Goal: Task Accomplishment & Management: Use online tool/utility

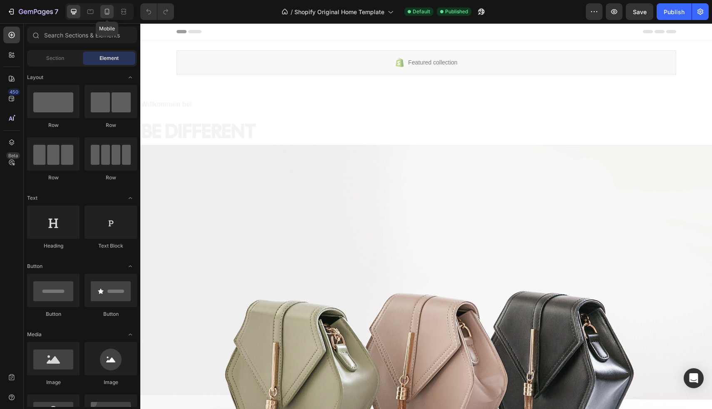
click at [111, 11] on icon at bounding box center [107, 11] width 8 height 8
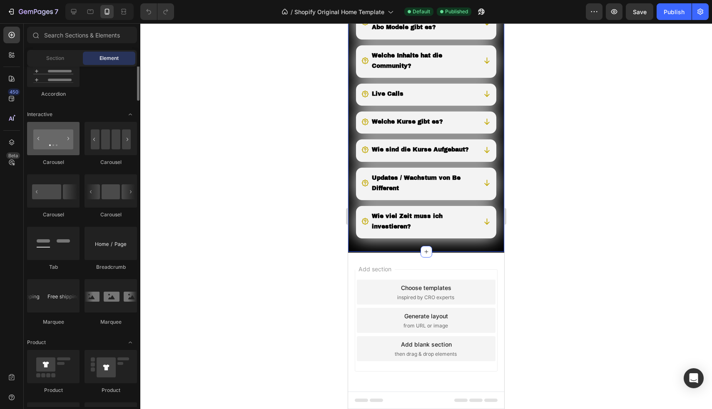
scroll to position [688, 0]
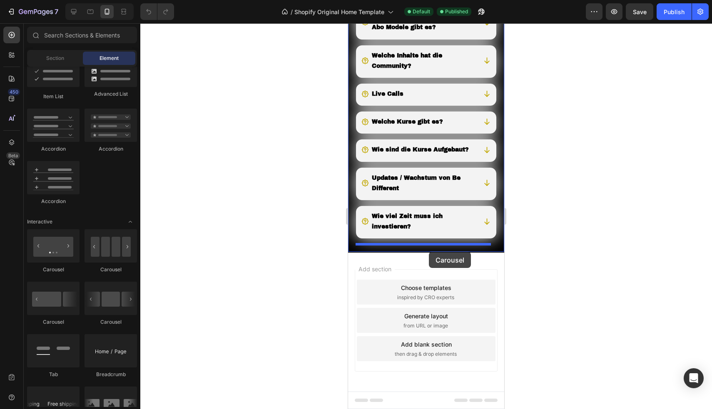
drag, startPoint x: 400, startPoint y: 277, endPoint x: 429, endPoint y: 252, distance: 38.1
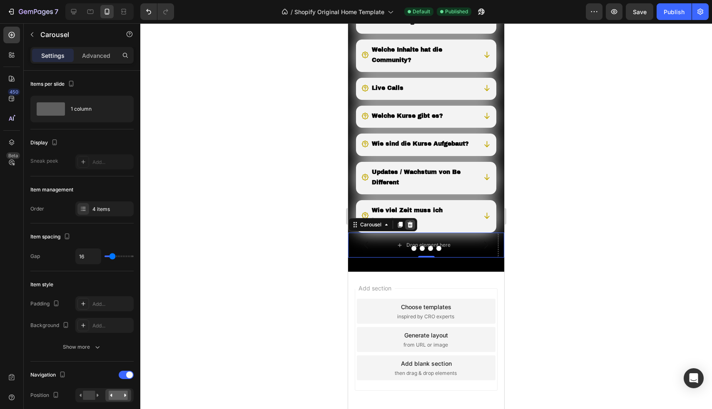
click at [410, 228] on icon at bounding box center [410, 225] width 5 height 6
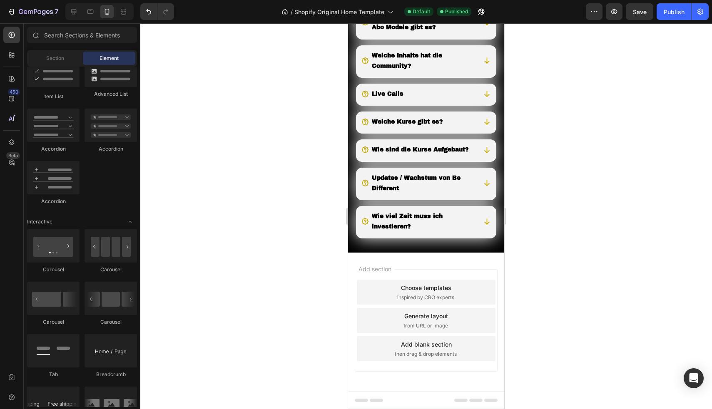
click at [414, 343] on div "Add blank section" at bounding box center [426, 344] width 51 height 9
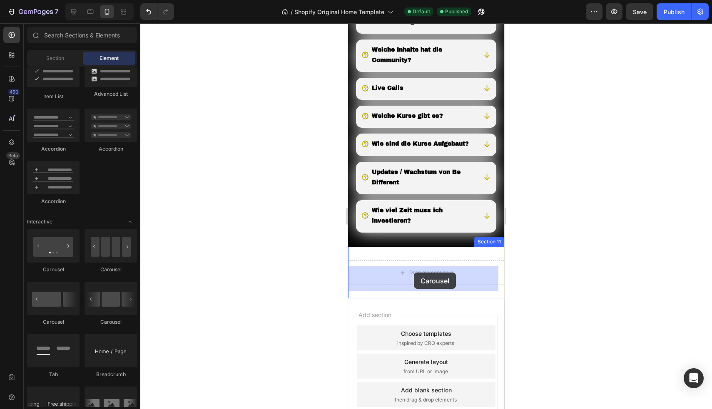
drag, startPoint x: 401, startPoint y: 281, endPoint x: 414, endPoint y: 273, distance: 15.3
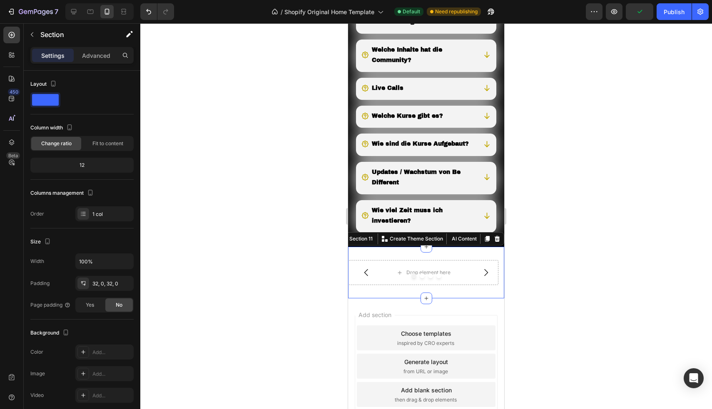
click at [457, 261] on div "Drop element here Drop element here Drop element here Drop element here Carouse…" at bounding box center [426, 273] width 156 height 52
click at [96, 359] on div "Add..." at bounding box center [104, 352] width 58 height 15
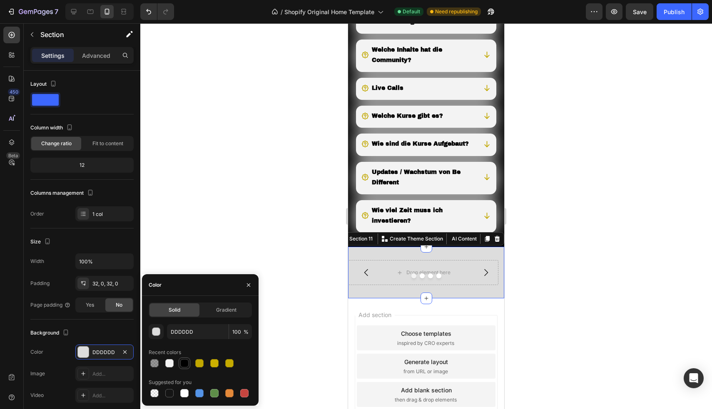
click at [184, 364] on div at bounding box center [184, 363] width 8 height 8
type input "000000"
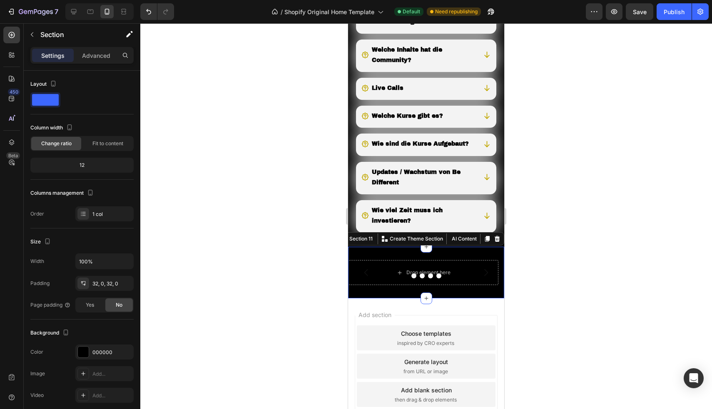
click at [183, 163] on div at bounding box center [426, 216] width 572 height 386
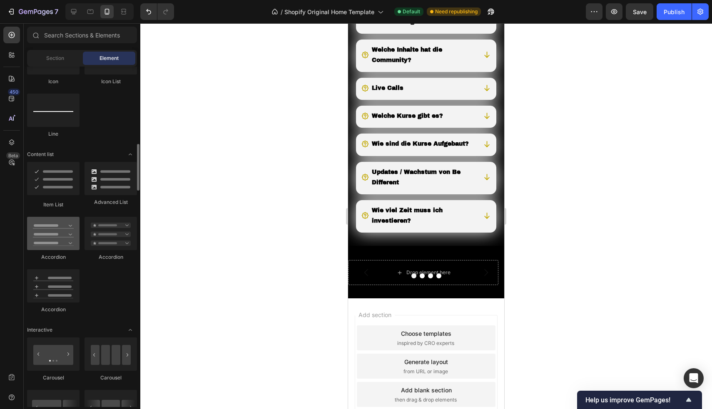
scroll to position [562, 0]
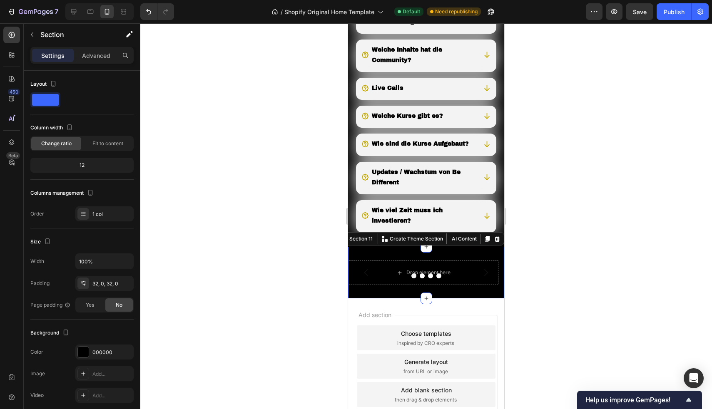
click at [382, 261] on div "Drop element here Drop element here Drop element here Drop element here Carouse…" at bounding box center [426, 273] width 156 height 52
click at [98, 145] on span "Fit to content" at bounding box center [107, 143] width 31 height 7
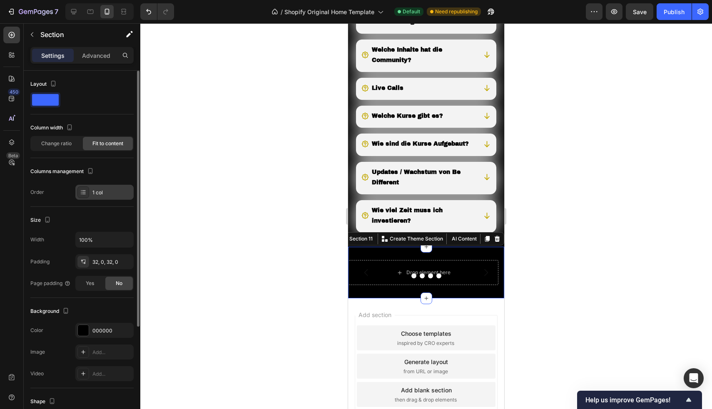
click at [104, 194] on div "1 col" at bounding box center [111, 192] width 39 height 7
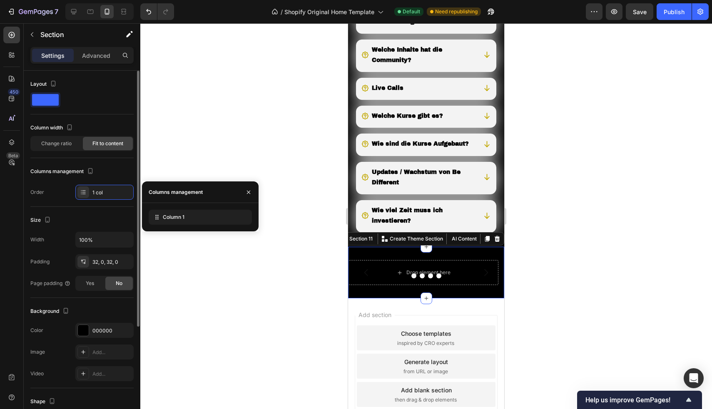
click at [89, 225] on div "Size" at bounding box center [81, 220] width 103 height 13
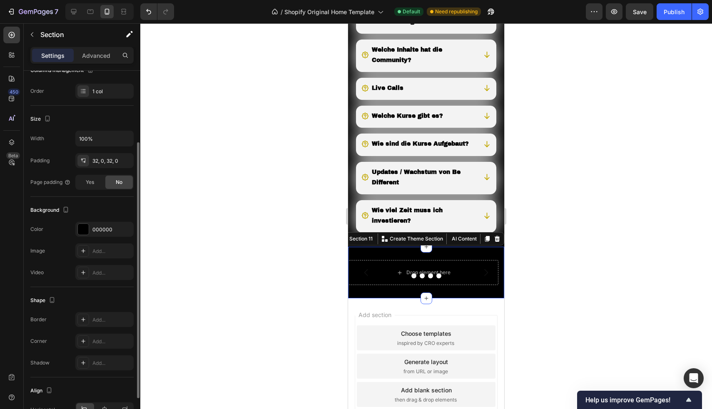
scroll to position [149, 0]
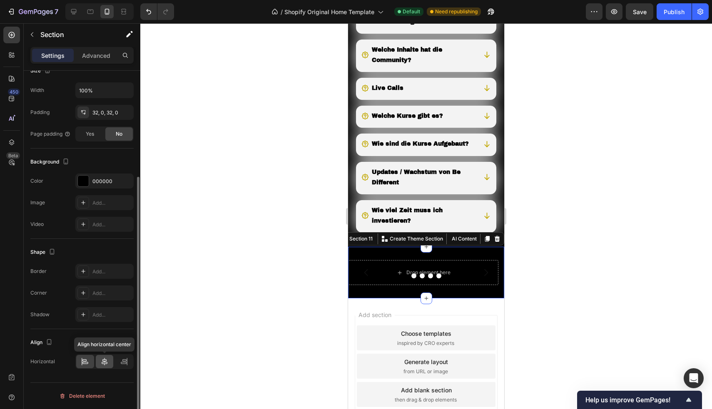
click at [105, 363] on icon at bounding box center [104, 362] width 8 height 8
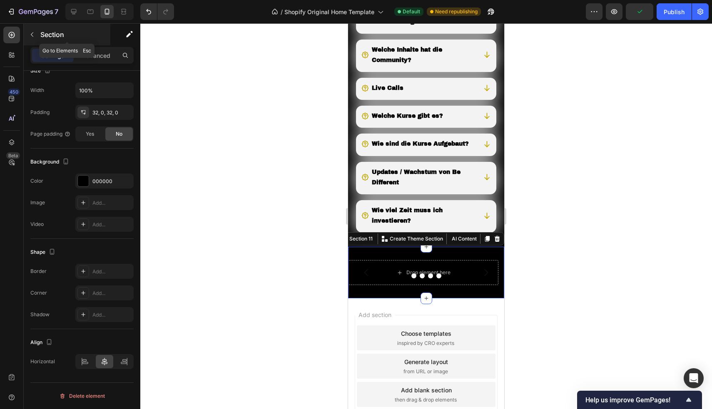
click at [30, 34] on icon "button" at bounding box center [32, 34] width 7 height 7
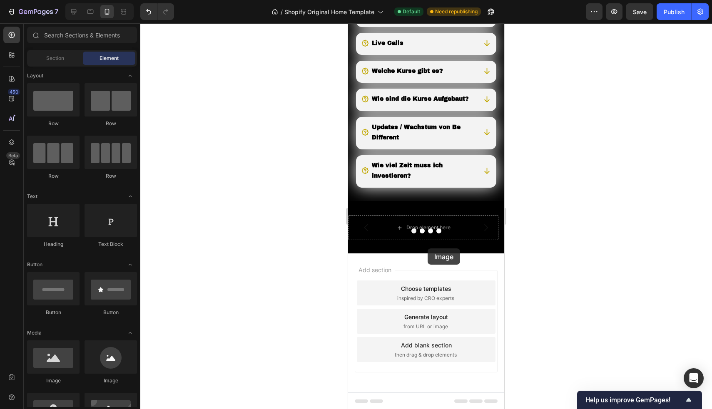
scroll to position [780, 0]
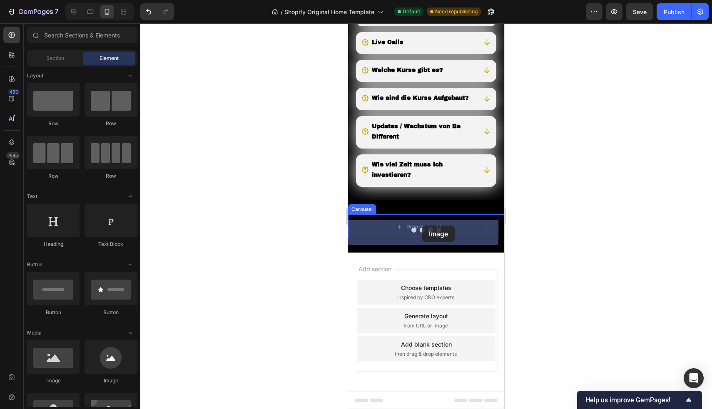
drag, startPoint x: 462, startPoint y: 380, endPoint x: 422, endPoint y: 226, distance: 159.2
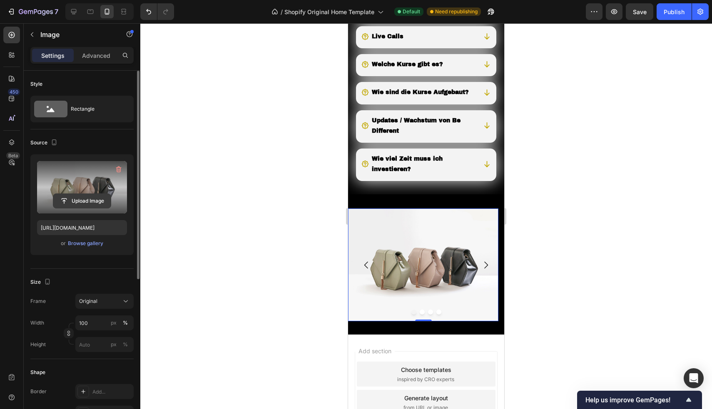
click at [79, 204] on input "file" at bounding box center [81, 201] width 57 height 14
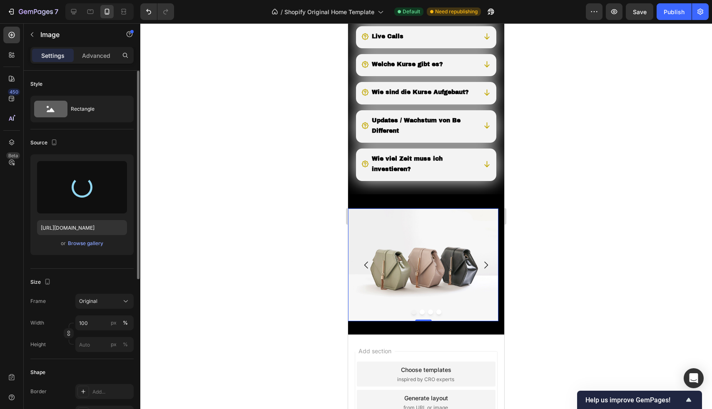
type input "[URL][DOMAIN_NAME]"
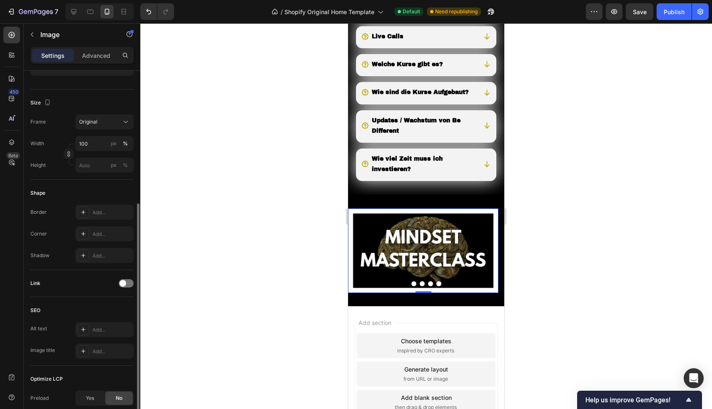
scroll to position [258, 0]
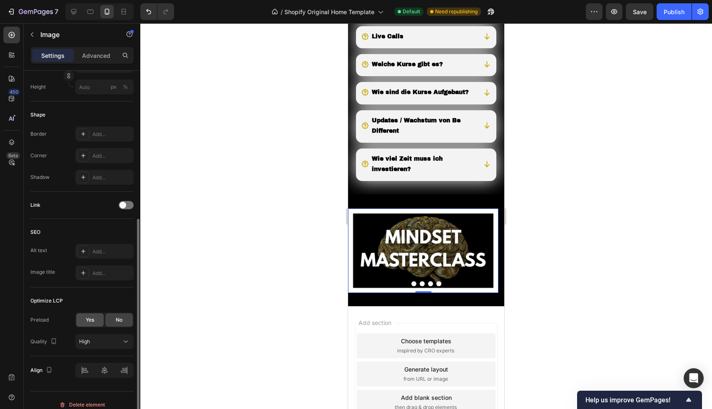
click at [92, 317] on span "Yes" at bounding box center [90, 319] width 8 height 7
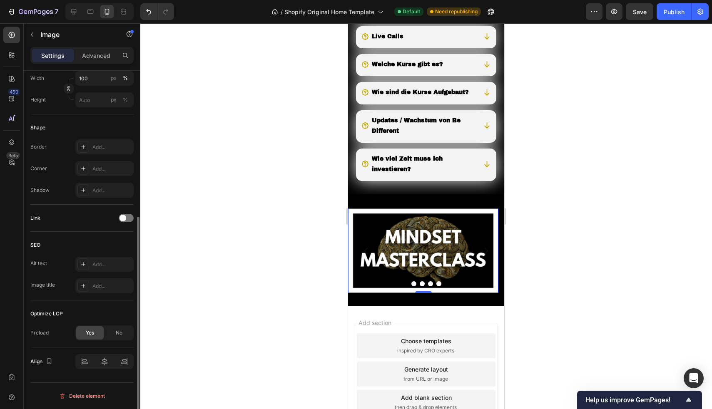
scroll to position [245, 0]
click at [103, 361] on div at bounding box center [104, 361] width 58 height 15
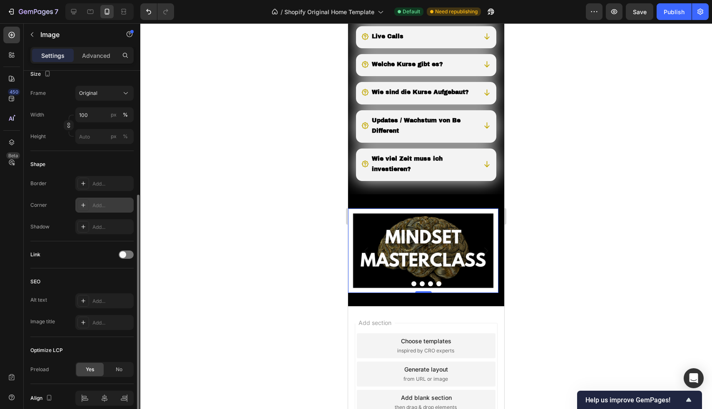
scroll to position [119, 0]
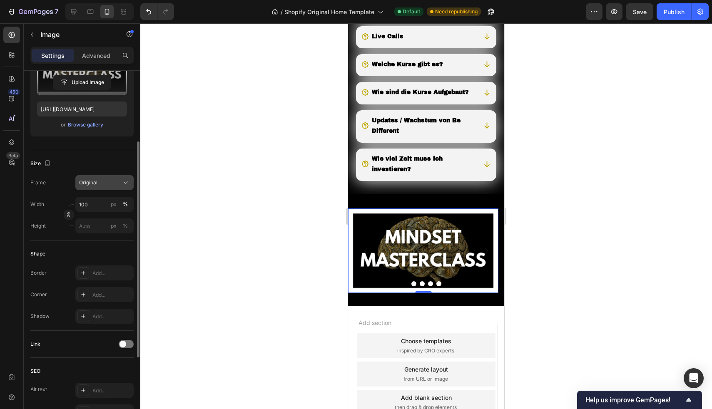
click at [105, 183] on div "Original" at bounding box center [99, 182] width 41 height 7
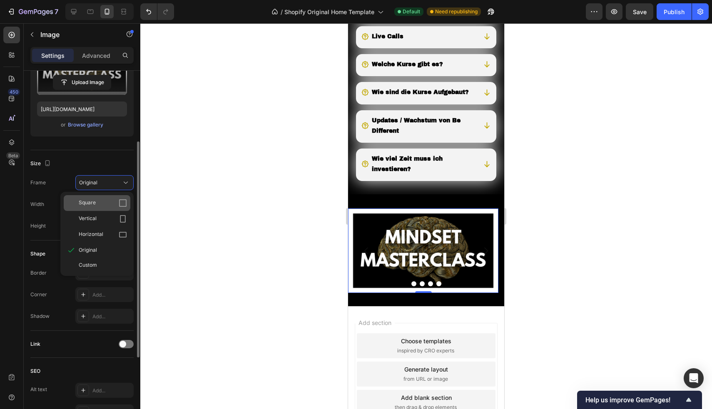
click at [104, 199] on div "Square" at bounding box center [103, 203] width 48 height 8
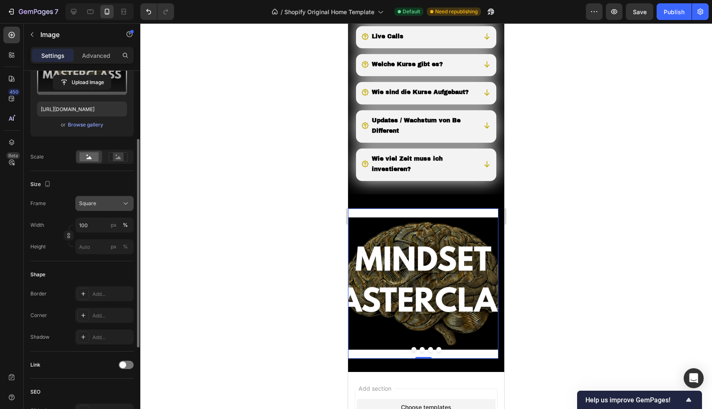
click at [98, 202] on div "Square" at bounding box center [99, 203] width 41 height 7
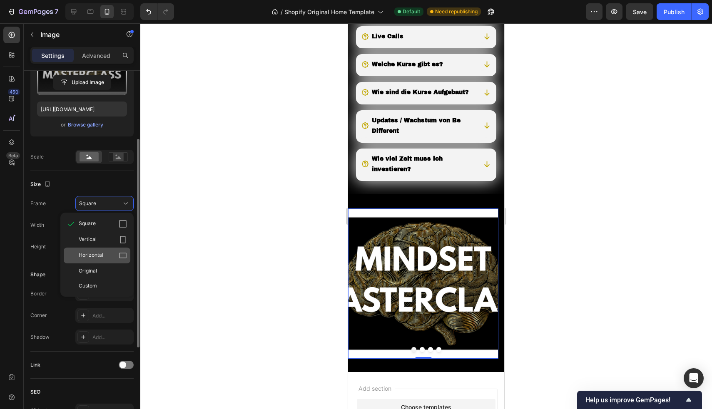
click at [106, 252] on div "Horizontal" at bounding box center [103, 256] width 48 height 8
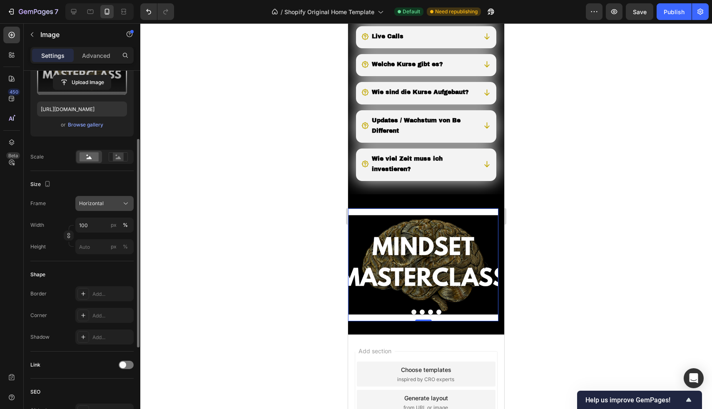
click at [99, 203] on span "Horizontal" at bounding box center [91, 203] width 25 height 7
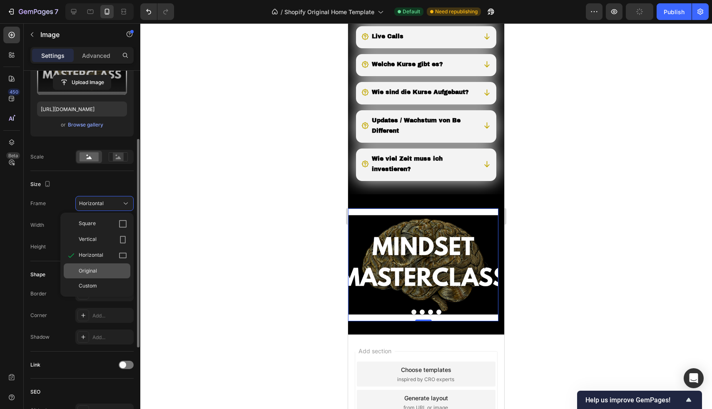
click at [107, 274] on div "Original" at bounding box center [103, 270] width 48 height 7
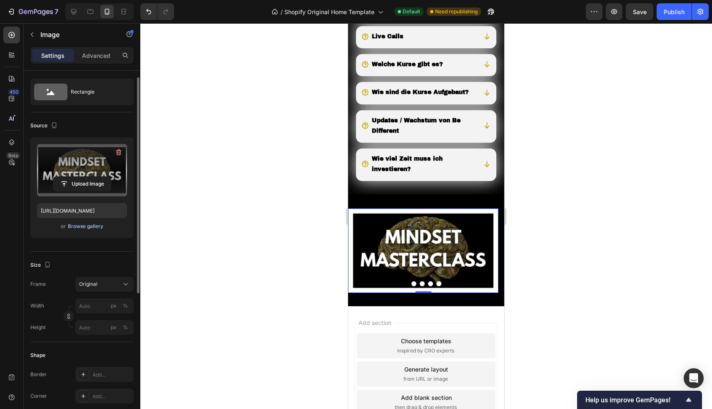
scroll to position [0, 0]
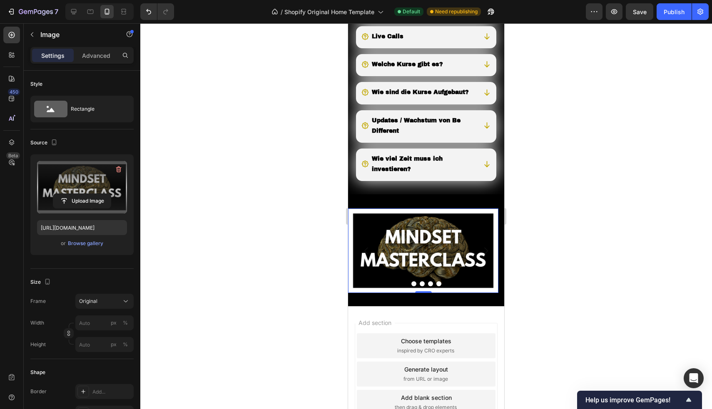
click at [95, 48] on div "Settings Advanced" at bounding box center [81, 55] width 103 height 17
click at [95, 54] on p "Advanced" at bounding box center [96, 55] width 28 height 9
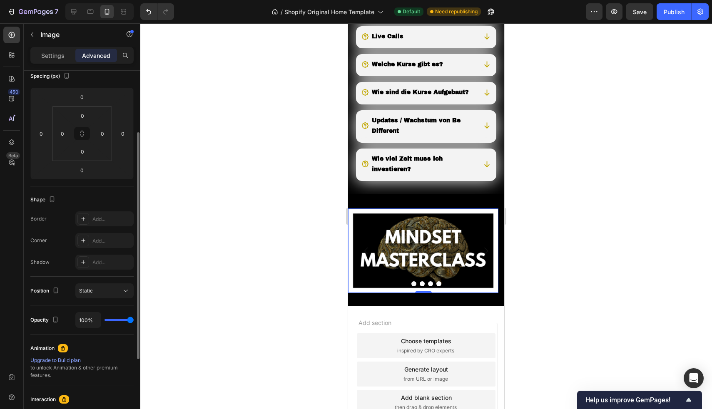
scroll to position [120, 0]
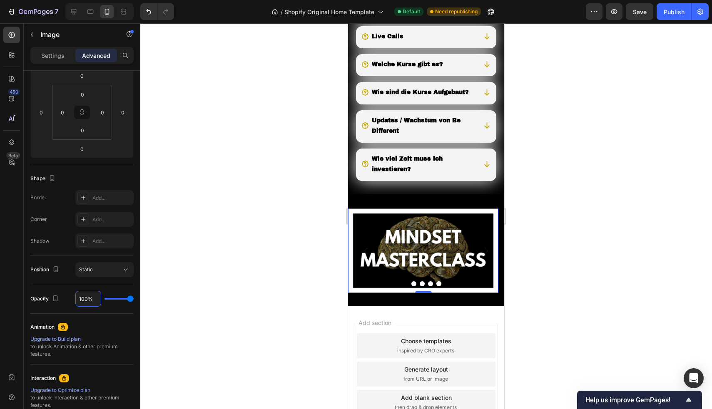
click at [93, 301] on input "100%" at bounding box center [88, 298] width 25 height 15
click at [226, 133] on div at bounding box center [426, 216] width 572 height 386
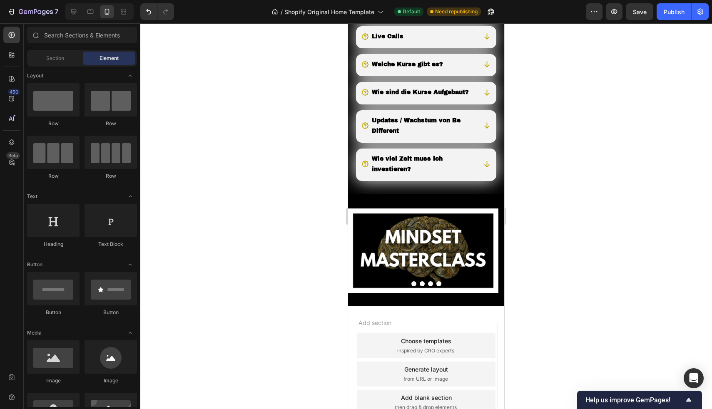
click at [226, 133] on div at bounding box center [426, 216] width 572 height 386
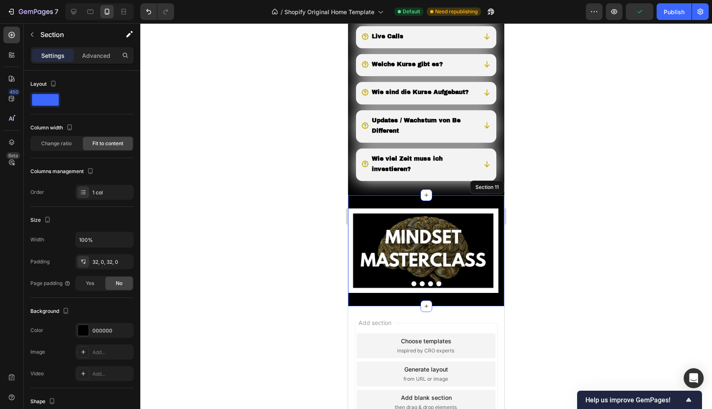
click at [400, 208] on div "Image Drop element here Drop element here Drop element here Carousel Section 11" at bounding box center [426, 250] width 156 height 111
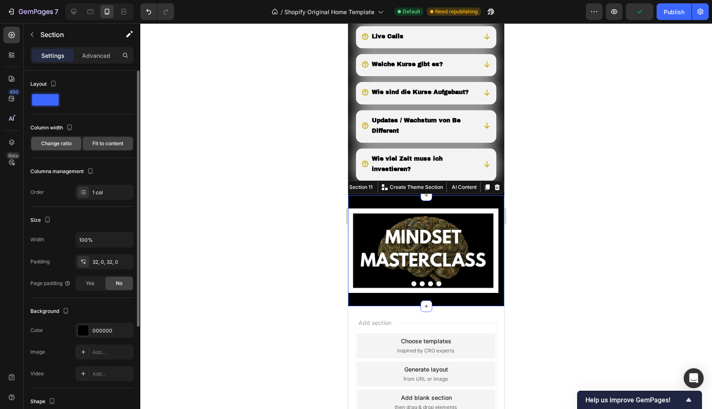
click at [59, 144] on span "Change ratio" at bounding box center [56, 143] width 30 height 7
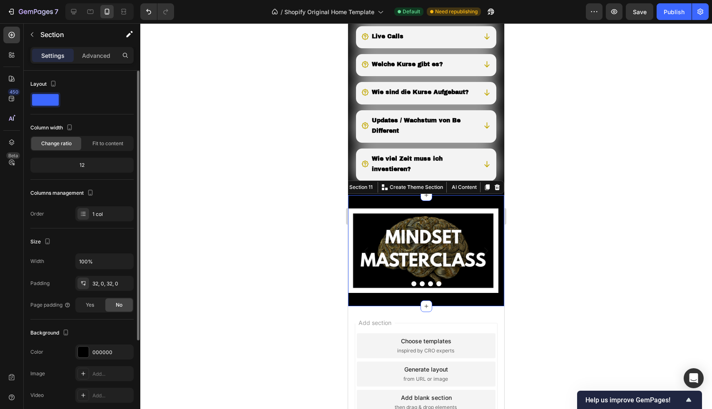
click at [89, 167] on div "12" at bounding box center [82, 165] width 100 height 12
click at [97, 145] on span "Fit to content" at bounding box center [107, 143] width 31 height 7
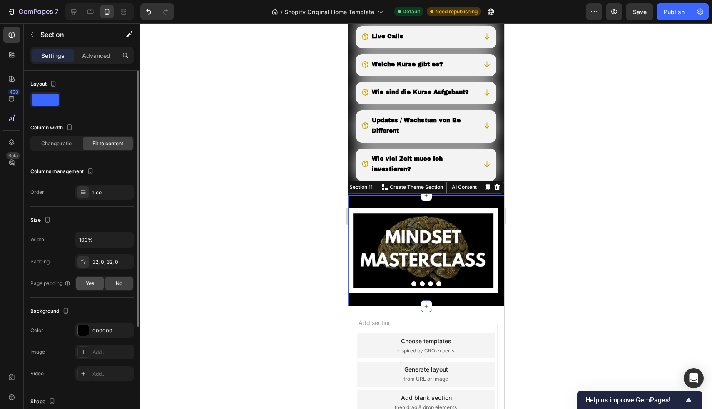
click at [87, 281] on span "Yes" at bounding box center [90, 283] width 8 height 7
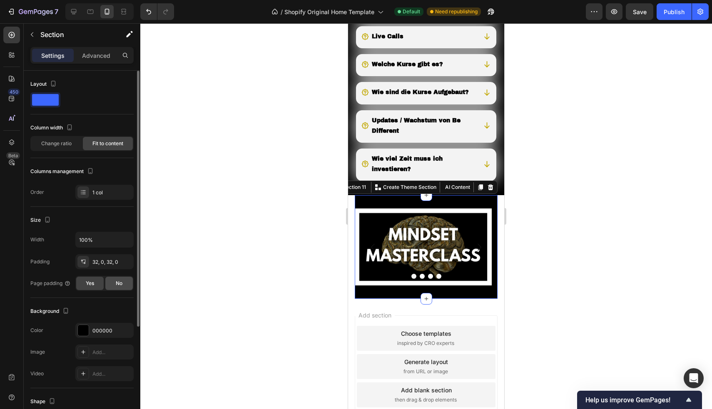
click at [120, 284] on span "No" at bounding box center [119, 283] width 7 height 7
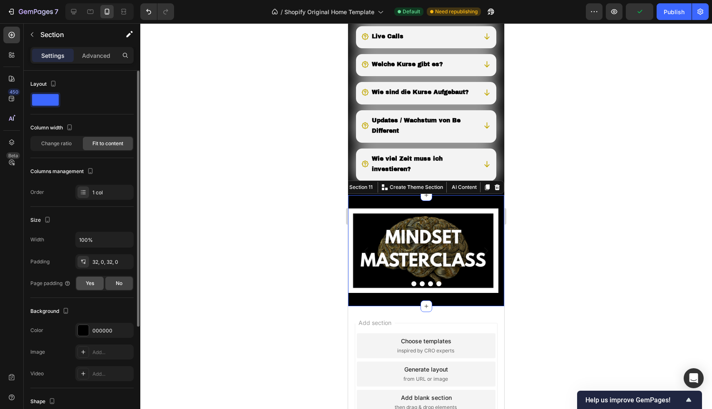
click at [89, 285] on span "Yes" at bounding box center [90, 283] width 8 height 7
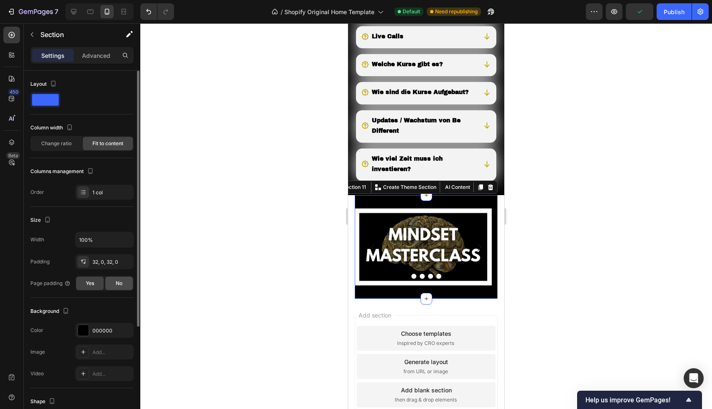
click at [113, 284] on div "No" at bounding box center [118, 283] width 27 height 13
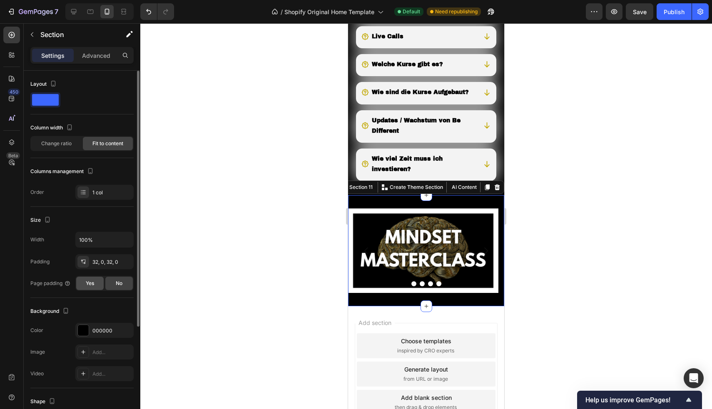
click at [82, 284] on div "Yes" at bounding box center [89, 283] width 27 height 13
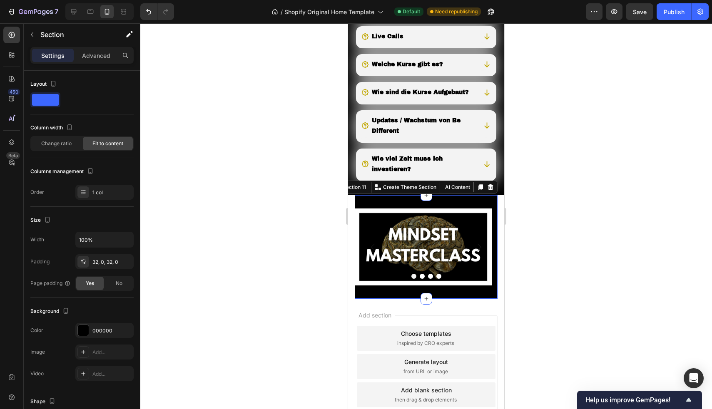
click at [207, 141] on div at bounding box center [426, 216] width 572 height 386
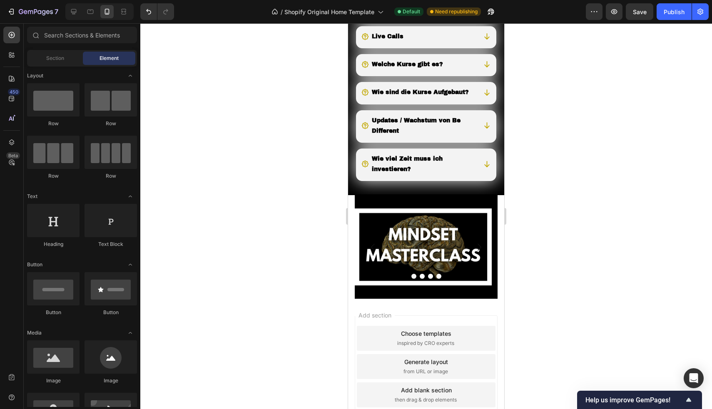
click at [351, 209] on section "Image Drop element here Drop element here Drop element here Carousel Section 11" at bounding box center [426, 246] width 156 height 103
click at [366, 206] on div "Image Drop element here Drop element here Drop element here Carousel Section 11" at bounding box center [426, 246] width 143 height 103
click at [349, 207] on section "Image Drop element here Drop element here Drop element here Carousel Section 11" at bounding box center [426, 246] width 156 height 103
drag, startPoint x: 696, startPoint y: 334, endPoint x: 349, endPoint y: 309, distance: 348.2
click at [349, 309] on div "Add section Choose templates inspired by CRO experts Generate layout from URL o…" at bounding box center [426, 368] width 156 height 139
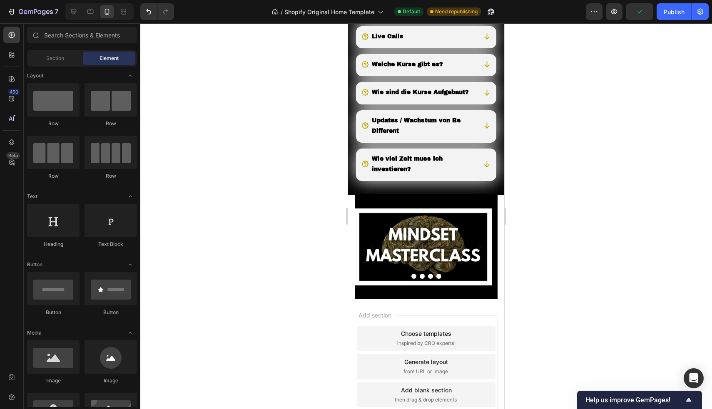
click at [353, 309] on div "Add section Choose templates inspired by CRO experts Generate layout from URL o…" at bounding box center [426, 368] width 156 height 139
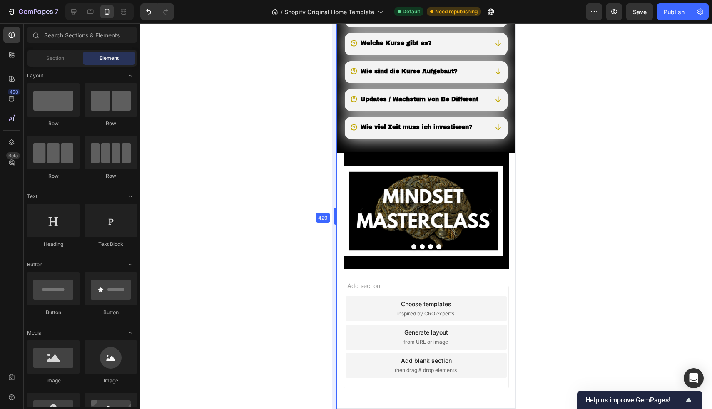
drag, startPoint x: 347, startPoint y: 269, endPoint x: 324, endPoint y: 266, distance: 23.1
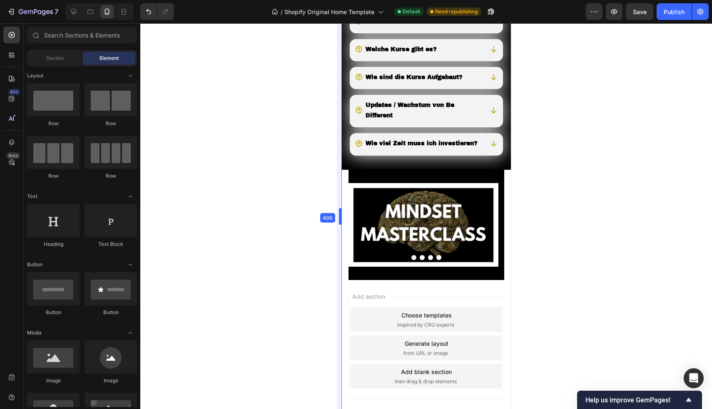
drag, startPoint x: 334, startPoint y: 217, endPoint x: 344, endPoint y: 217, distance: 9.6
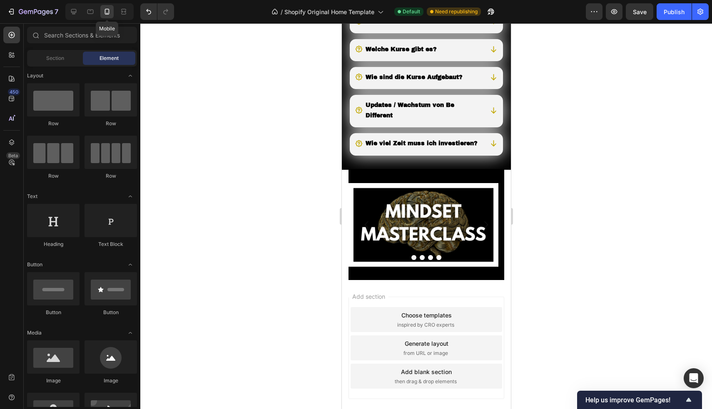
click at [107, 10] on icon at bounding box center [107, 11] width 8 height 8
click at [344, 198] on section "Image Drop element here Drop element here Drop element here Carousel Section 11" at bounding box center [425, 225] width 169 height 111
click at [376, 311] on div "Add section Choose templates inspired by CRO experts Generate layout from URL o…" at bounding box center [425, 349] width 169 height 139
click at [346, 281] on section "Image Drop element here Drop element here Drop element here Carousel Section 11" at bounding box center [425, 225] width 169 height 111
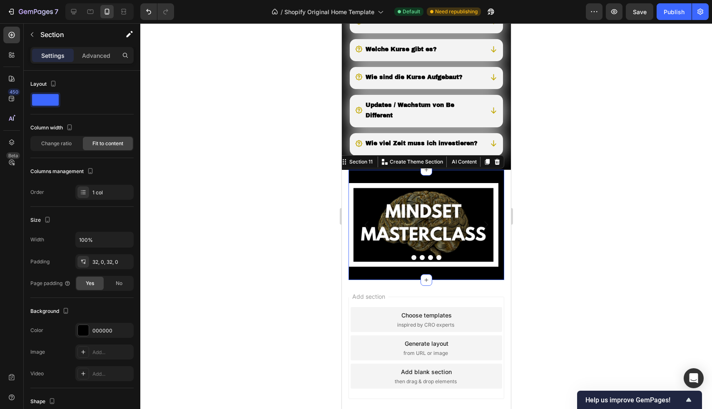
click at [374, 203] on div "Image Drop element here Drop element here Drop element here Carousel Section 11…" at bounding box center [426, 225] width 156 height 111
click at [117, 287] on span "No" at bounding box center [119, 283] width 7 height 7
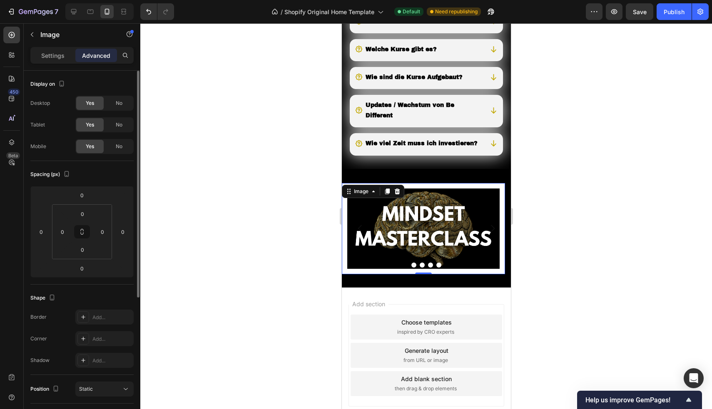
click at [358, 225] on img at bounding box center [422, 228] width 163 height 91
click at [43, 233] on input "0" at bounding box center [41, 232] width 12 height 12
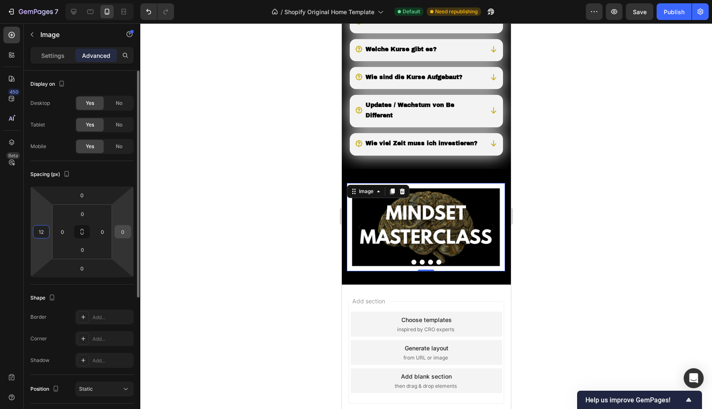
type input "12"
click at [125, 234] on input "0" at bounding box center [123, 232] width 12 height 12
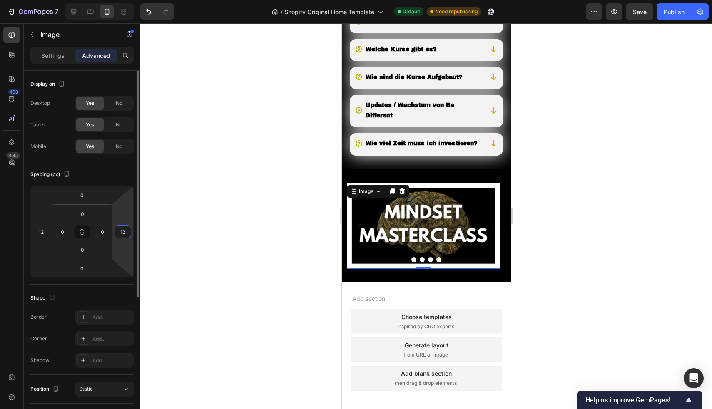
type input "1"
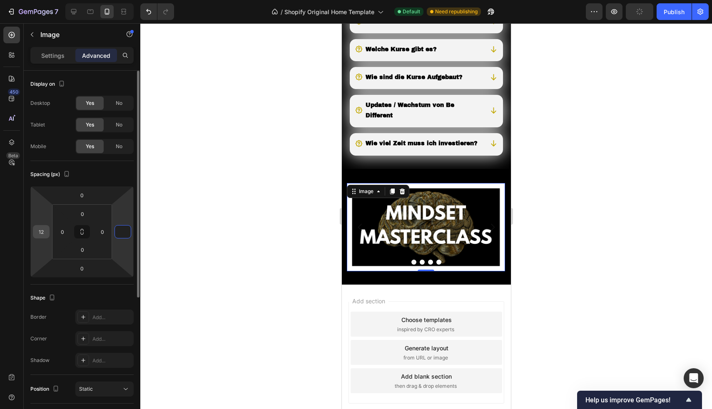
type input "0"
click at [44, 231] on input "12" at bounding box center [41, 232] width 12 height 12
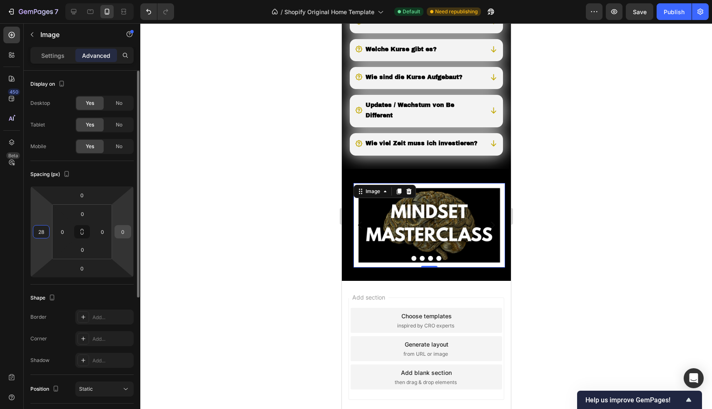
type input "28"
click at [127, 233] on input "0" at bounding box center [123, 232] width 12 height 12
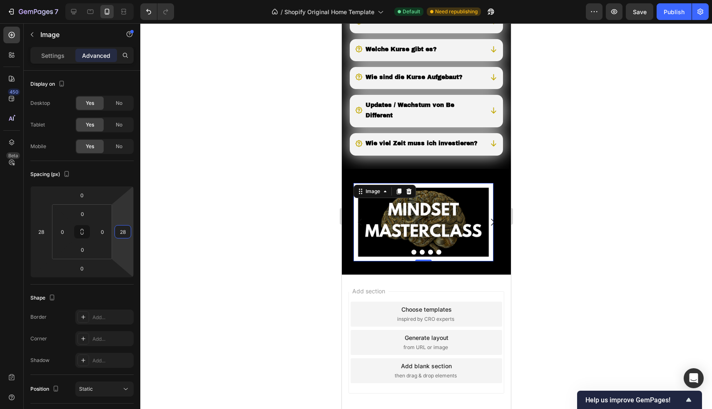
type input "28"
click at [204, 142] on div at bounding box center [426, 216] width 572 height 386
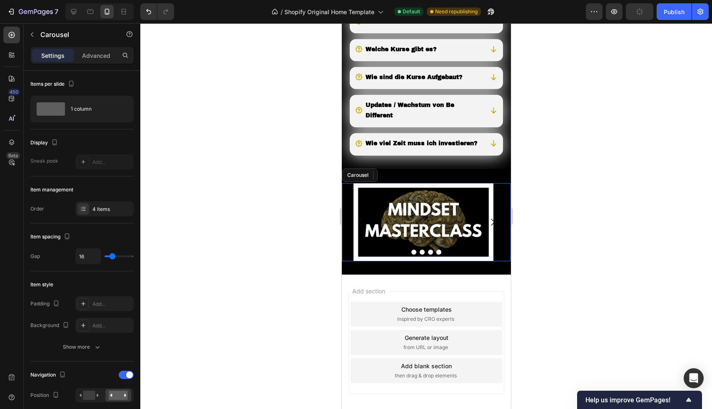
click at [499, 222] on div "Image" at bounding box center [422, 222] width 163 height 78
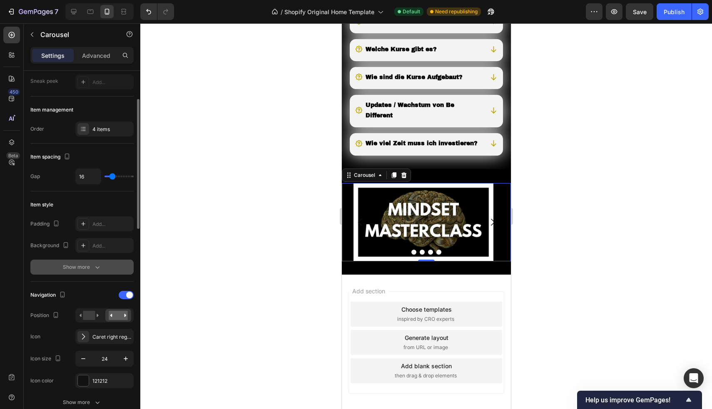
scroll to position [102, 0]
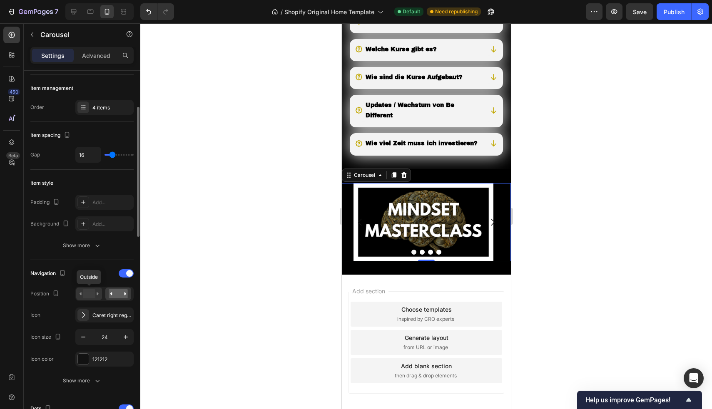
click at [90, 295] on rect at bounding box center [89, 293] width 12 height 9
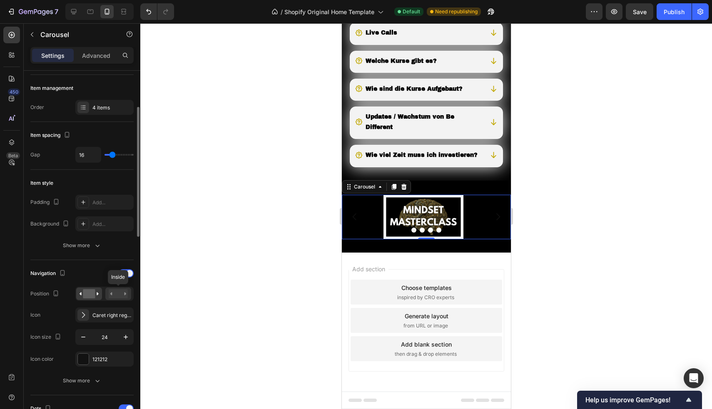
click at [118, 294] on rect at bounding box center [118, 293] width 19 height 9
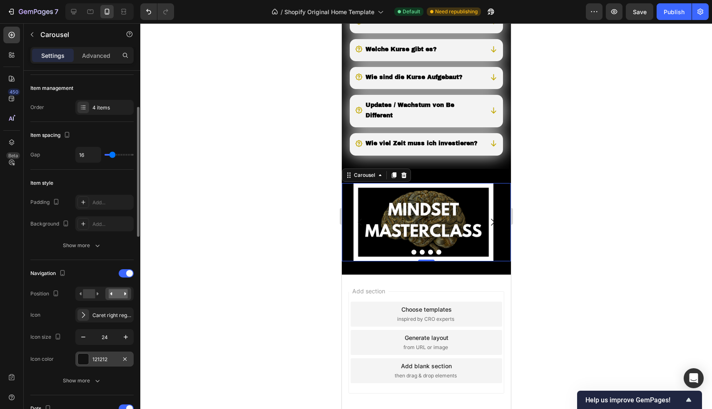
click at [79, 359] on div at bounding box center [83, 359] width 11 height 11
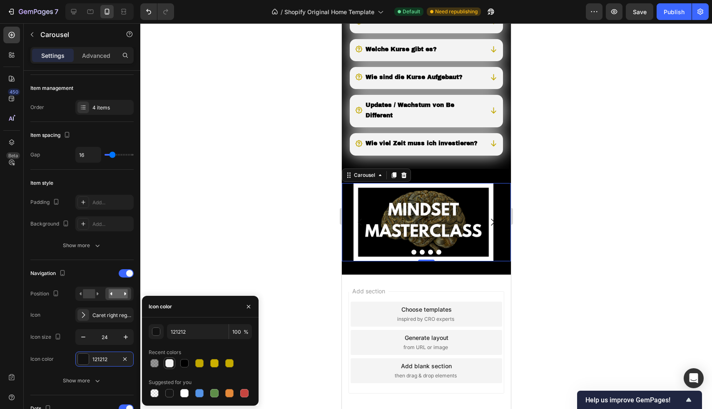
click at [170, 364] on div at bounding box center [169, 363] width 8 height 8
click at [154, 332] on div "button" at bounding box center [156, 332] width 8 height 8
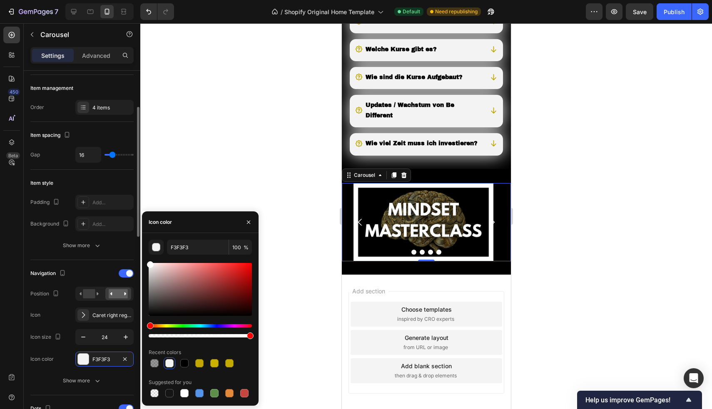
drag, startPoint x: 157, startPoint y: 274, endPoint x: 125, endPoint y: 234, distance: 51.2
click at [125, 234] on div "450 Beta Sections(18) Elements(83) Section Element Hero Section Product Detail …" at bounding box center [70, 216] width 140 height 386
type input "FFFFFF"
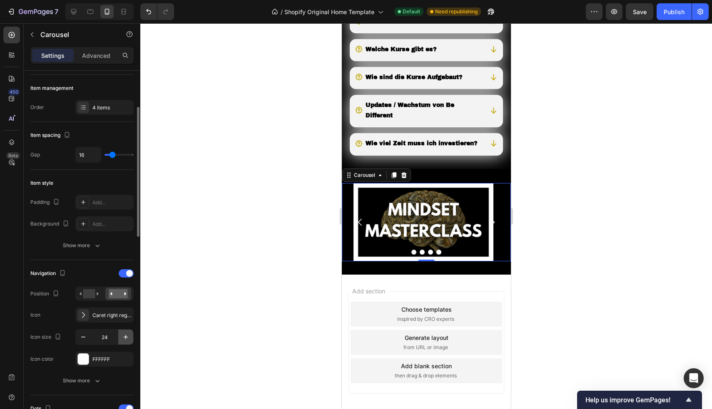
click at [125, 339] on icon "button" at bounding box center [126, 337] width 8 height 8
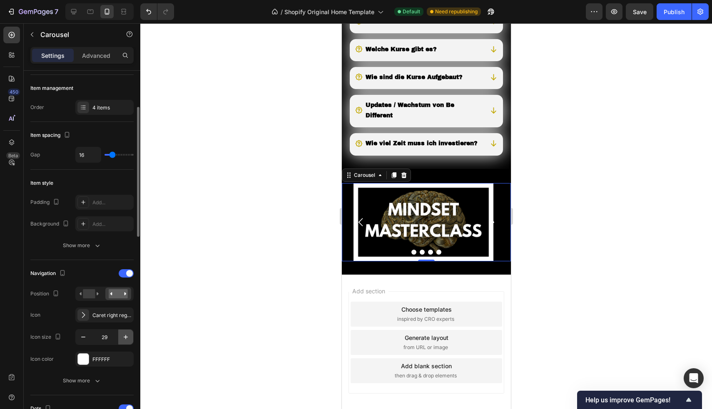
click at [125, 339] on icon "button" at bounding box center [126, 337] width 8 height 8
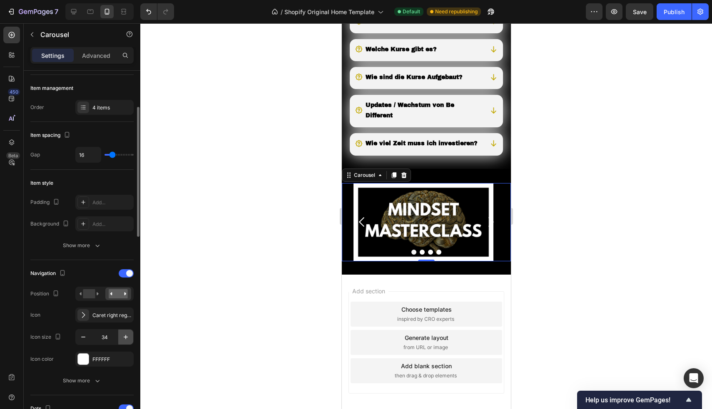
click at [125, 339] on icon "button" at bounding box center [126, 337] width 8 height 8
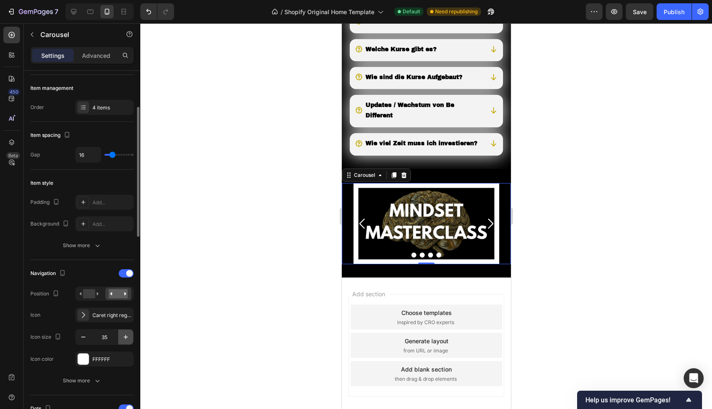
click at [125, 339] on icon "button" at bounding box center [126, 337] width 8 height 8
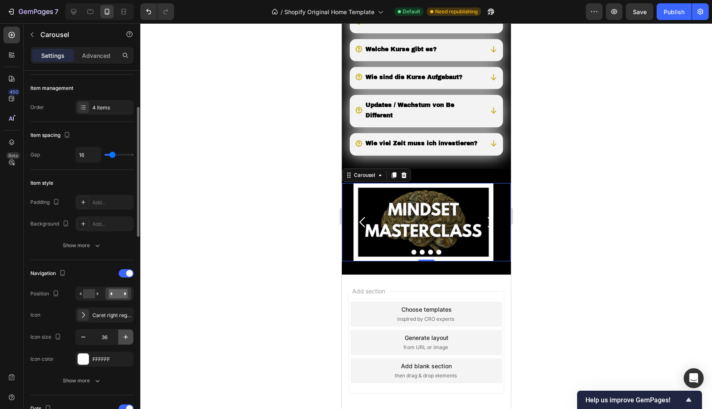
click at [125, 339] on icon "button" at bounding box center [126, 337] width 8 height 8
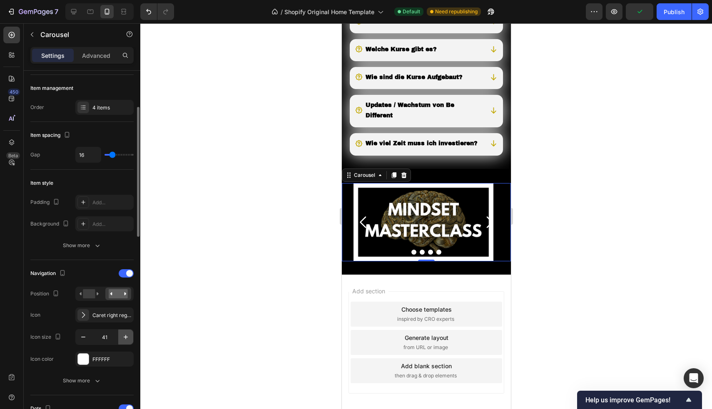
click at [125, 339] on icon "button" at bounding box center [126, 337] width 8 height 8
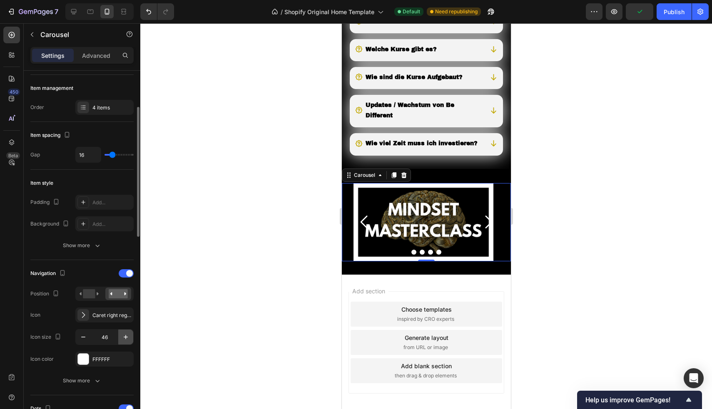
click at [125, 339] on icon "button" at bounding box center [126, 337] width 8 height 8
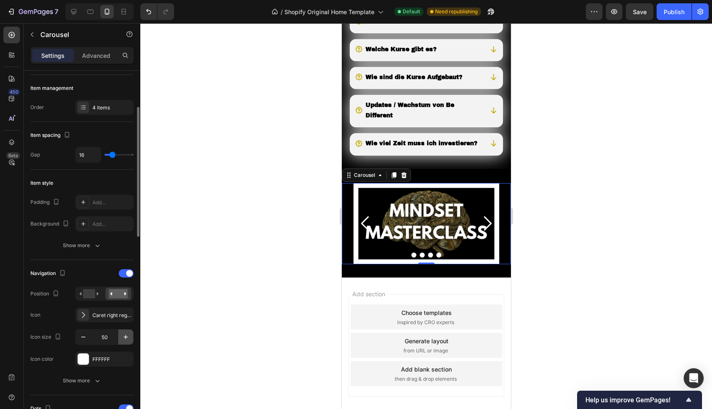
click at [125, 339] on icon "button" at bounding box center [126, 337] width 8 height 8
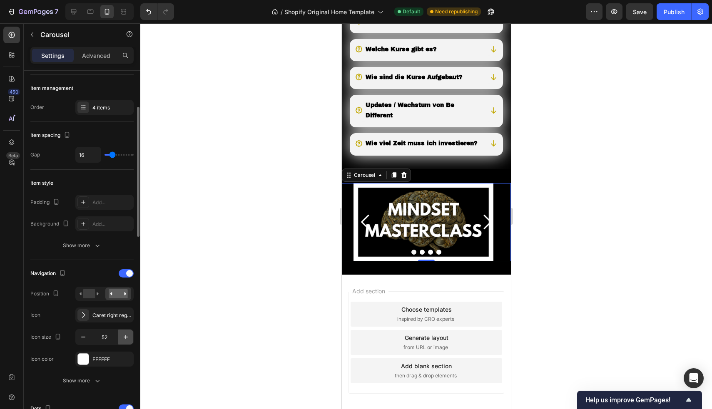
click at [126, 339] on icon "button" at bounding box center [126, 337] width 8 height 8
type input "53"
click at [87, 297] on rect at bounding box center [89, 293] width 12 height 9
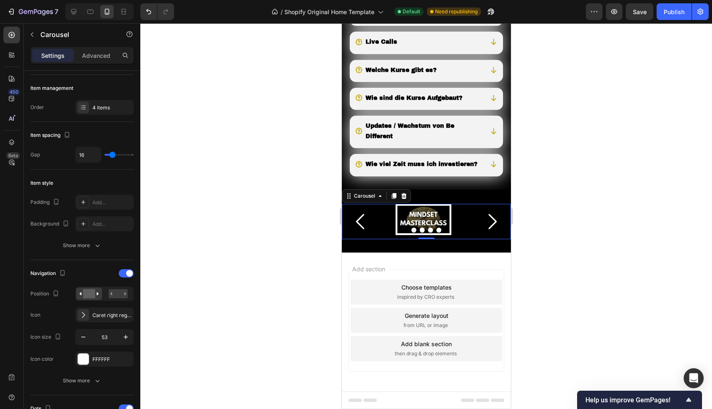
click at [388, 218] on div "Image" at bounding box center [423, 221] width 79 height 35
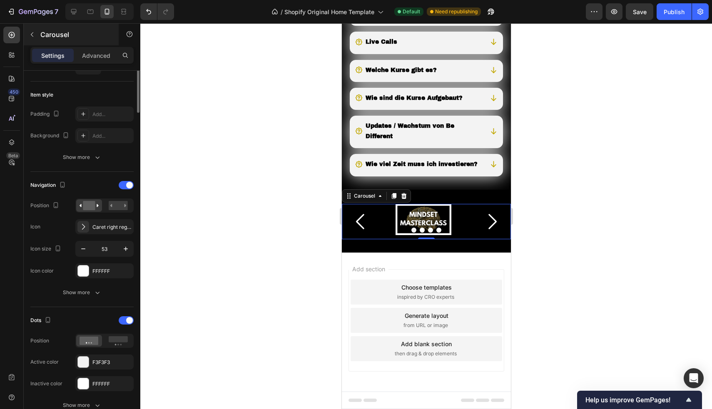
scroll to position [75, 0]
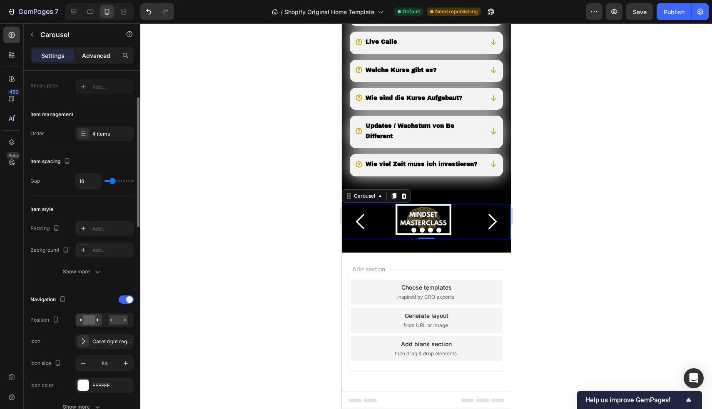
click at [102, 54] on p "Advanced" at bounding box center [96, 55] width 28 height 9
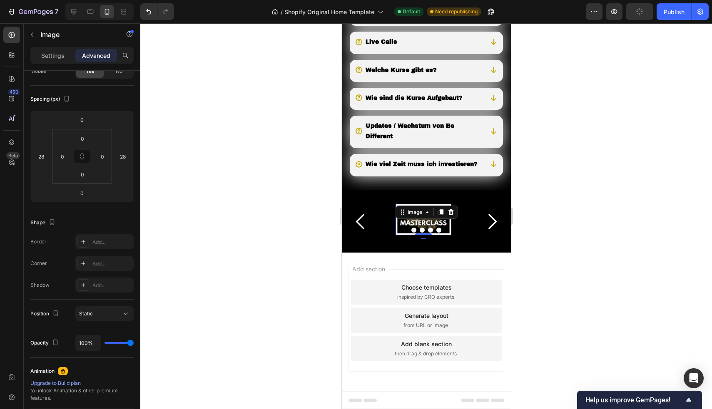
click at [423, 215] on div "Image 0" at bounding box center [423, 219] width 56 height 31
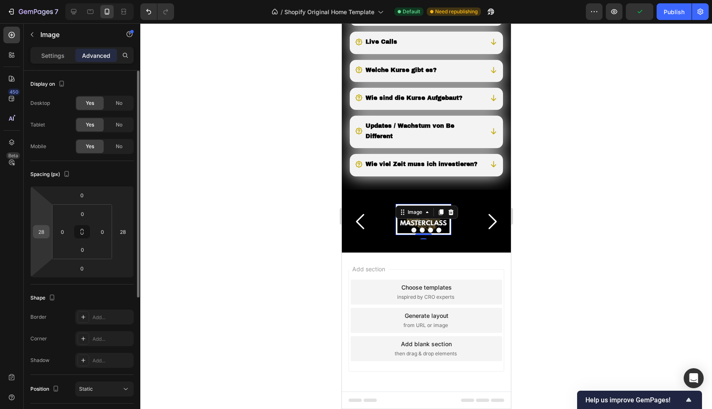
click at [47, 230] on input "28" at bounding box center [41, 232] width 12 height 12
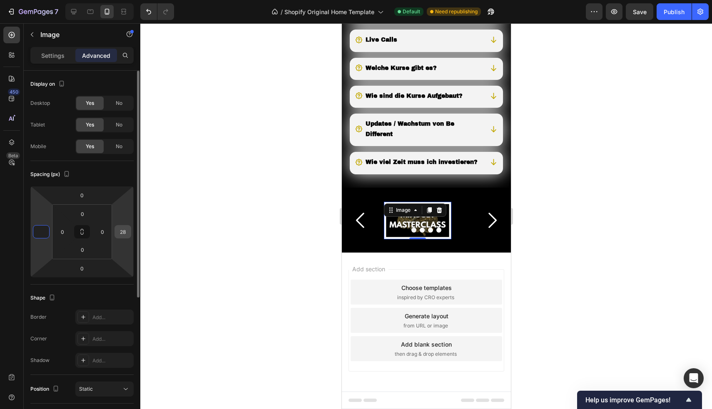
type input "0"
click at [127, 232] on input "28" at bounding box center [123, 232] width 12 height 12
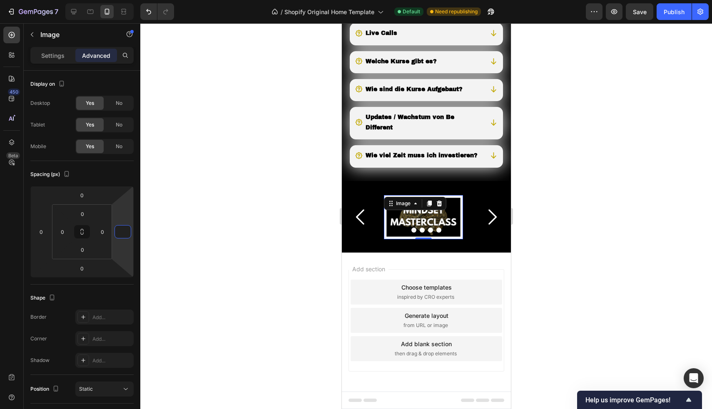
type input "0"
click at [197, 138] on div at bounding box center [426, 216] width 572 height 386
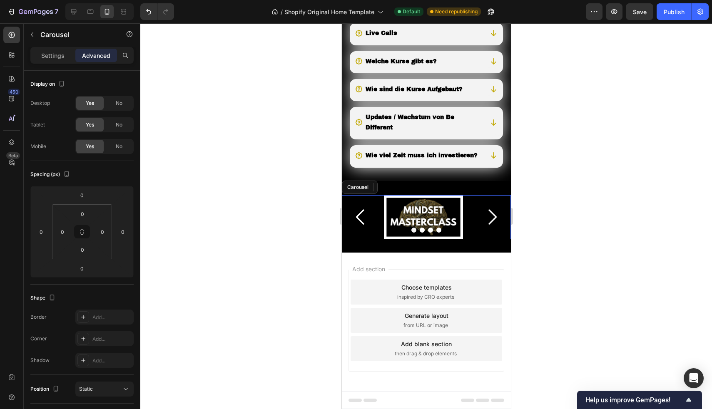
click at [376, 217] on button "Carousel Back Arrow" at bounding box center [360, 216] width 35 height 35
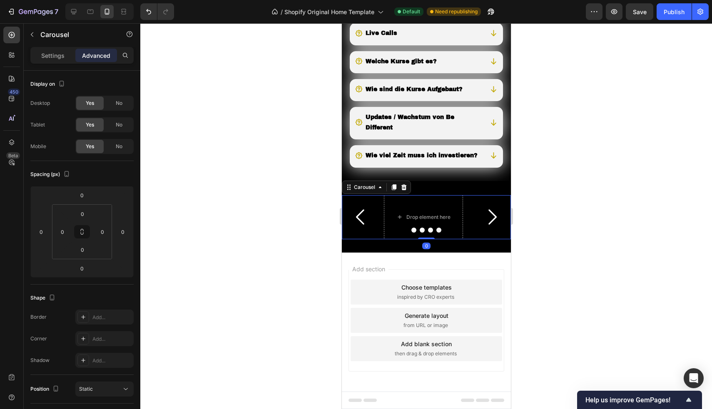
click at [355, 222] on icon "Carousel Back Arrow" at bounding box center [360, 217] width 22 height 22
click at [356, 223] on icon "Carousel Back Arrow" at bounding box center [360, 217] width 22 height 22
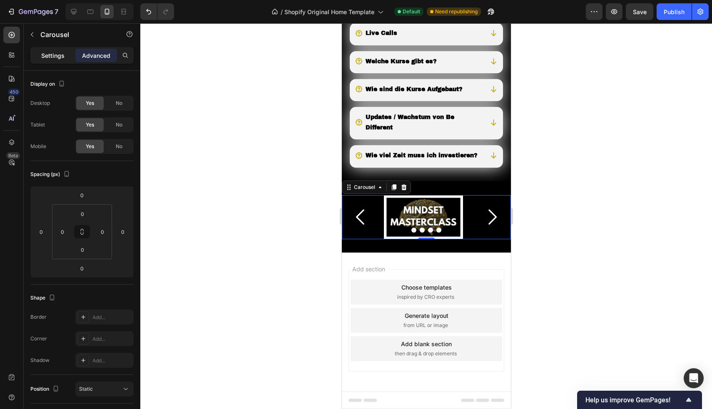
click at [55, 60] on div "Settings" at bounding box center [53, 55] width 42 height 13
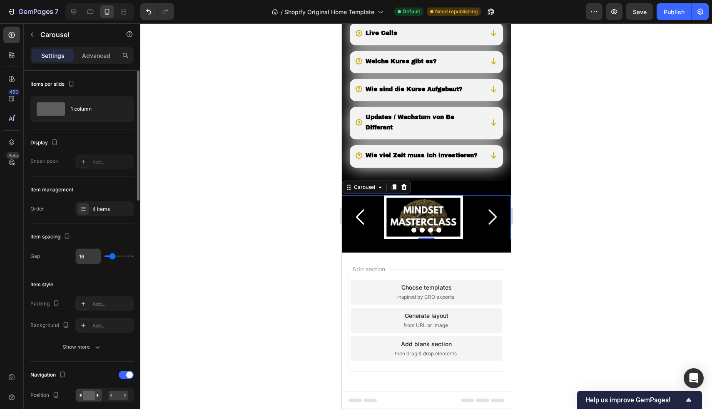
click at [90, 258] on input "16" at bounding box center [88, 256] width 25 height 15
type input "1"
type input "0"
type input "1"
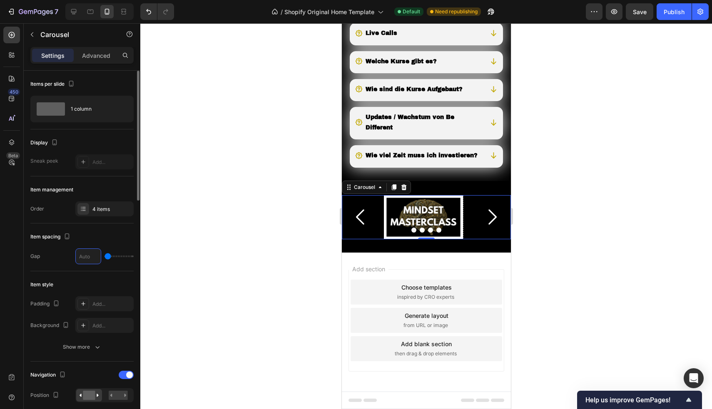
type input "1"
type input "0"
type input "2"
type input "0"
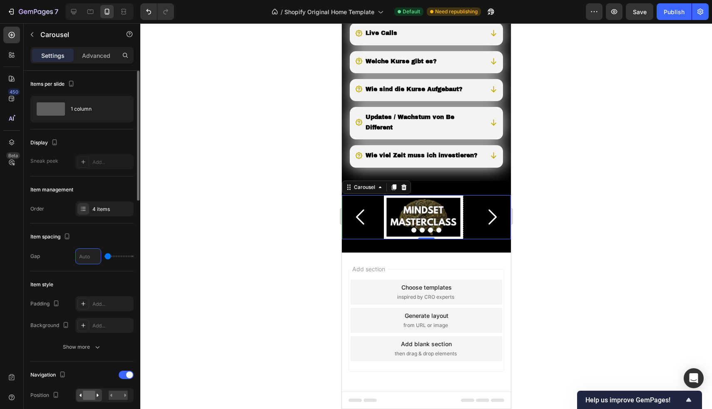
type input "1"
type input "16"
click at [183, 228] on div at bounding box center [426, 216] width 572 height 386
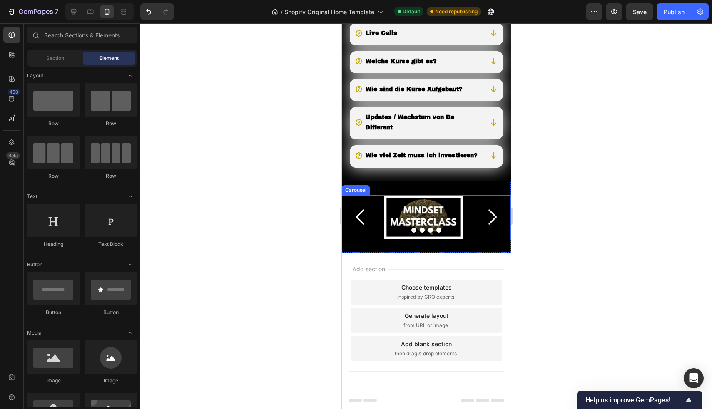
click at [372, 212] on button "Carousel Back Arrow" at bounding box center [360, 216] width 35 height 35
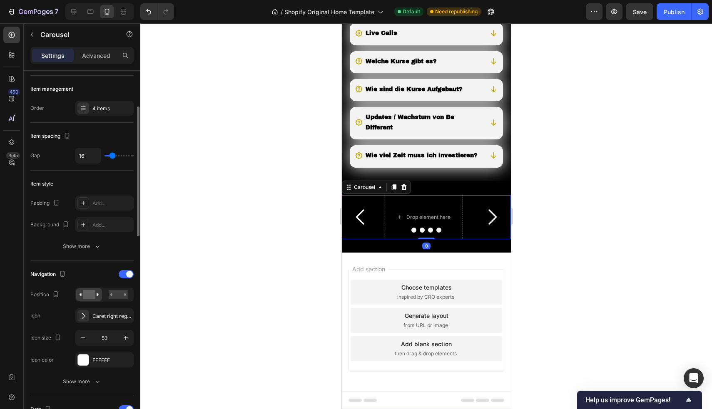
scroll to position [118, 0]
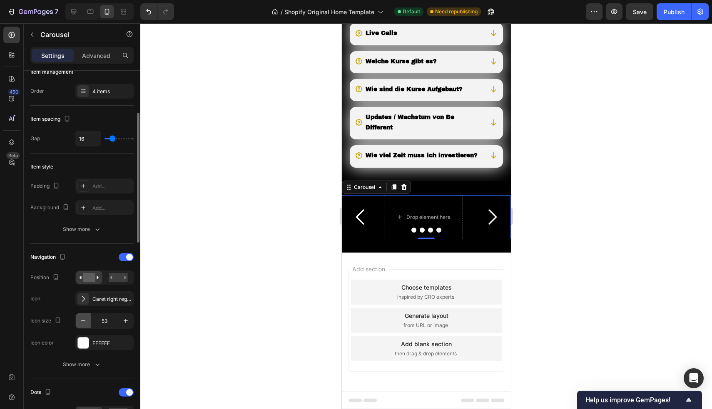
click at [87, 322] on icon "button" at bounding box center [83, 321] width 8 height 8
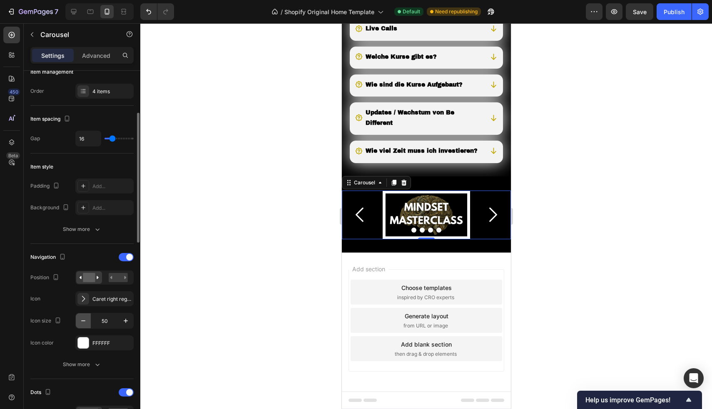
click at [87, 322] on icon "button" at bounding box center [83, 321] width 8 height 8
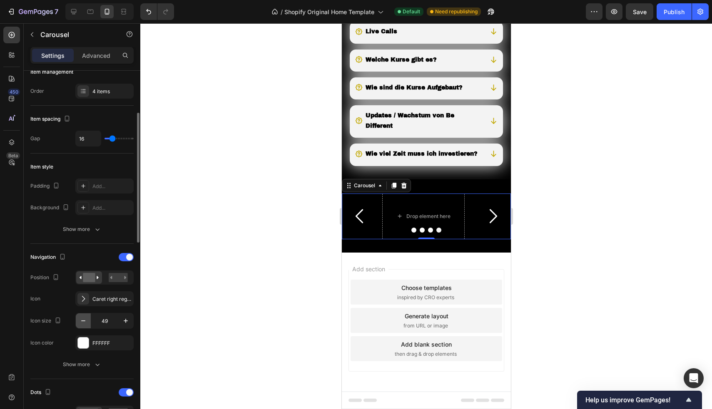
click at [87, 322] on icon "button" at bounding box center [83, 321] width 8 height 8
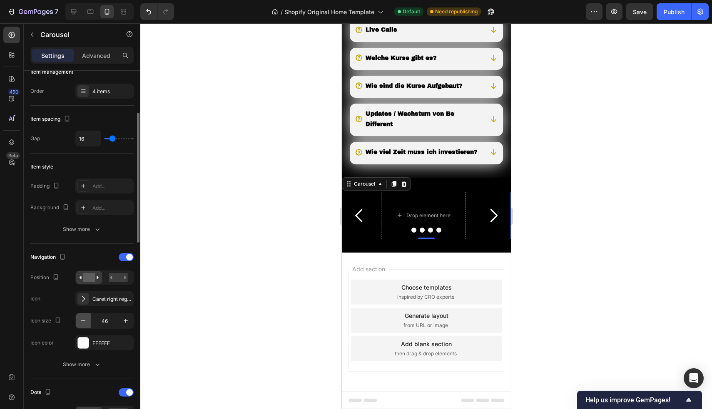
click at [87, 322] on icon "button" at bounding box center [83, 321] width 8 height 8
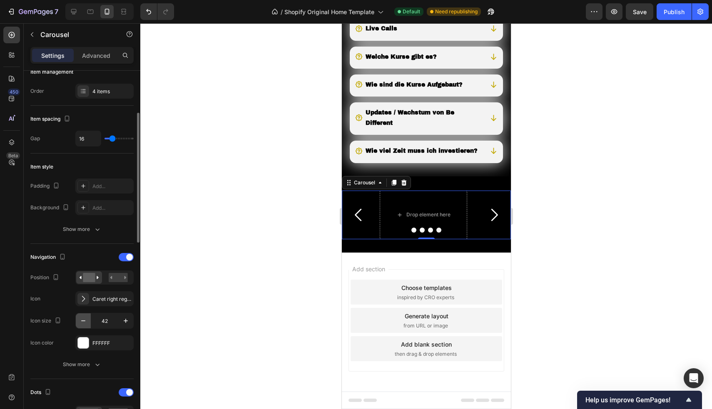
click at [87, 322] on icon "button" at bounding box center [83, 321] width 8 height 8
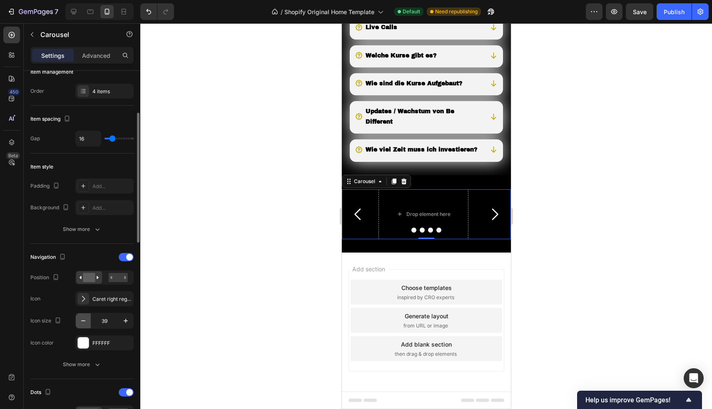
click at [87, 322] on icon "button" at bounding box center [83, 321] width 8 height 8
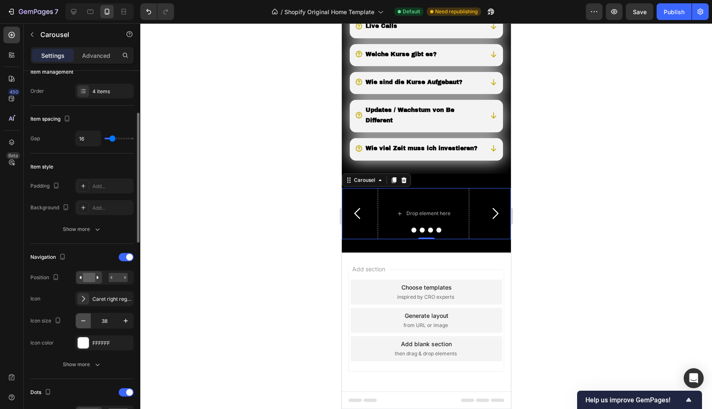
click at [87, 322] on icon "button" at bounding box center [83, 321] width 8 height 8
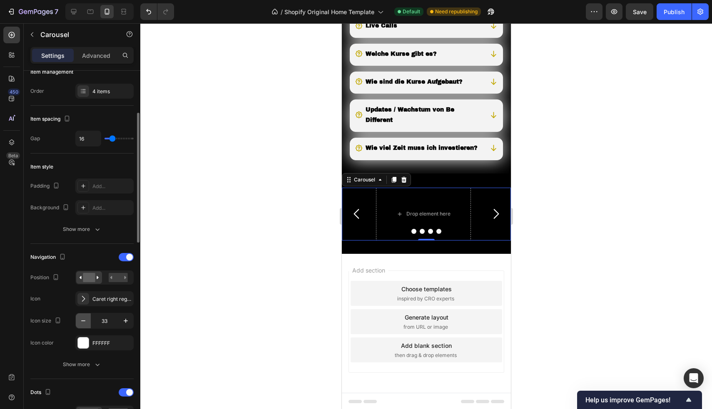
click at [87, 322] on icon "button" at bounding box center [83, 321] width 8 height 8
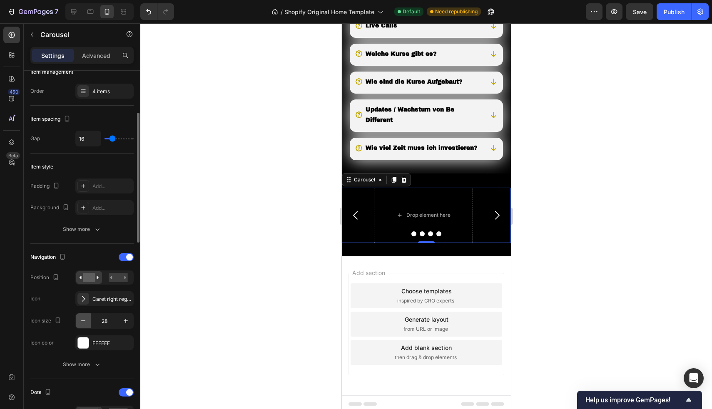
click at [87, 322] on icon "button" at bounding box center [83, 321] width 8 height 8
click at [351, 222] on icon "Carousel Back Arrow" at bounding box center [354, 215] width 11 height 11
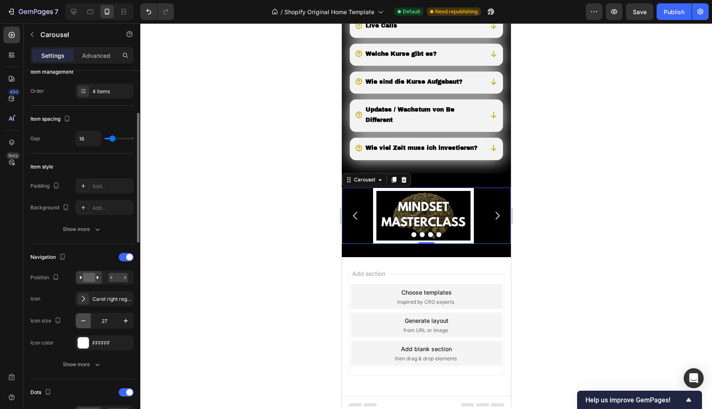
click at [82, 321] on icon "button" at bounding box center [83, 321] width 4 height 1
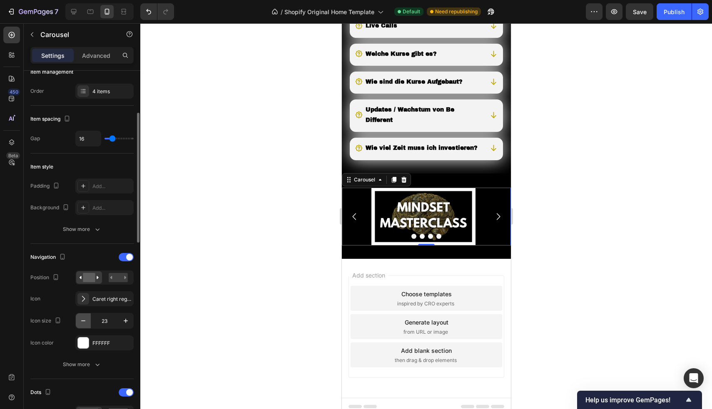
click at [82, 321] on icon "button" at bounding box center [83, 321] width 4 height 1
type input "22"
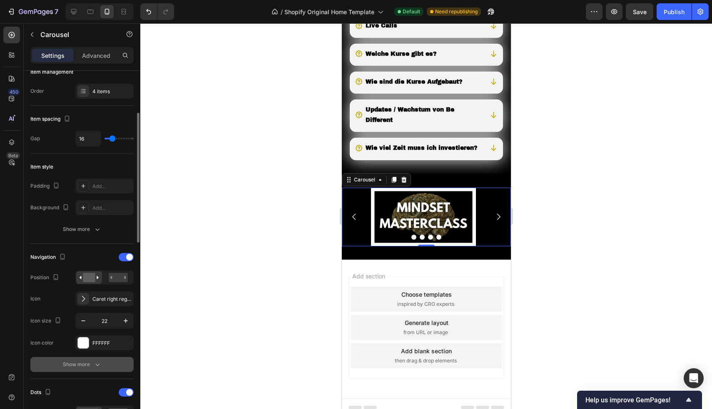
click at [80, 363] on div "Show more" at bounding box center [82, 365] width 39 height 8
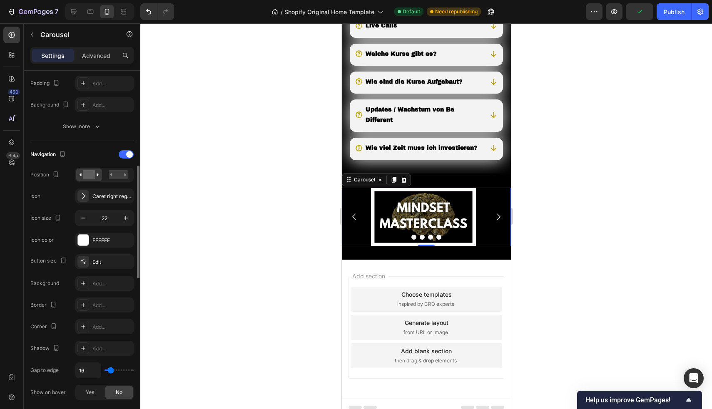
scroll to position [308, 0]
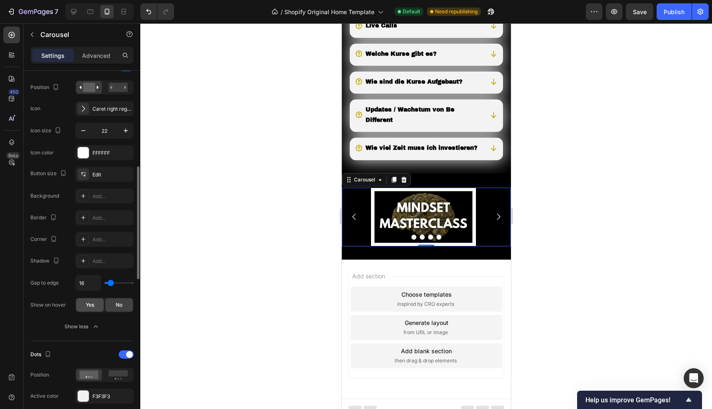
click at [91, 301] on div "Yes" at bounding box center [89, 305] width 27 height 13
click at [127, 306] on div "No" at bounding box center [118, 305] width 27 height 13
click at [124, 375] on rect at bounding box center [118, 374] width 19 height 6
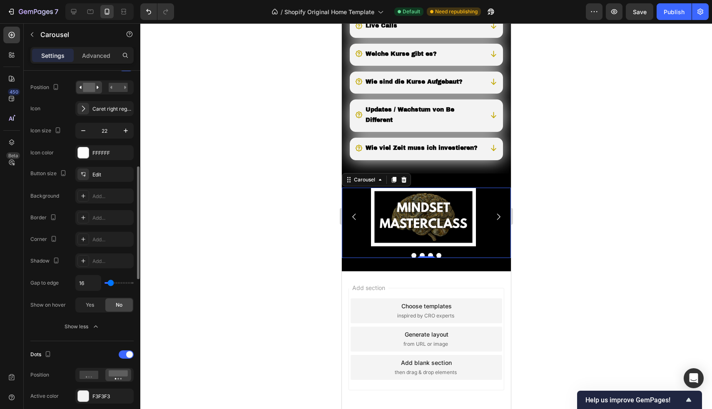
scroll to position [412, 0]
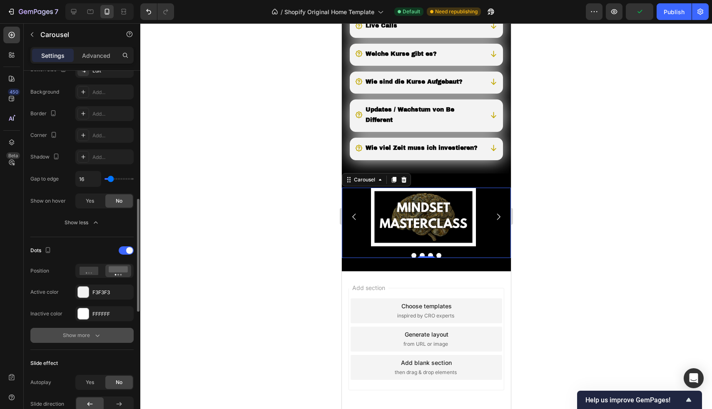
click at [85, 341] on button "Show more" at bounding box center [81, 335] width 103 height 15
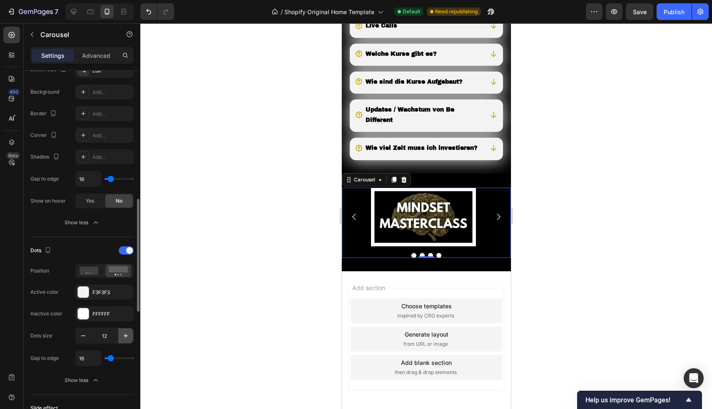
click at [127, 336] on icon "button" at bounding box center [126, 336] width 4 height 4
click at [81, 336] on icon "button" at bounding box center [83, 336] width 8 height 8
type input "10"
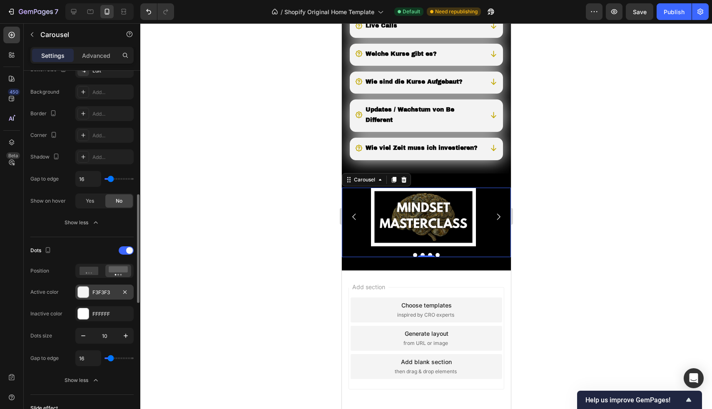
scroll to position [400, 0]
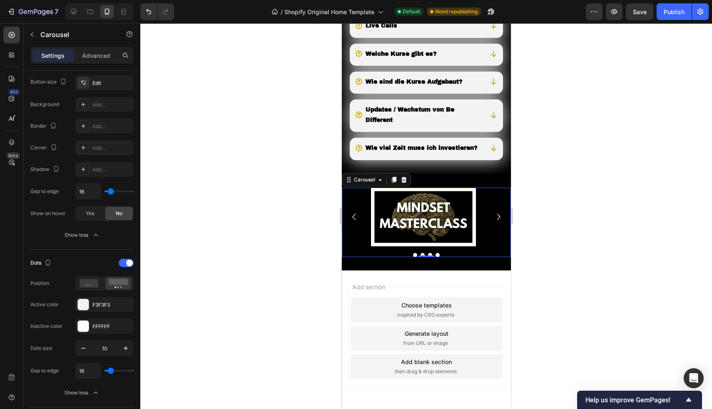
click at [199, 123] on div at bounding box center [426, 216] width 572 height 386
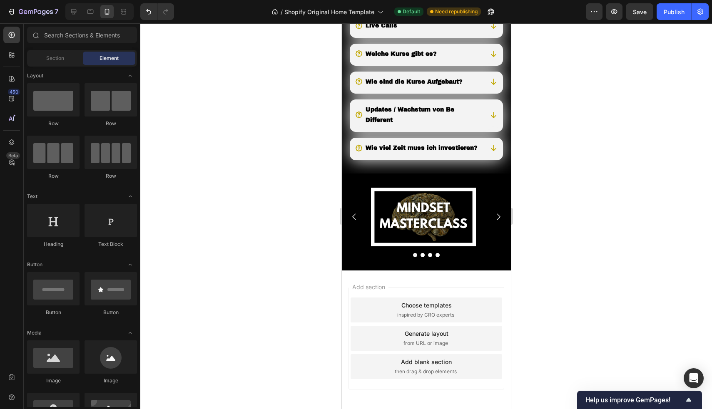
click at [199, 123] on div at bounding box center [426, 216] width 572 height 386
click at [493, 222] on icon "Carousel Next Arrow" at bounding box center [497, 216] width 9 height 9
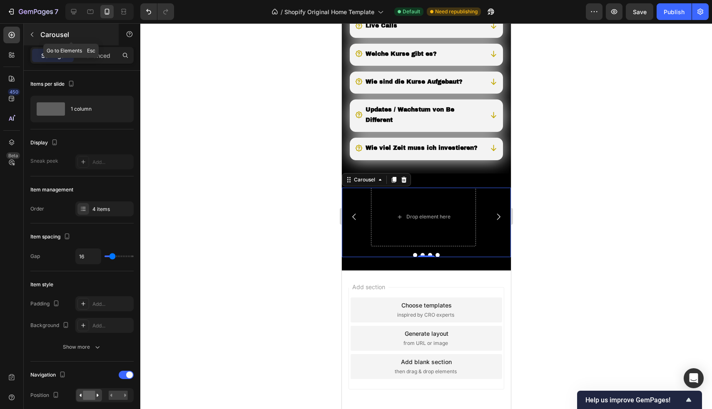
click at [32, 32] on icon "button" at bounding box center [32, 34] width 7 height 7
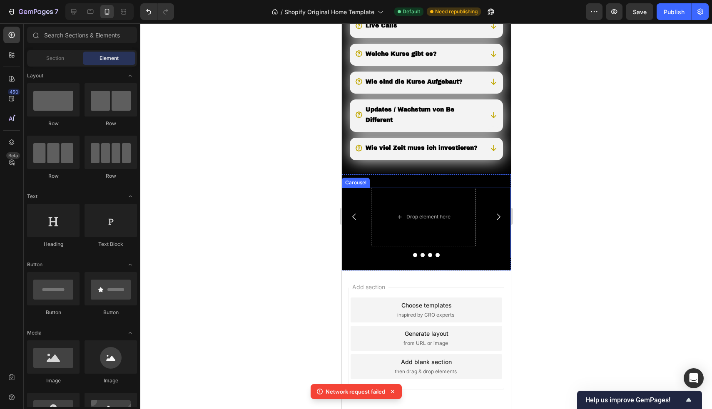
click at [352, 222] on icon "Carousel Back Arrow" at bounding box center [353, 216] width 9 height 9
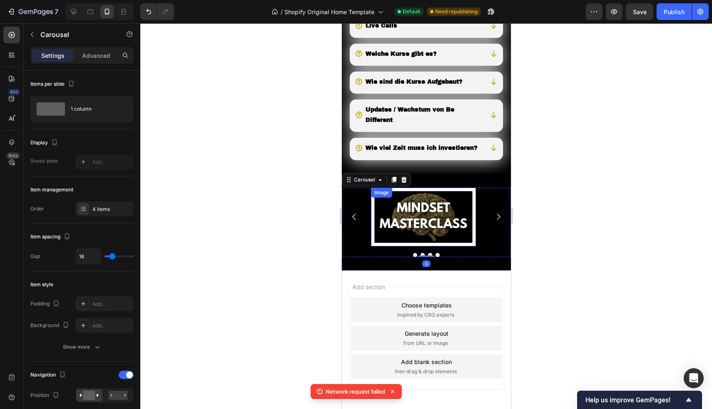
click at [410, 223] on img at bounding box center [423, 217] width 105 height 59
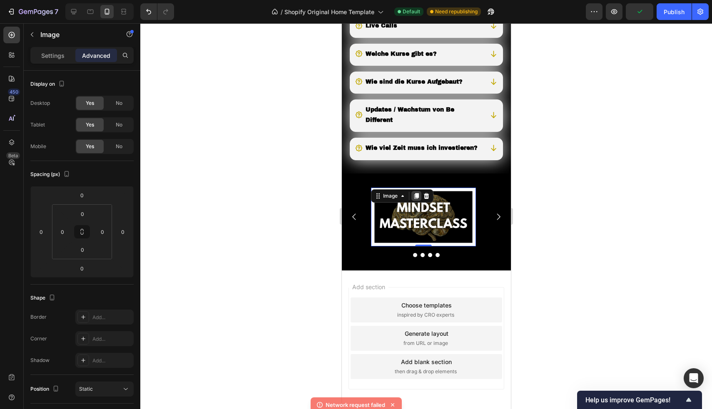
click at [417, 199] on icon at bounding box center [416, 196] width 5 height 6
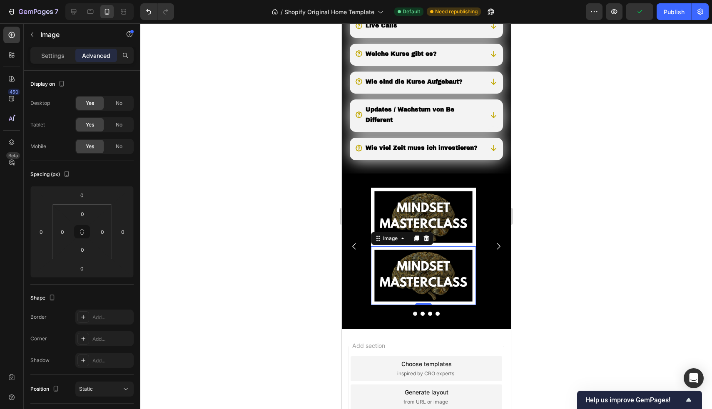
scroll to position [216, 0]
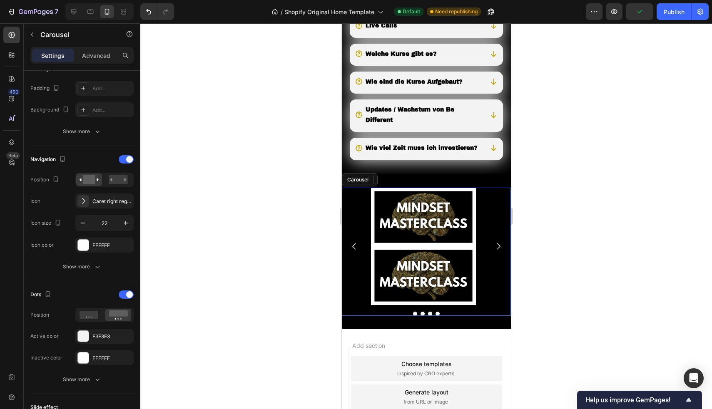
click at [494, 251] on icon "Carousel Next Arrow" at bounding box center [497, 246] width 9 height 9
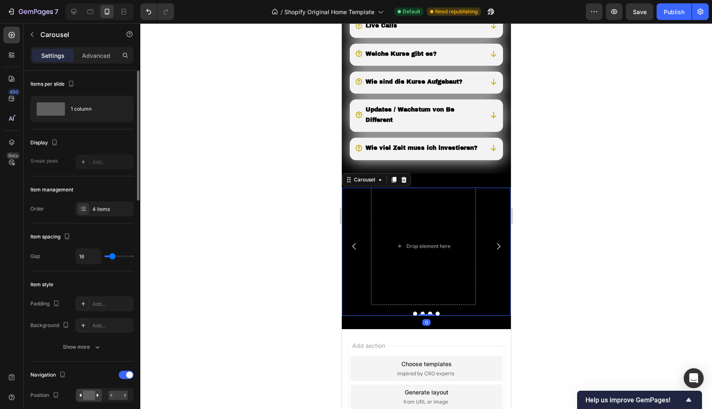
click at [352, 251] on icon "Carousel Back Arrow" at bounding box center [353, 246] width 9 height 9
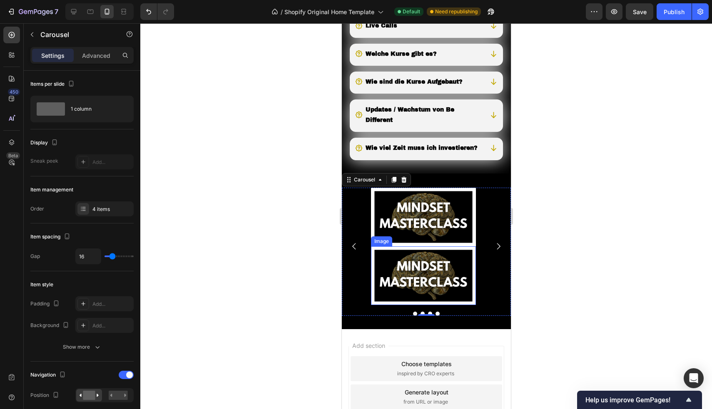
click at [387, 269] on img at bounding box center [423, 276] width 105 height 59
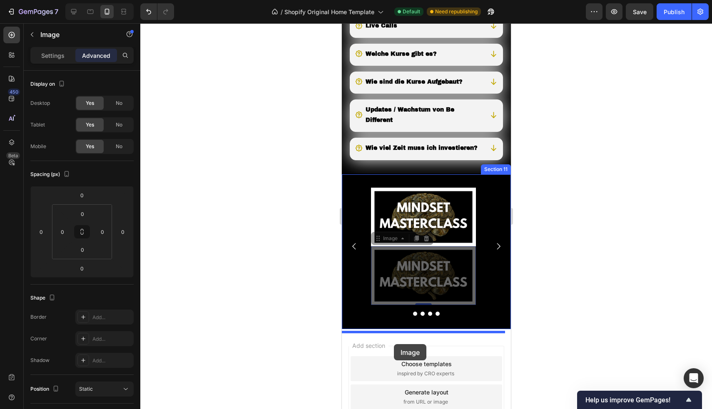
drag, startPoint x: 378, startPoint y: 256, endPoint x: 394, endPoint y: 344, distance: 90.0
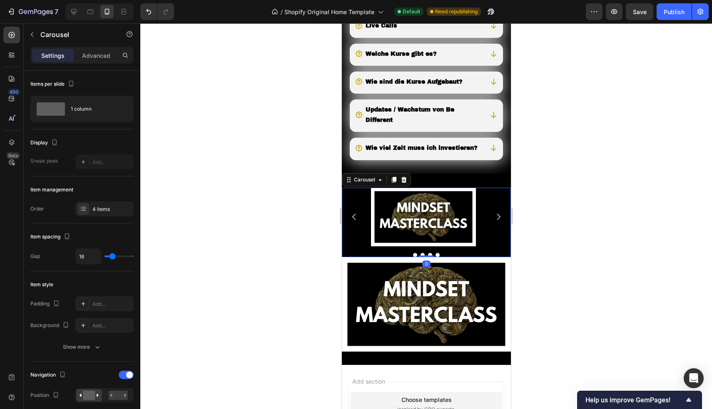
click at [495, 222] on icon "Carousel Next Arrow" at bounding box center [497, 216] width 9 height 9
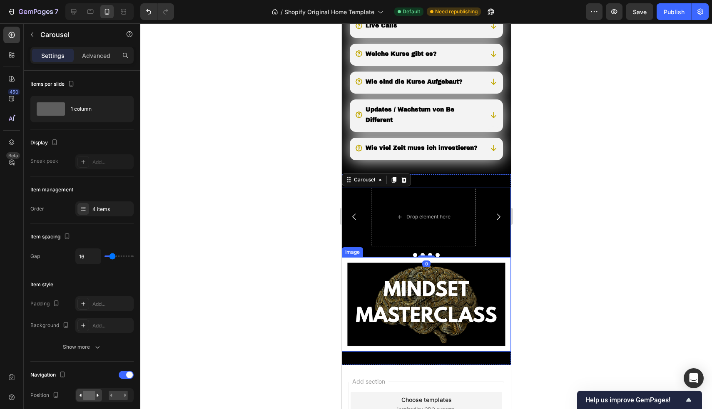
click at [370, 288] on img at bounding box center [425, 304] width 169 height 95
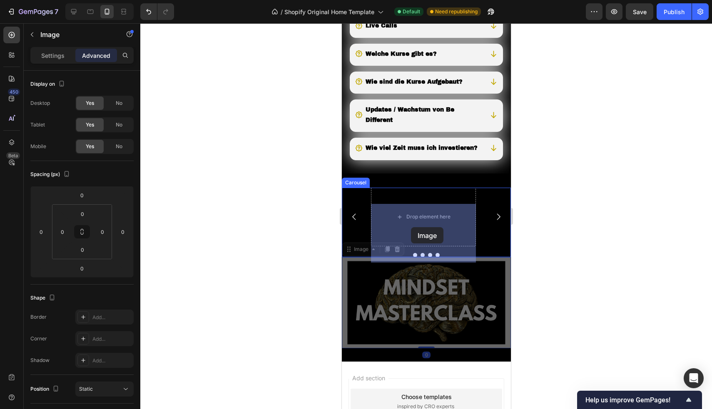
drag, startPoint x: 349, startPoint y: 266, endPoint x: 411, endPoint y: 227, distance: 73.1
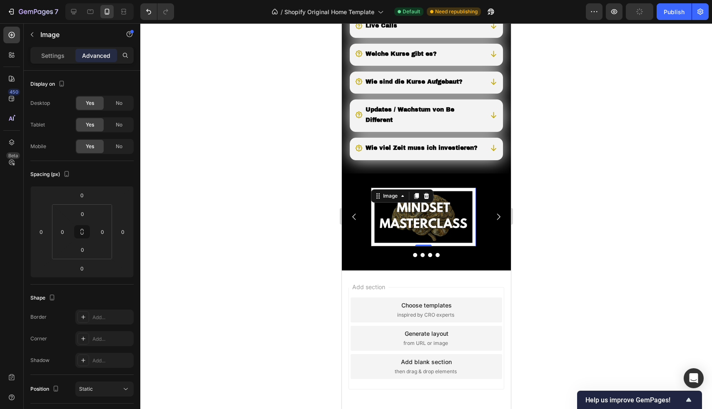
click at [273, 201] on div at bounding box center [426, 216] width 572 height 386
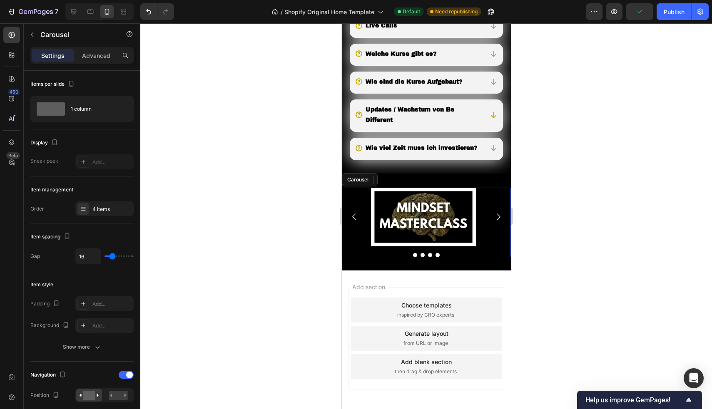
click at [351, 222] on icon "Carousel Back Arrow" at bounding box center [353, 216] width 9 height 9
click at [497, 220] on icon "Carousel Next Arrow" at bounding box center [498, 217] width 3 height 6
click at [404, 232] on img at bounding box center [423, 217] width 105 height 59
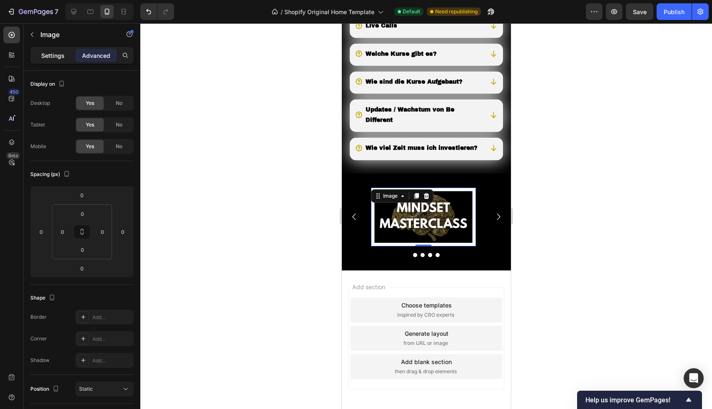
click at [56, 55] on p "Settings" at bounding box center [52, 55] width 23 height 9
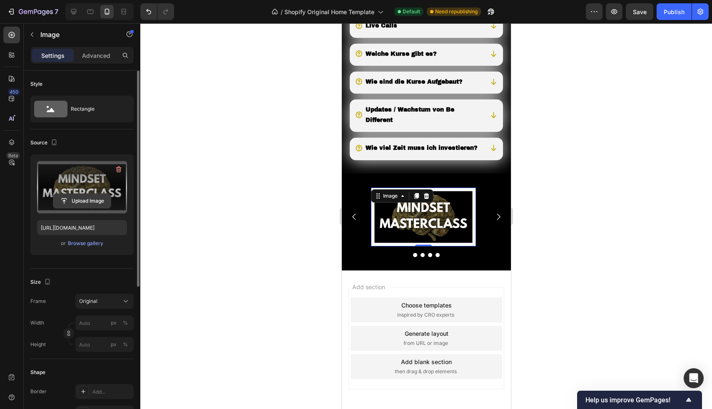
click at [71, 201] on input "file" at bounding box center [81, 201] width 57 height 14
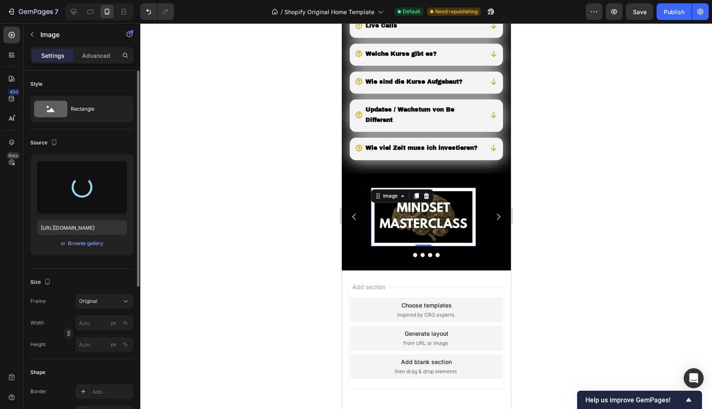
type input "[URL][DOMAIN_NAME]"
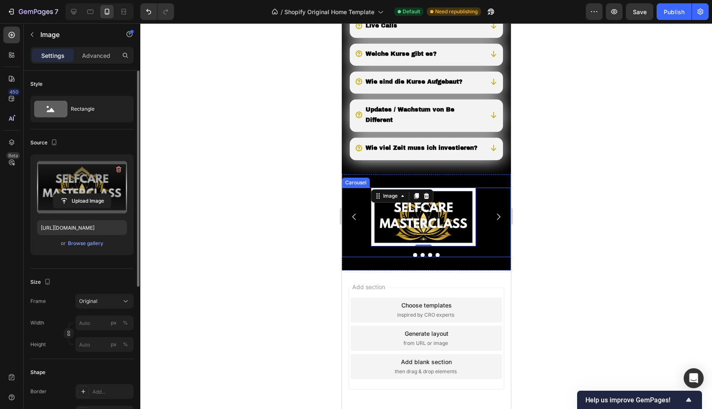
click at [351, 222] on icon "Carousel Back Arrow" at bounding box center [353, 216] width 9 height 9
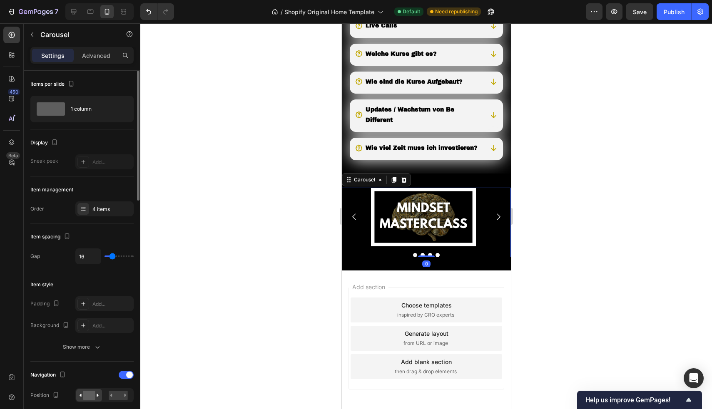
click at [493, 222] on icon "Carousel Next Arrow" at bounding box center [497, 216] width 9 height 9
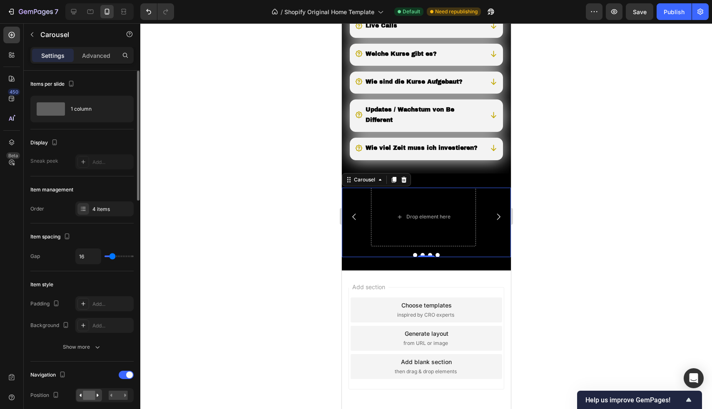
click at [353, 222] on icon "Carousel Back Arrow" at bounding box center [353, 216] width 9 height 9
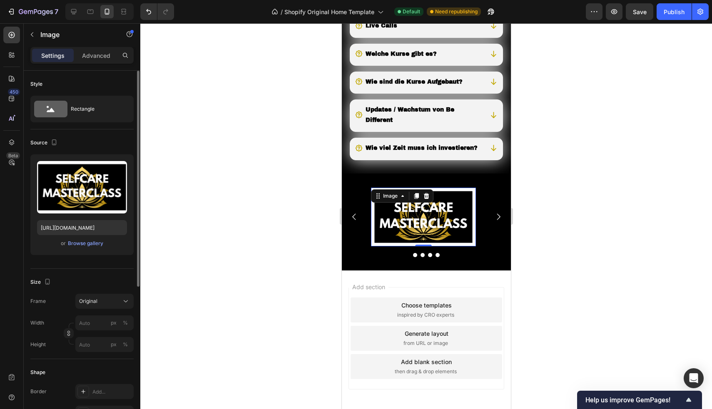
click at [398, 221] on img at bounding box center [423, 217] width 105 height 59
click at [418, 199] on icon at bounding box center [416, 196] width 5 height 6
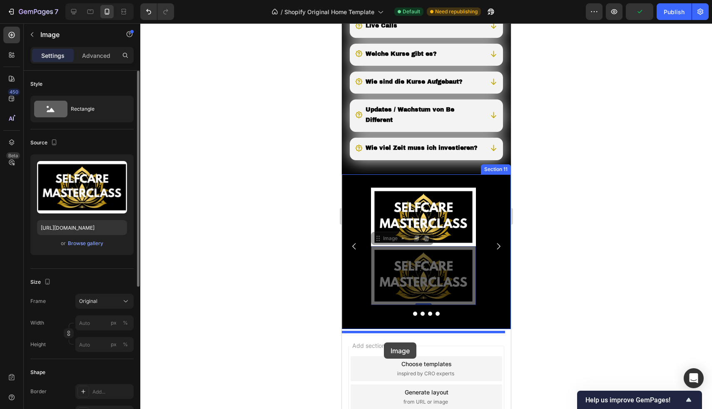
drag, startPoint x: 380, startPoint y: 264, endPoint x: 384, endPoint y: 343, distance: 79.2
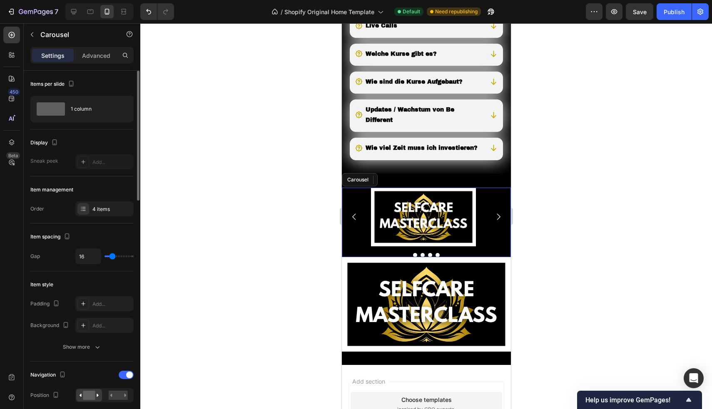
click at [493, 222] on icon "Carousel Next Arrow" at bounding box center [497, 216] width 9 height 9
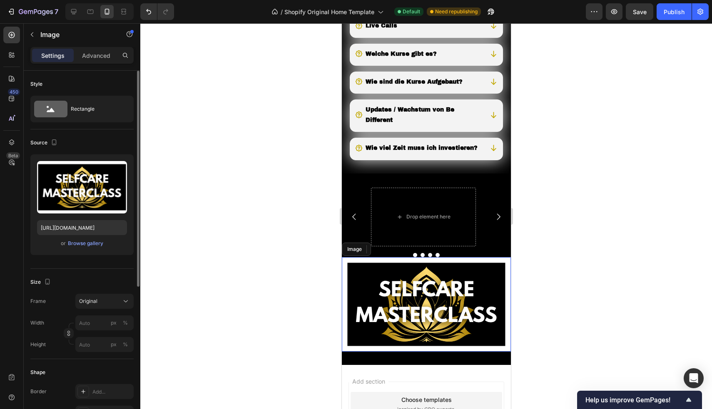
drag, startPoint x: 375, startPoint y: 297, endPoint x: 364, endPoint y: 278, distance: 22.2
click at [375, 297] on img at bounding box center [425, 304] width 169 height 95
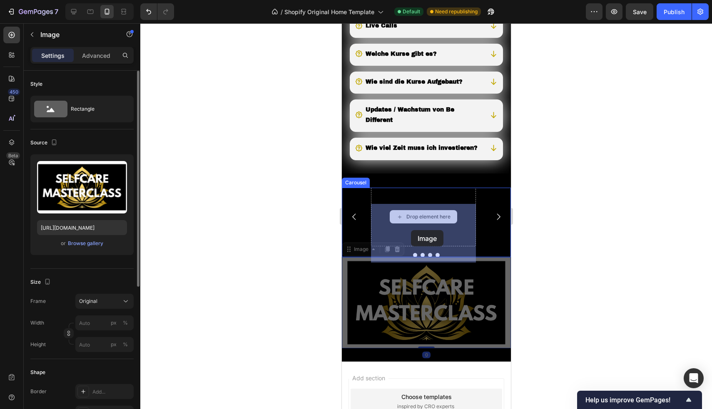
drag, startPoint x: 352, startPoint y: 268, endPoint x: 411, endPoint y: 230, distance: 69.5
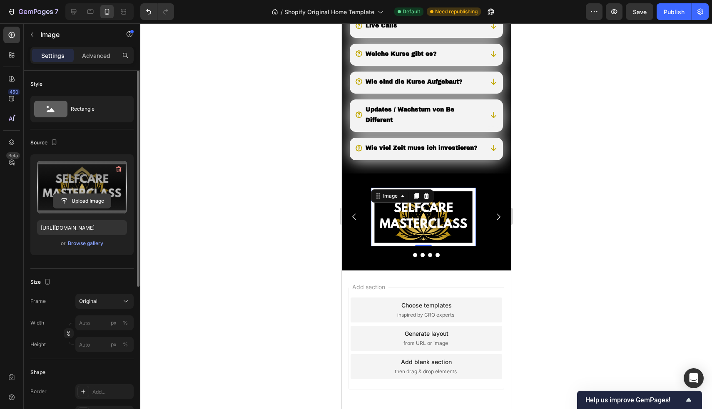
click at [76, 200] on input "file" at bounding box center [81, 201] width 57 height 14
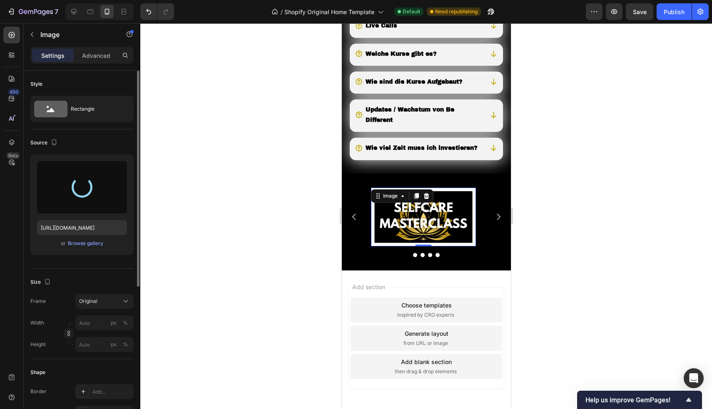
type input "[URL][DOMAIN_NAME]"
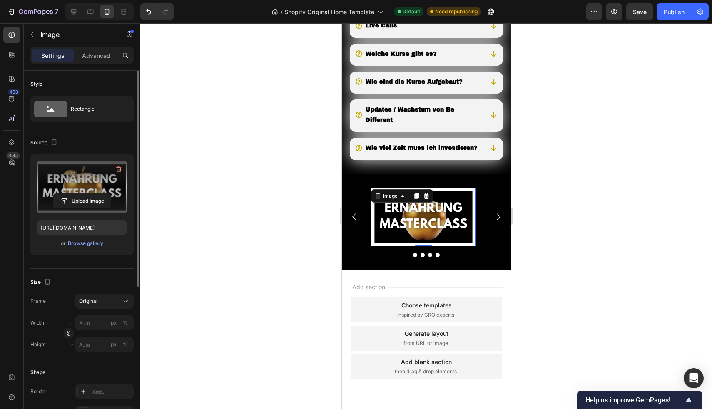
click at [412, 238] on img at bounding box center [423, 217] width 105 height 59
click at [244, 217] on div at bounding box center [426, 216] width 572 height 386
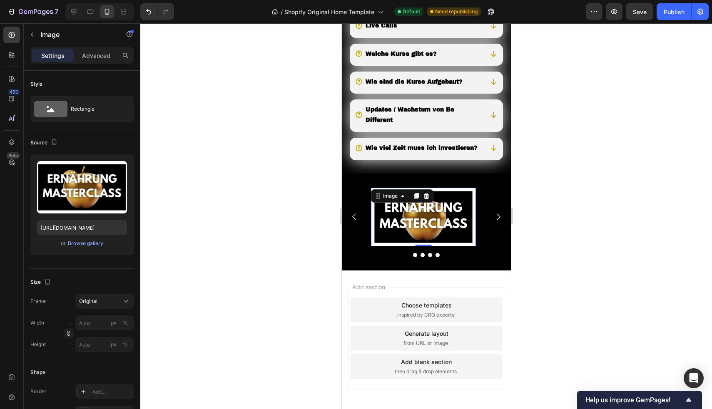
click at [416, 232] on img at bounding box center [423, 217] width 105 height 59
click at [416, 199] on icon at bounding box center [416, 196] width 5 height 6
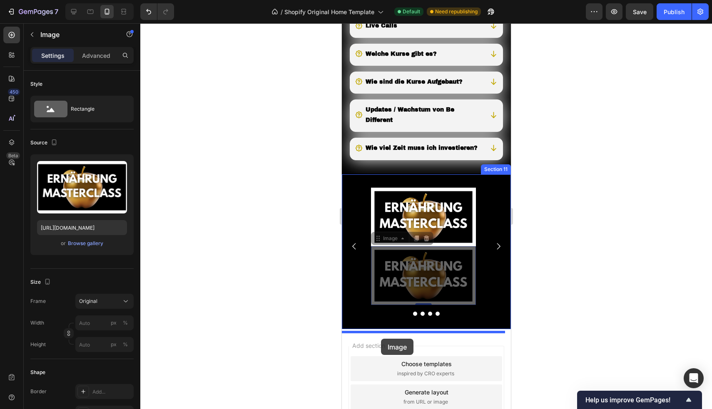
drag, startPoint x: 376, startPoint y: 255, endPoint x: 381, endPoint y: 339, distance: 83.8
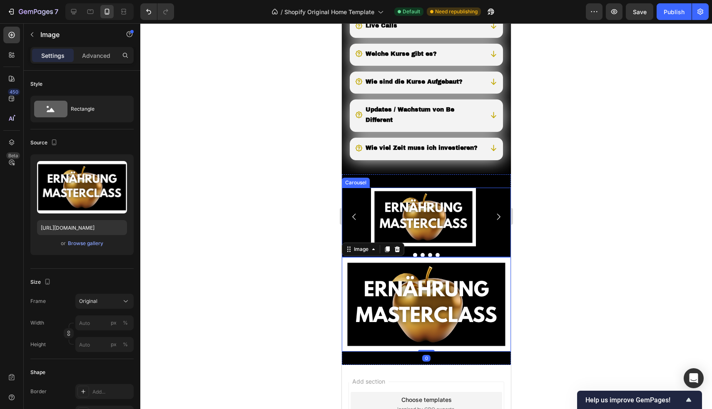
click at [493, 222] on icon "Carousel Next Arrow" at bounding box center [497, 216] width 9 height 9
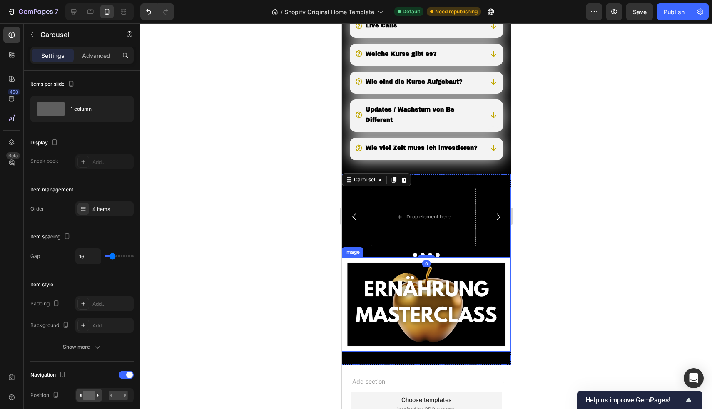
drag, startPoint x: 378, startPoint y: 308, endPoint x: 371, endPoint y: 290, distance: 19.1
click at [378, 308] on img at bounding box center [425, 304] width 169 height 95
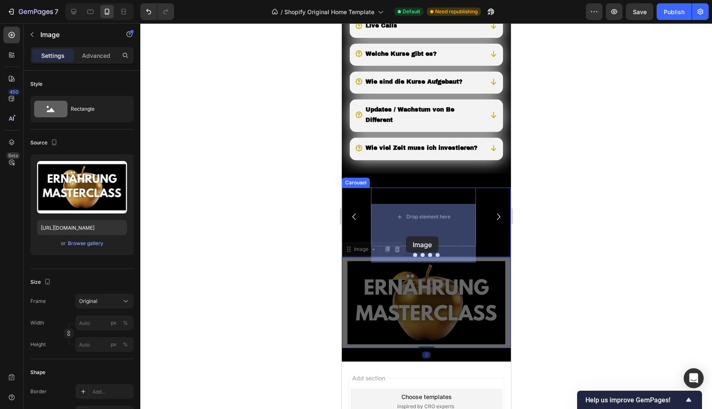
drag, startPoint x: 351, startPoint y: 269, endPoint x: 405, endPoint y: 237, distance: 62.7
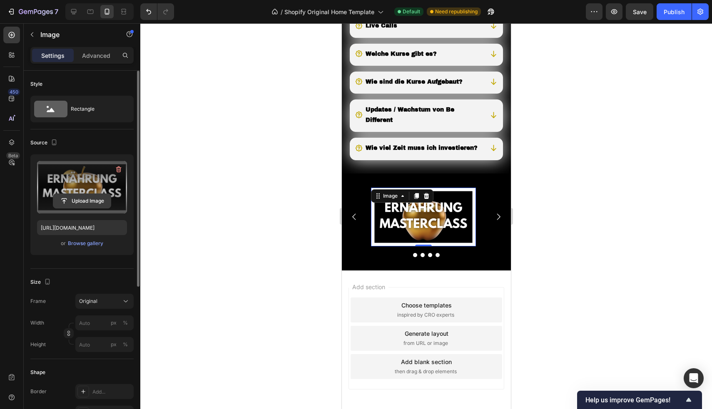
click at [67, 198] on input "file" at bounding box center [81, 201] width 57 height 14
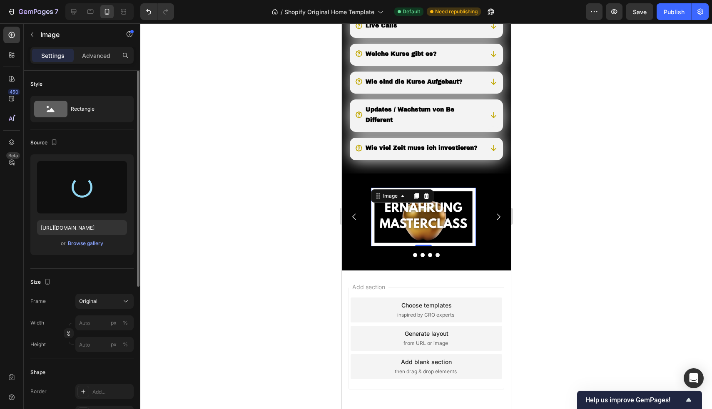
type input "[URL][DOMAIN_NAME]"
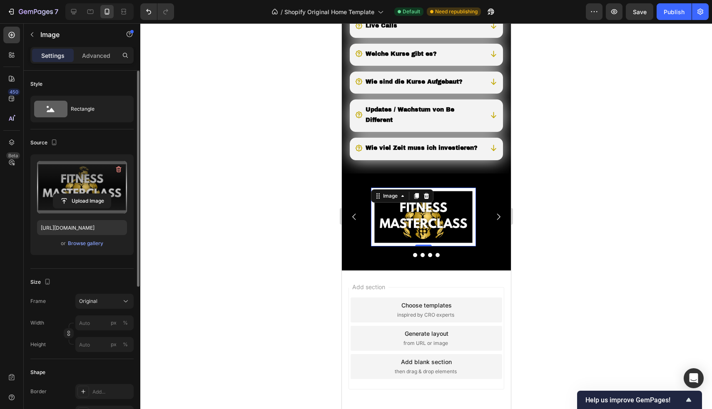
click at [625, 124] on div at bounding box center [426, 216] width 572 height 386
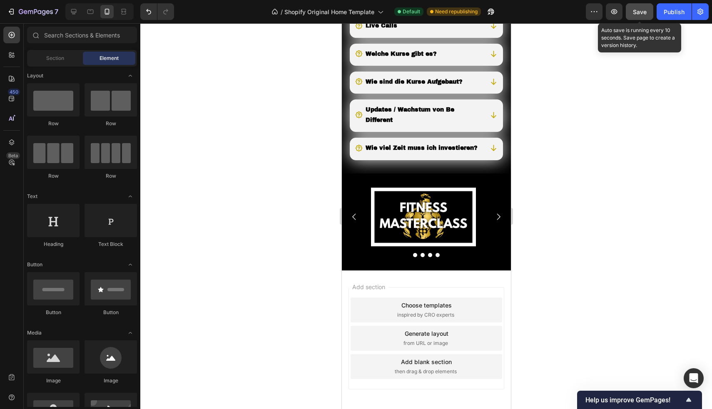
click at [638, 17] on button "Save" at bounding box center [639, 11] width 27 height 17
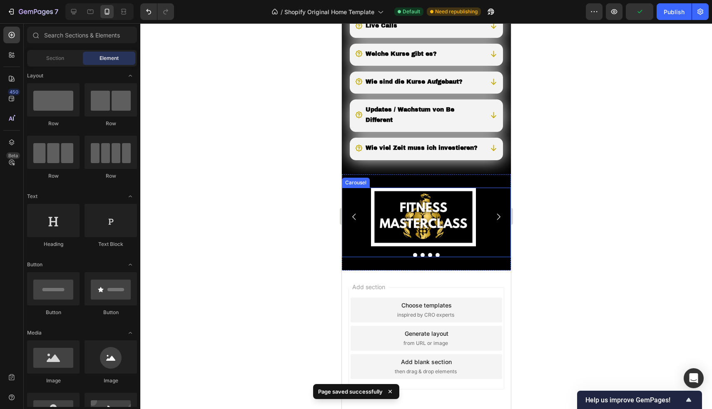
click at [497, 220] on icon "Carousel Next Arrow" at bounding box center [498, 217] width 3 height 6
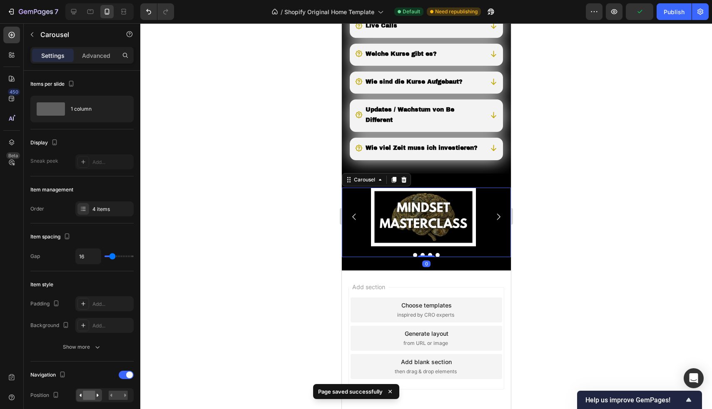
click at [497, 220] on icon "Carousel Next Arrow" at bounding box center [498, 217] width 3 height 6
click at [216, 220] on div at bounding box center [426, 216] width 572 height 386
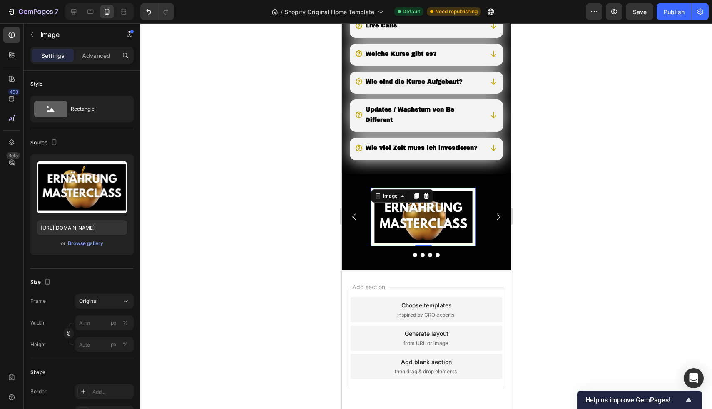
click at [454, 218] on img at bounding box center [423, 217] width 105 height 59
click at [99, 59] on p "Advanced" at bounding box center [96, 55] width 28 height 9
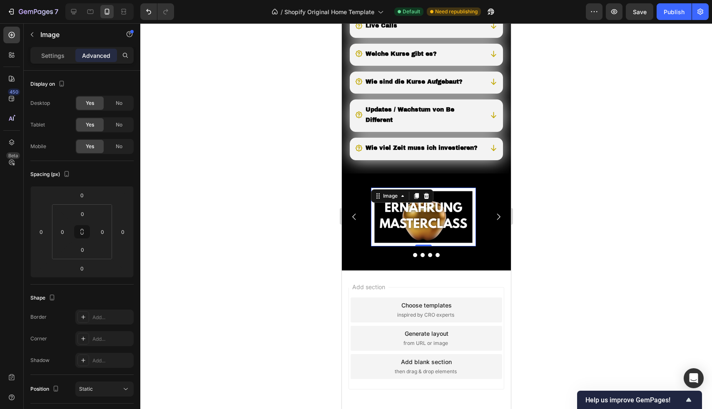
click at [402, 241] on img at bounding box center [423, 217] width 105 height 59
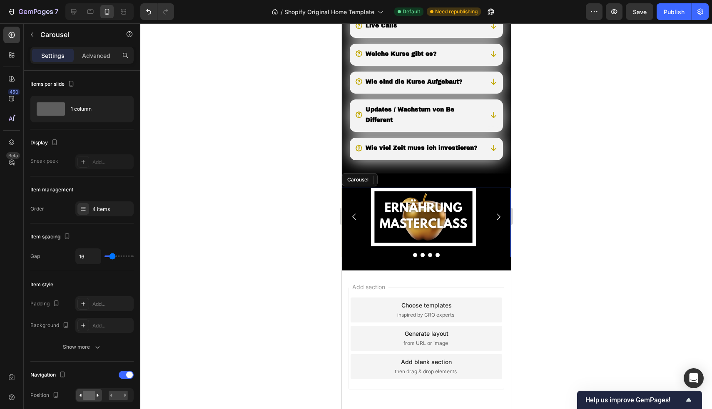
click at [361, 228] on button "Carousel Back Arrow" at bounding box center [354, 217] width 22 height 22
click at [236, 193] on div at bounding box center [426, 216] width 572 height 386
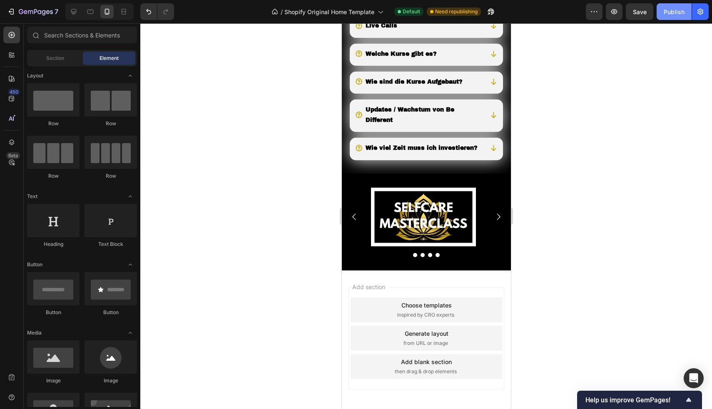
click at [669, 14] on div "Publish" at bounding box center [674, 11] width 21 height 9
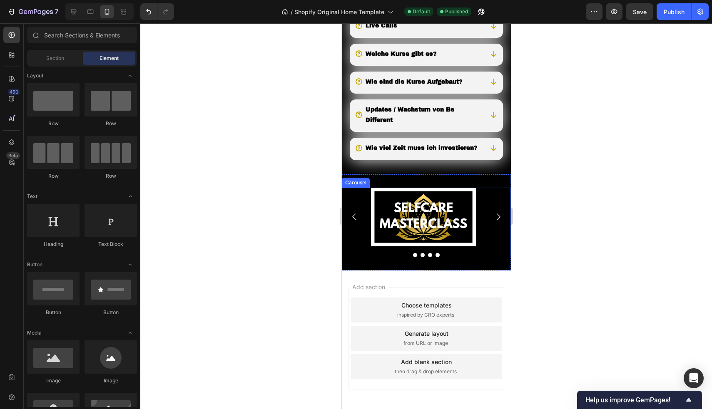
click at [364, 218] on div "Image Image Image Image" at bounding box center [425, 217] width 169 height 59
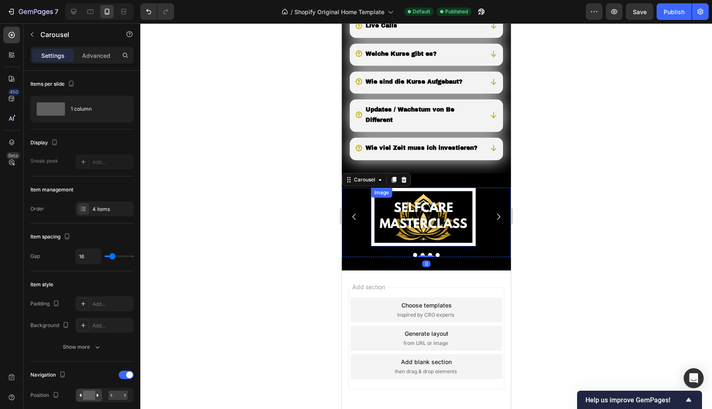
click at [413, 224] on img at bounding box center [423, 217] width 105 height 59
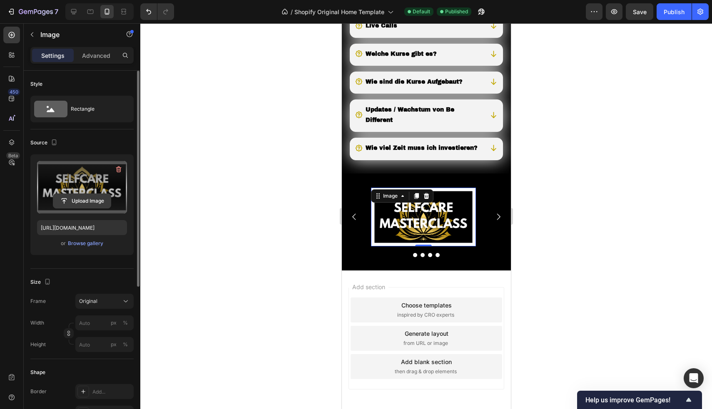
click at [79, 204] on input "file" at bounding box center [81, 201] width 57 height 14
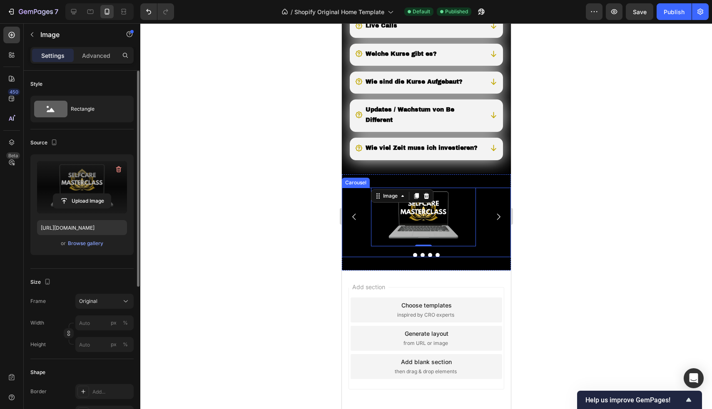
type input "[URL][DOMAIN_NAME]"
click at [493, 222] on icon "Carousel Next Arrow" at bounding box center [497, 216] width 9 height 9
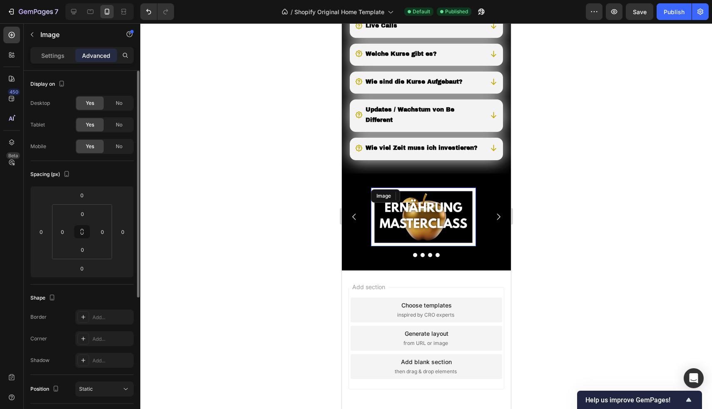
click at [409, 232] on img at bounding box center [423, 217] width 105 height 59
click at [35, 54] on div "Settings" at bounding box center [53, 55] width 42 height 13
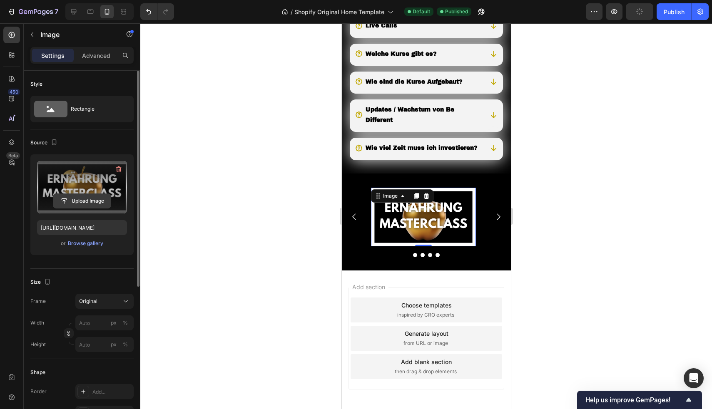
click at [77, 201] on input "file" at bounding box center [81, 201] width 57 height 14
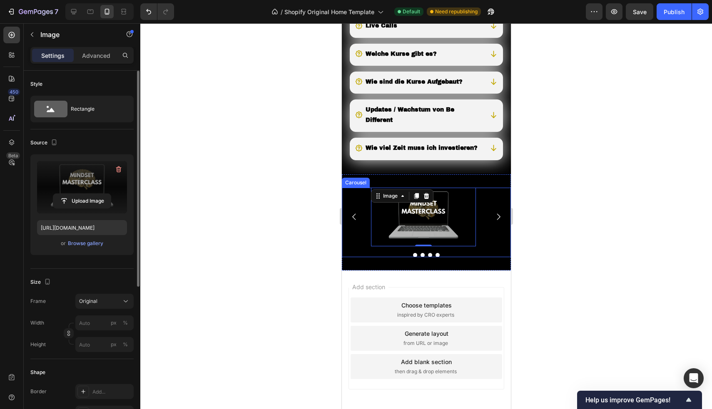
type input "[URL][DOMAIN_NAME]"
click at [493, 222] on icon "Carousel Next Arrow" at bounding box center [497, 216] width 9 height 9
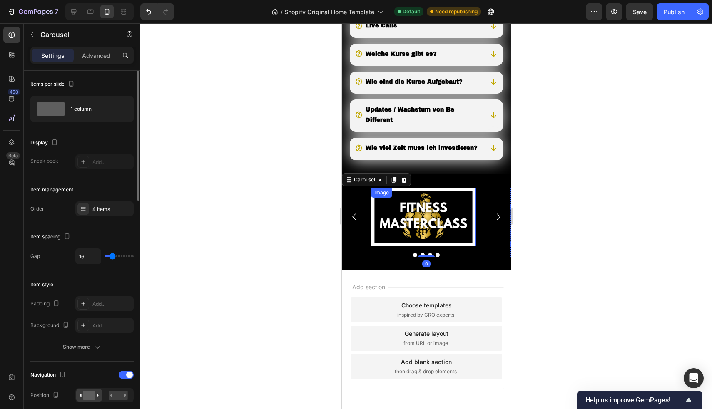
click at [403, 232] on img at bounding box center [423, 217] width 105 height 59
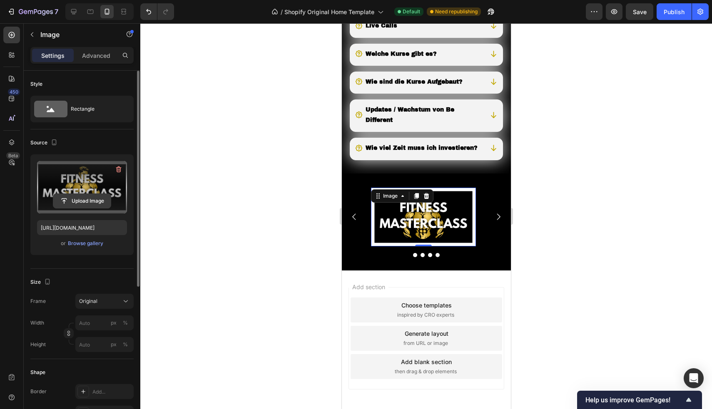
click at [77, 203] on input "file" at bounding box center [81, 201] width 57 height 14
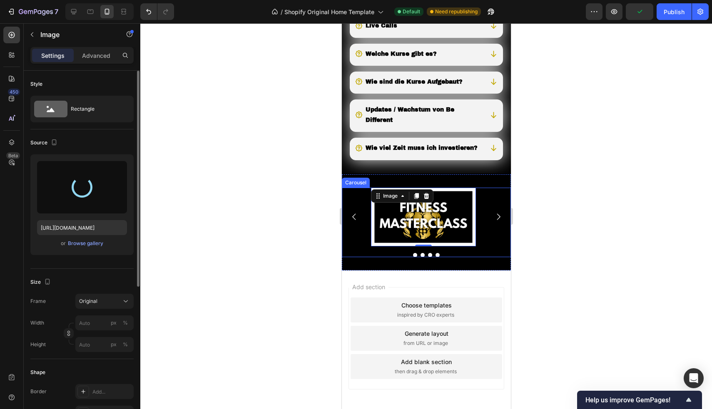
type input "[URL][DOMAIN_NAME]"
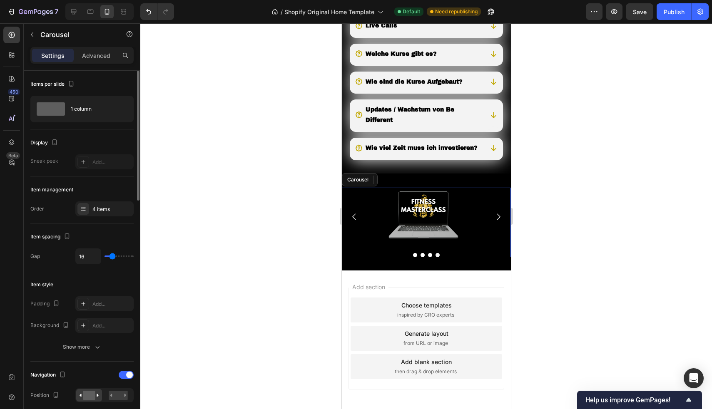
click at [493, 222] on icon "Carousel Next Arrow" at bounding box center [497, 216] width 9 height 9
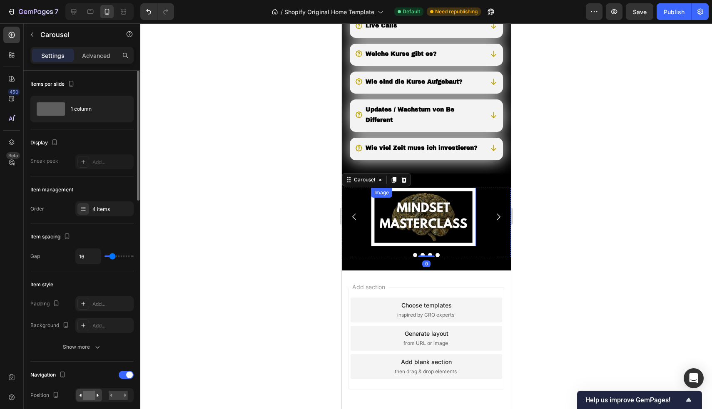
click at [388, 231] on img at bounding box center [423, 217] width 105 height 59
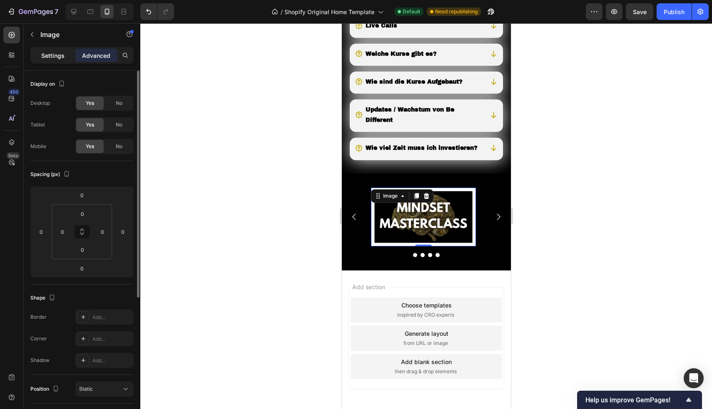
click at [56, 55] on p "Settings" at bounding box center [52, 55] width 23 height 9
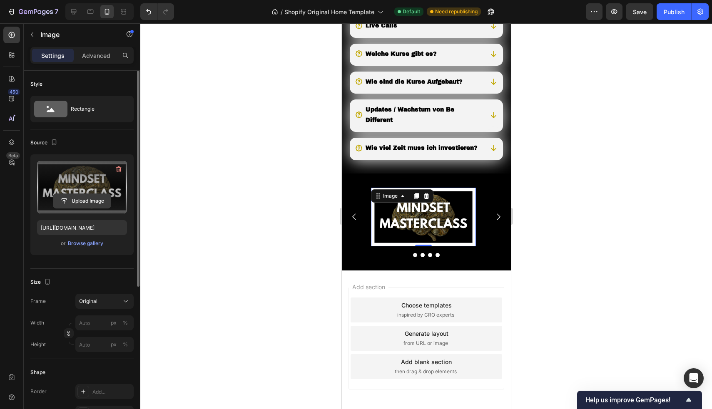
click at [82, 197] on input "file" at bounding box center [81, 201] width 57 height 14
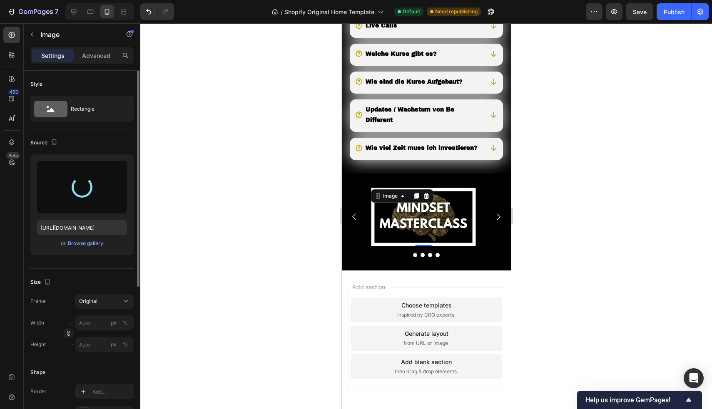
type input "[URL][DOMAIN_NAME]"
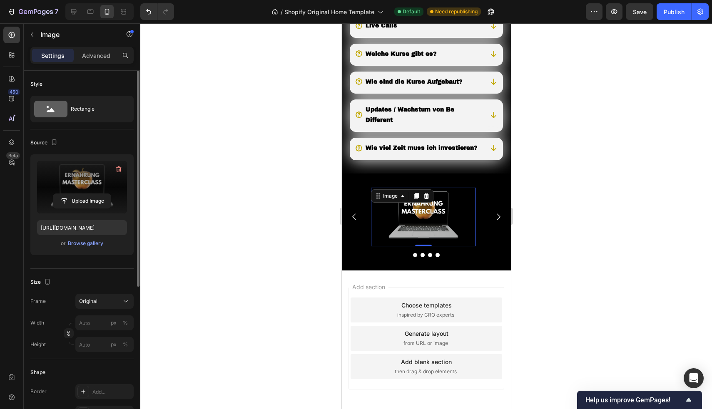
click at [246, 147] on div at bounding box center [426, 216] width 572 height 386
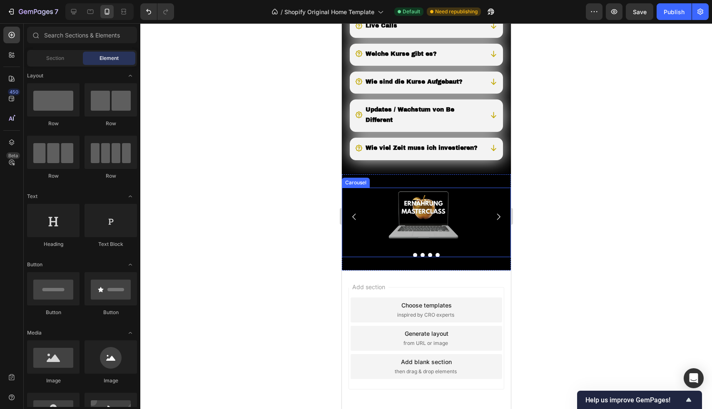
click at [354, 247] on div "Image Image Image Image" at bounding box center [425, 217] width 169 height 59
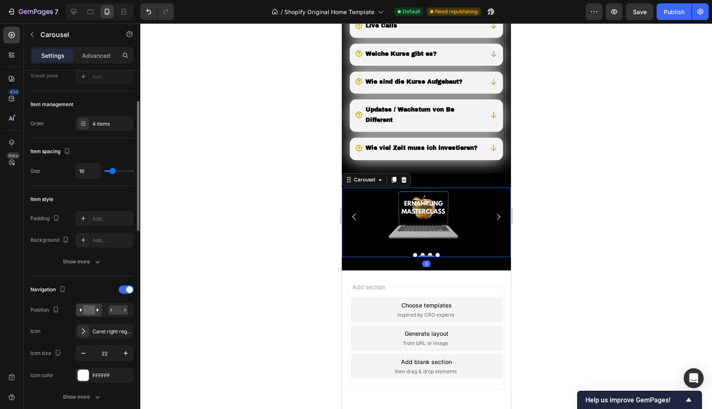
scroll to position [104, 0]
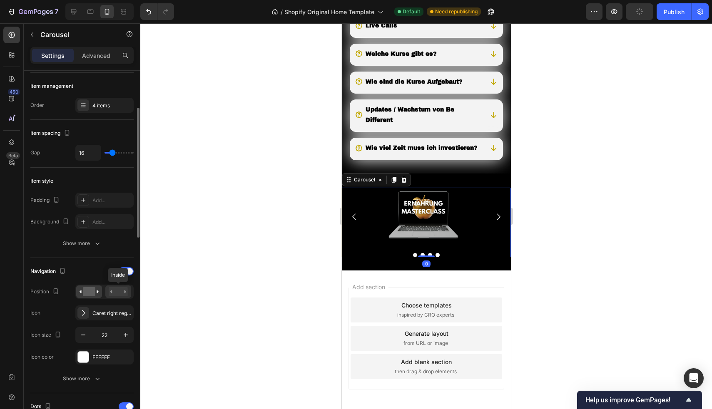
click at [118, 290] on rect at bounding box center [118, 291] width 19 height 9
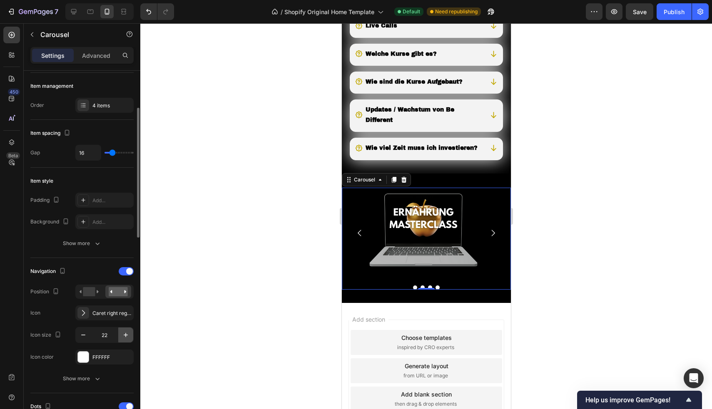
click at [123, 334] on icon "button" at bounding box center [126, 335] width 8 height 8
click at [124, 334] on icon "button" at bounding box center [126, 335] width 8 height 8
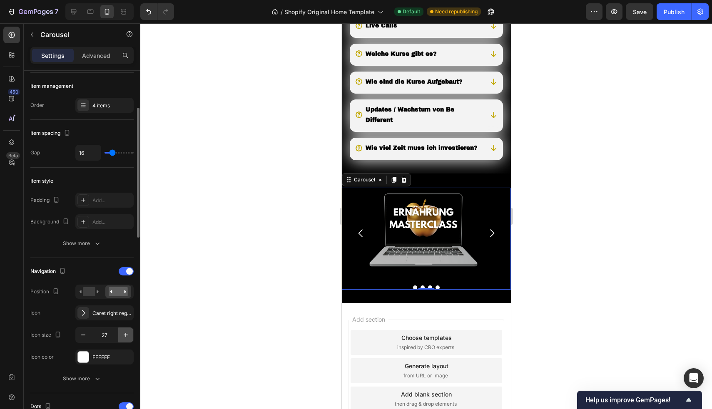
click at [124, 334] on icon "button" at bounding box center [126, 335] width 8 height 8
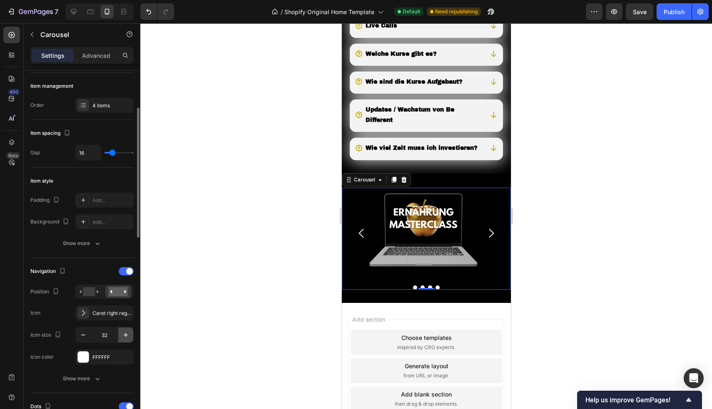
click at [124, 334] on icon "button" at bounding box center [126, 335] width 8 height 8
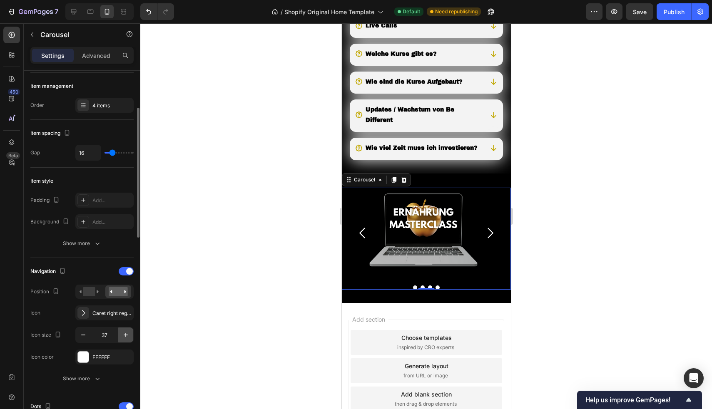
click at [124, 334] on icon "button" at bounding box center [126, 335] width 8 height 8
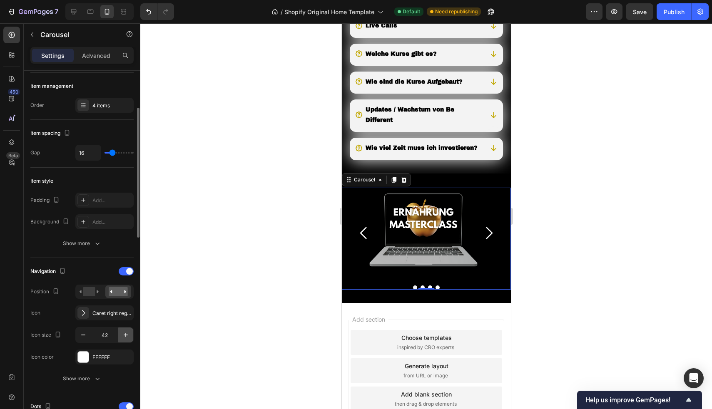
click at [124, 334] on icon "button" at bounding box center [126, 335] width 8 height 8
click at [125, 334] on icon "button" at bounding box center [126, 335] width 8 height 8
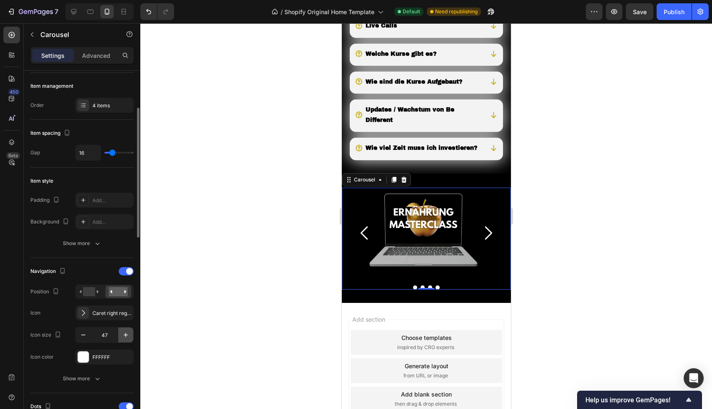
click at [125, 334] on icon "button" at bounding box center [126, 335] width 8 height 8
type input "48"
click at [82, 378] on div "Show more" at bounding box center [82, 379] width 39 height 8
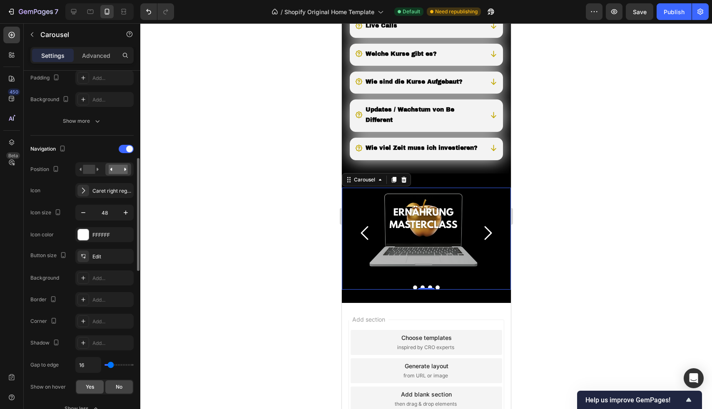
scroll to position [239, 0]
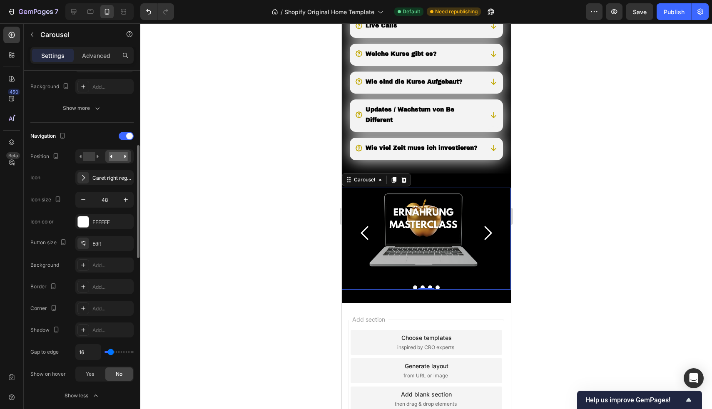
click at [226, 144] on div at bounding box center [426, 216] width 572 height 386
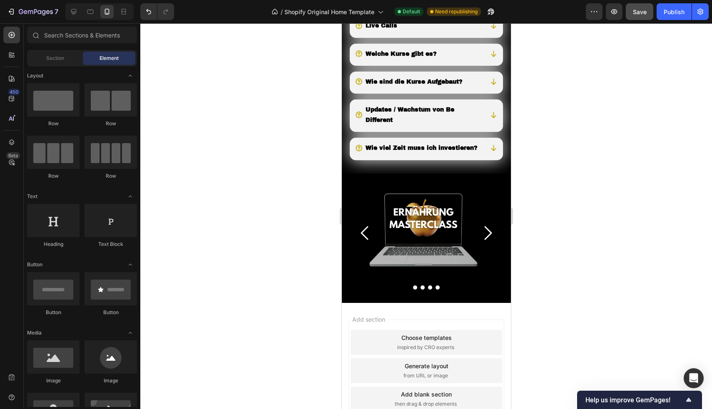
click at [641, 14] on span "Save" at bounding box center [640, 11] width 14 height 7
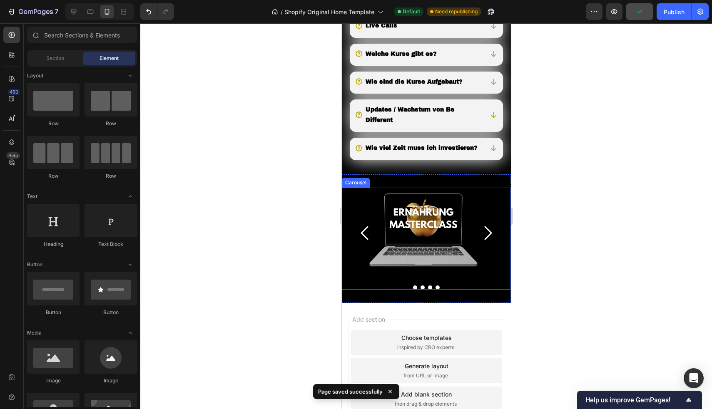
click at [482, 243] on icon "Carousel Next Arrow" at bounding box center [487, 233] width 20 height 20
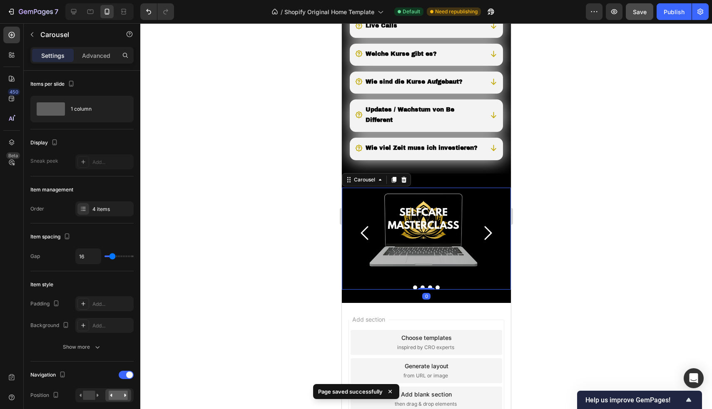
click at [484, 240] on icon "Carousel Next Arrow" at bounding box center [487, 234] width 7 height 14
click at [485, 240] on icon "Carousel Next Arrow" at bounding box center [487, 234] width 7 height 14
click at [618, 142] on div at bounding box center [426, 216] width 572 height 386
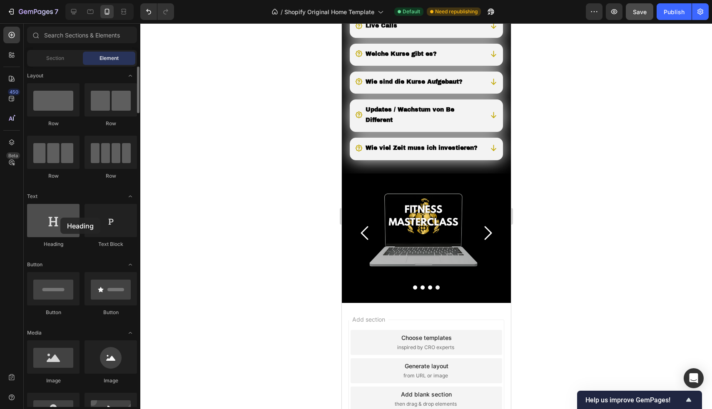
drag, startPoint x: 48, startPoint y: 227, endPoint x: 60, endPoint y: 218, distance: 14.9
click at [60, 218] on div at bounding box center [53, 220] width 52 height 33
click at [215, 130] on div at bounding box center [426, 216] width 572 height 386
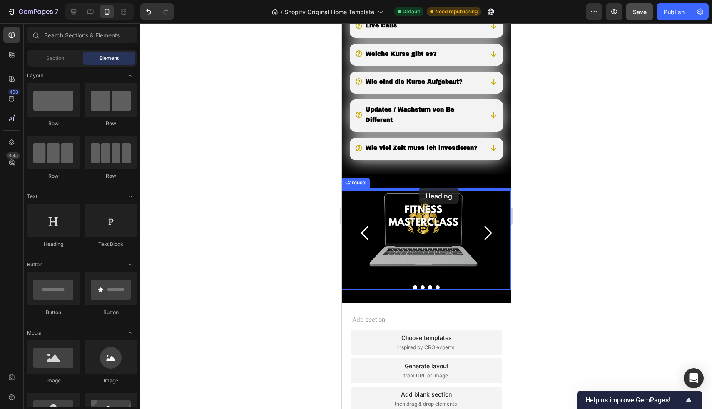
drag, startPoint x: 397, startPoint y: 239, endPoint x: 419, endPoint y: 188, distance: 55.2
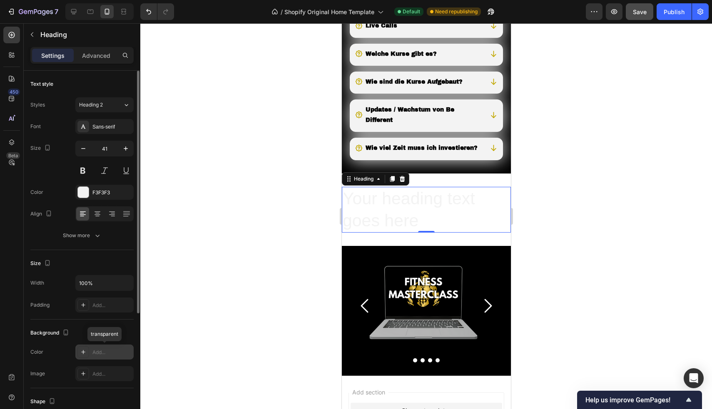
click at [114, 355] on div "Add..." at bounding box center [111, 352] width 39 height 7
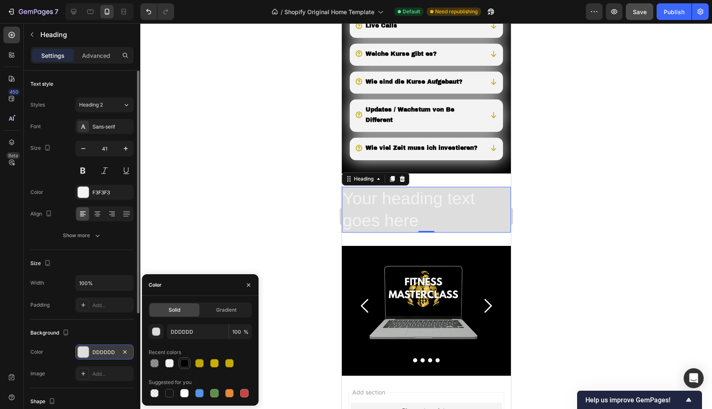
click at [184, 364] on div at bounding box center [184, 363] width 8 height 8
type input "000000"
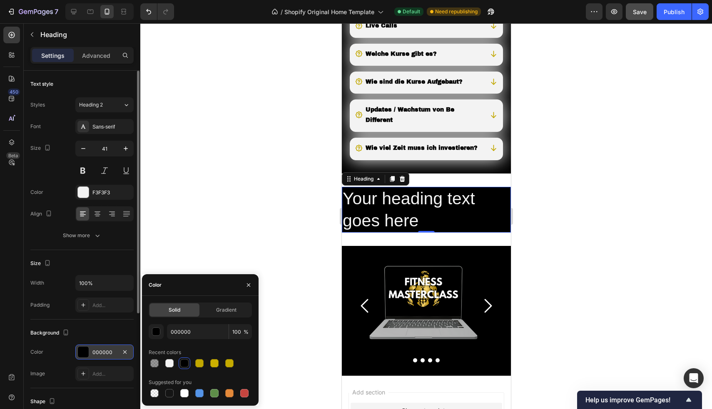
click at [196, 181] on div at bounding box center [426, 216] width 572 height 386
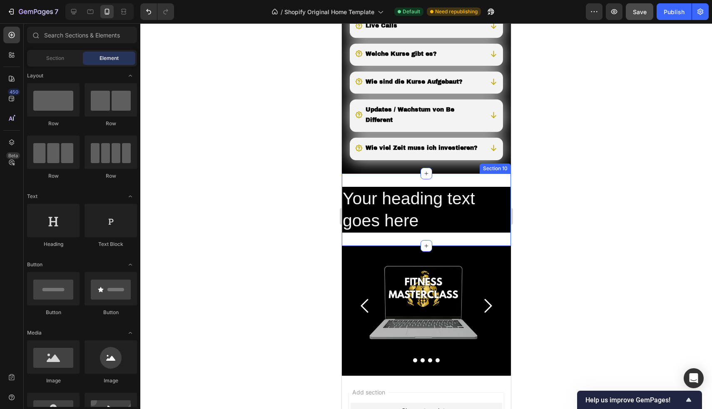
click at [402, 194] on div "Your heading text goes here Heading Section 10" at bounding box center [425, 210] width 169 height 73
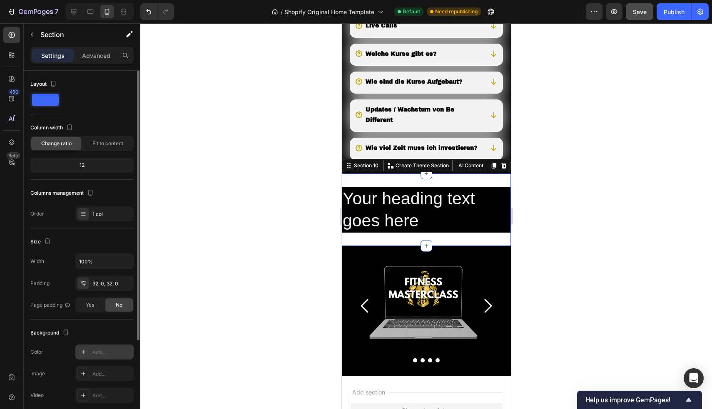
click at [102, 352] on div "Add..." at bounding box center [111, 352] width 39 height 7
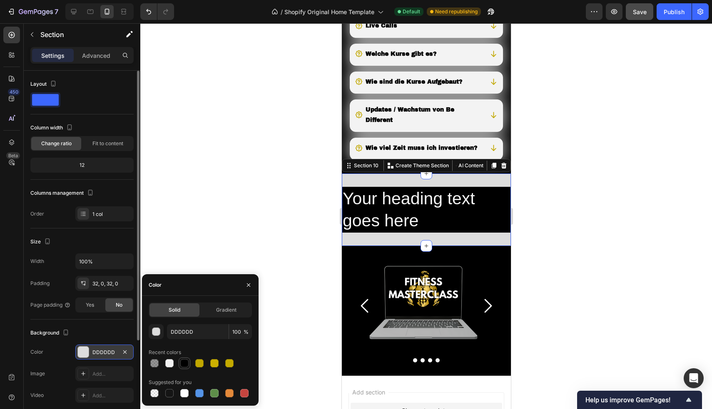
click at [185, 364] on div at bounding box center [184, 363] width 8 height 8
type input "000000"
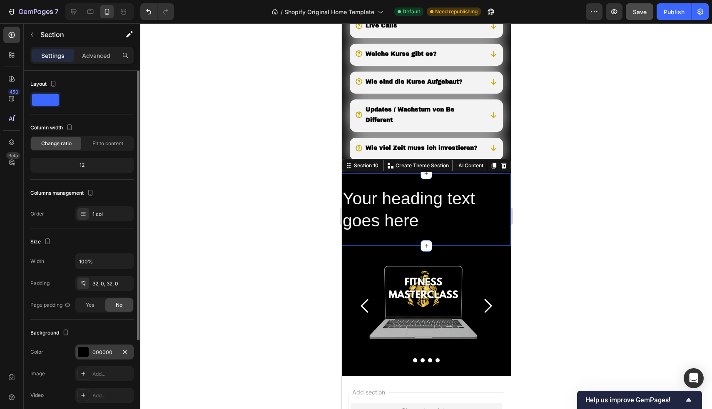
click at [192, 169] on div at bounding box center [426, 216] width 572 height 386
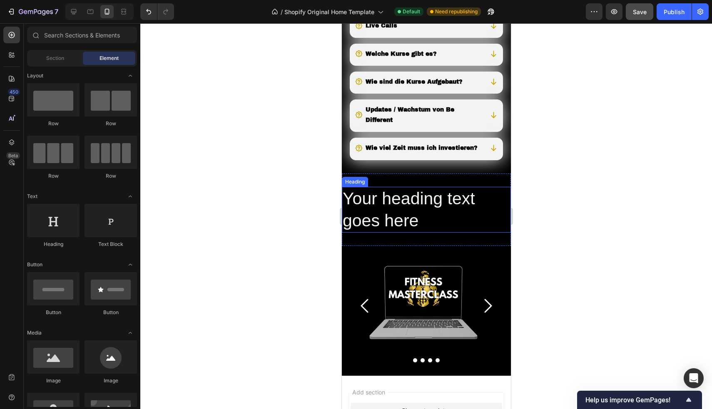
click at [391, 224] on h2 "Your heading text goes here" at bounding box center [425, 210] width 169 height 46
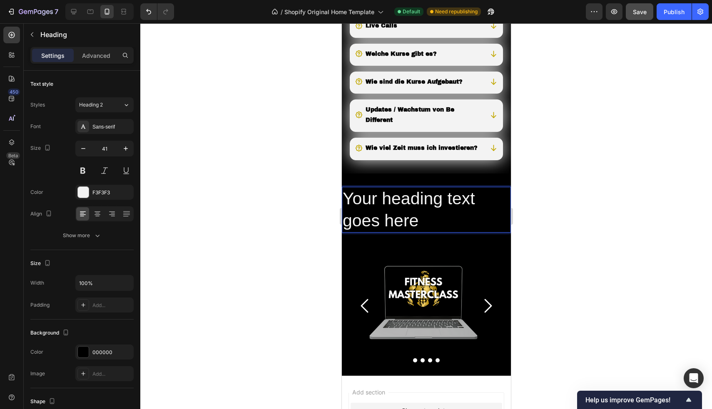
click at [427, 233] on h2 "Your heading text goes here" at bounding box center [425, 210] width 169 height 46
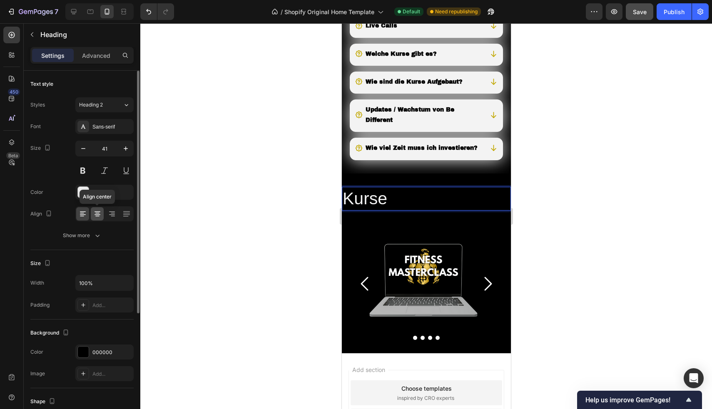
click at [96, 214] on icon at bounding box center [97, 214] width 8 height 8
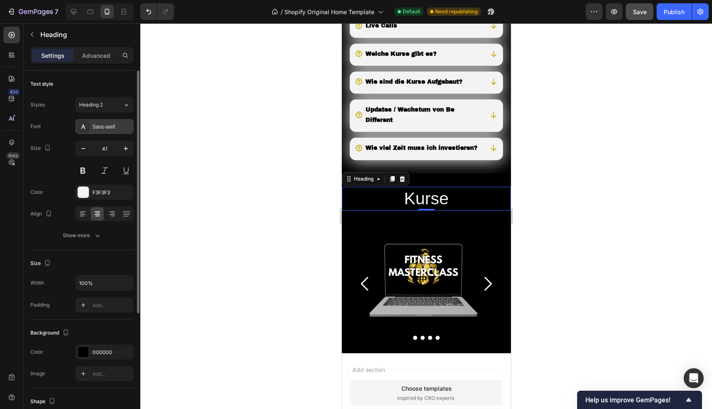
click at [99, 130] on div "Sans-serif" at bounding box center [111, 126] width 39 height 7
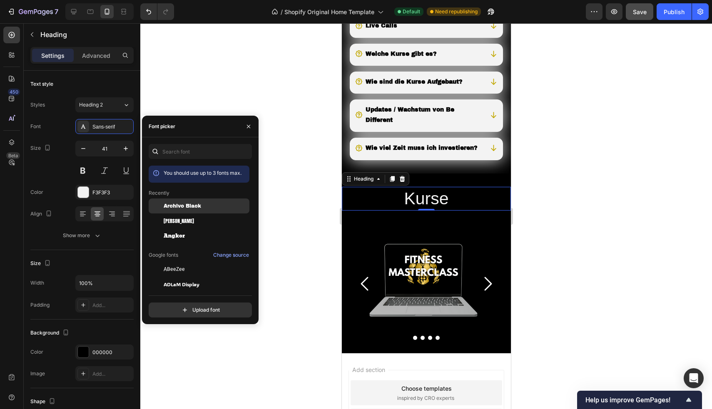
click at [182, 208] on span "Archivo Black" at bounding box center [182, 205] width 37 height 7
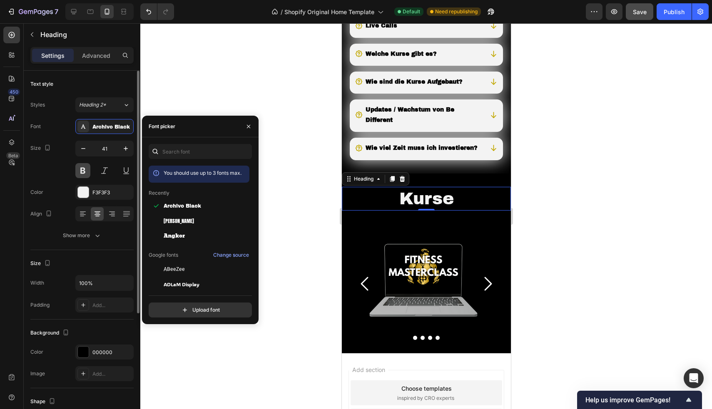
click at [81, 169] on button at bounding box center [82, 170] width 15 height 15
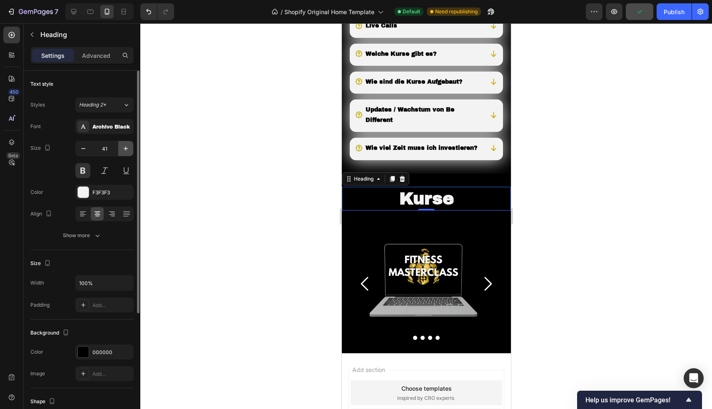
click at [125, 152] on icon "button" at bounding box center [126, 148] width 8 height 8
click at [126, 151] on icon "button" at bounding box center [126, 149] width 4 height 4
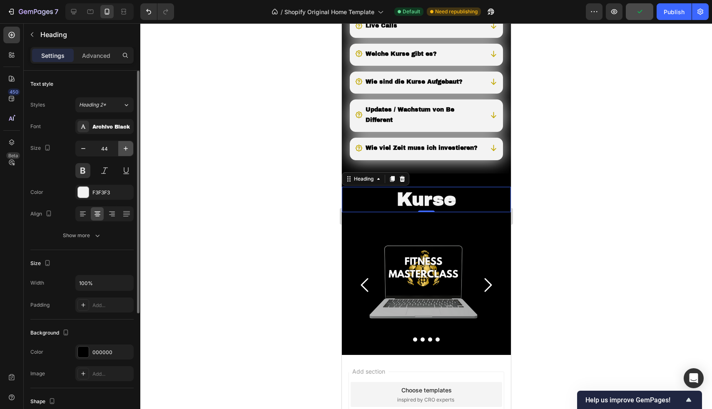
click at [126, 150] on icon "button" at bounding box center [126, 149] width 4 height 4
click at [126, 149] on icon "button" at bounding box center [126, 148] width 8 height 8
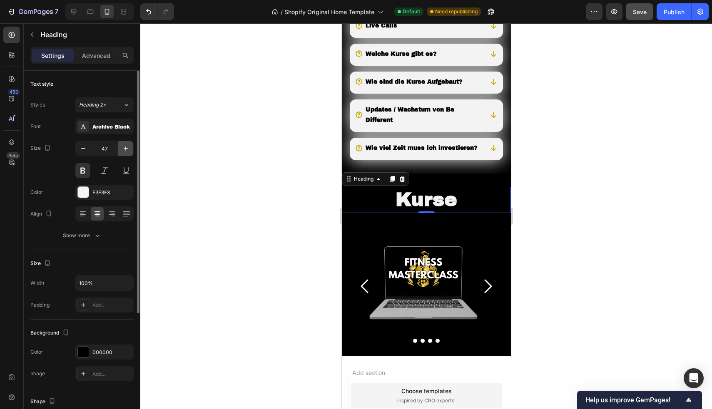
click at [126, 149] on icon "button" at bounding box center [126, 148] width 8 height 8
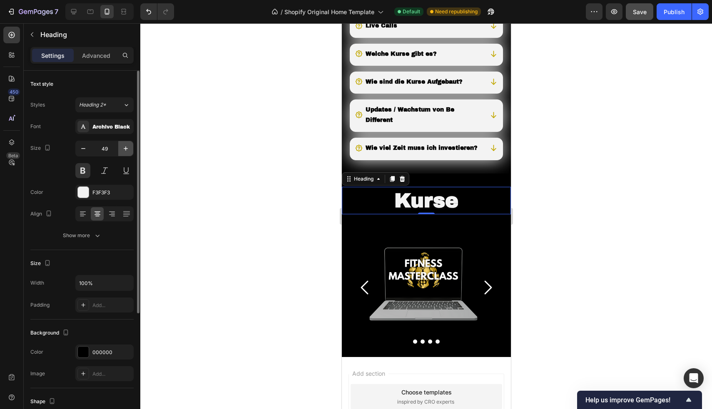
click at [126, 149] on icon "button" at bounding box center [126, 148] width 8 height 8
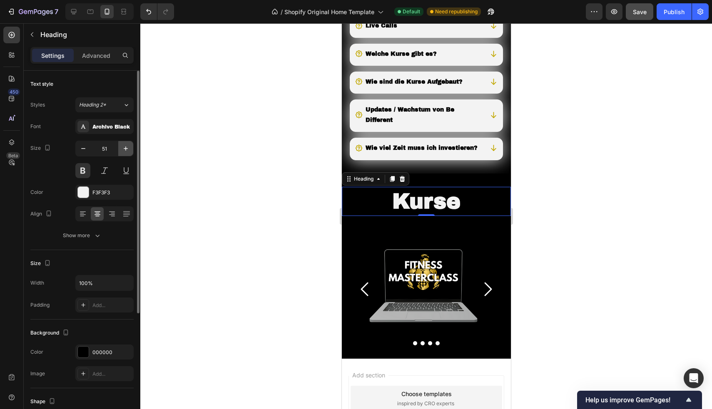
click at [126, 149] on icon "button" at bounding box center [126, 148] width 8 height 8
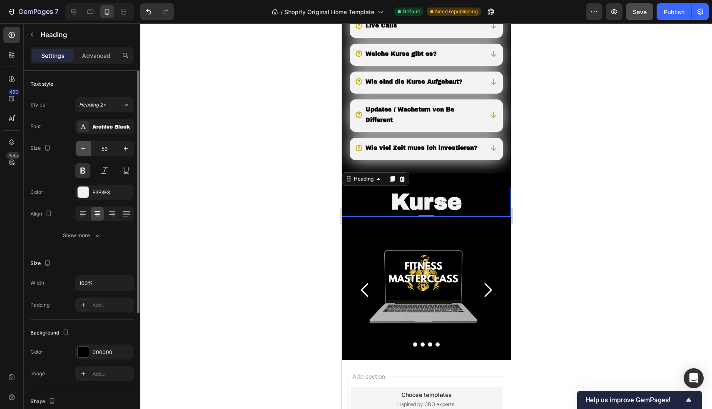
click at [81, 144] on button "button" at bounding box center [83, 148] width 15 height 15
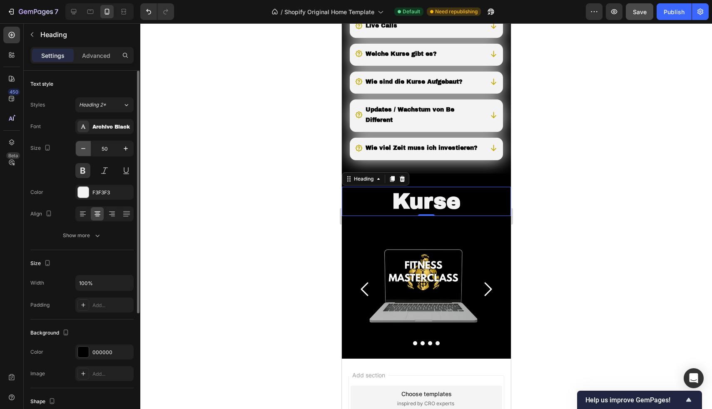
click at [81, 144] on button "button" at bounding box center [83, 148] width 15 height 15
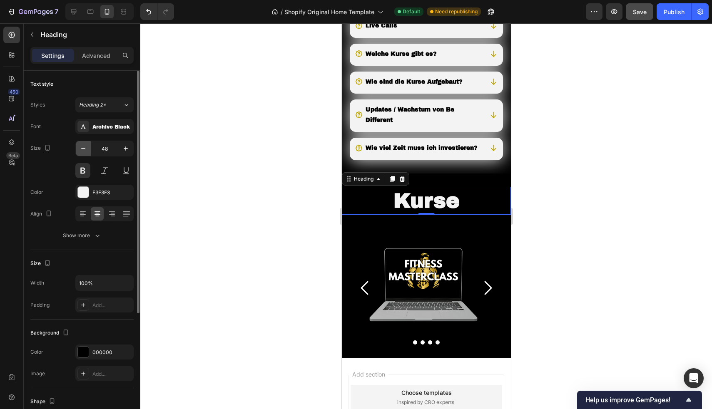
click at [81, 144] on button "button" at bounding box center [83, 148] width 15 height 15
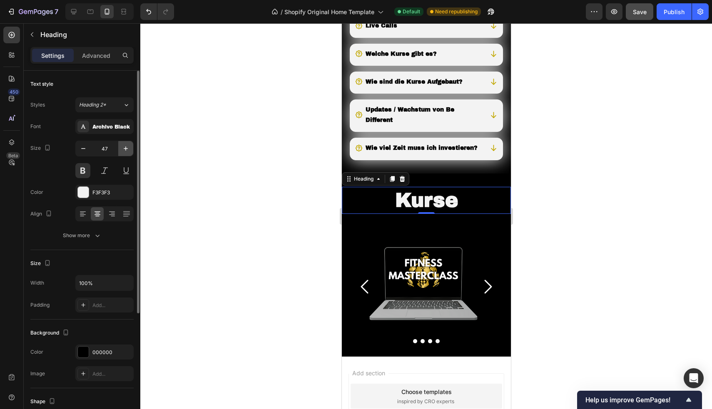
click at [127, 146] on icon "button" at bounding box center [126, 148] width 8 height 8
type input "48"
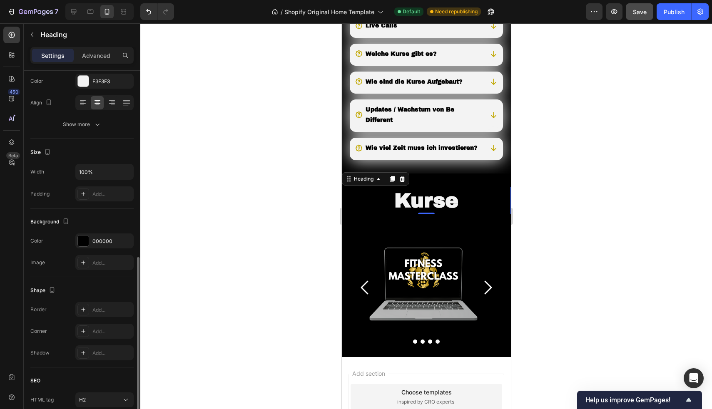
scroll to position [178, 0]
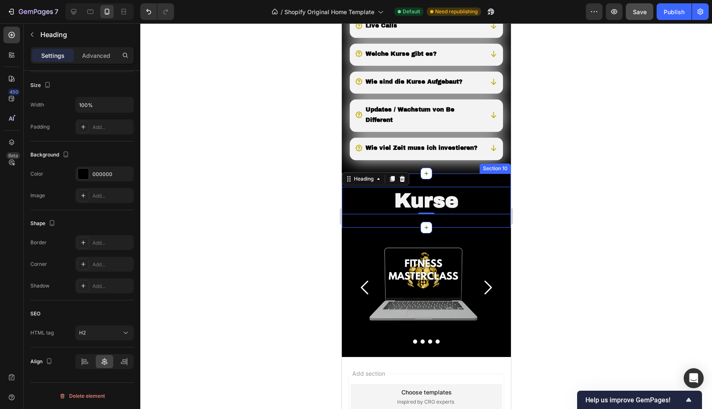
click at [379, 228] on div "Kurse Heading 0 Section 10" at bounding box center [425, 201] width 169 height 54
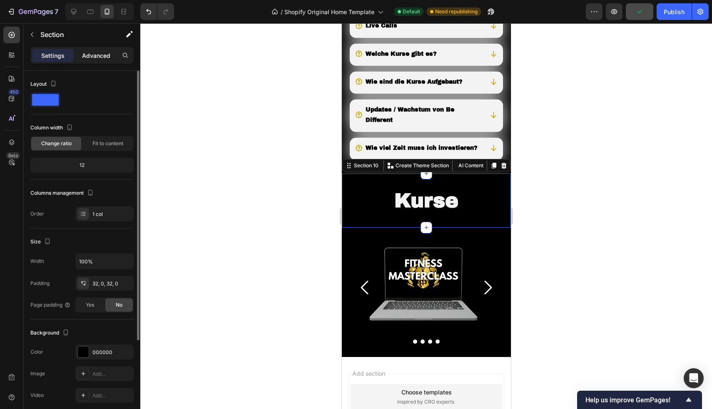
click at [88, 56] on p "Advanced" at bounding box center [96, 55] width 28 height 9
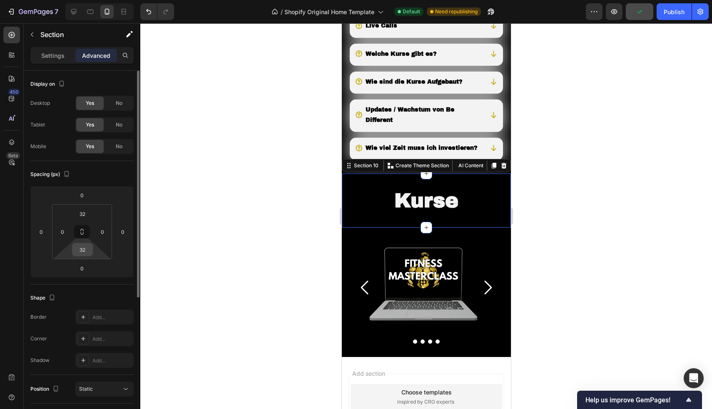
click at [86, 248] on input "32" at bounding box center [82, 250] width 17 height 12
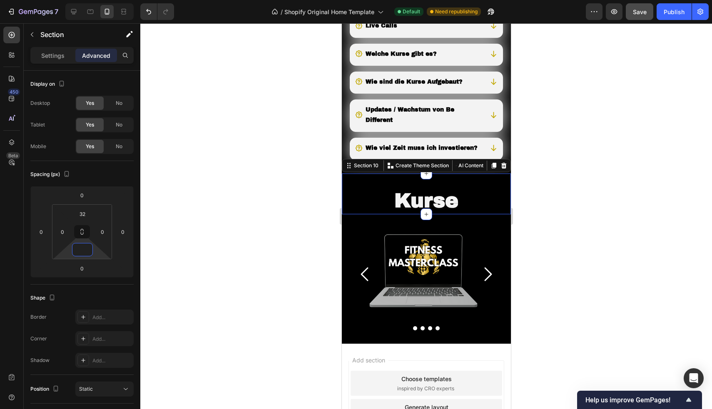
type input "0"
click at [252, 120] on div at bounding box center [426, 216] width 572 height 386
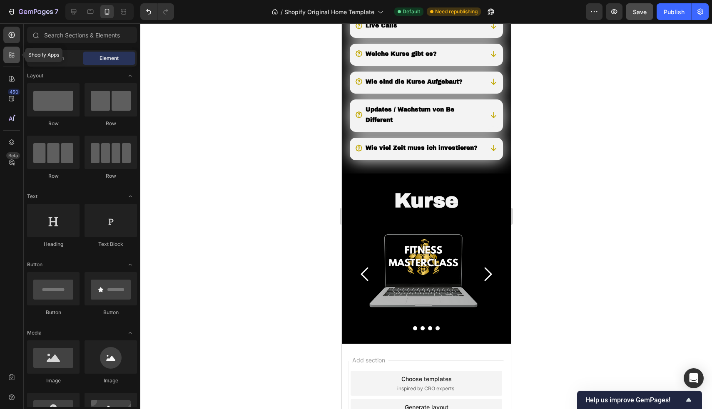
click at [7, 55] on div at bounding box center [11, 55] width 17 height 17
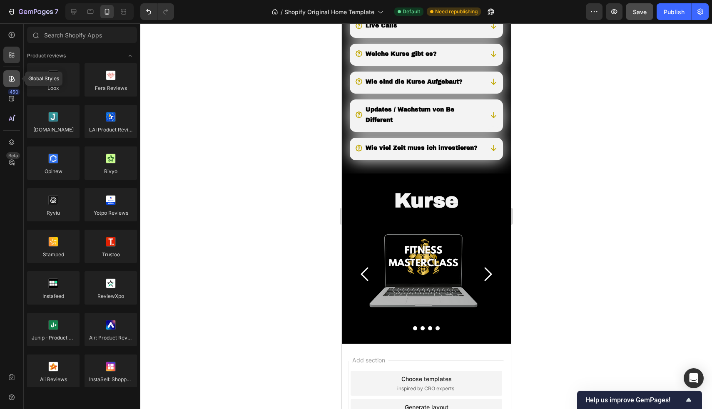
click at [10, 74] on div at bounding box center [11, 78] width 17 height 17
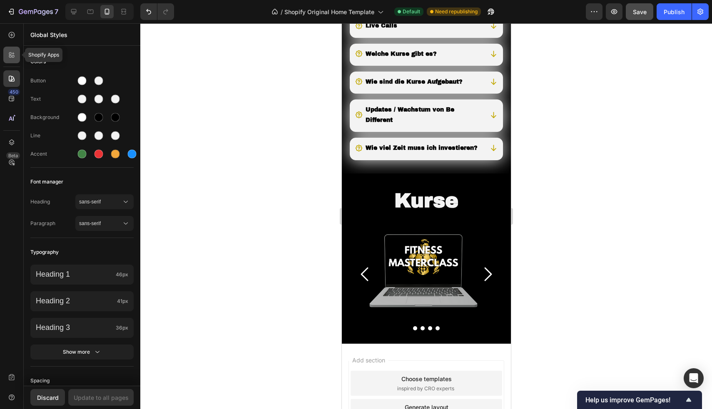
click at [8, 56] on icon at bounding box center [11, 55] width 8 height 8
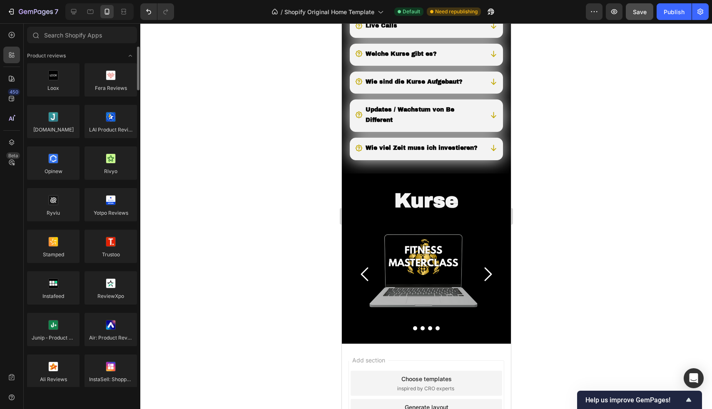
scroll to position [247, 0]
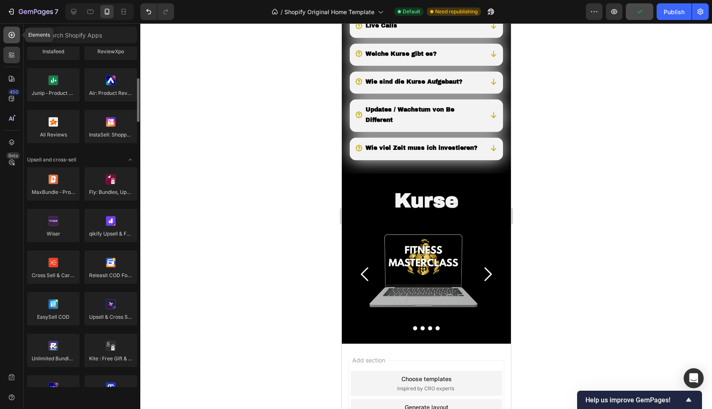
click at [6, 37] on div at bounding box center [11, 35] width 17 height 17
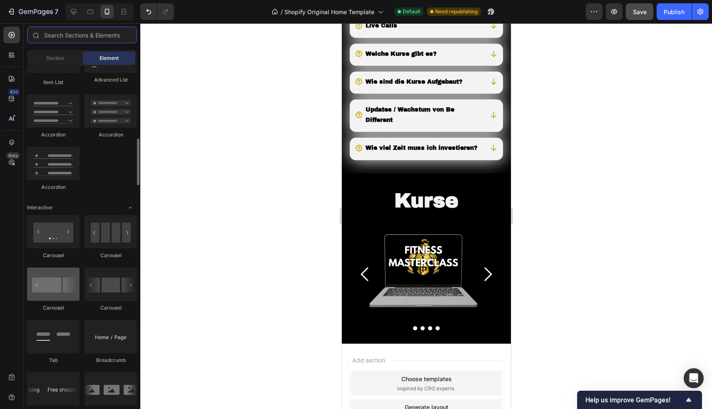
scroll to position [480, 0]
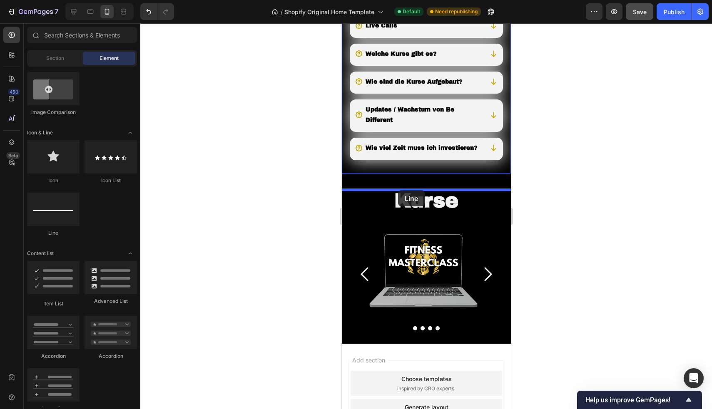
drag, startPoint x: 392, startPoint y: 231, endPoint x: 398, endPoint y: 190, distance: 41.2
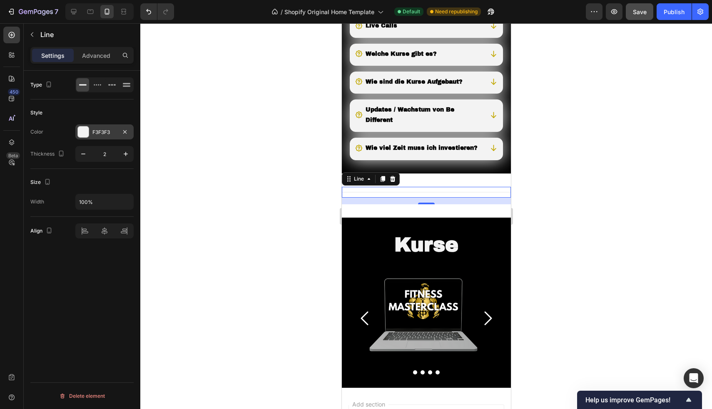
click at [86, 130] on div at bounding box center [83, 132] width 11 height 11
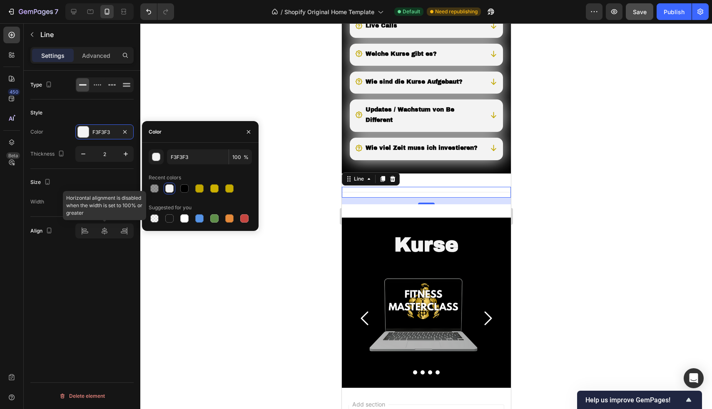
click at [103, 233] on div at bounding box center [104, 231] width 58 height 15
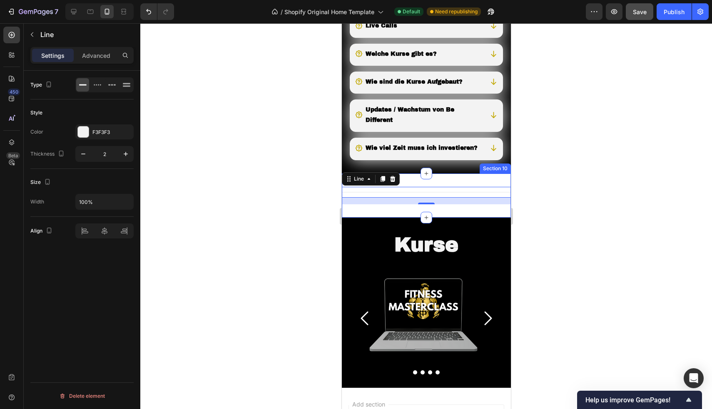
click at [369, 218] on div "Title Line 16 Section 10" at bounding box center [425, 196] width 169 height 44
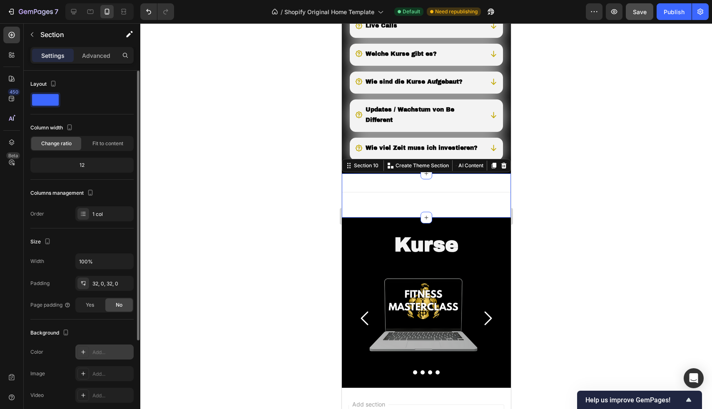
click at [95, 349] on div "Add..." at bounding box center [111, 352] width 39 height 7
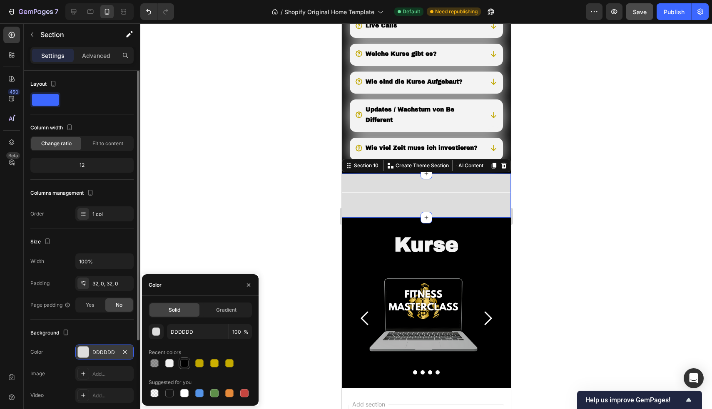
click at [183, 363] on div at bounding box center [184, 363] width 8 height 8
type input "000000"
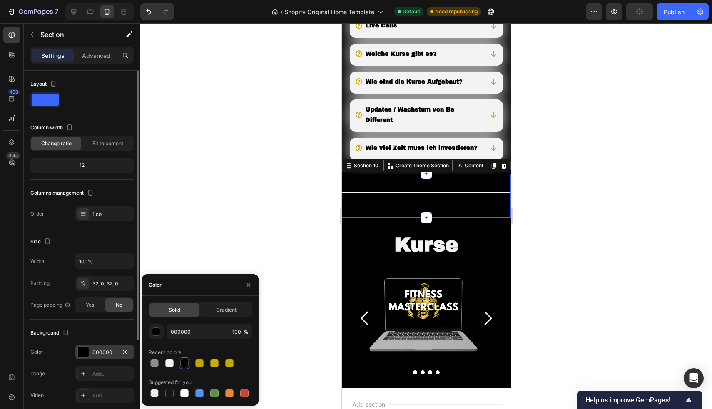
drag, startPoint x: 89, startPoint y: 50, endPoint x: 87, endPoint y: 66, distance: 15.9
click at [89, 50] on div "Advanced" at bounding box center [96, 55] width 42 height 13
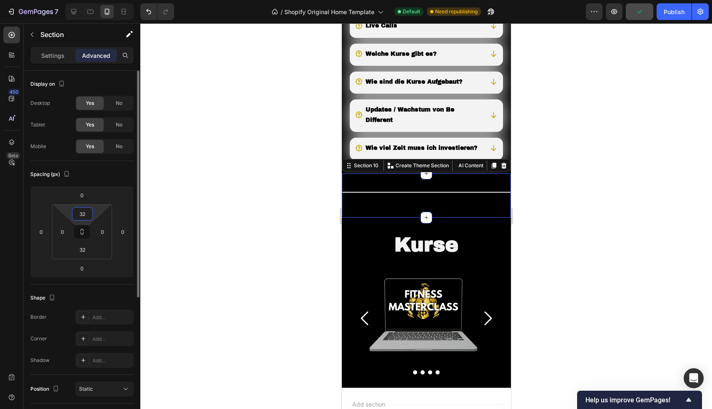
click at [89, 214] on input "32" at bounding box center [82, 214] width 17 height 12
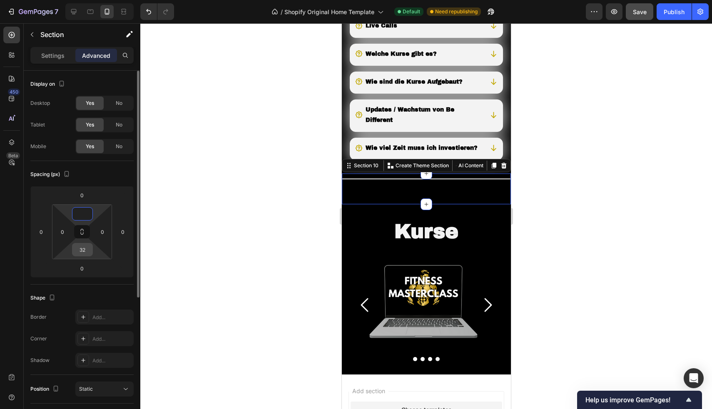
type input "0"
click at [87, 246] on input "32" at bounding box center [82, 250] width 17 height 12
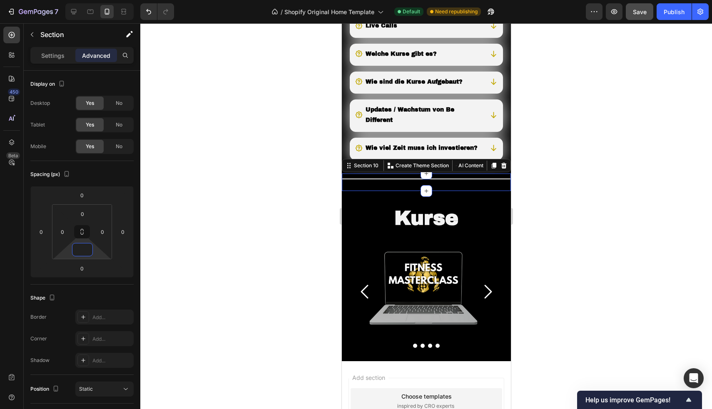
type input "0"
click at [287, 160] on div at bounding box center [426, 216] width 572 height 386
click at [380, 191] on div "Title Line" at bounding box center [425, 182] width 169 height 17
click at [379, 179] on div at bounding box center [425, 179] width 169 height 1
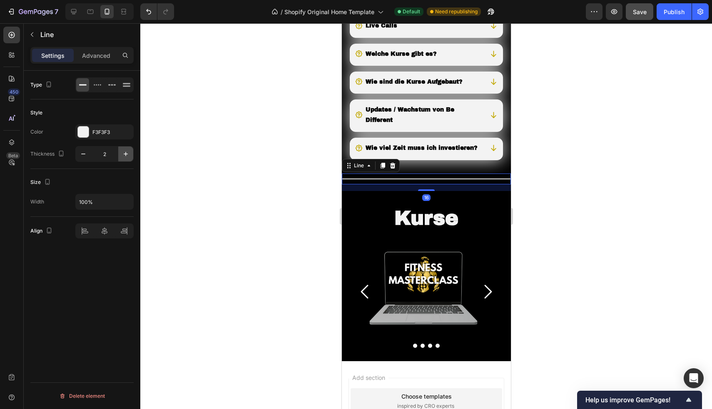
click at [123, 153] on icon "button" at bounding box center [126, 154] width 8 height 8
type input "3"
click at [204, 153] on div at bounding box center [426, 216] width 572 height 386
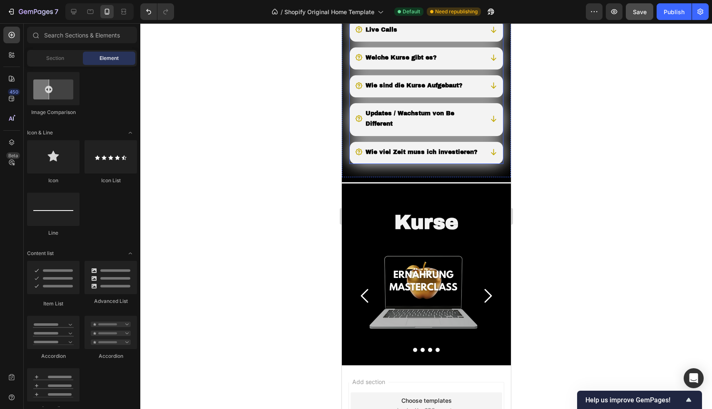
scroll to position [1149, 0]
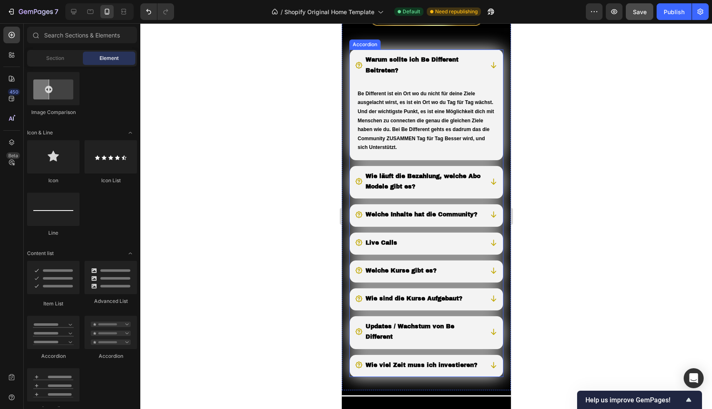
click at [489, 64] on icon at bounding box center [493, 65] width 8 height 8
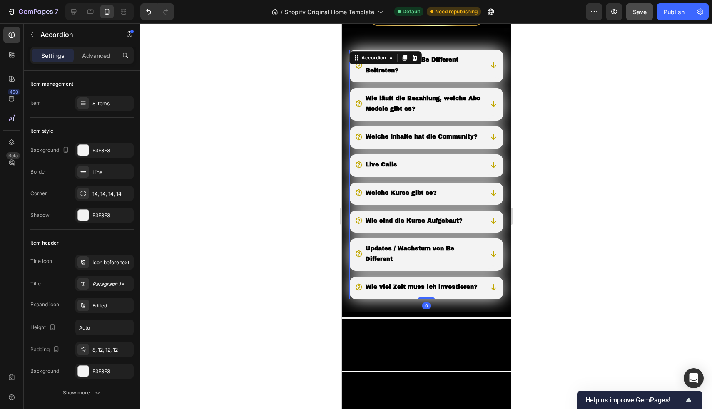
click at [249, 145] on div at bounding box center [426, 216] width 572 height 386
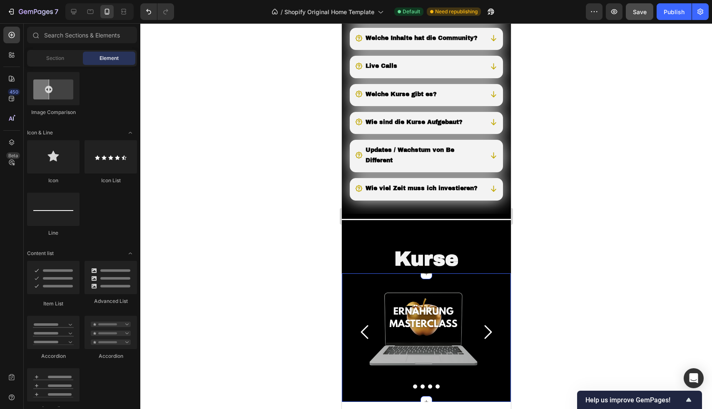
scroll to position [1342, 0]
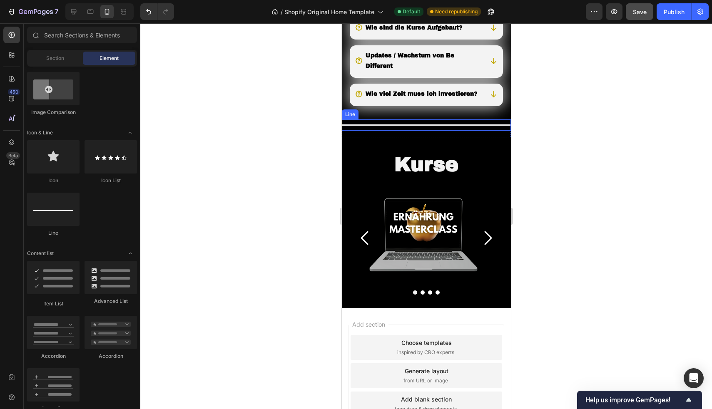
click at [450, 131] on div "Title Line" at bounding box center [425, 125] width 169 height 11
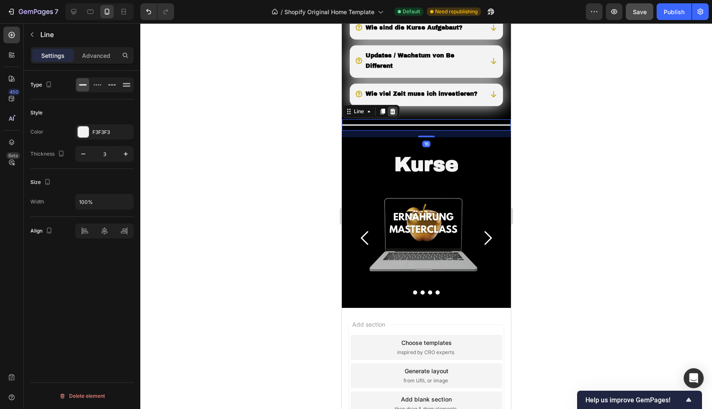
click at [392, 115] on icon at bounding box center [392, 112] width 5 height 6
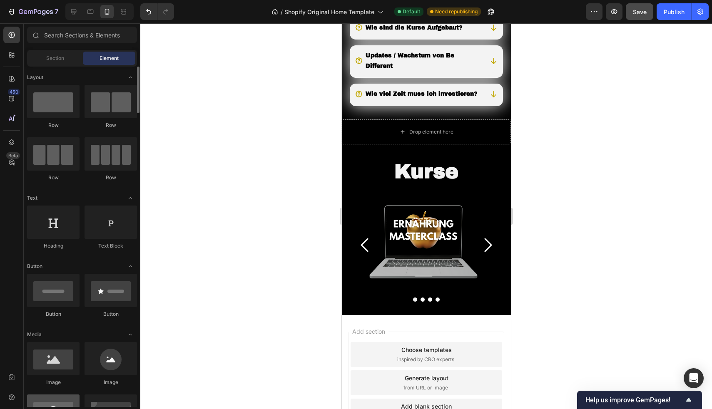
scroll to position [106, 0]
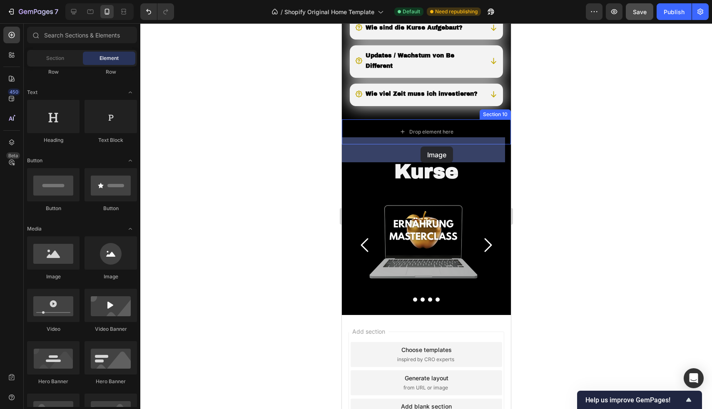
drag, startPoint x: 396, startPoint y: 293, endPoint x: 420, endPoint y: 147, distance: 148.6
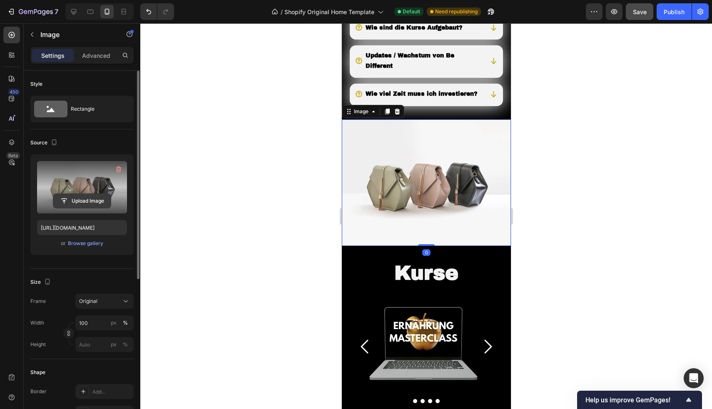
click at [86, 201] on input "file" at bounding box center [81, 201] width 57 height 14
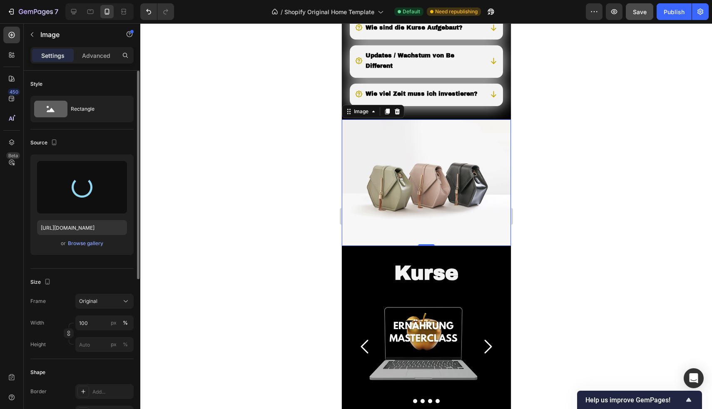
type input "[URL][DOMAIN_NAME]"
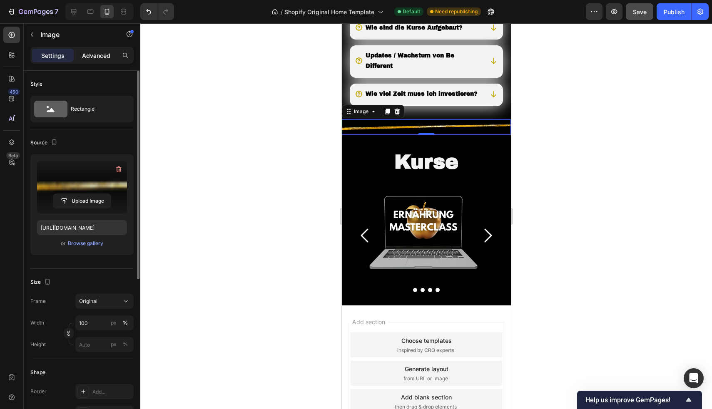
click at [91, 57] on p "Advanced" at bounding box center [96, 55] width 28 height 9
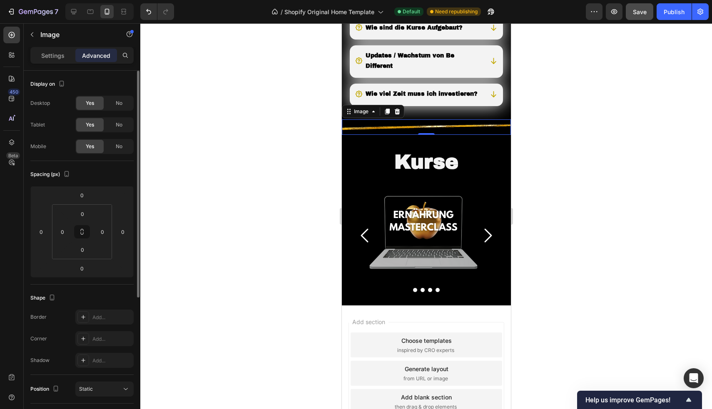
click at [226, 142] on div at bounding box center [426, 216] width 572 height 386
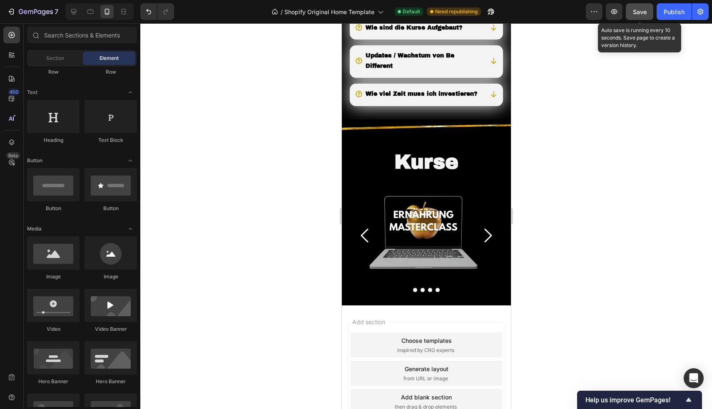
click at [640, 16] on button "Save" at bounding box center [639, 11] width 27 height 17
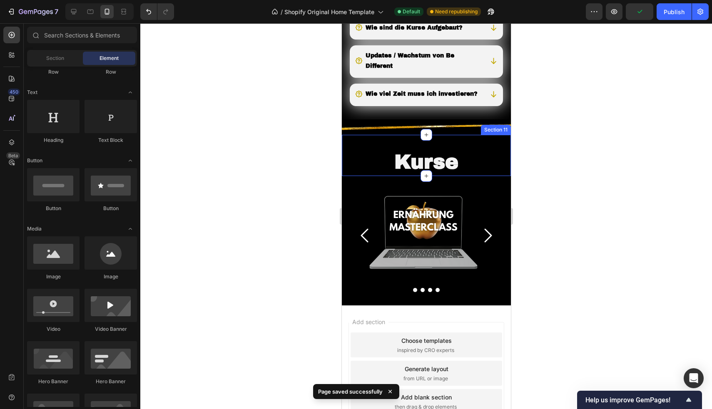
click at [446, 162] on div "Kurse Heading Section 11" at bounding box center [425, 155] width 169 height 41
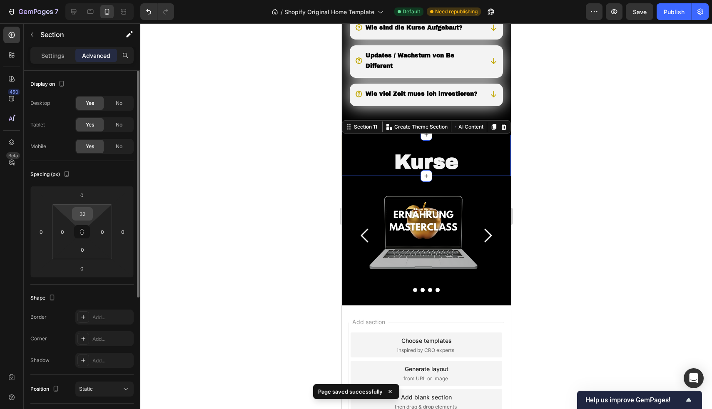
click at [86, 215] on input "32" at bounding box center [82, 214] width 17 height 12
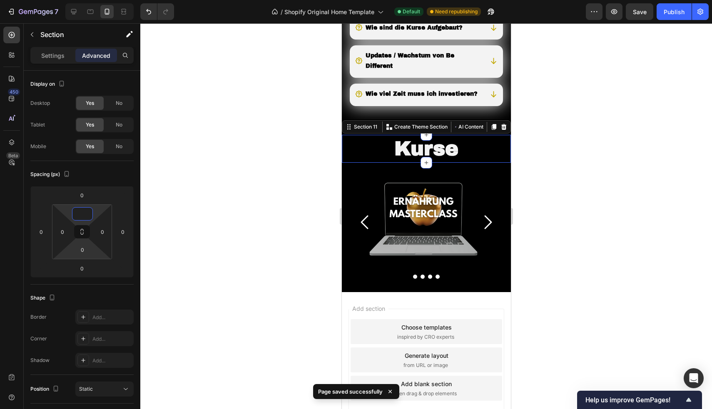
type input "0"
click at [187, 155] on div at bounding box center [426, 216] width 572 height 386
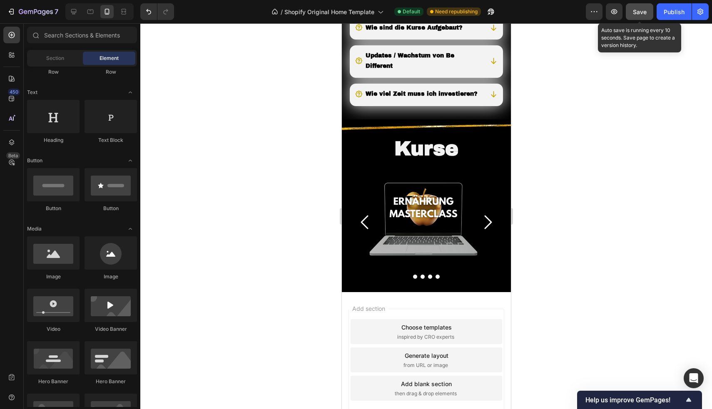
click at [638, 14] on span "Save" at bounding box center [640, 11] width 14 height 7
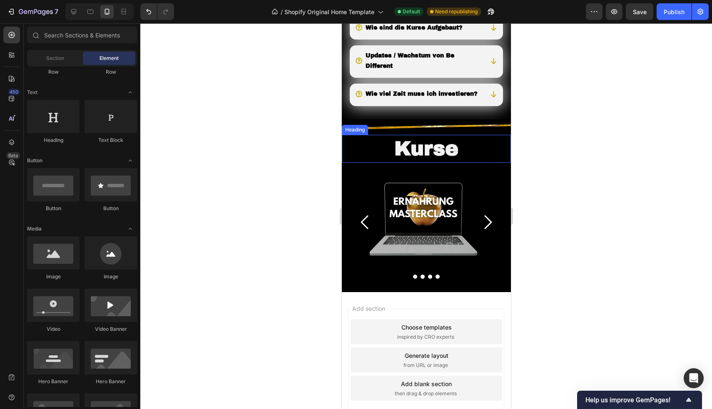
click at [469, 162] on h2 "Kurse" at bounding box center [425, 148] width 169 height 27
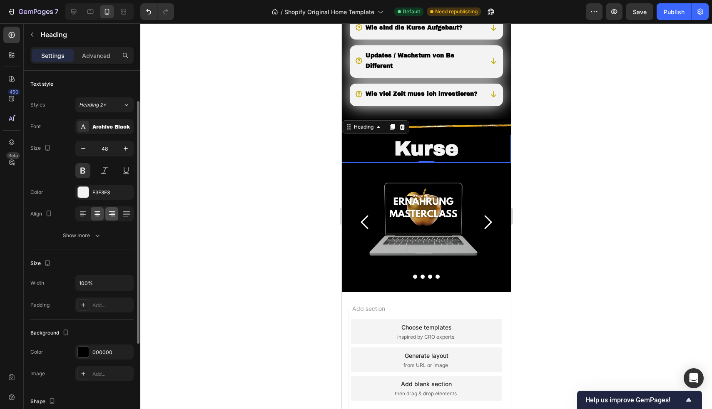
scroll to position [18, 0]
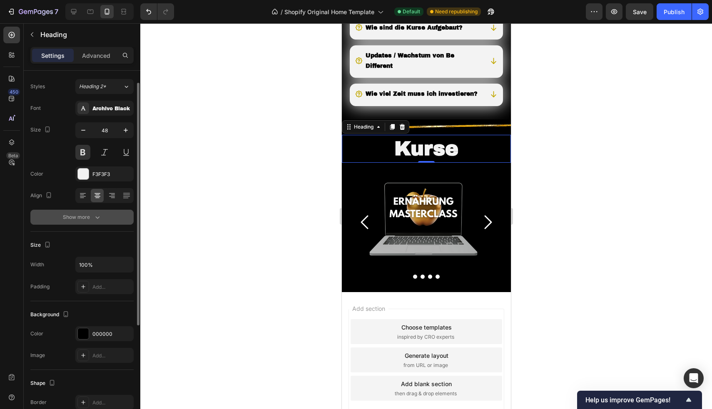
click at [87, 221] on div "Show more" at bounding box center [82, 217] width 39 height 8
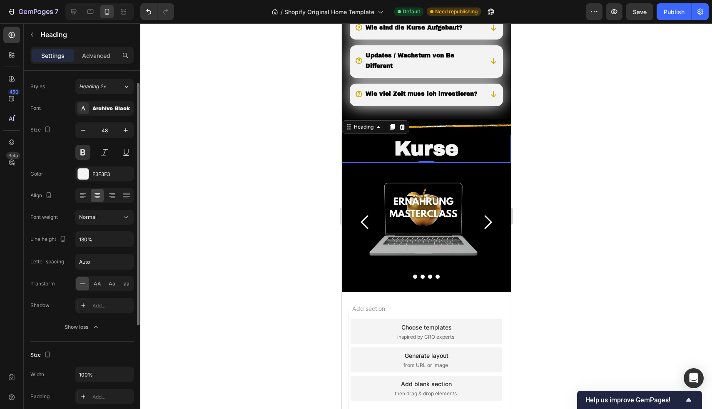
scroll to position [20, 0]
click at [98, 283] on span "AA" at bounding box center [97, 282] width 7 height 7
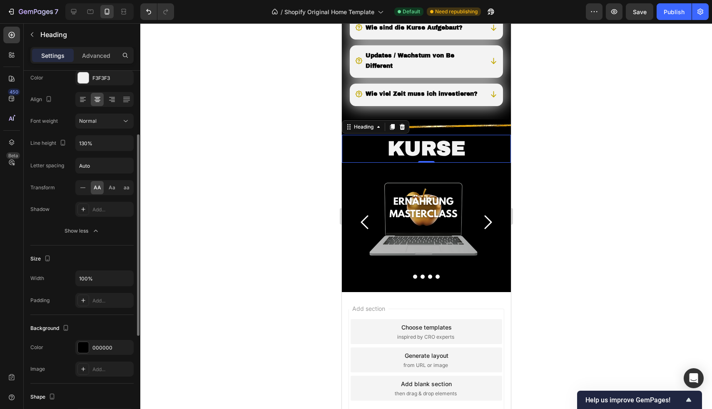
click at [95, 267] on div "Size Width 100% Padding Add..." at bounding box center [81, 281] width 103 height 70
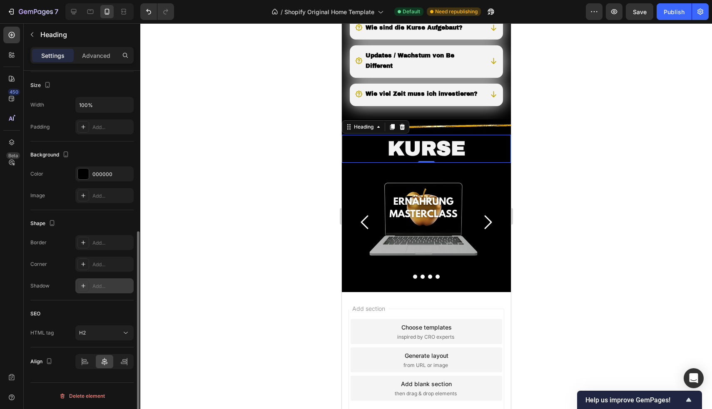
click at [96, 284] on div "Add..." at bounding box center [111, 286] width 39 height 7
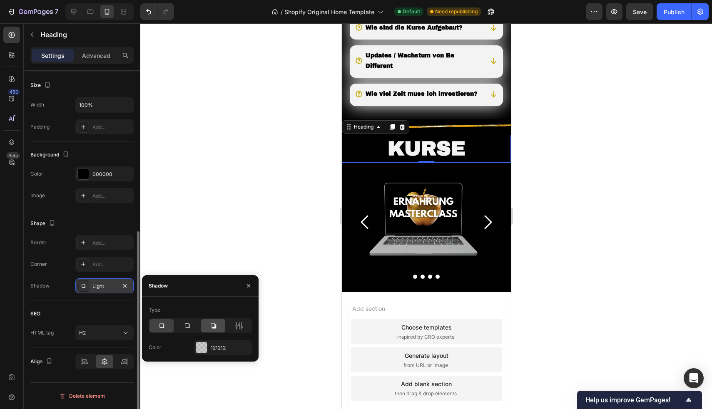
click at [209, 325] on div at bounding box center [213, 325] width 24 height 13
click at [244, 322] on div at bounding box center [239, 325] width 24 height 13
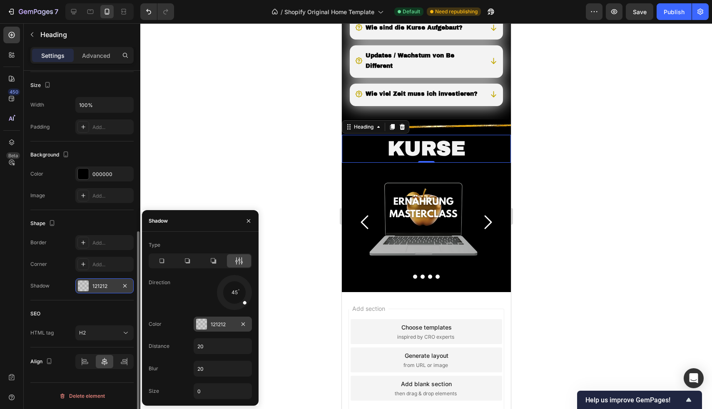
click at [197, 322] on div at bounding box center [201, 324] width 11 height 11
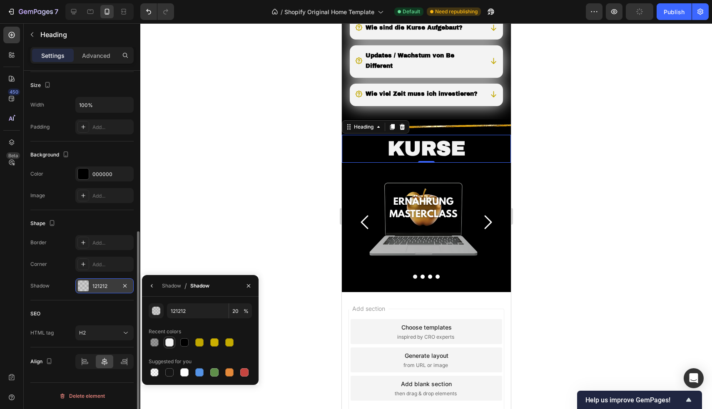
click at [171, 344] on div at bounding box center [169, 343] width 8 height 8
type input "F3F3F3"
type input "100"
click at [150, 284] on icon "button" at bounding box center [152, 286] width 7 height 7
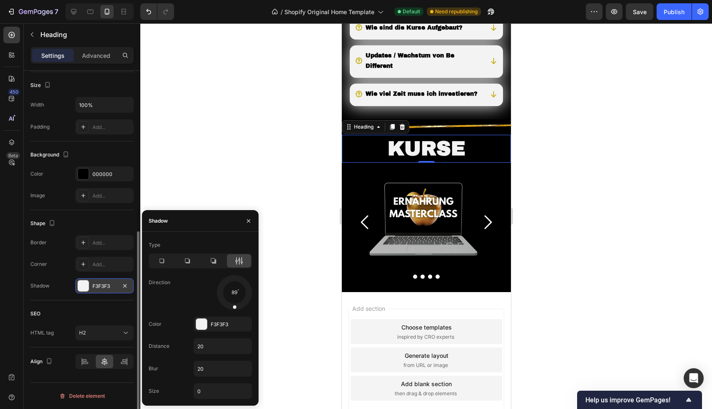
drag, startPoint x: 243, startPoint y: 302, endPoint x: 233, endPoint y: 311, distance: 13.8
click at [233, 311] on div "Type Direction 89 Color F3F3F3 Distance 20 Blur 20 Size 0" at bounding box center [200, 319] width 117 height 161
click at [212, 392] on input "0" at bounding box center [222, 391] width 57 height 15
type input "0"
click at [125, 287] on icon "button" at bounding box center [125, 286] width 7 height 7
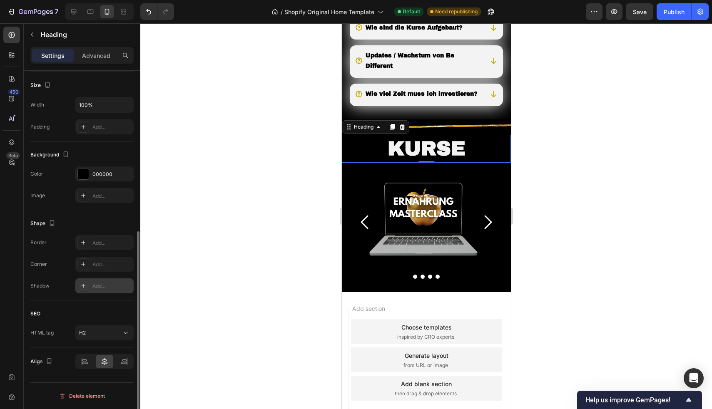
click at [239, 140] on div at bounding box center [426, 216] width 572 height 386
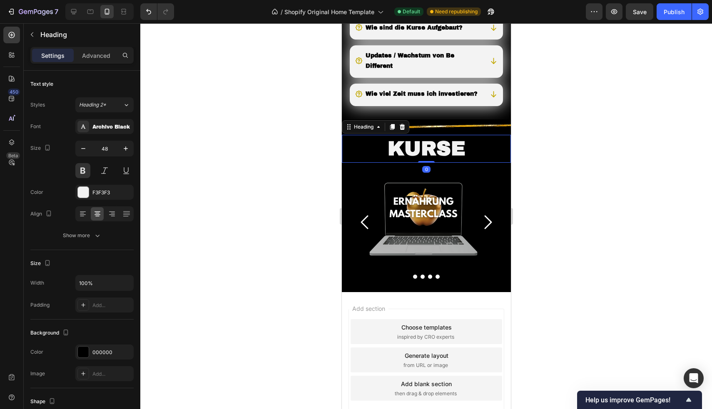
click at [398, 162] on h2 "Kurse" at bounding box center [425, 148] width 169 height 27
click at [304, 157] on div at bounding box center [426, 216] width 572 height 386
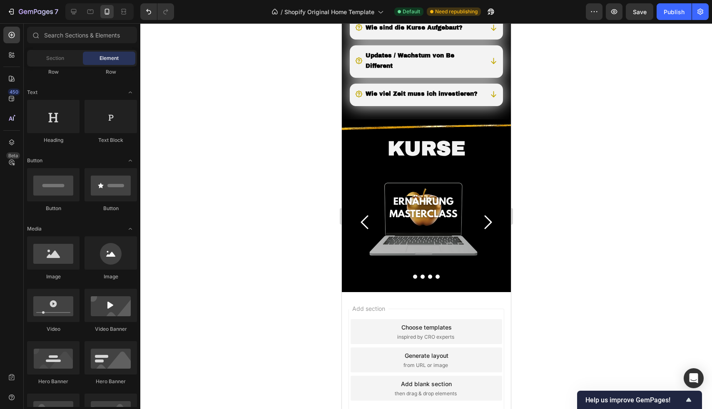
click at [280, 157] on div at bounding box center [426, 216] width 572 height 386
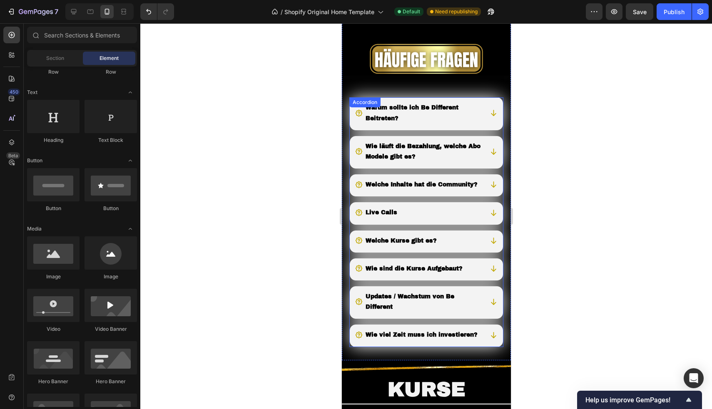
scroll to position [1340, 0]
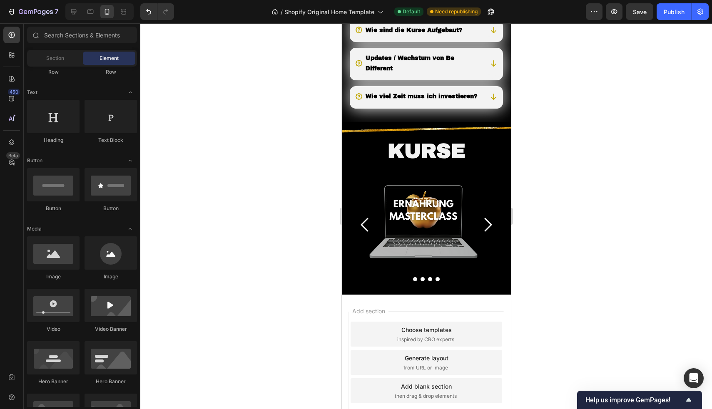
click at [245, 202] on div at bounding box center [426, 216] width 572 height 386
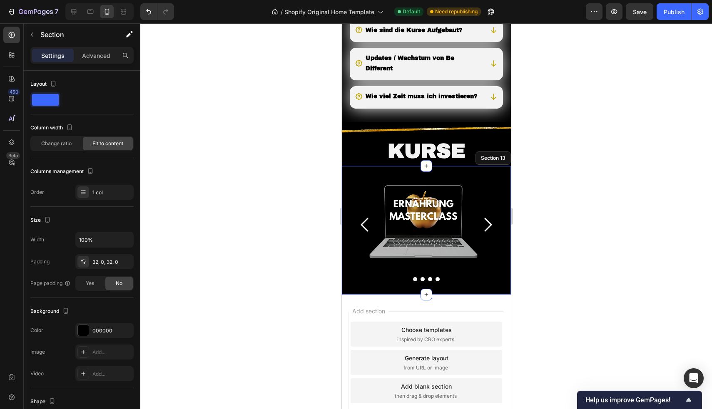
click at [371, 190] on div "Image Image Image Image Carousel Section 13" at bounding box center [425, 230] width 169 height 129
click at [98, 55] on p "Advanced" at bounding box center [96, 55] width 28 height 9
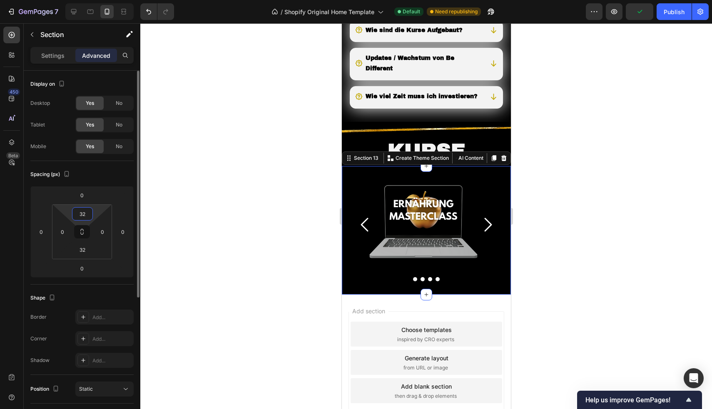
click at [90, 210] on input "32" at bounding box center [82, 214] width 17 height 12
click at [90, 214] on input "32" at bounding box center [82, 214] width 17 height 12
type input "3"
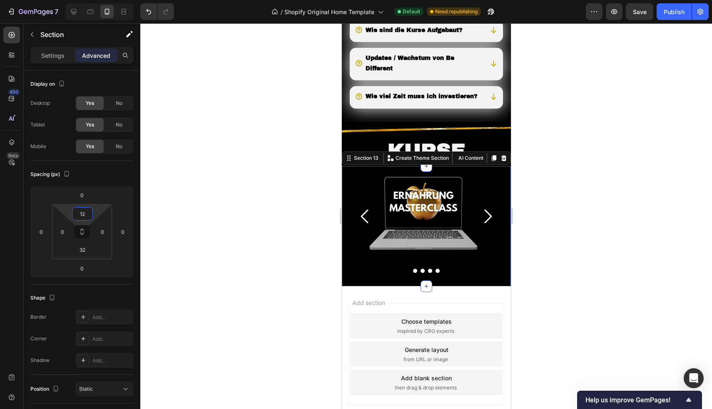
type input "12"
click at [237, 129] on div at bounding box center [426, 216] width 572 height 386
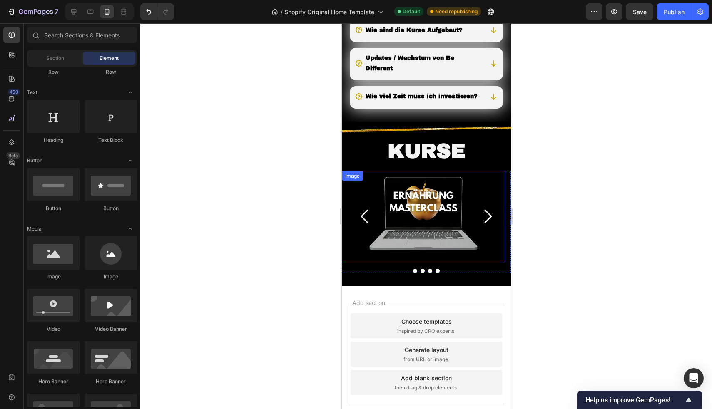
click at [376, 194] on div "Image" at bounding box center [422, 216] width 163 height 91
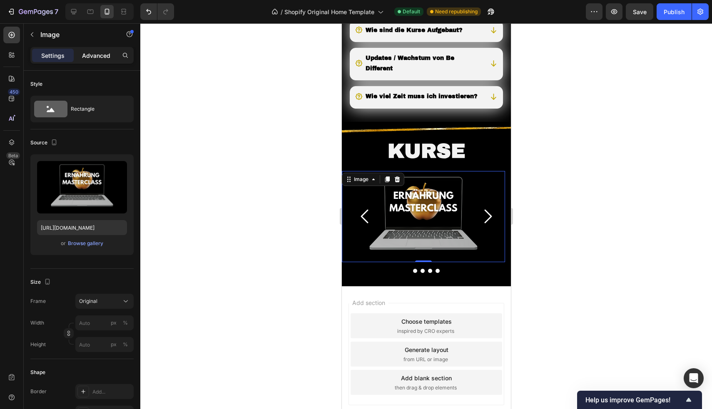
click at [97, 50] on div "Advanced" at bounding box center [96, 55] width 42 height 13
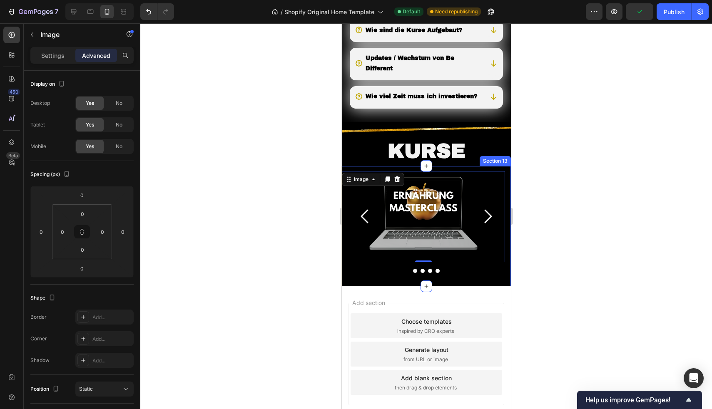
click at [387, 185] on div "Image 0 Image Image Image Carousel Section 13" at bounding box center [425, 226] width 169 height 120
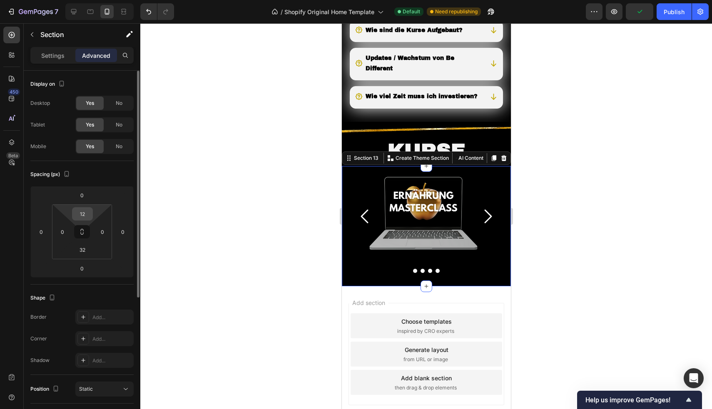
click at [88, 213] on input "12" at bounding box center [82, 214] width 17 height 12
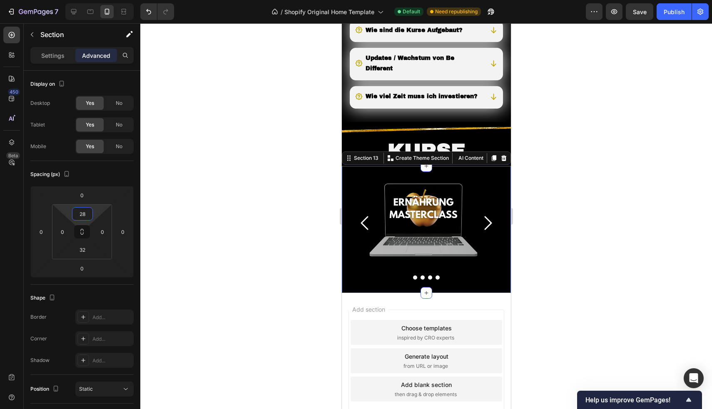
type input "28"
click at [272, 116] on div at bounding box center [426, 216] width 572 height 386
click at [401, 194] on div "Image Image Image Image Carousel Section 13" at bounding box center [425, 229] width 169 height 127
click at [85, 212] on input "28" at bounding box center [82, 214] width 17 height 12
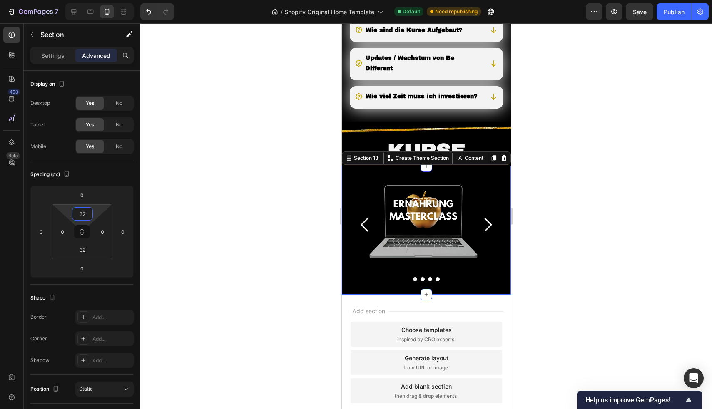
type input "32"
click at [262, 157] on div at bounding box center [426, 216] width 572 height 386
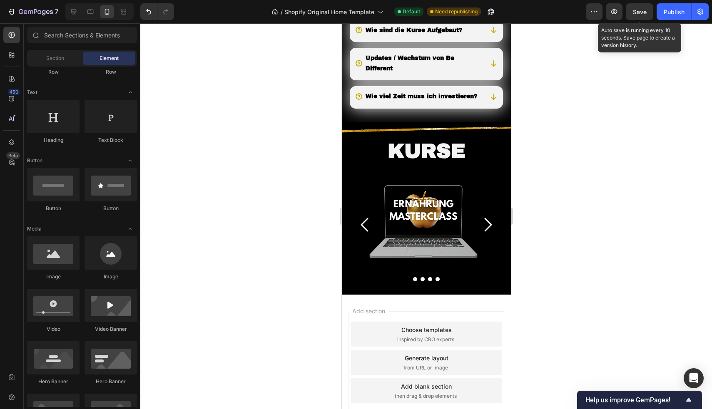
click at [637, 10] on span "Save" at bounding box center [640, 11] width 14 height 7
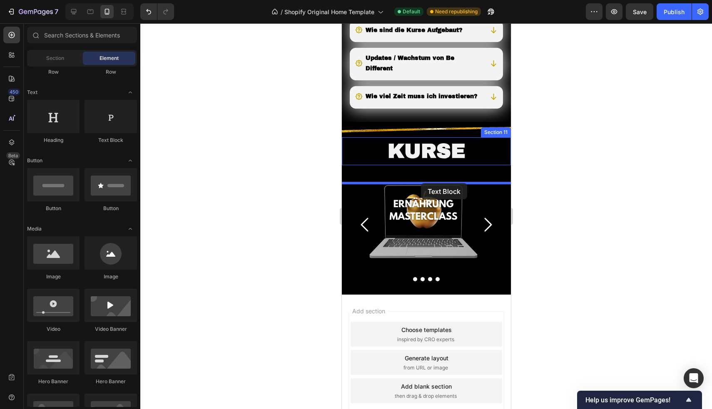
drag, startPoint x: 528, startPoint y: 156, endPoint x: 421, endPoint y: 183, distance: 110.5
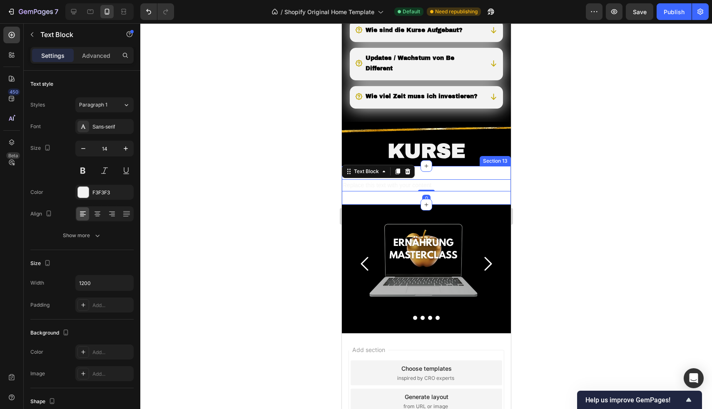
click at [448, 189] on div "Replace this text with your content Text Block 0 Section 13" at bounding box center [425, 185] width 169 height 39
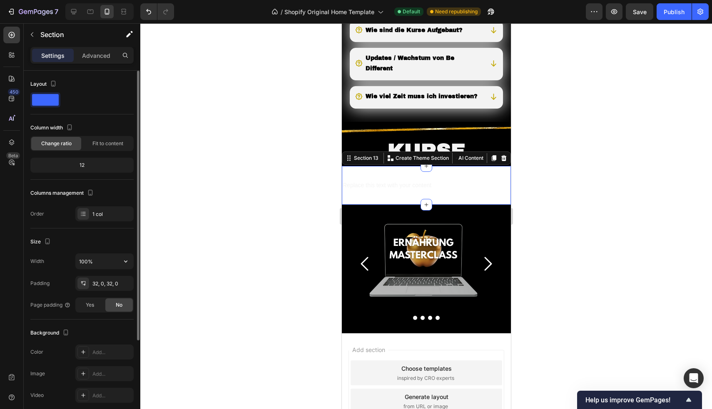
scroll to position [124, 0]
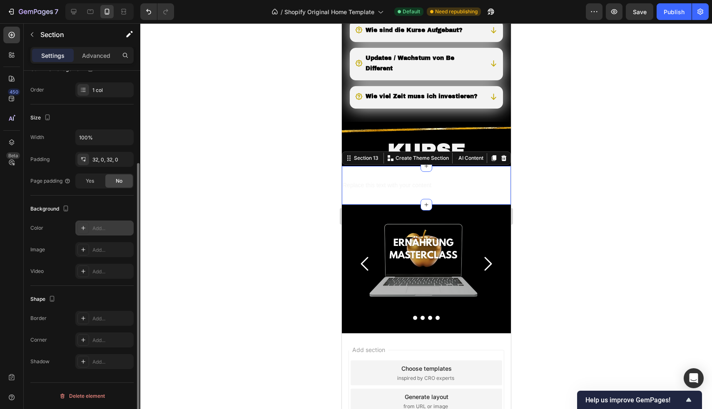
click at [95, 227] on div "Add..." at bounding box center [111, 228] width 39 height 7
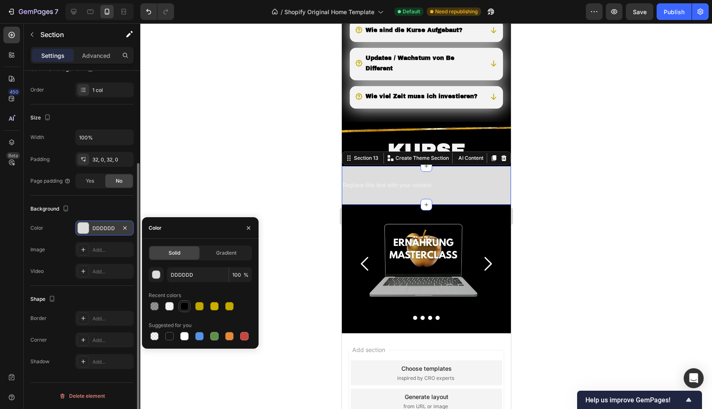
click at [184, 309] on div at bounding box center [184, 306] width 8 height 8
type input "000000"
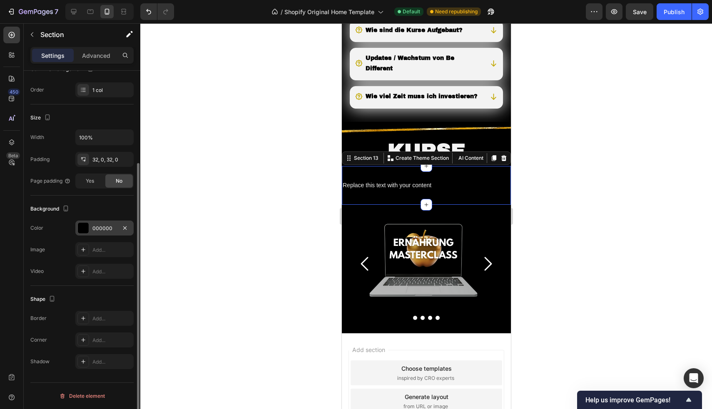
click at [209, 152] on div at bounding box center [426, 216] width 572 height 386
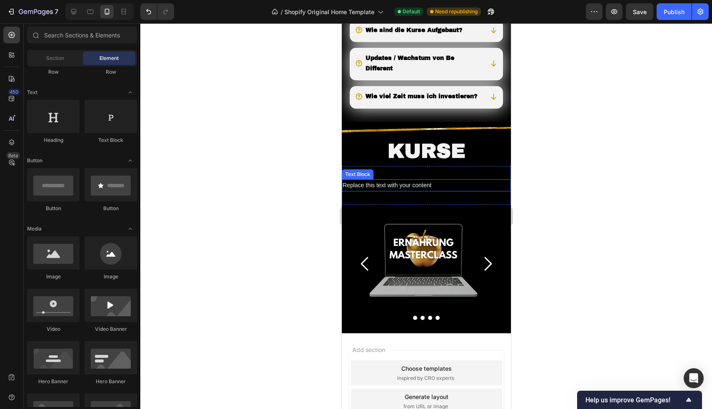
click at [383, 192] on div "Replace this text with your content" at bounding box center [425, 185] width 169 height 12
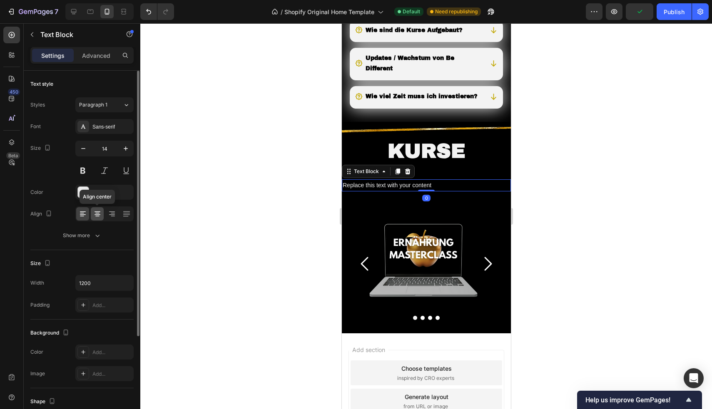
click at [95, 212] on icon at bounding box center [97, 214] width 8 height 8
click at [104, 128] on div "Sans-serif" at bounding box center [111, 126] width 39 height 7
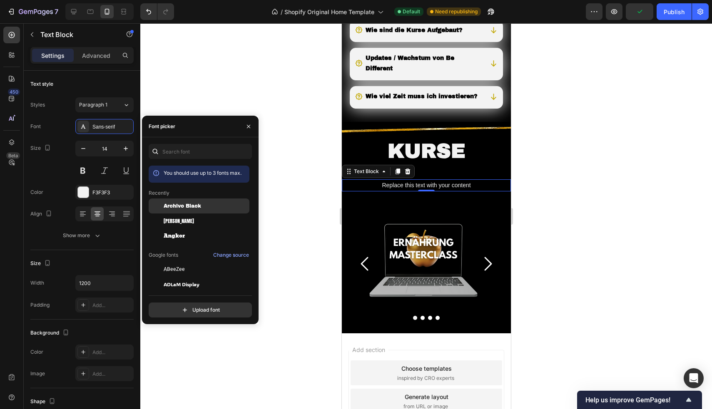
click at [184, 205] on span "Archivo Black" at bounding box center [182, 205] width 37 height 7
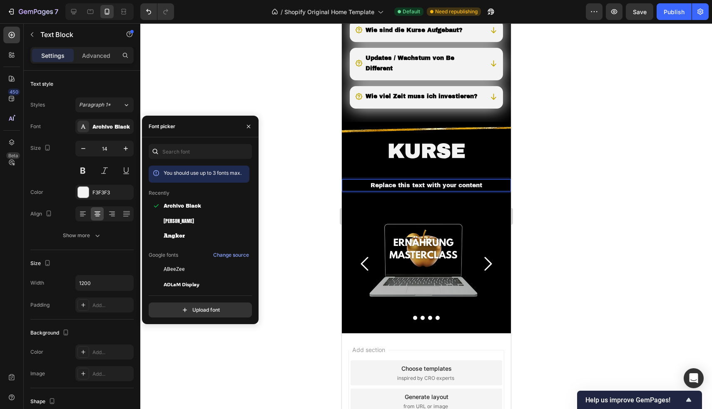
click at [480, 192] on div "Replace this text with your content" at bounding box center [425, 185] width 169 height 12
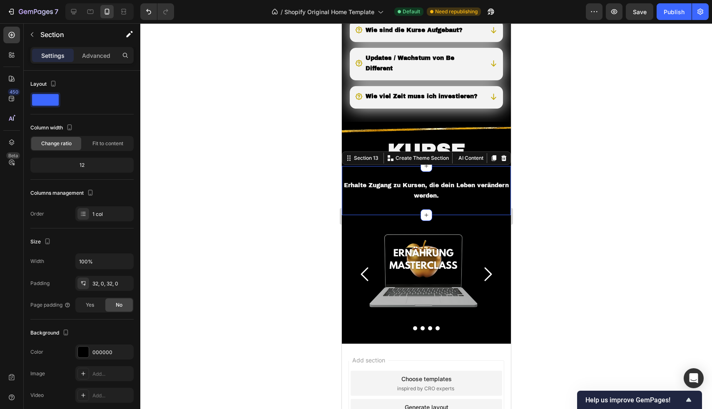
click at [394, 187] on div "Erhalte Zugang zu Kursen, die dein Leben verändern werden. Text Block Section 1…" at bounding box center [425, 190] width 169 height 49
click at [94, 54] on p "Advanced" at bounding box center [96, 55] width 28 height 9
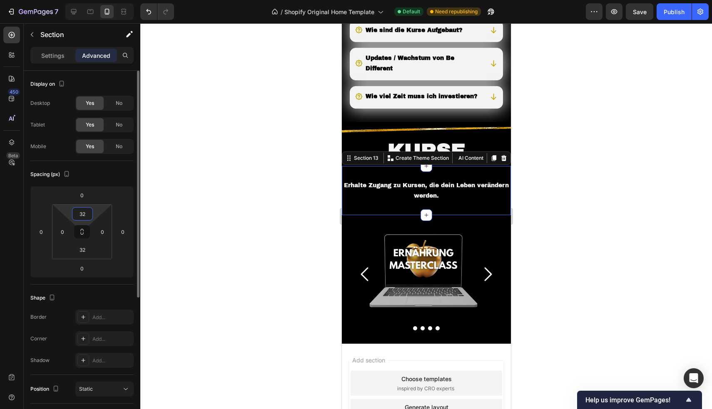
click at [88, 211] on input "32" at bounding box center [82, 214] width 17 height 12
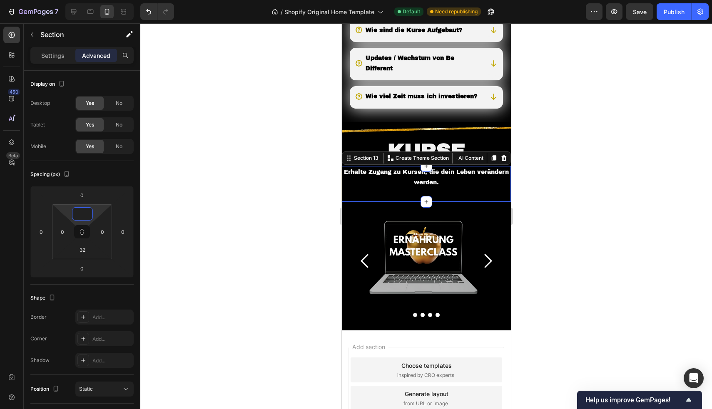
type input "0"
click at [192, 140] on div at bounding box center [426, 216] width 572 height 386
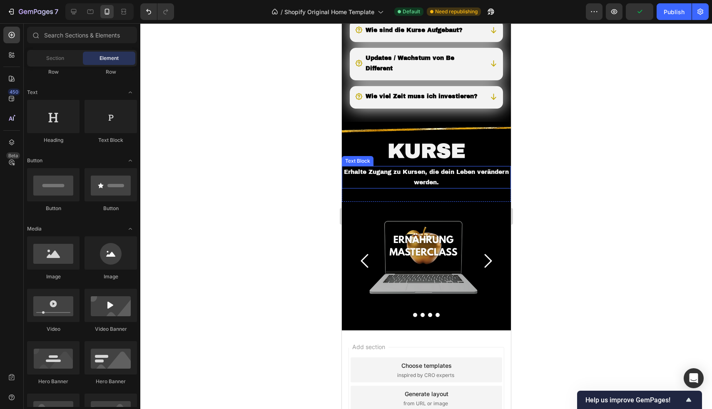
click at [481, 188] on p "Erhalte Zugang zu Kursen, die dein Leben verändern werden." at bounding box center [425, 177] width 167 height 21
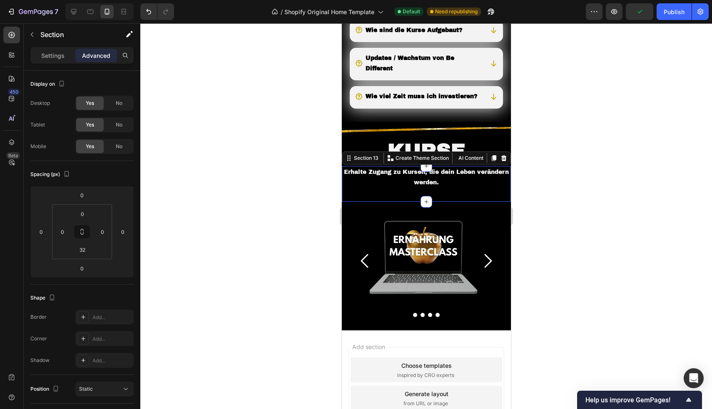
drag, startPoint x: 469, startPoint y: 212, endPoint x: 607, endPoint y: 237, distance: 140.4
click at [469, 202] on div "Erhalte Zugang zu Kursen, die dein Leben verändern werden. Text Block Section 1…" at bounding box center [425, 184] width 169 height 36
click at [90, 247] on input "32" at bounding box center [82, 250] width 17 height 12
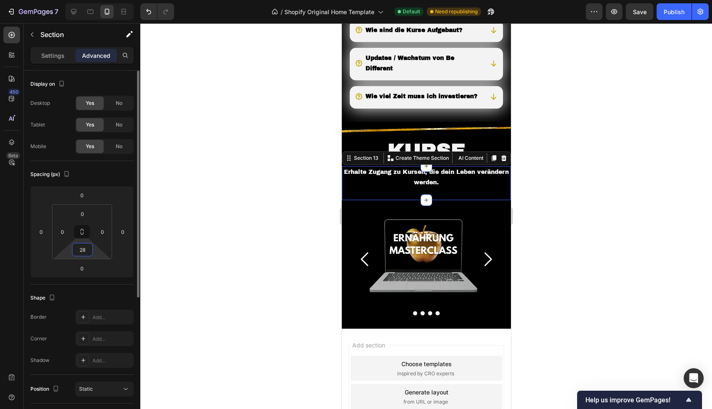
type input "2"
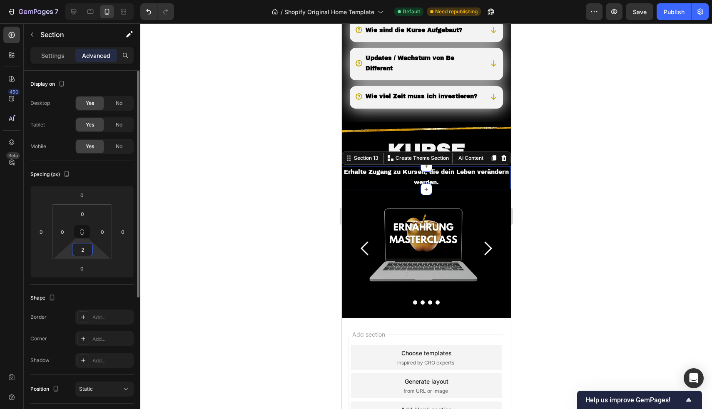
type input "24"
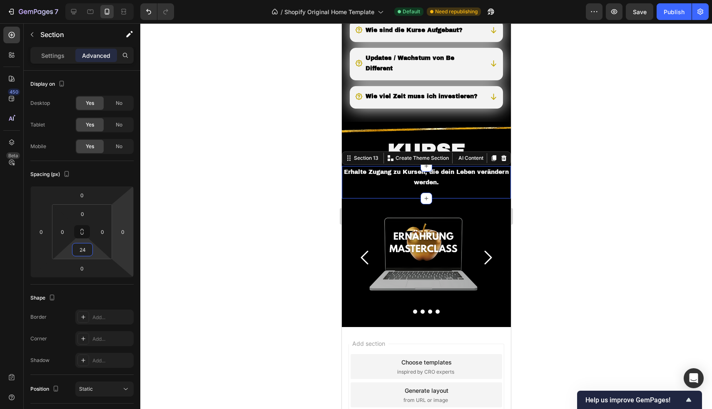
click at [280, 157] on div at bounding box center [426, 216] width 572 height 386
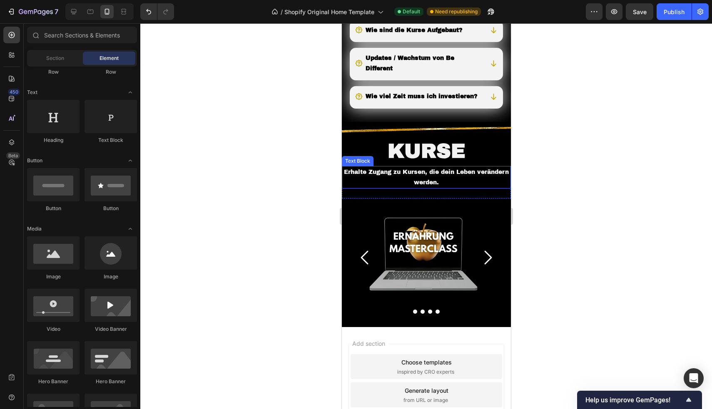
click at [479, 188] on p "Erhalte Zugang zu Kursen, die dein Leben verändern werden." at bounding box center [425, 177] width 167 height 21
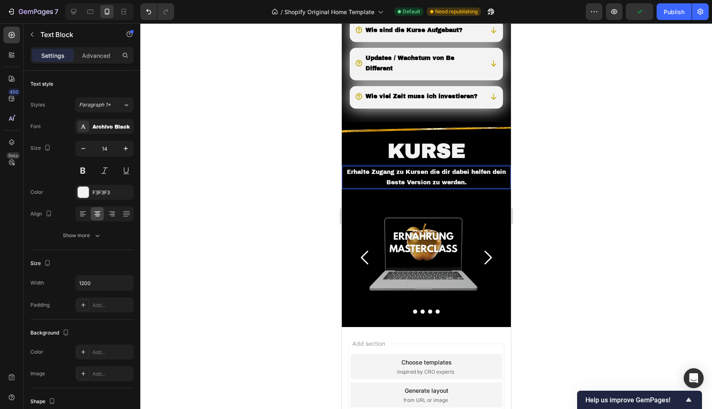
click at [219, 177] on div at bounding box center [426, 216] width 572 height 386
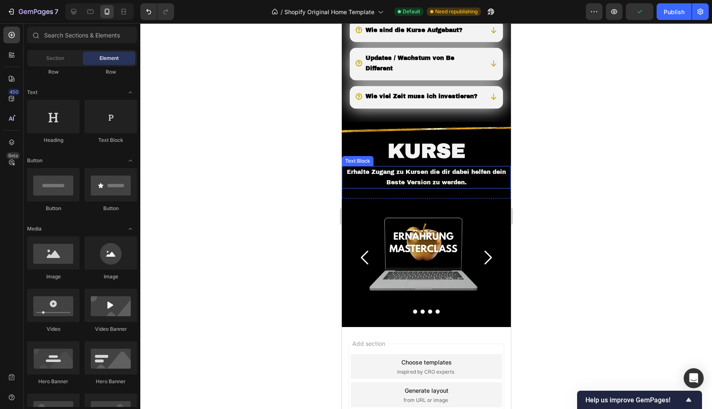
click at [355, 188] on p "Erhalte Zugang zu Kursen die dir dabei helfen dein Beste Version zu werden." at bounding box center [425, 177] width 167 height 21
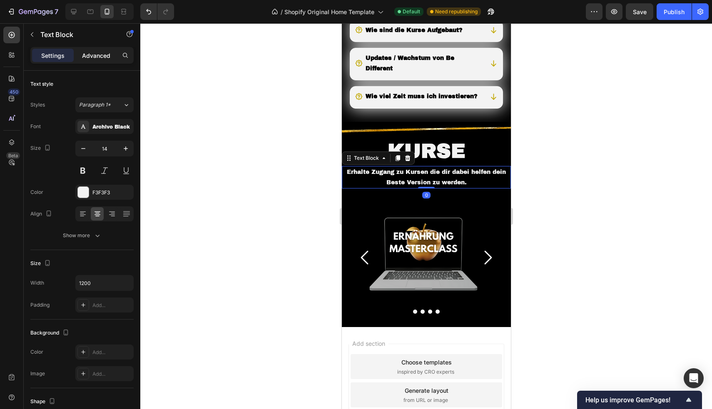
click at [96, 56] on p "Advanced" at bounding box center [96, 55] width 28 height 9
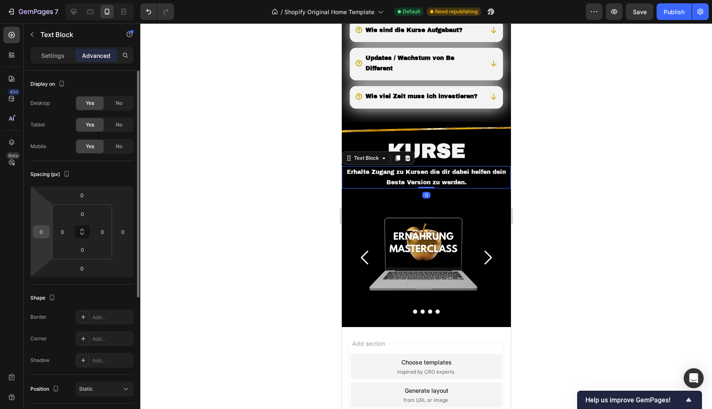
click at [43, 232] on input "0" at bounding box center [41, 232] width 12 height 12
type input "12"
click at [126, 231] on input "0" at bounding box center [123, 232] width 12 height 12
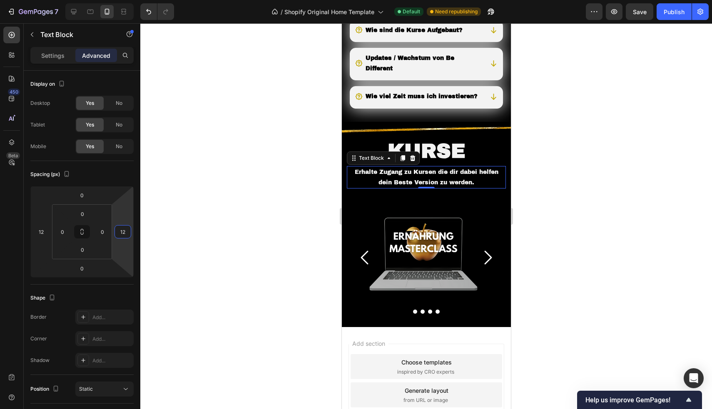
type input "12"
click at [228, 177] on div at bounding box center [426, 216] width 572 height 386
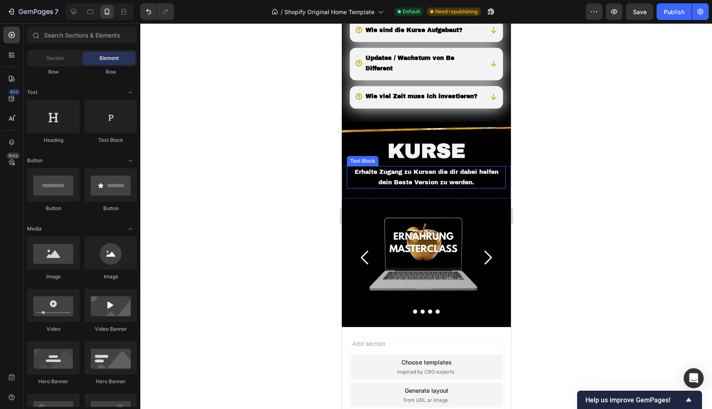
click at [351, 188] on p "Erhalte Zugang zu Kursen die dir dabei helfen dein Beste Version zu werden." at bounding box center [425, 177] width 157 height 21
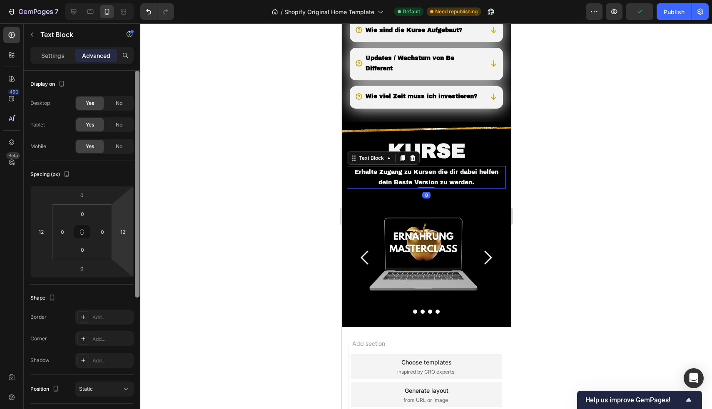
drag, startPoint x: 126, startPoint y: 232, endPoint x: 134, endPoint y: 229, distance: 8.3
click at [126, 232] on input "12" at bounding box center [123, 232] width 12 height 12
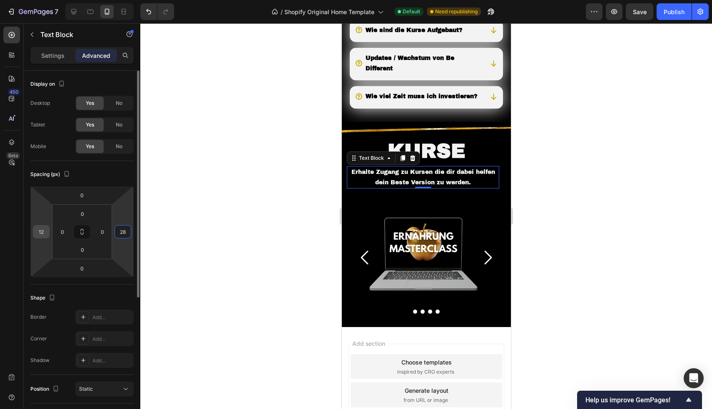
type input "28"
click at [46, 232] on input "12" at bounding box center [41, 232] width 12 height 12
type input "18"
click at [129, 230] on div "28" at bounding box center [123, 231] width 17 height 13
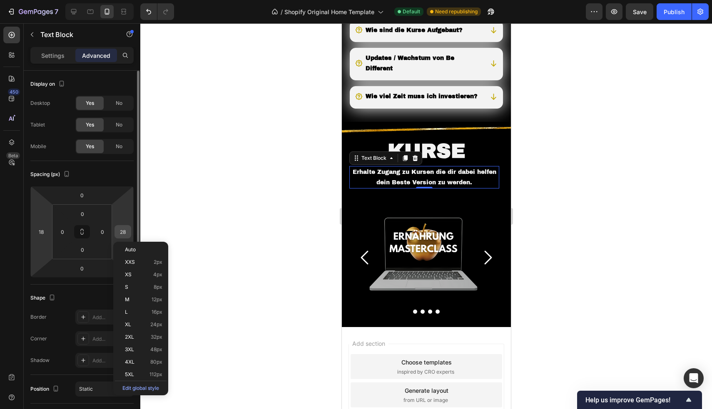
click at [125, 232] on input "28" at bounding box center [123, 232] width 12 height 12
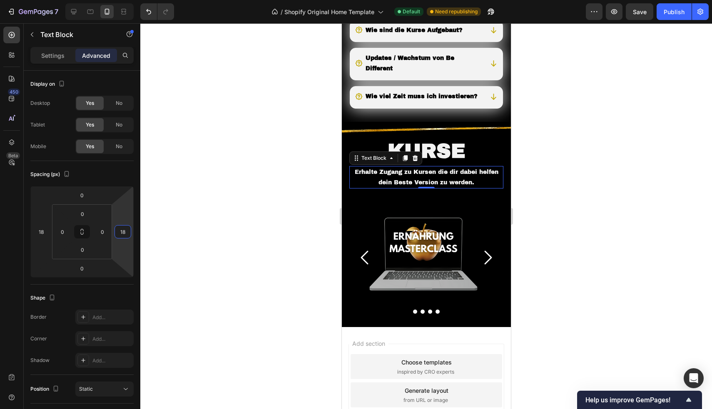
type input "18"
click at [226, 129] on div at bounding box center [426, 216] width 572 height 386
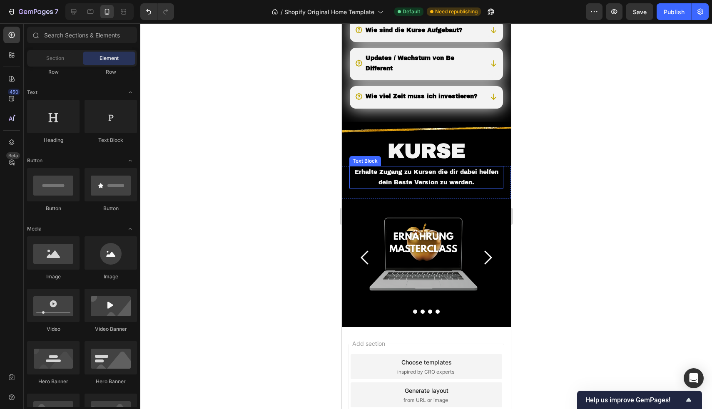
click at [366, 188] on p "Erhalte Zugang zu Kursen die dir dabei helfen dein Beste Version zu werden." at bounding box center [426, 177] width 152 height 21
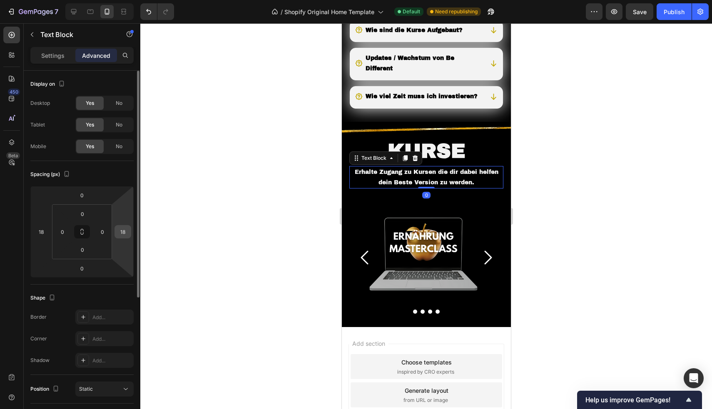
click at [125, 229] on input "18" at bounding box center [123, 232] width 12 height 12
type input "28"
click at [46, 232] on input "18" at bounding box center [41, 232] width 12 height 12
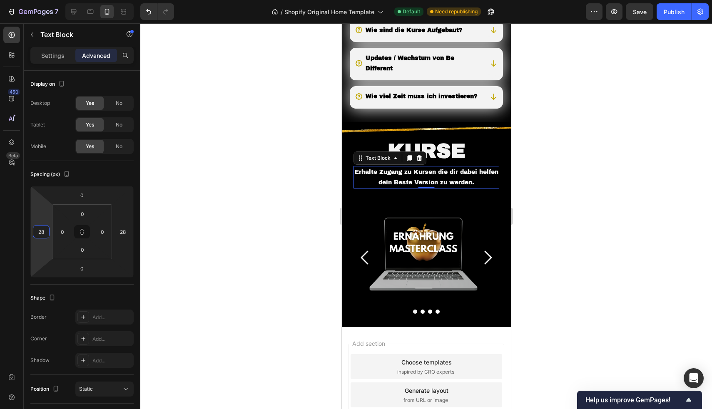
type input "28"
click at [249, 142] on div at bounding box center [426, 216] width 572 height 386
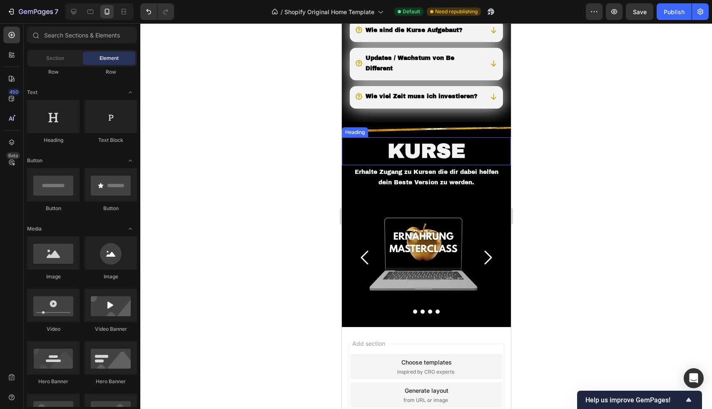
click at [371, 164] on p "Kurse" at bounding box center [425, 151] width 167 height 26
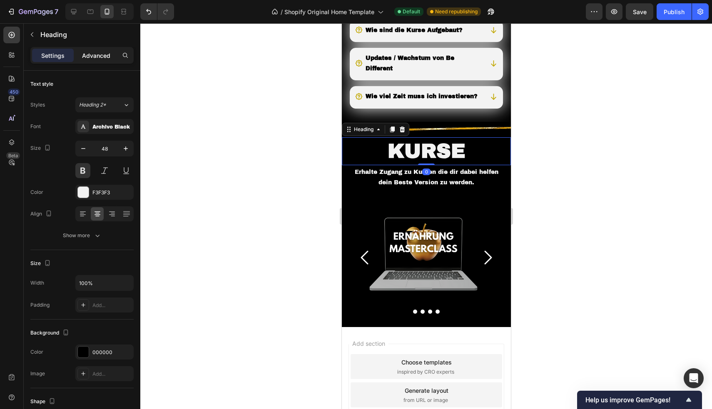
click at [91, 51] on p "Advanced" at bounding box center [96, 55] width 28 height 9
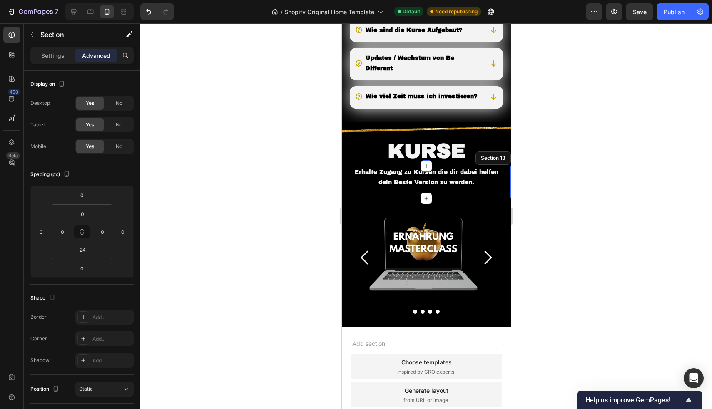
click at [346, 199] on div "Erhalte Zugang zu Kursen die dir dabei helfen dein Beste Version zu werden. Tex…" at bounding box center [425, 182] width 169 height 32
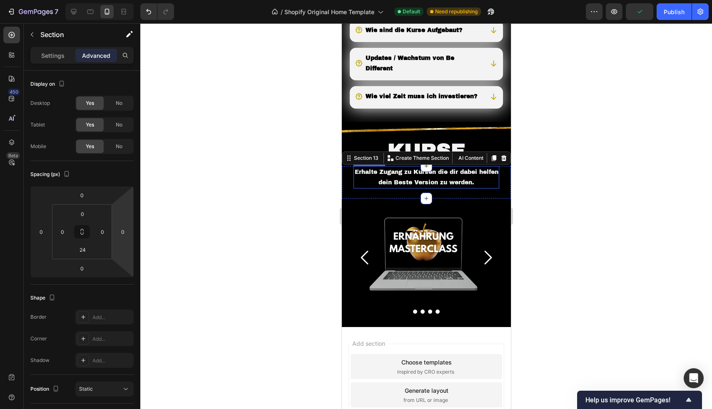
click at [359, 188] on p "Erhalte Zugang zu Kursen die dir dabei helfen dein Beste Version zu werden." at bounding box center [426, 177] width 144 height 21
click at [354, 199] on div "Erhalte Zugang zu Kursen die dir dabei helfen dein Beste Version zu werden. Tex…" at bounding box center [425, 182] width 169 height 32
click at [215, 166] on div at bounding box center [426, 216] width 572 height 386
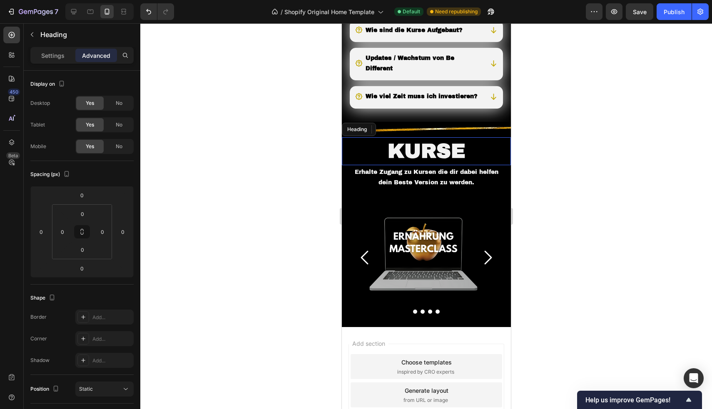
click at [394, 164] on p "Kurse" at bounding box center [425, 151] width 167 height 26
click at [394, 185] on p "Erhalte Zugang zu Kursen die dir dabei helfen dein Beste Version zu werden." at bounding box center [426, 177] width 144 height 21
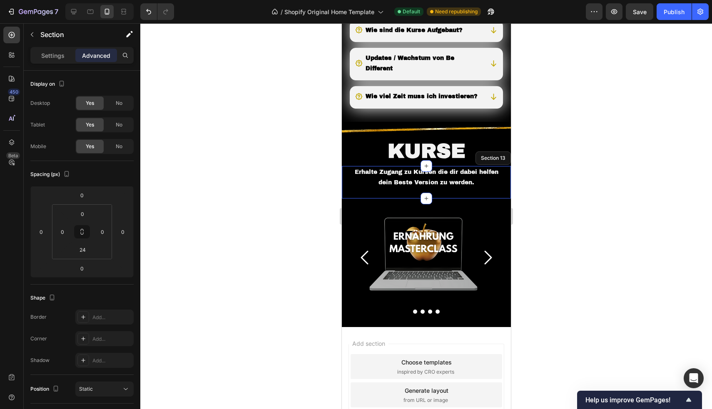
click at [366, 199] on div "Erhalte Zugang zu Kursen die dir dabei helfen dein Beste Version zu werden. Tex…" at bounding box center [425, 182] width 169 height 32
click at [237, 207] on div at bounding box center [426, 216] width 572 height 386
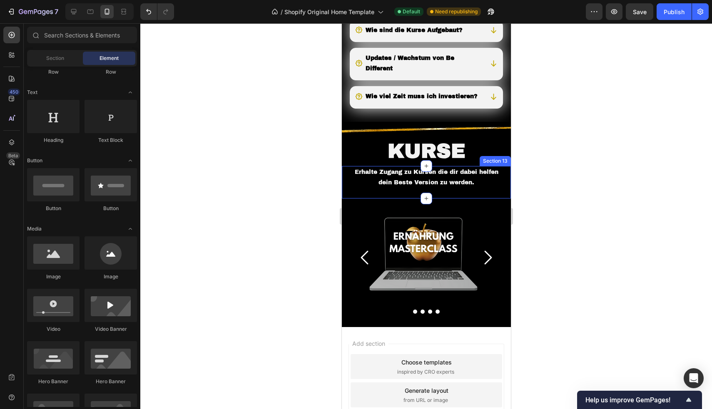
click at [399, 199] on div "Erhalte Zugang zu Kursen die dir dabei helfen dein Beste Version zu werden. Tex…" at bounding box center [425, 182] width 169 height 32
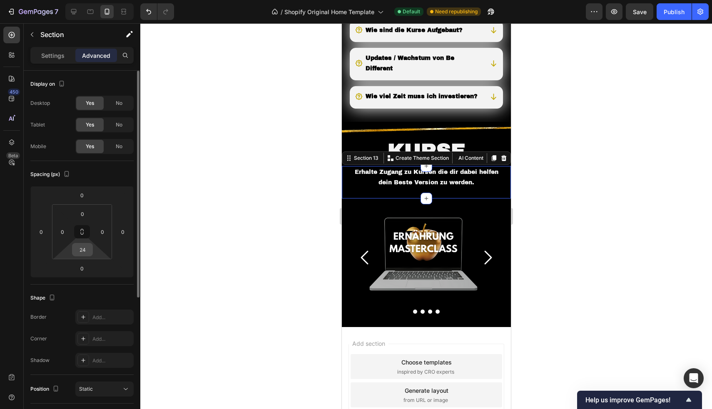
click at [86, 249] on input "24" at bounding box center [82, 250] width 17 height 12
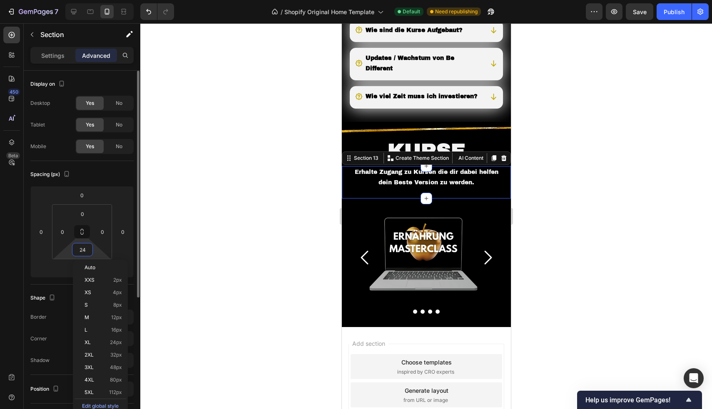
type input "2"
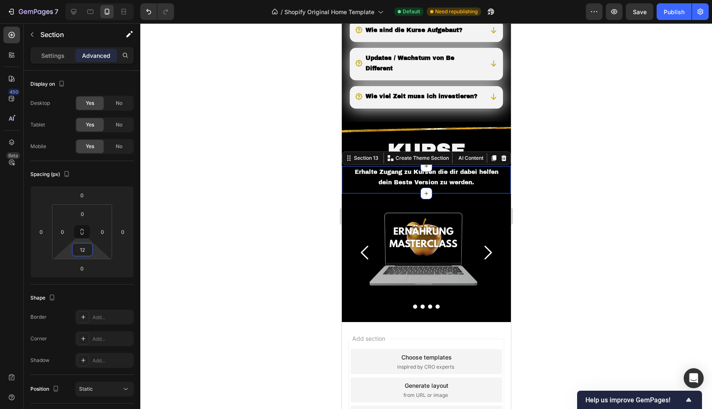
type input "1"
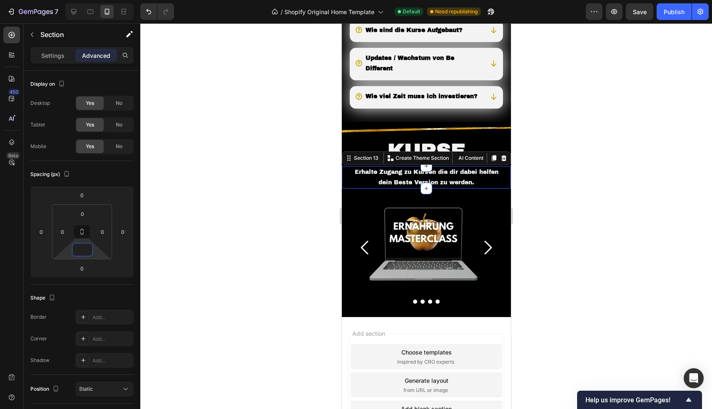
type input "0"
click at [258, 177] on div at bounding box center [426, 216] width 572 height 386
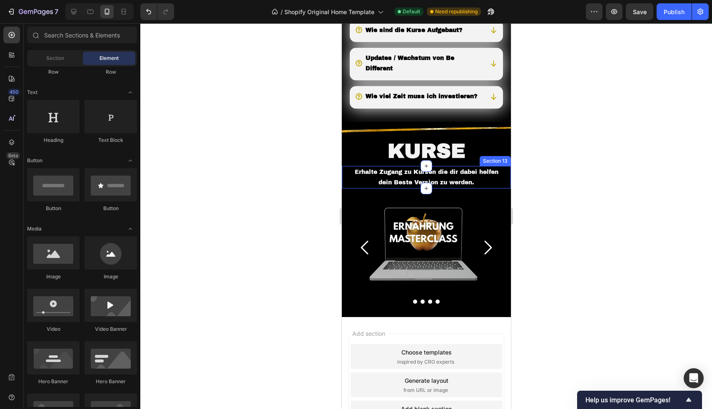
click at [257, 114] on div at bounding box center [426, 216] width 572 height 386
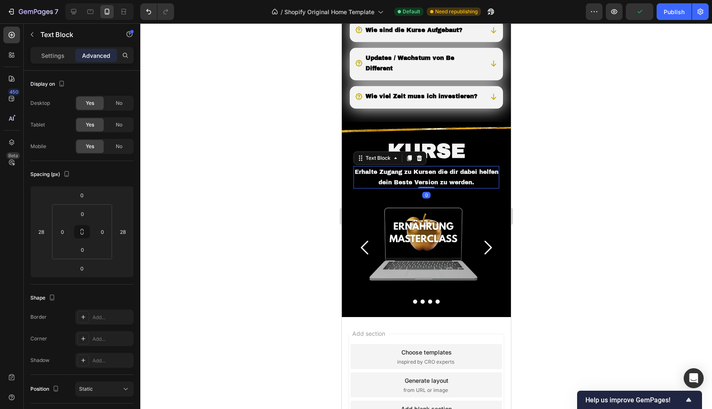
click at [384, 188] on p "Erhalte Zugang zu Kursen die dir dabei helfen dein Beste Version zu werden." at bounding box center [426, 177] width 144 height 21
click at [237, 154] on div at bounding box center [426, 216] width 572 height 386
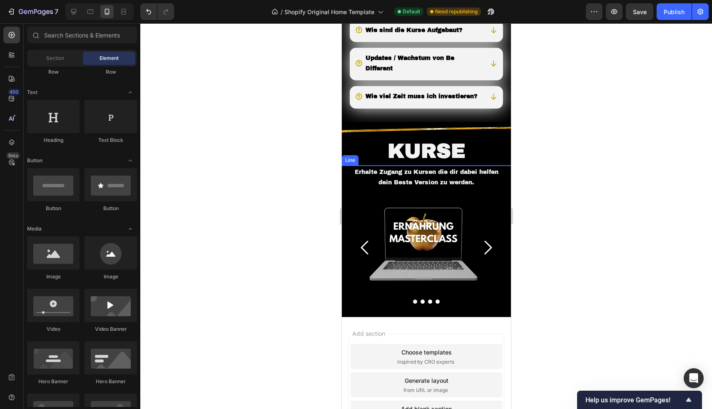
click at [232, 96] on div at bounding box center [426, 216] width 572 height 386
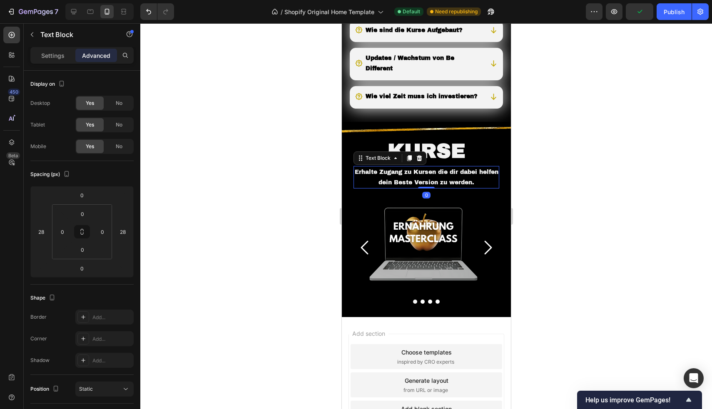
click at [399, 188] on p "Erhalte Zugang zu Kursen die dir dabei helfen dein Beste Version zu werden." at bounding box center [426, 177] width 144 height 21
click at [400, 188] on p "Erhalte Zugang zu Kursen die dir dabei helfen dein Beste Version zu werden." at bounding box center [426, 177] width 144 height 21
click at [200, 125] on div at bounding box center [426, 216] width 572 height 386
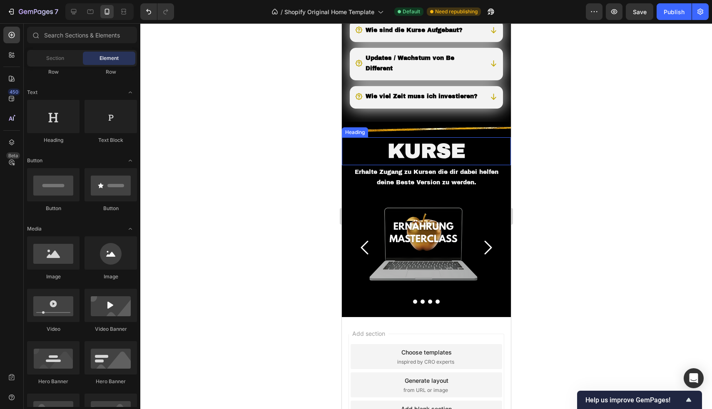
click at [369, 164] on p "Kurse" at bounding box center [425, 151] width 167 height 26
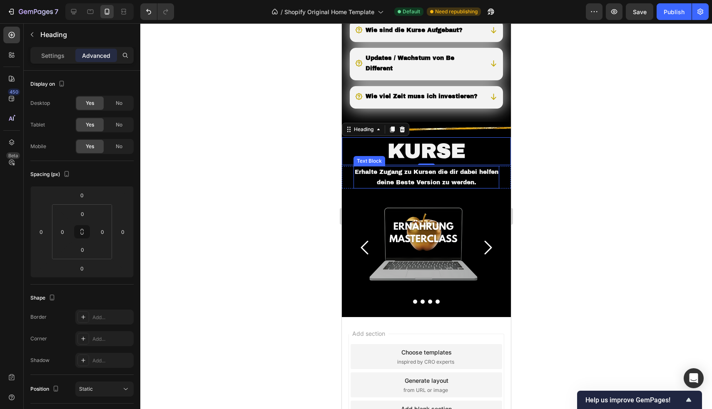
click at [360, 188] on p "Erhalte Zugang zu Kursen die dir dabei helfen deine Beste Version zu werden." at bounding box center [426, 177] width 144 height 21
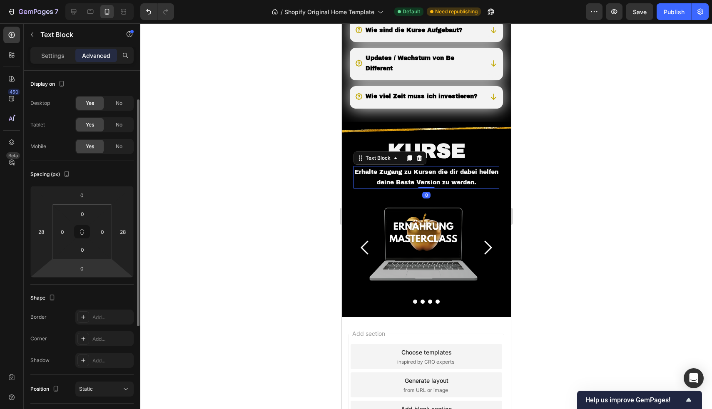
scroll to position [18, 0]
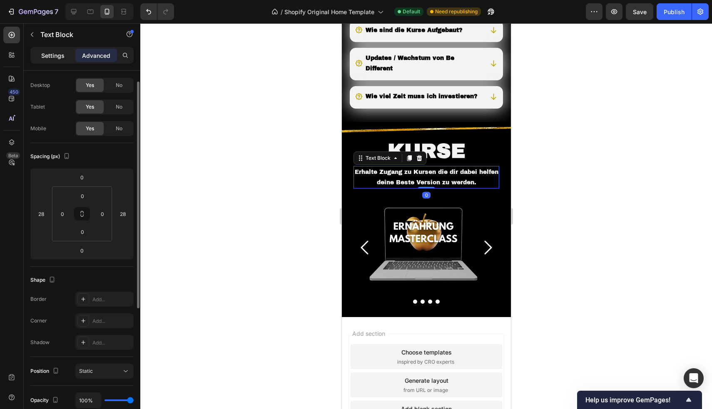
click at [47, 51] on p "Settings" at bounding box center [52, 55] width 23 height 9
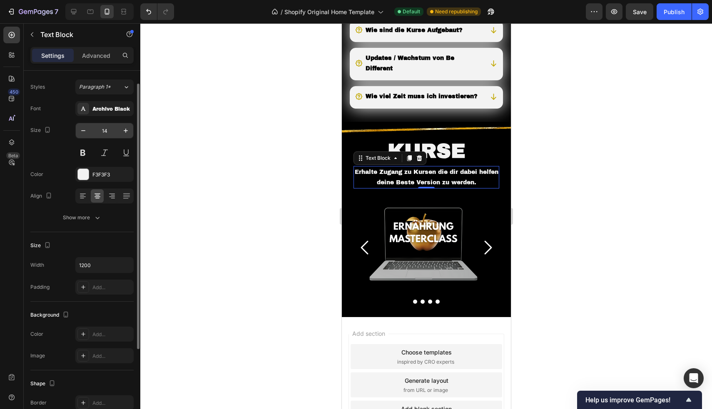
scroll to position [0, 0]
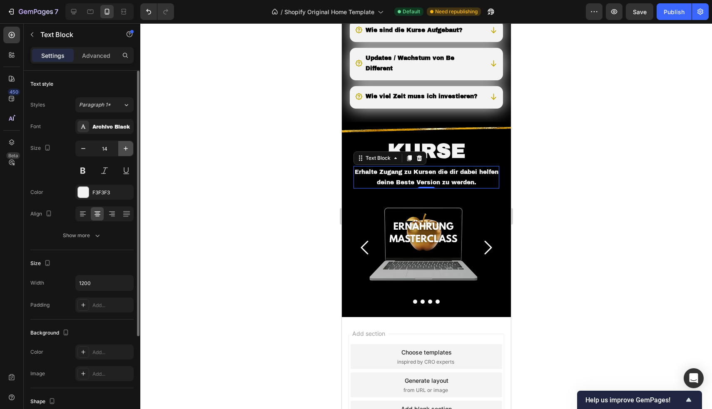
click at [130, 149] on button "button" at bounding box center [125, 148] width 15 height 15
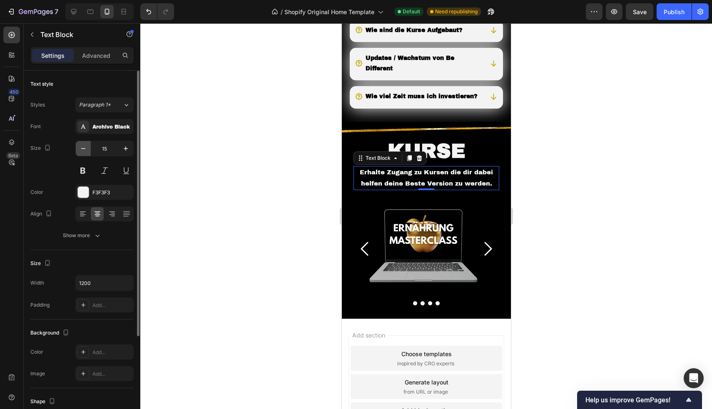
click at [80, 149] on icon "button" at bounding box center [83, 148] width 8 height 8
type input "14"
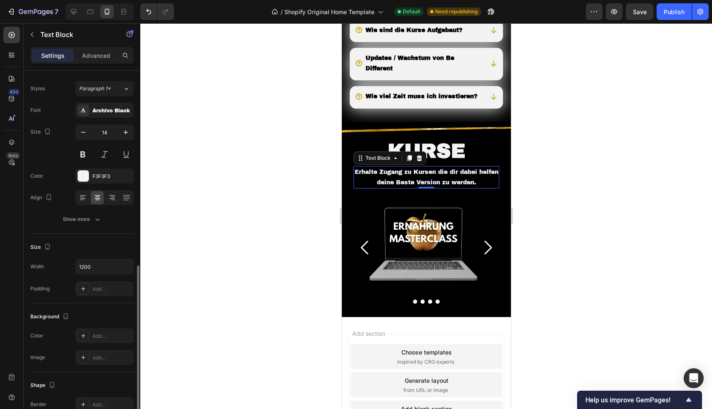
scroll to position [122, 0]
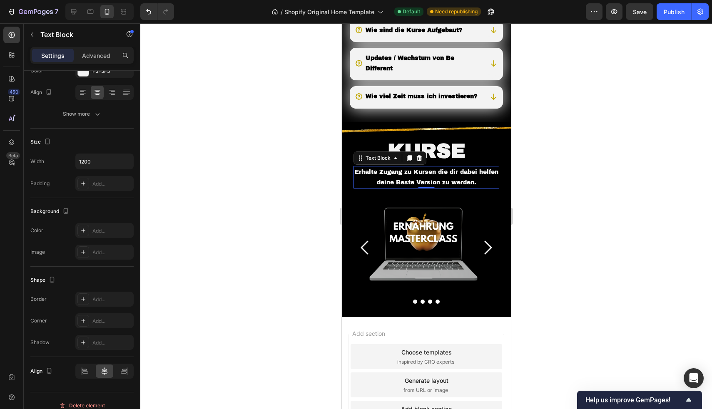
click at [209, 147] on div at bounding box center [426, 216] width 572 height 386
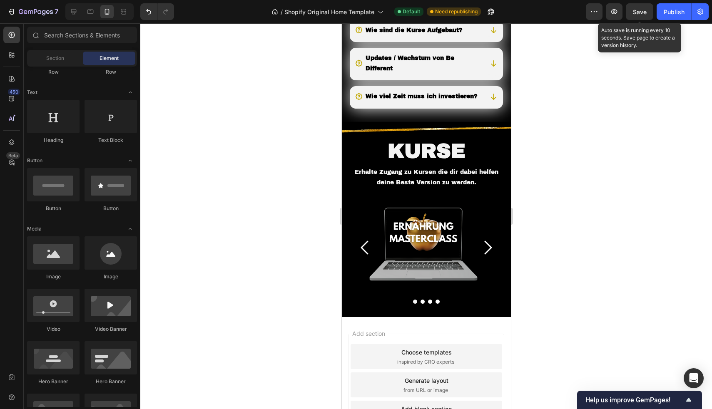
click at [638, 14] on span "Save" at bounding box center [640, 11] width 14 height 7
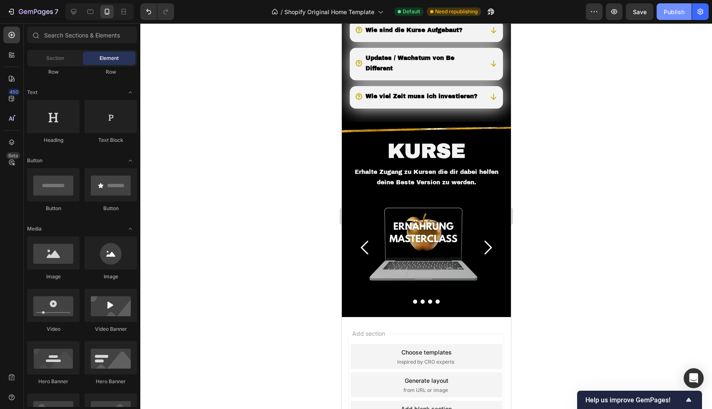
click at [671, 14] on div "Publish" at bounding box center [674, 11] width 21 height 9
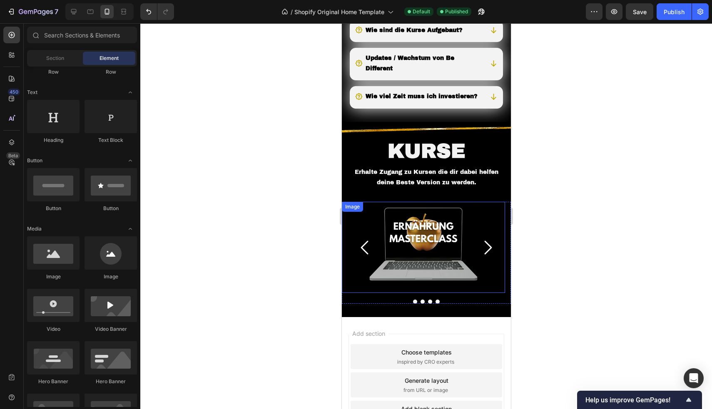
click at [416, 250] on img at bounding box center [422, 247] width 163 height 91
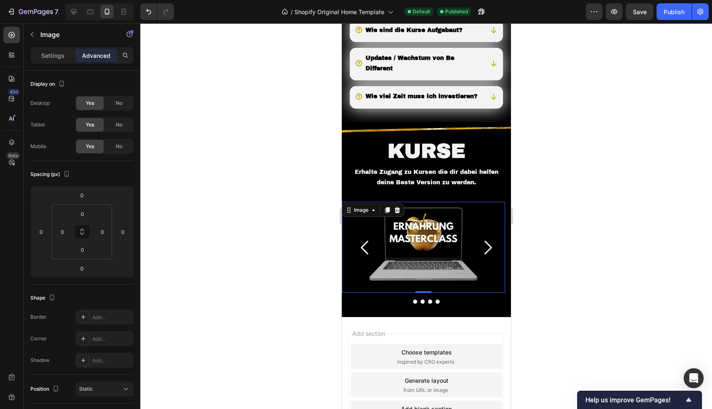
click at [406, 246] on img at bounding box center [422, 247] width 163 height 91
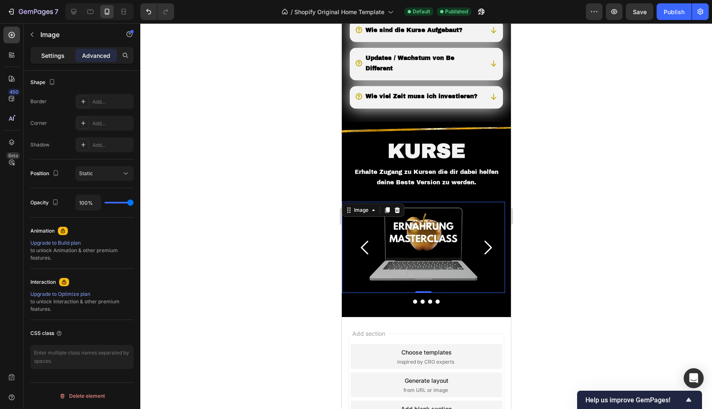
click at [59, 54] on p "Settings" at bounding box center [52, 55] width 23 height 9
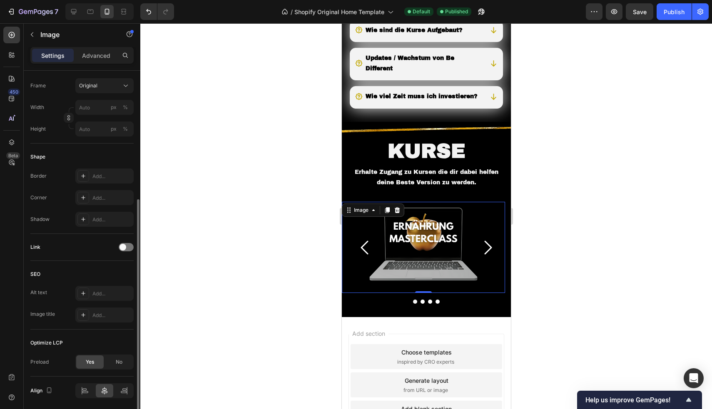
scroll to position [245, 0]
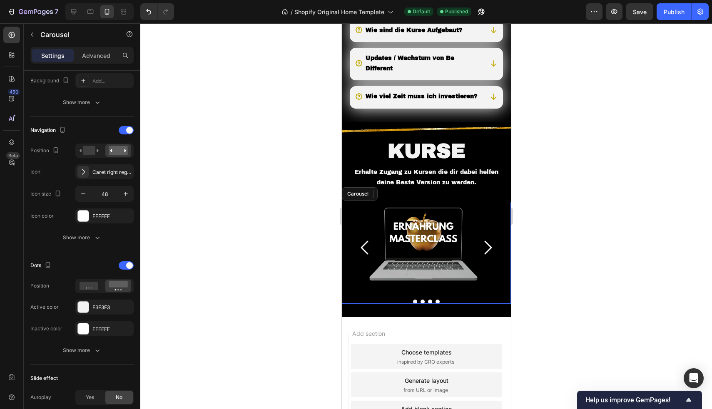
click at [484, 254] on icon "Carousel Next Arrow" at bounding box center [487, 248] width 7 height 14
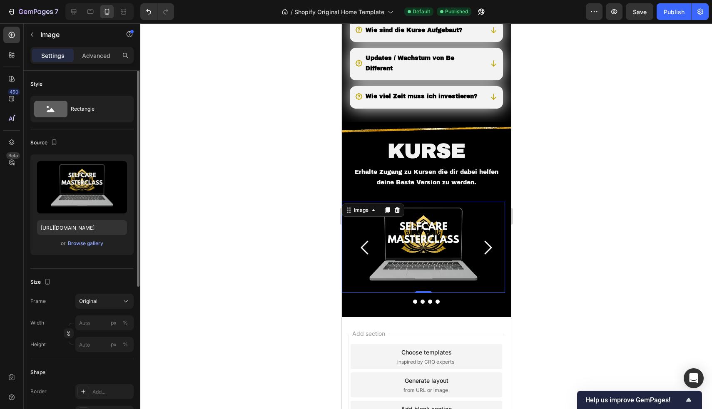
click at [428, 257] on img at bounding box center [422, 247] width 163 height 91
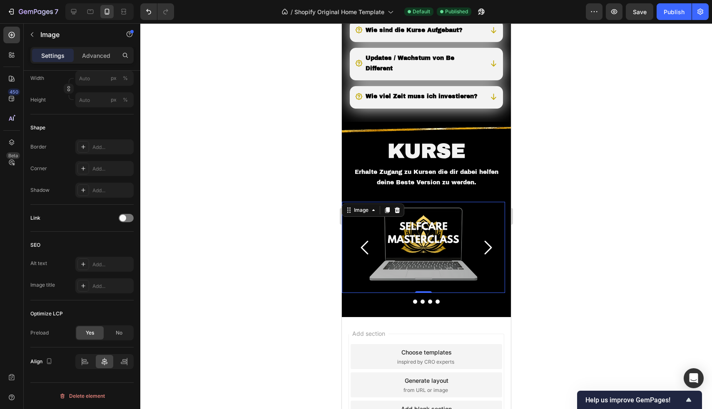
click at [215, 238] on div at bounding box center [426, 216] width 572 height 386
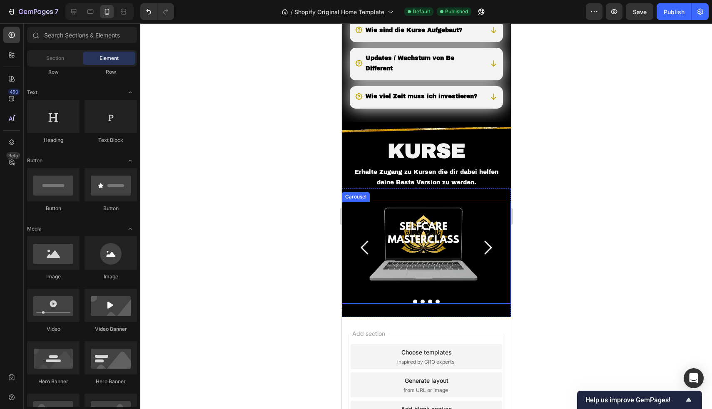
click at [366, 304] on div "Image Image Image Image [GEOGRAPHIC_DATA]" at bounding box center [425, 253] width 169 height 102
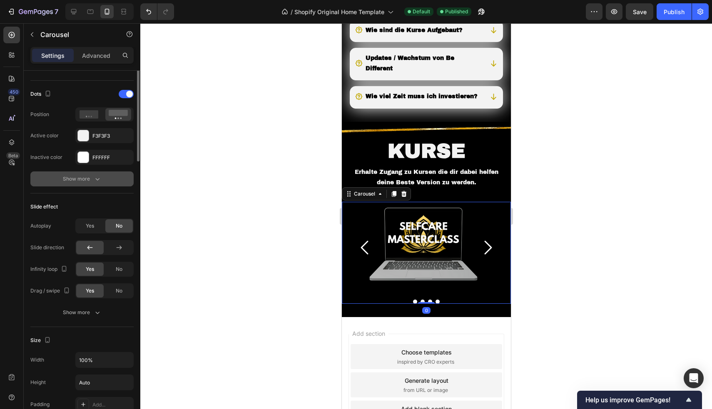
scroll to position [278, 0]
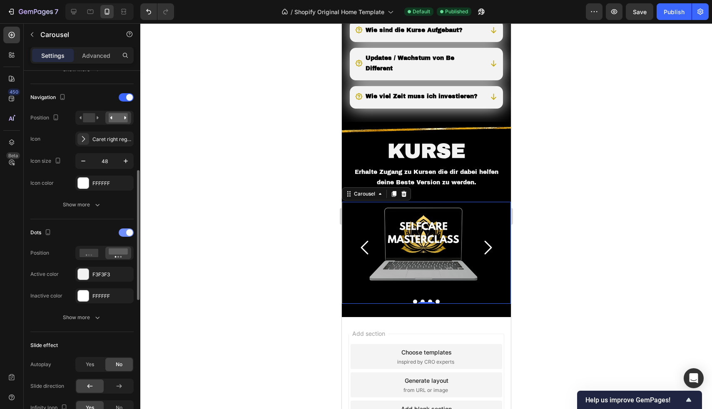
click at [127, 233] on span at bounding box center [129, 232] width 7 height 7
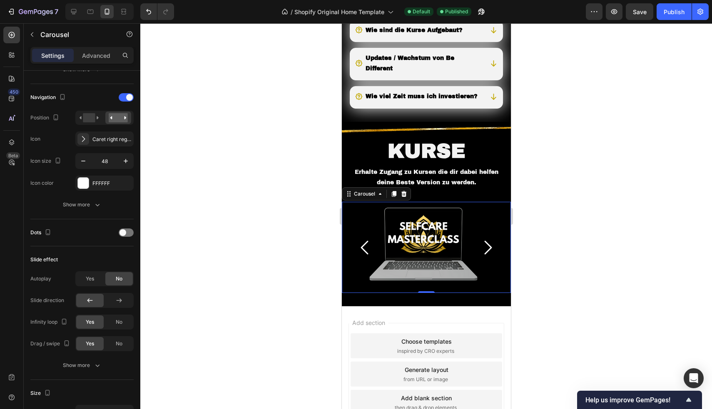
click at [224, 151] on div at bounding box center [426, 216] width 572 height 386
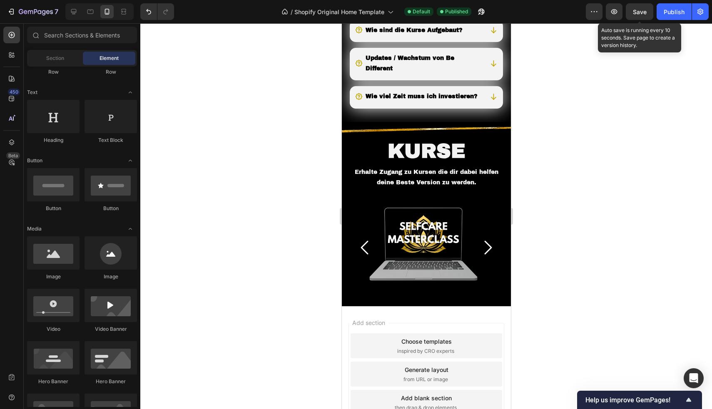
click at [638, 15] on span "Save" at bounding box center [640, 11] width 14 height 7
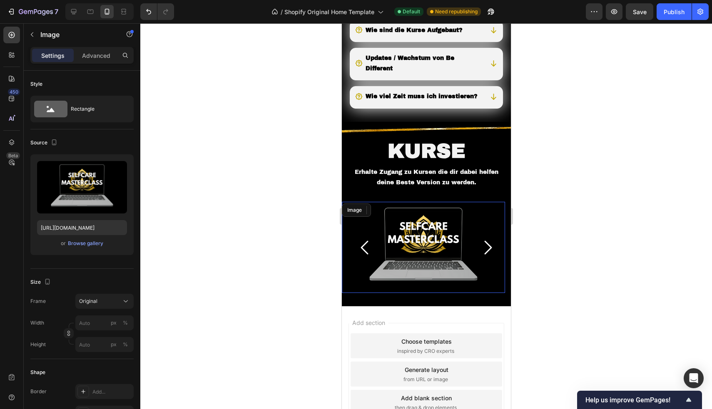
click at [381, 234] on div "Image" at bounding box center [422, 247] width 163 height 91
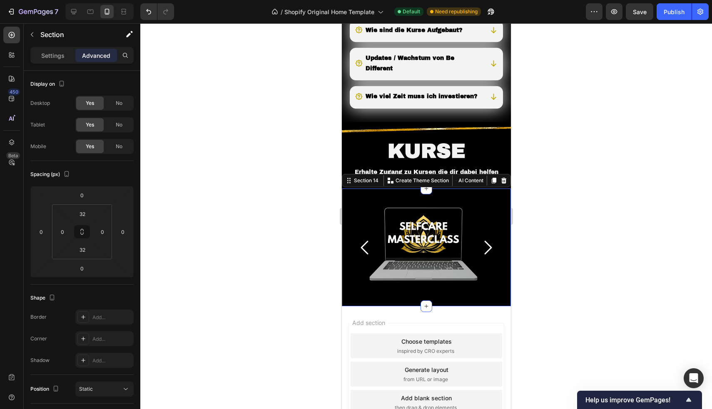
click at [364, 306] on div "Image Image Image Image Carousel Section 14 You can create reusable sections Cr…" at bounding box center [425, 248] width 169 height 118
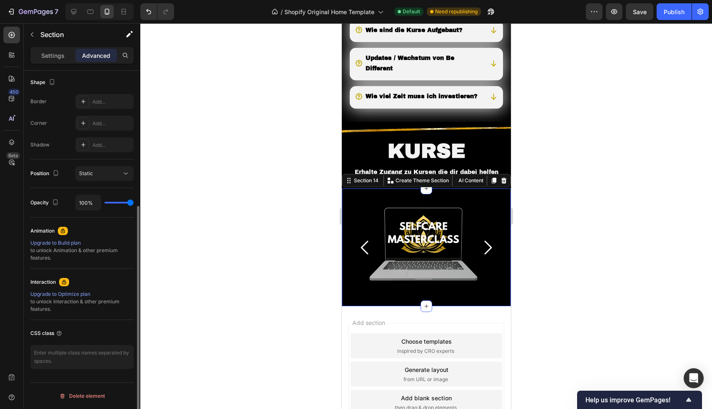
scroll to position [0, 0]
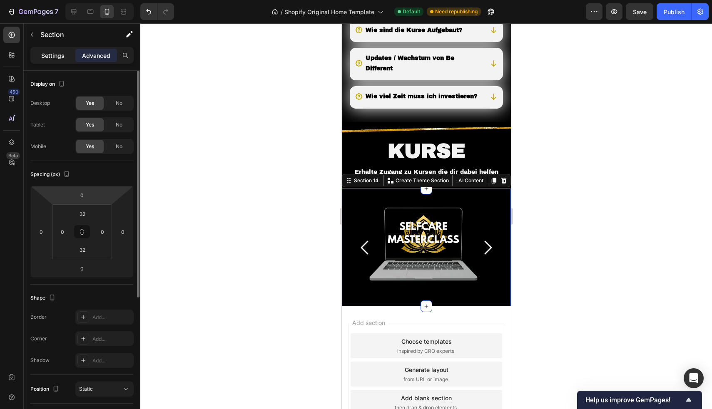
click at [52, 50] on div "Settings" at bounding box center [53, 55] width 42 height 13
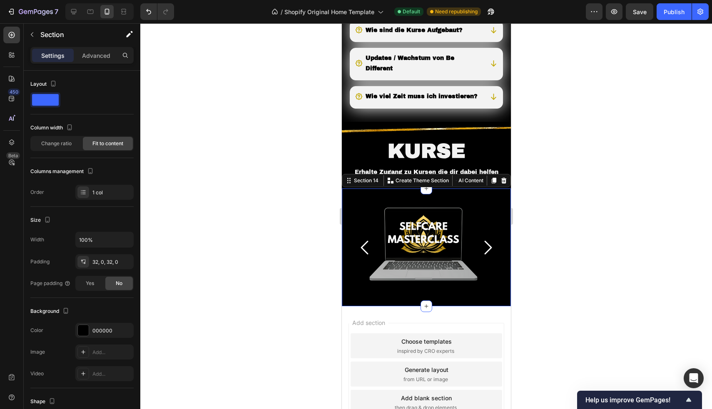
click at [361, 306] on div "Image Image Image Image Carousel Section 14 You can create reusable sections Cr…" at bounding box center [425, 248] width 169 height 118
click at [247, 238] on div at bounding box center [426, 216] width 572 height 386
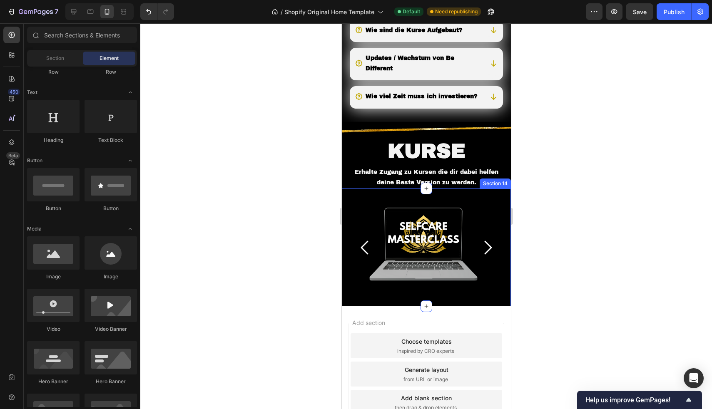
click at [366, 216] on div "Image Image Image Image Carousel Section 14" at bounding box center [425, 248] width 169 height 118
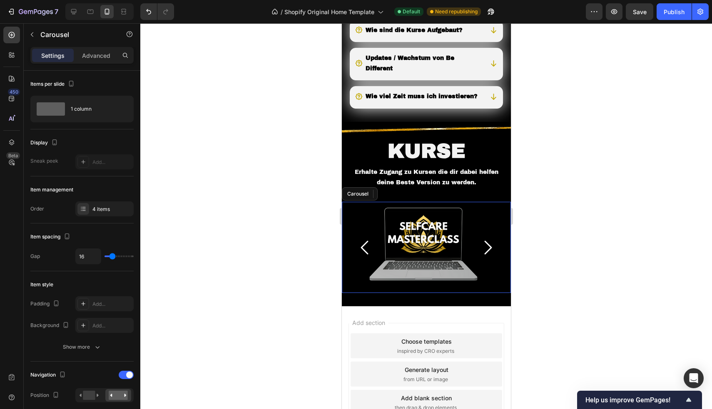
click at [365, 264] on button "Carousel Back Arrow" at bounding box center [364, 247] width 33 height 33
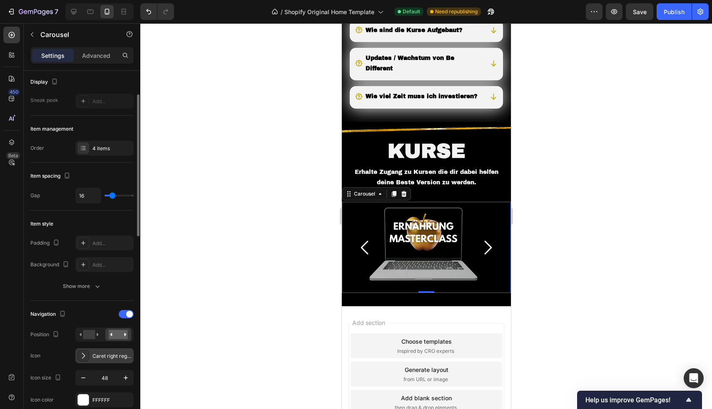
scroll to position [158, 0]
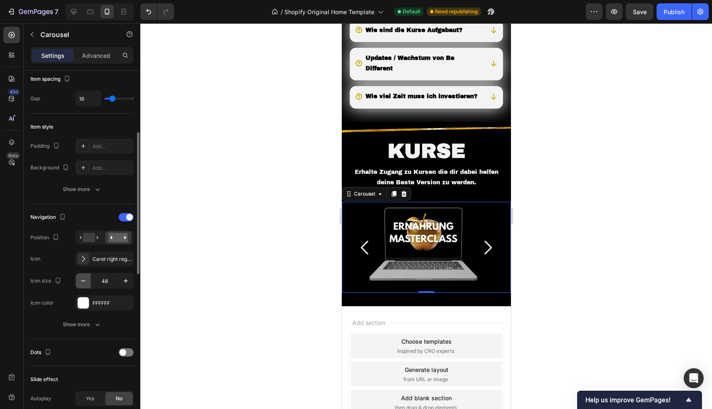
click at [85, 281] on icon "button" at bounding box center [83, 281] width 8 height 8
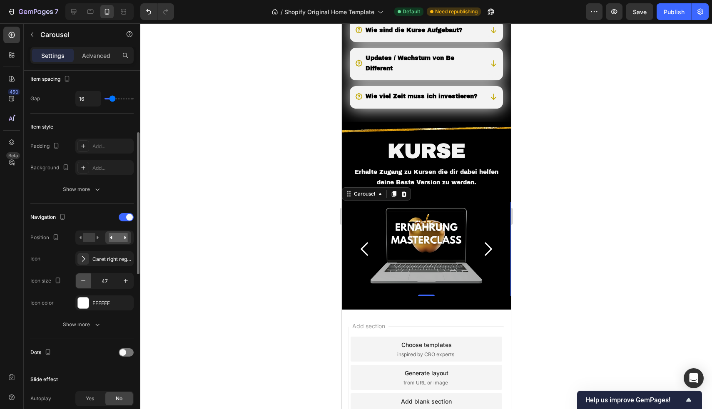
click at [85, 281] on icon "button" at bounding box center [83, 281] width 8 height 8
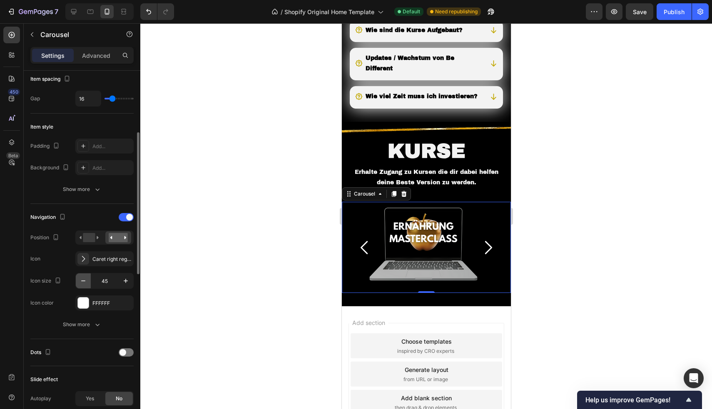
click at [85, 281] on icon "button" at bounding box center [83, 281] width 8 height 8
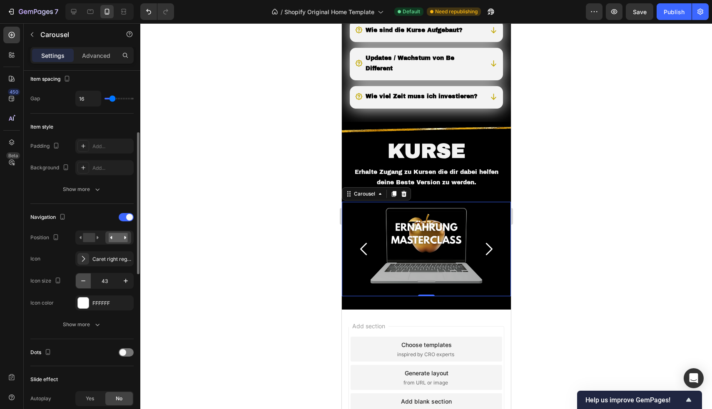
click at [85, 281] on icon "button" at bounding box center [83, 281] width 8 height 8
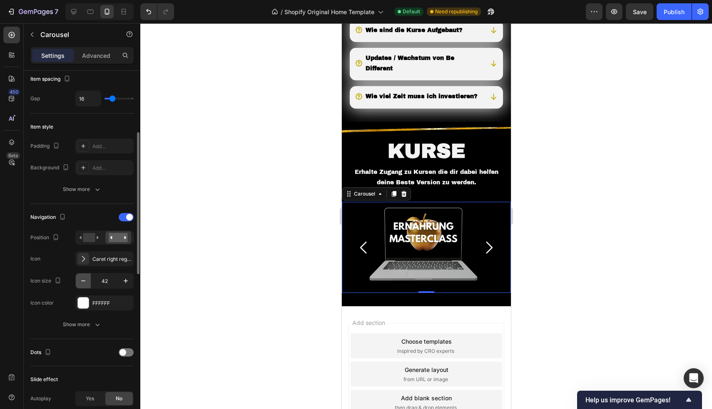
click at [85, 281] on icon "button" at bounding box center [83, 281] width 8 height 8
click at [129, 281] on icon "button" at bounding box center [126, 281] width 8 height 8
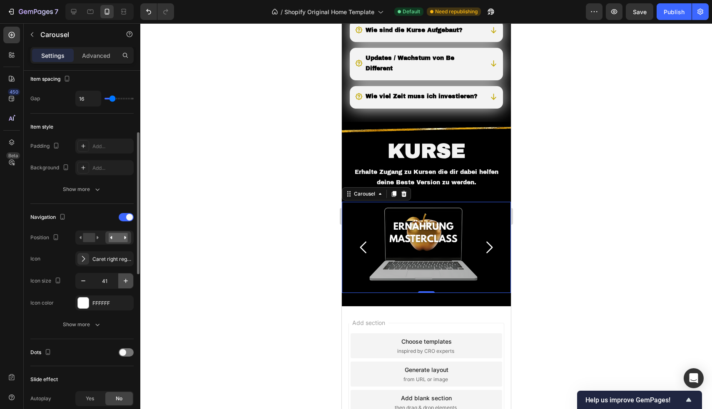
click at [129, 281] on icon "button" at bounding box center [126, 281] width 8 height 8
type input "45"
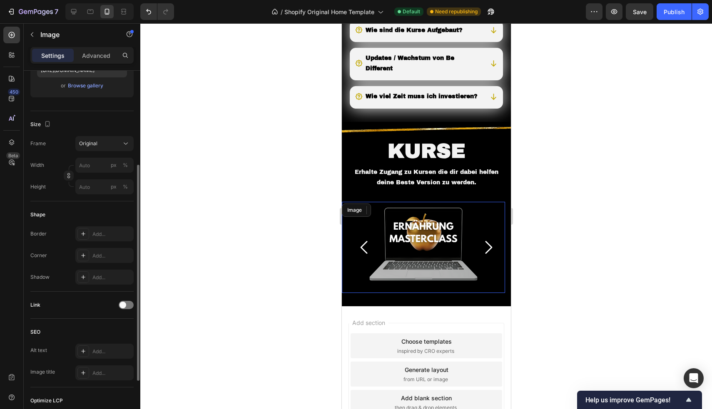
click at [427, 271] on img at bounding box center [422, 247] width 163 height 91
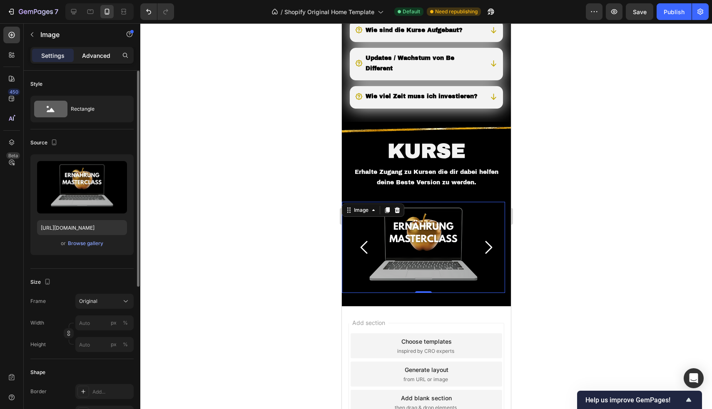
click at [102, 59] on p "Advanced" at bounding box center [96, 55] width 28 height 9
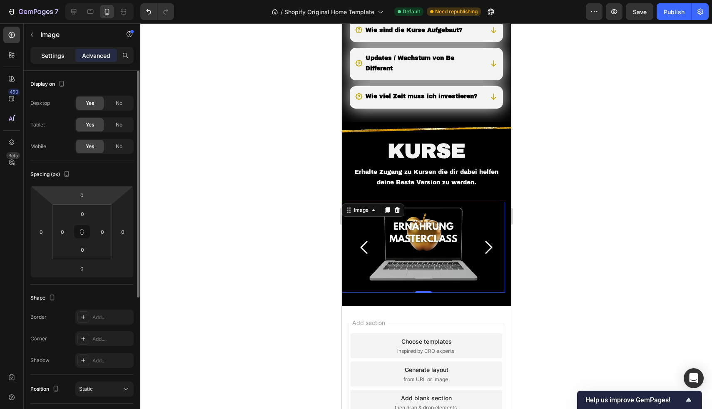
click at [61, 53] on p "Settings" at bounding box center [52, 55] width 23 height 9
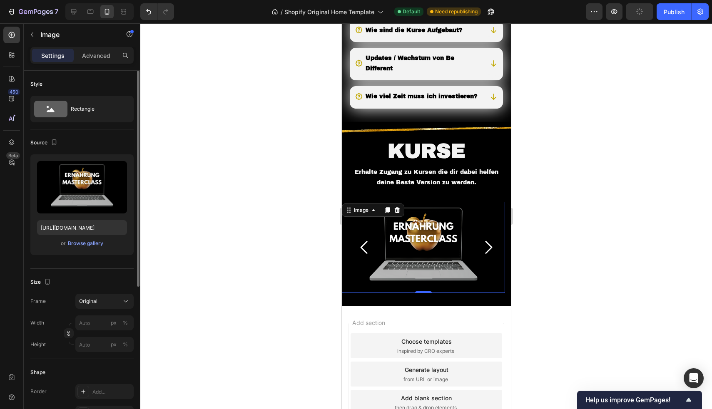
scroll to position [245, 0]
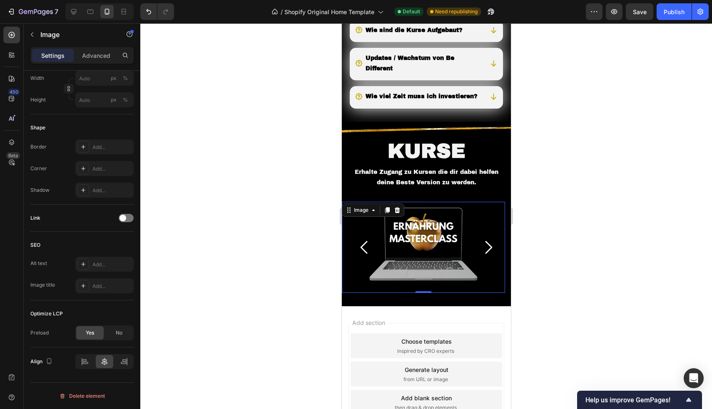
drag, startPoint x: 360, startPoint y: 298, endPoint x: 658, endPoint y: 316, distance: 298.7
click at [360, 293] on img at bounding box center [422, 247] width 163 height 91
click at [364, 257] on icon "Carousel Back Arrow" at bounding box center [364, 247] width 19 height 19
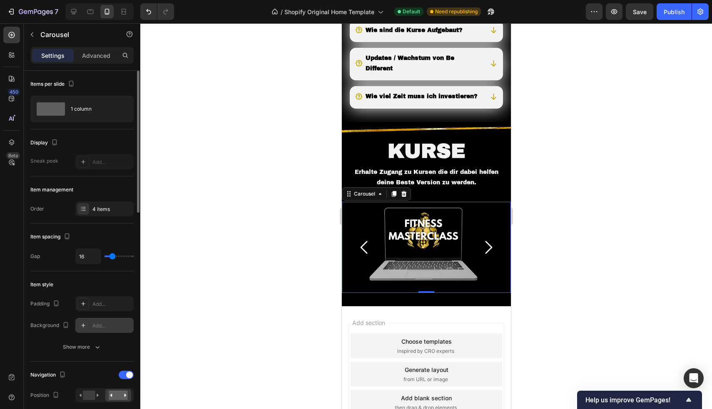
scroll to position [88, 0]
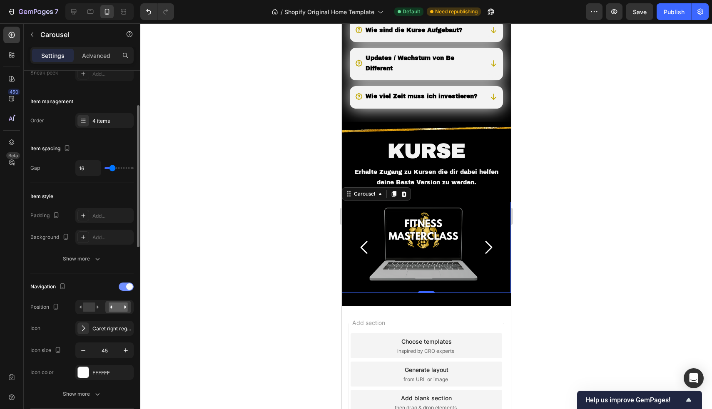
click at [128, 288] on span at bounding box center [129, 287] width 7 height 7
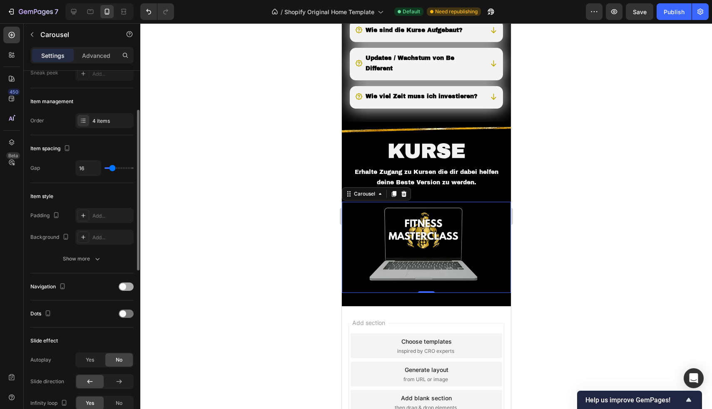
click at [128, 288] on div at bounding box center [126, 287] width 15 height 8
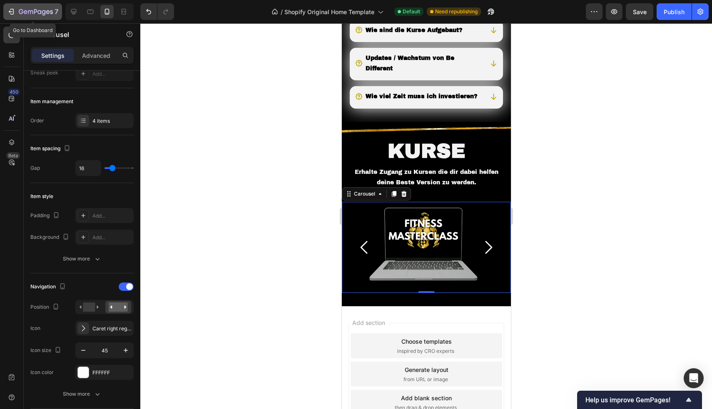
click at [15, 12] on icon "button" at bounding box center [11, 11] width 8 height 8
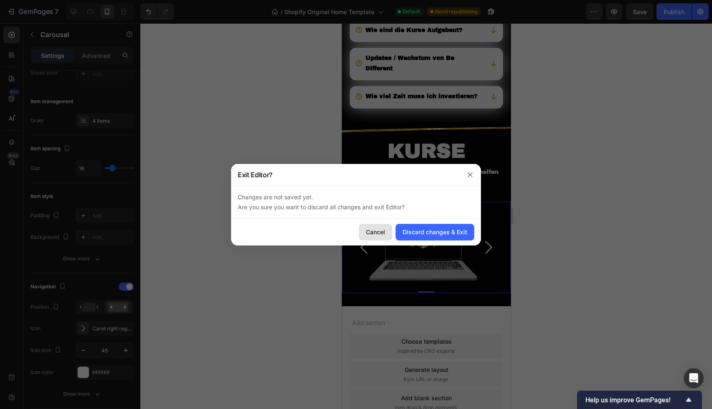
click at [380, 230] on div "Cancel" at bounding box center [375, 232] width 19 height 9
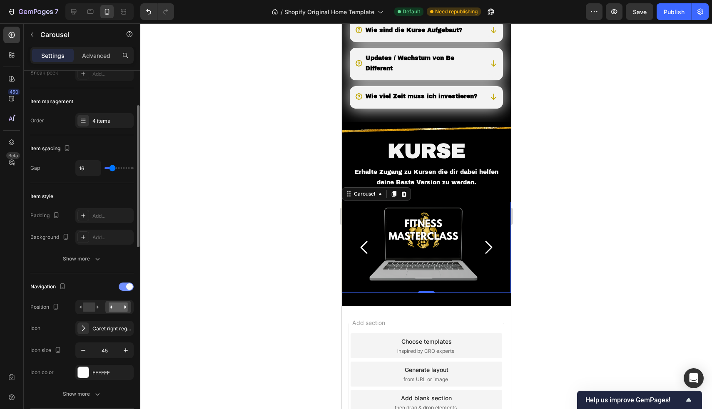
click at [131, 286] on span at bounding box center [129, 287] width 7 height 7
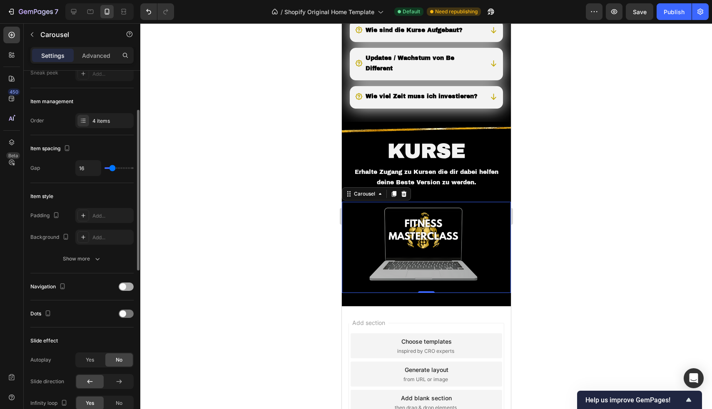
click at [131, 286] on div at bounding box center [126, 287] width 15 height 8
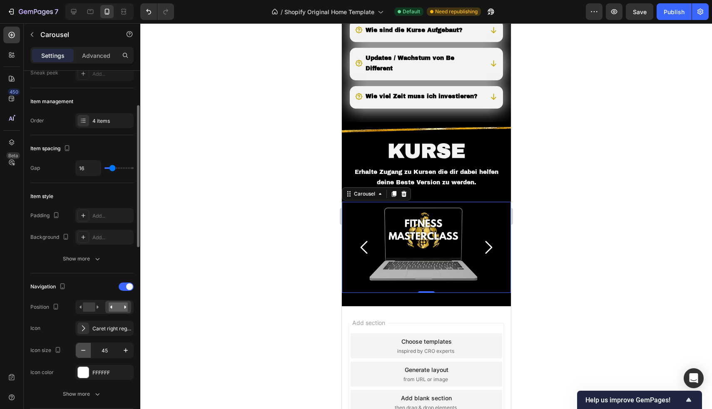
click at [85, 349] on icon "button" at bounding box center [83, 350] width 8 height 8
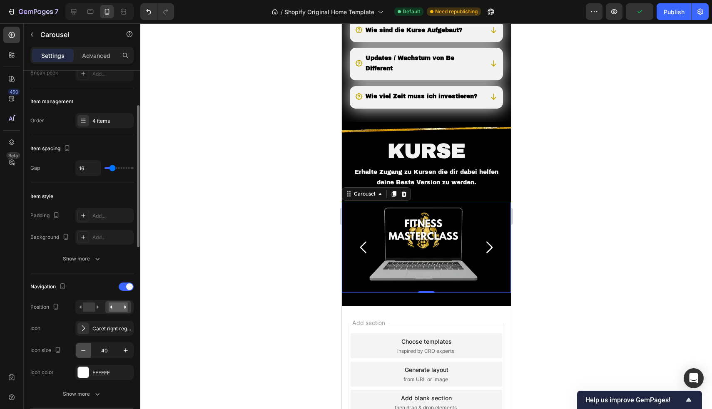
click at [85, 349] on icon "button" at bounding box center [83, 350] width 8 height 8
click at [86, 349] on icon "button" at bounding box center [83, 350] width 8 height 8
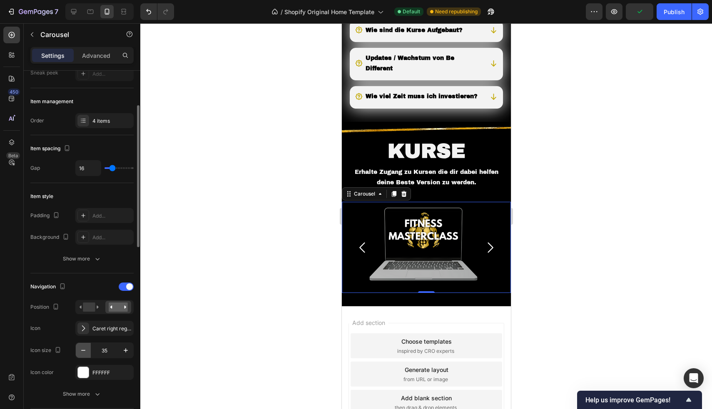
click at [86, 349] on icon "button" at bounding box center [83, 350] width 8 height 8
click at [126, 351] on icon "button" at bounding box center [126, 351] width 4 height 4
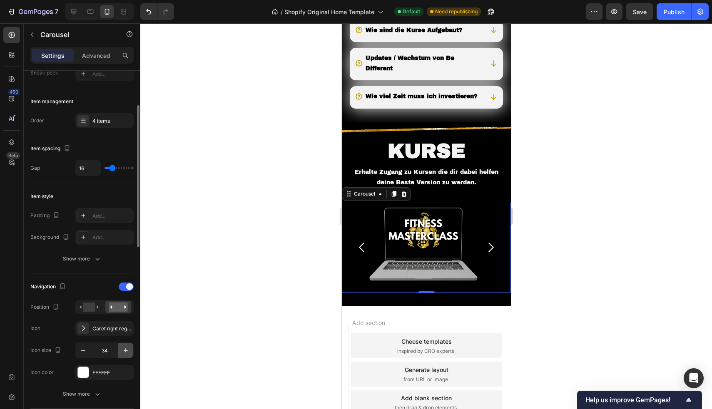
click at [126, 351] on icon "button" at bounding box center [126, 351] width 4 height 4
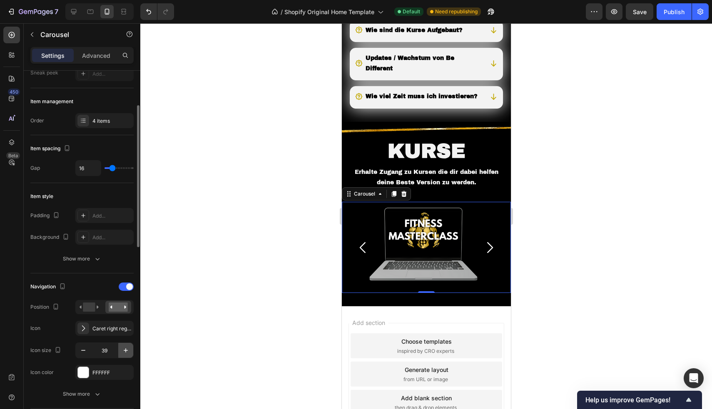
click at [126, 351] on icon "button" at bounding box center [126, 351] width 4 height 4
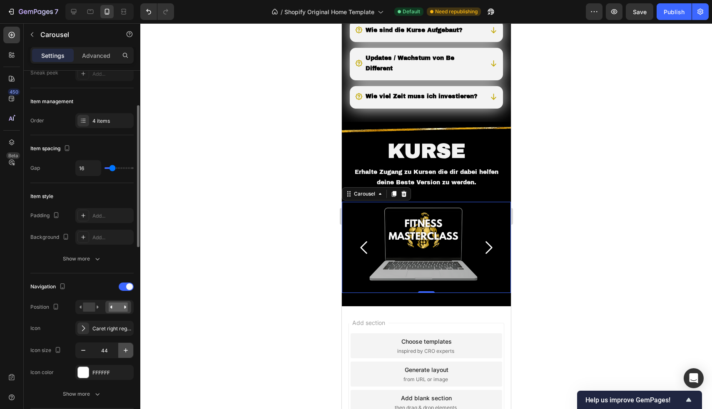
click at [126, 351] on icon "button" at bounding box center [126, 351] width 4 height 4
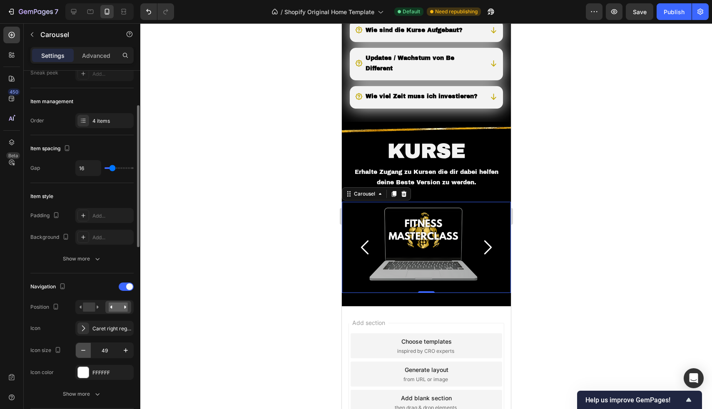
click at [84, 351] on icon "button" at bounding box center [83, 350] width 4 height 1
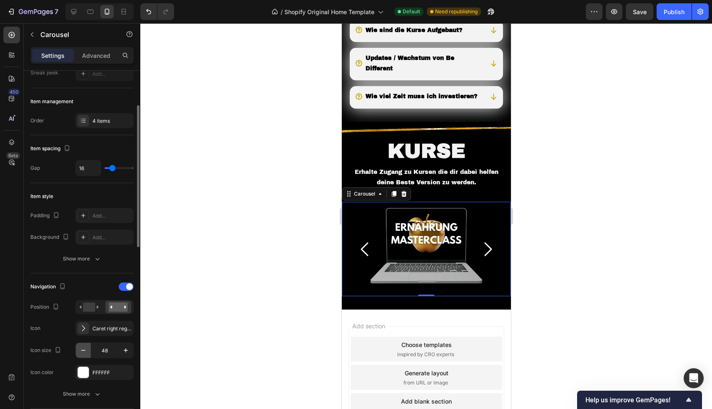
click at [84, 350] on icon "button" at bounding box center [83, 350] width 8 height 8
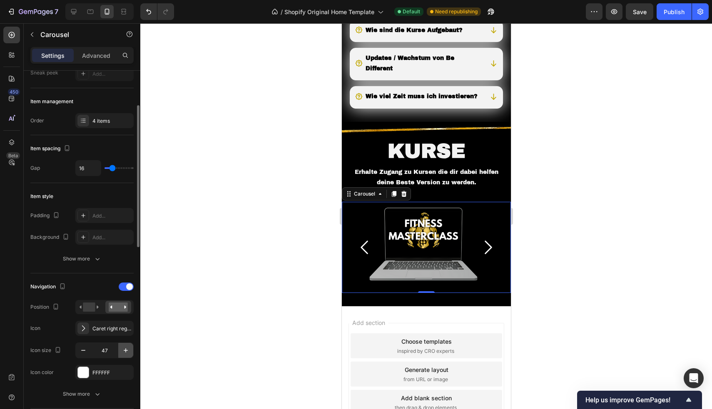
click at [125, 349] on icon "button" at bounding box center [126, 350] width 8 height 8
type input "48"
click at [87, 398] on div "Show more" at bounding box center [82, 394] width 39 height 8
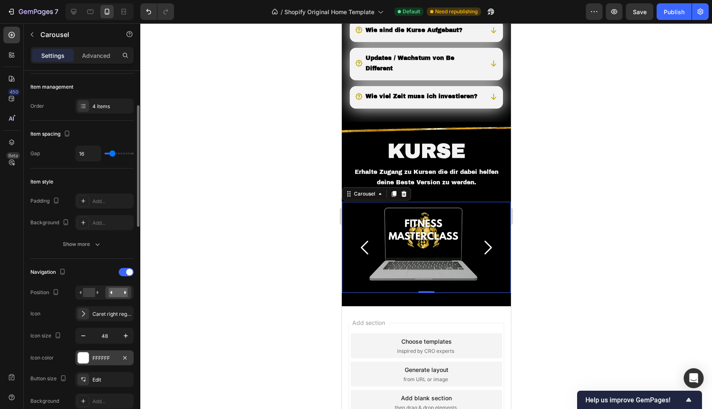
scroll to position [113, 0]
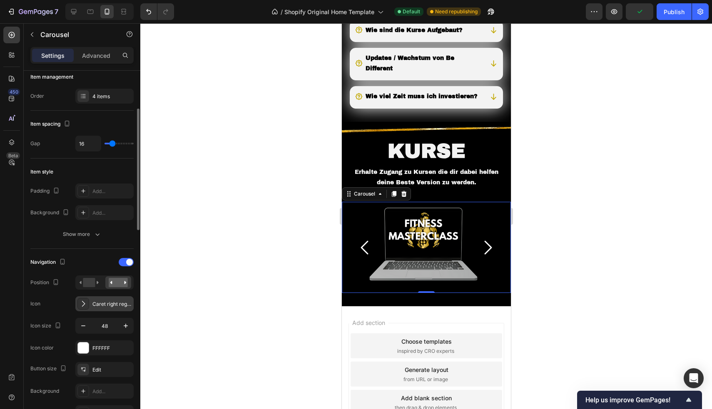
click at [107, 305] on div "Caret right regular" at bounding box center [111, 304] width 39 height 7
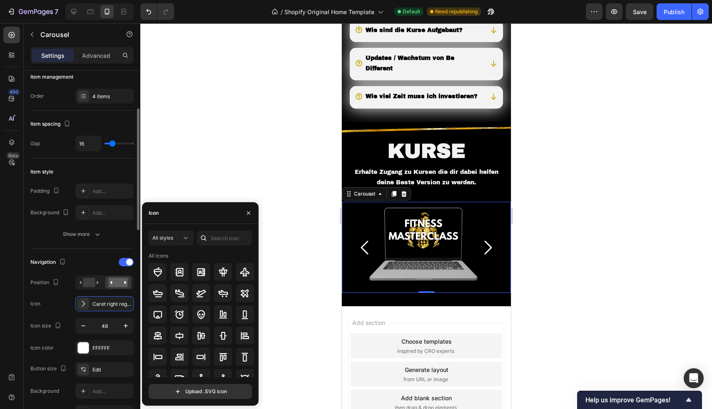
click at [90, 262] on div "Navigation" at bounding box center [81, 262] width 103 height 13
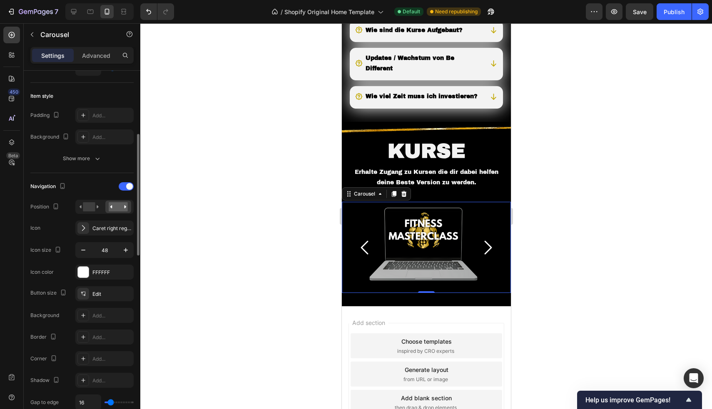
scroll to position [292, 0]
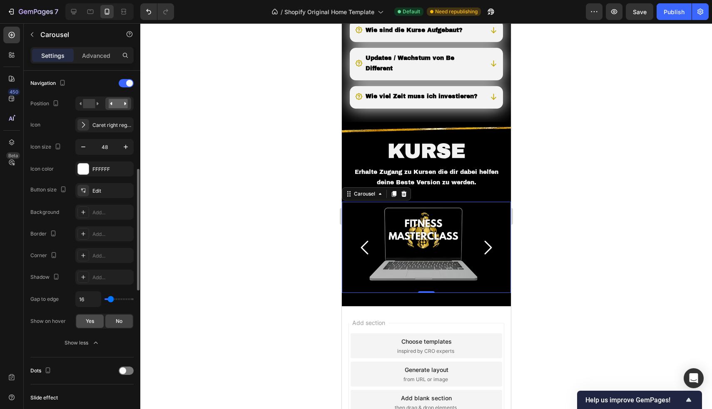
click at [92, 325] on span "Yes" at bounding box center [90, 321] width 8 height 7
click at [121, 318] on span "No" at bounding box center [119, 321] width 7 height 7
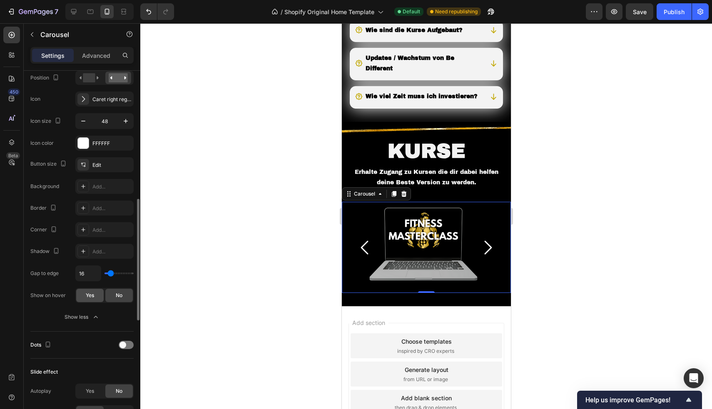
scroll to position [369, 0]
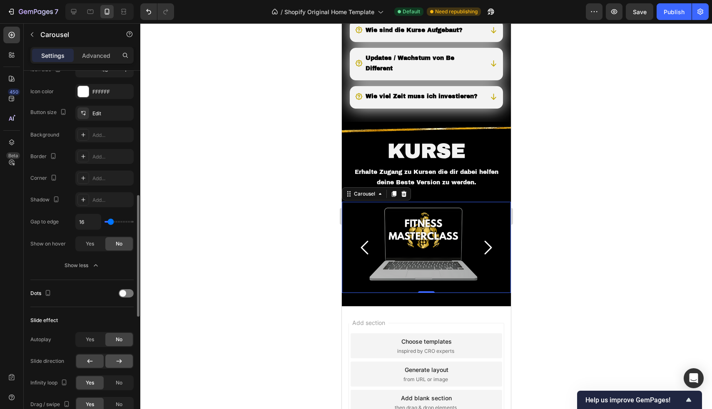
click at [118, 362] on icon at bounding box center [119, 361] width 8 height 8
click at [478, 258] on icon "Carousel Next Arrow" at bounding box center [487, 248] width 20 height 20
click at [86, 364] on icon at bounding box center [90, 361] width 8 height 8
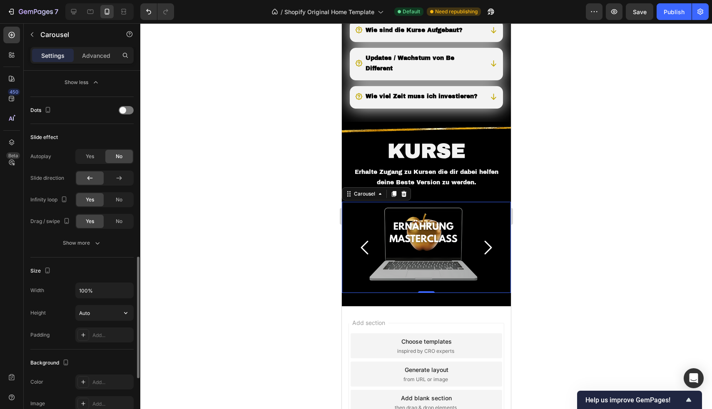
scroll to position [301, 0]
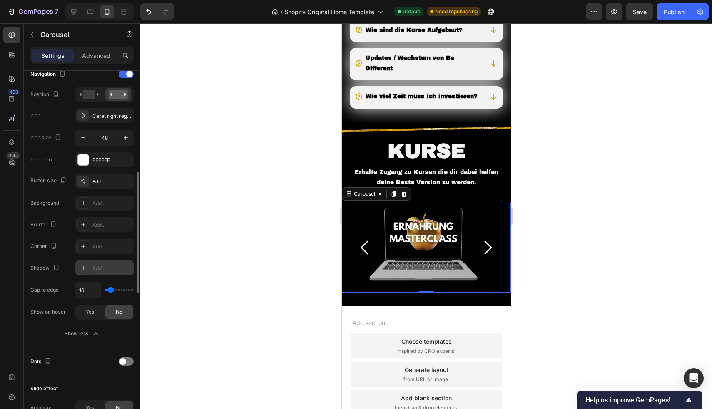
click at [111, 269] on div "Add..." at bounding box center [111, 268] width 39 height 7
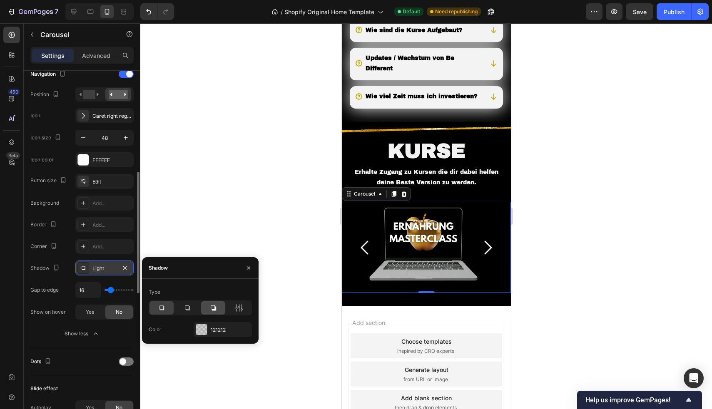
click at [222, 307] on div at bounding box center [213, 307] width 24 height 13
click at [238, 308] on icon at bounding box center [239, 308] width 8 height 8
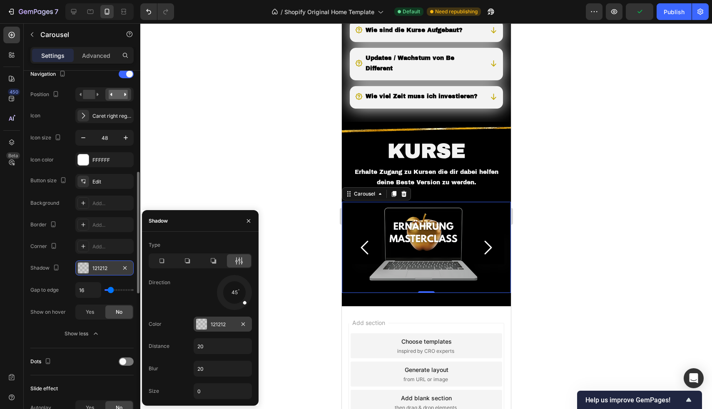
click at [204, 319] on div at bounding box center [201, 324] width 11 height 11
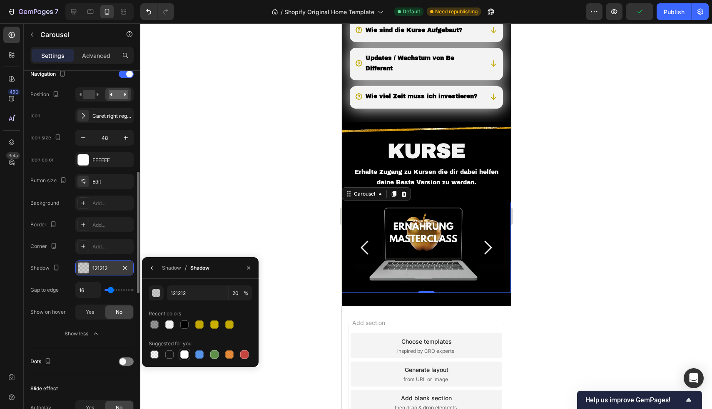
click at [185, 352] on div at bounding box center [184, 355] width 8 height 8
type input "FFFFFF"
type input "100"
click at [128, 269] on icon "button" at bounding box center [125, 268] width 7 height 7
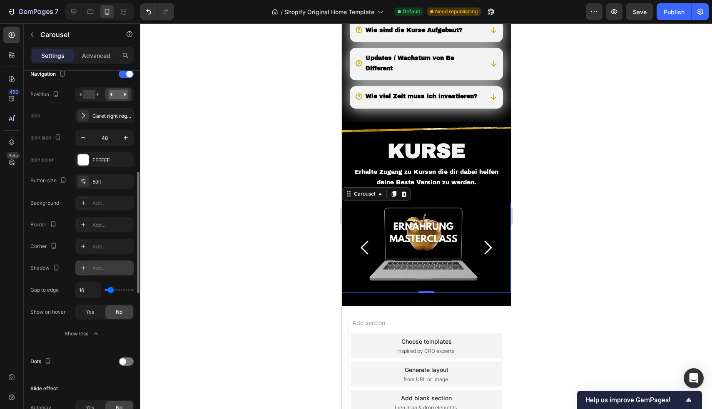
click at [184, 147] on div at bounding box center [426, 216] width 572 height 386
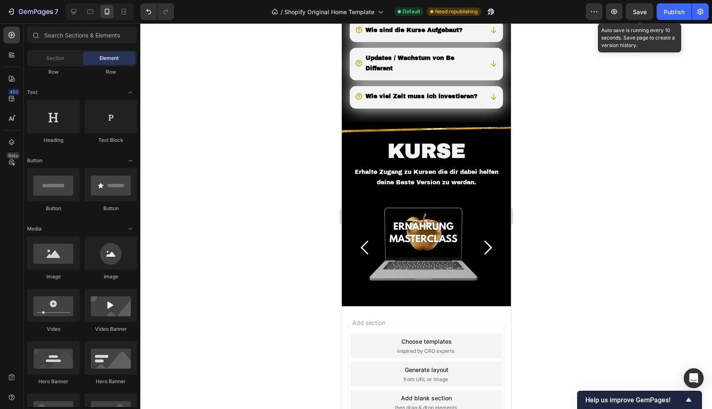
click at [639, 8] on span "Save" at bounding box center [640, 11] width 14 height 7
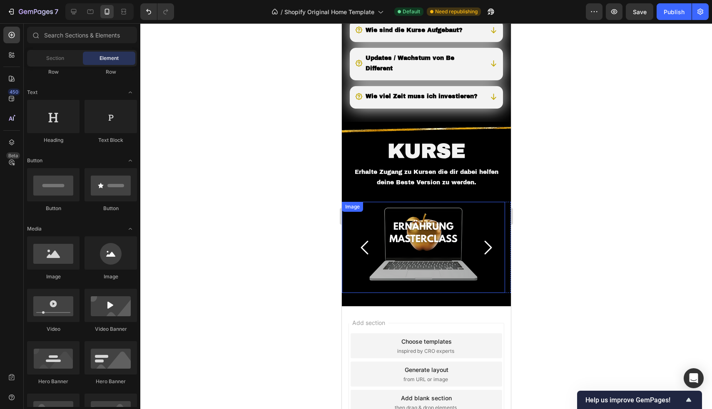
click at [427, 260] on img at bounding box center [422, 247] width 163 height 91
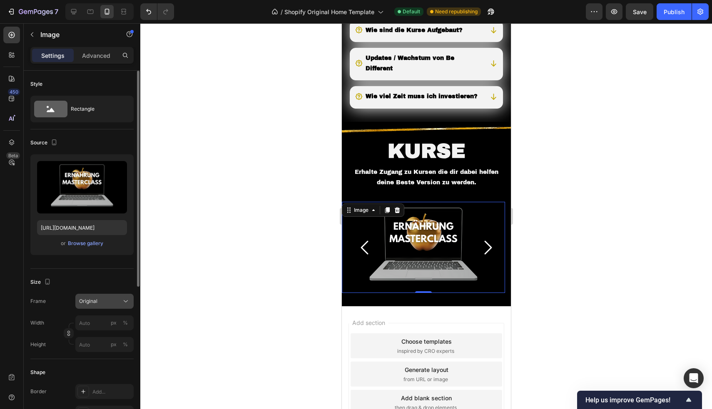
click at [93, 308] on button "Original" at bounding box center [104, 301] width 58 height 15
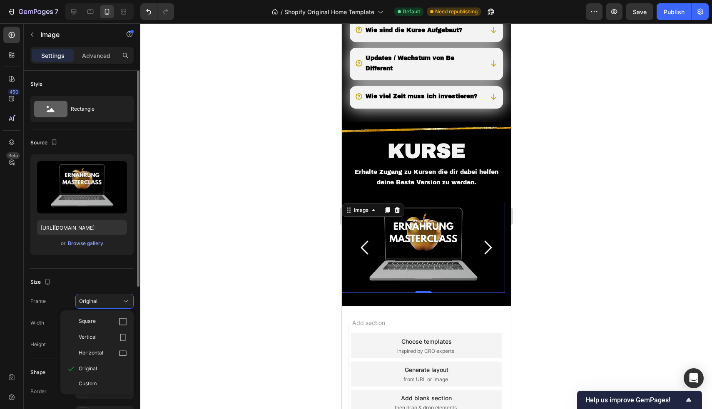
click at [86, 284] on div "Size" at bounding box center [81, 282] width 103 height 13
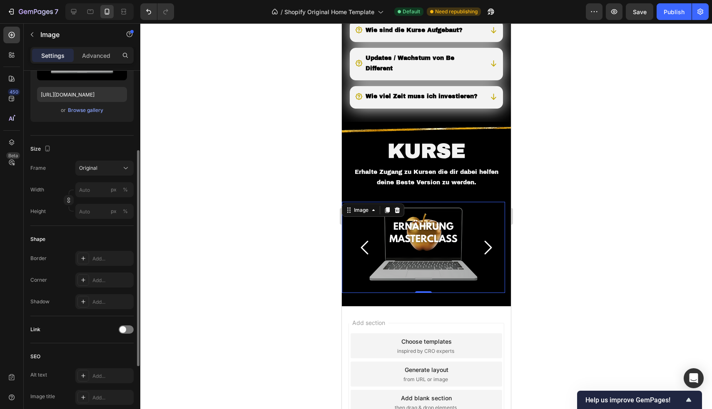
scroll to position [0, 0]
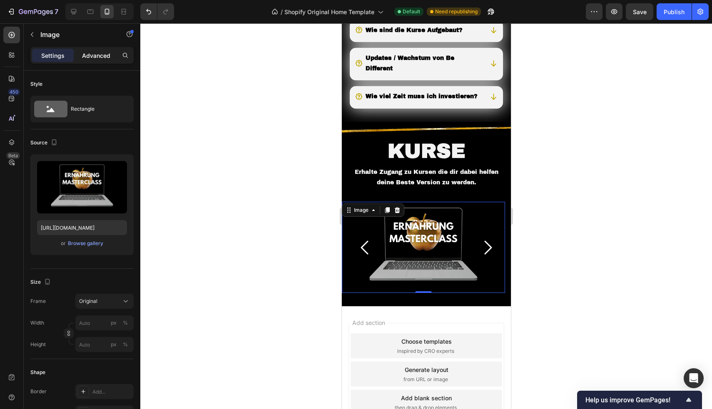
click at [99, 51] on p "Advanced" at bounding box center [96, 55] width 28 height 9
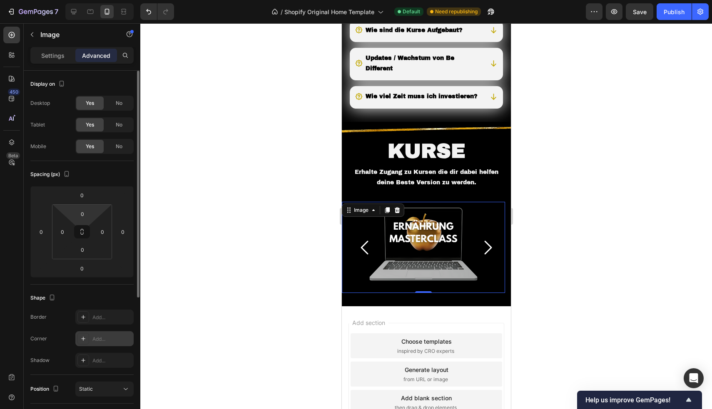
scroll to position [107, 0]
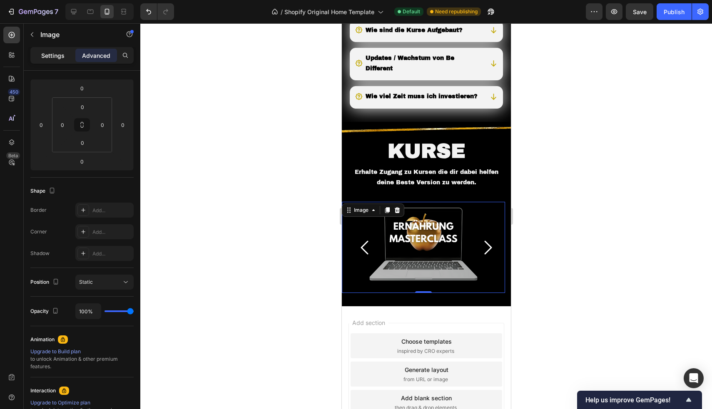
click at [46, 56] on p "Settings" at bounding box center [52, 55] width 23 height 9
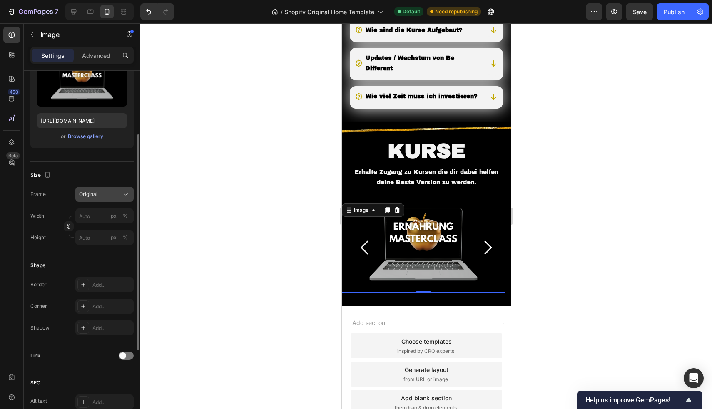
click at [91, 190] on div "Original" at bounding box center [104, 194] width 51 height 8
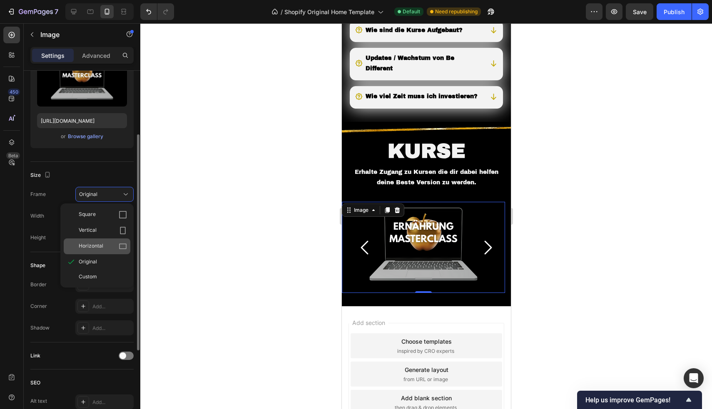
click at [93, 246] on span "Horizontal" at bounding box center [91, 246] width 25 height 8
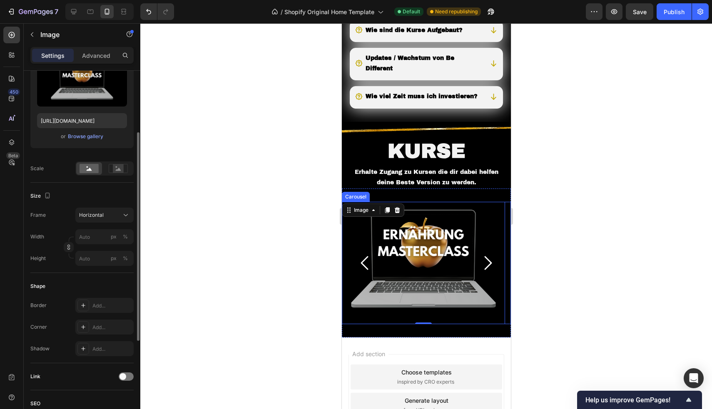
click at [486, 273] on icon "Carousel Next Arrow" at bounding box center [487, 263] width 20 height 20
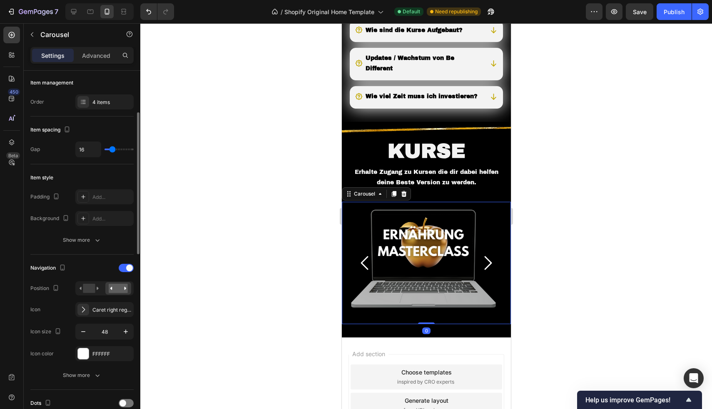
scroll to position [0, 0]
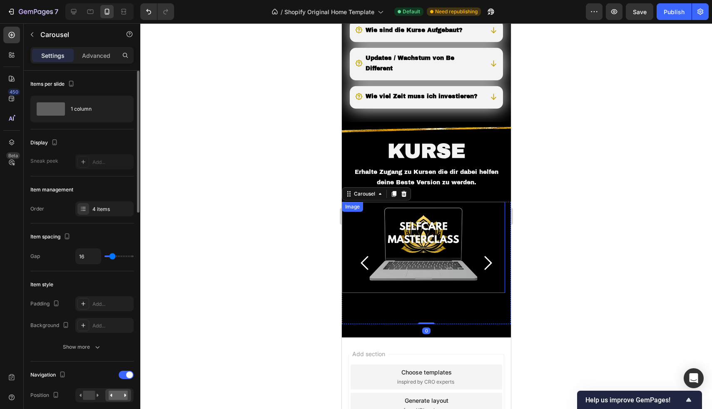
click at [431, 257] on img at bounding box center [422, 247] width 163 height 91
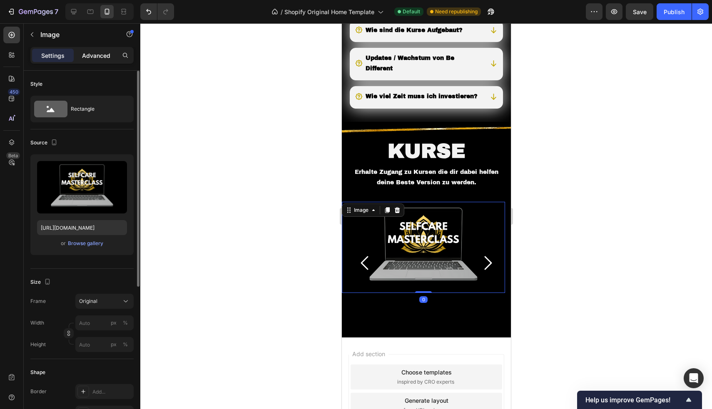
click at [87, 56] on p "Advanced" at bounding box center [96, 55] width 28 height 9
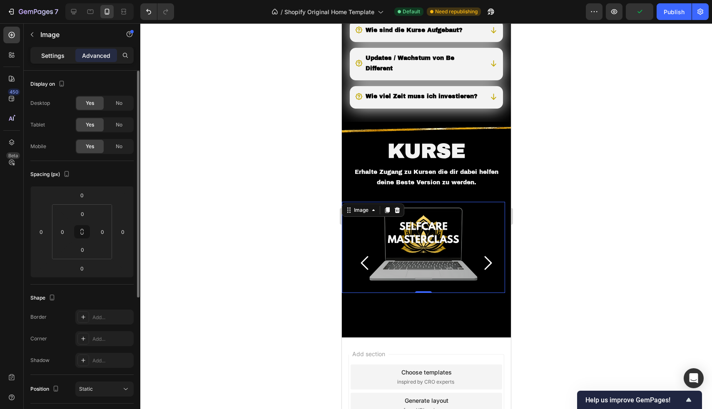
click at [45, 56] on p "Settings" at bounding box center [52, 55] width 23 height 9
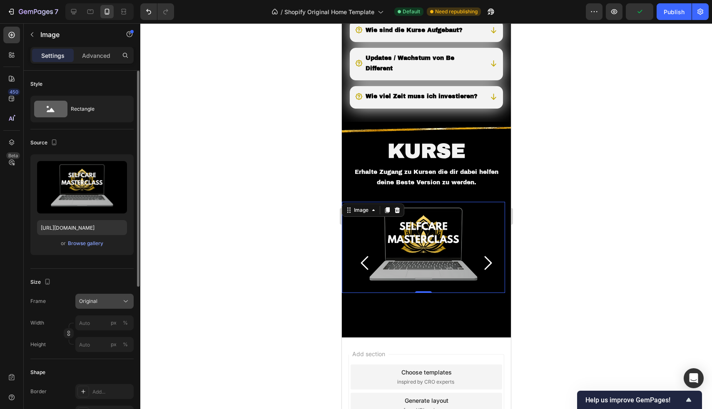
click at [94, 302] on span "Original" at bounding box center [88, 301] width 18 height 7
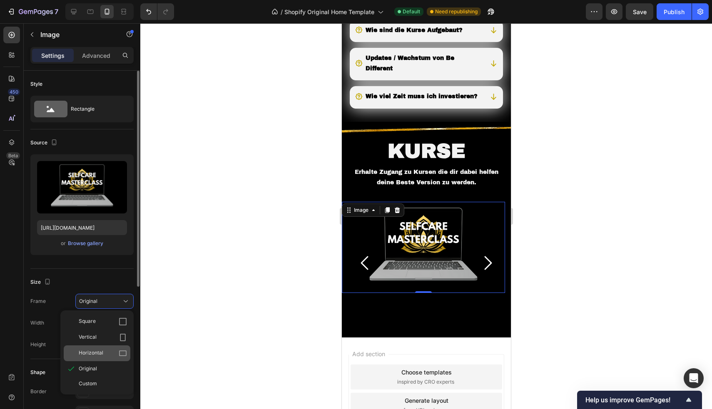
click at [93, 350] on span "Horizontal" at bounding box center [91, 353] width 25 height 8
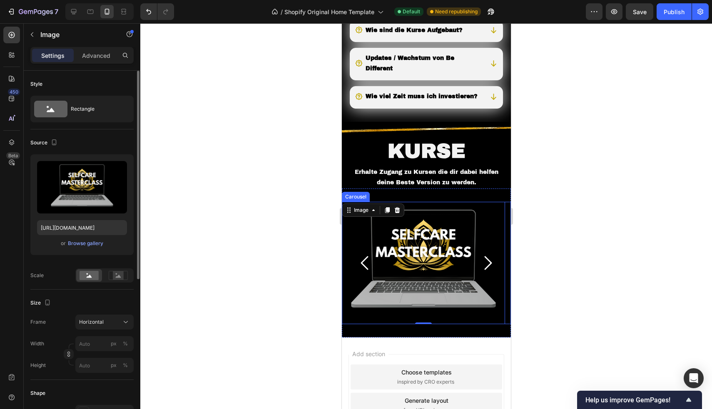
click at [484, 270] on icon "Carousel Next Arrow" at bounding box center [487, 263] width 7 height 14
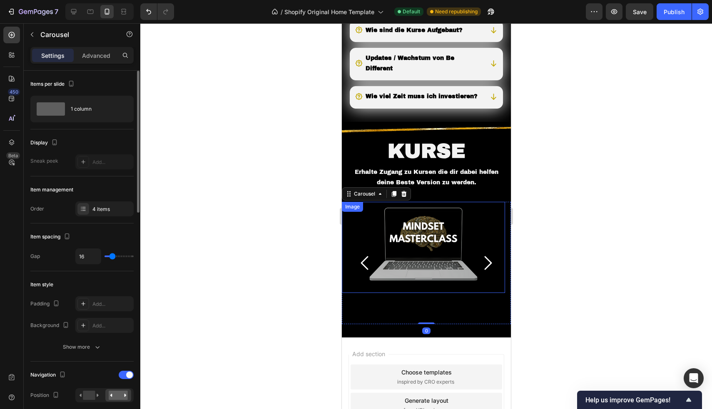
click at [437, 264] on img at bounding box center [422, 247] width 163 height 91
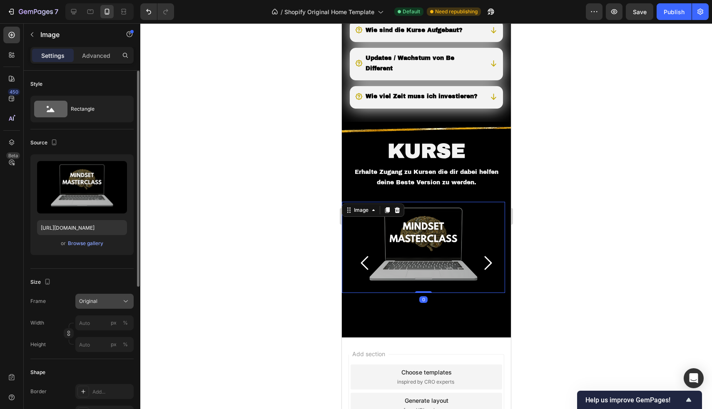
click at [95, 299] on span "Original" at bounding box center [88, 301] width 18 height 7
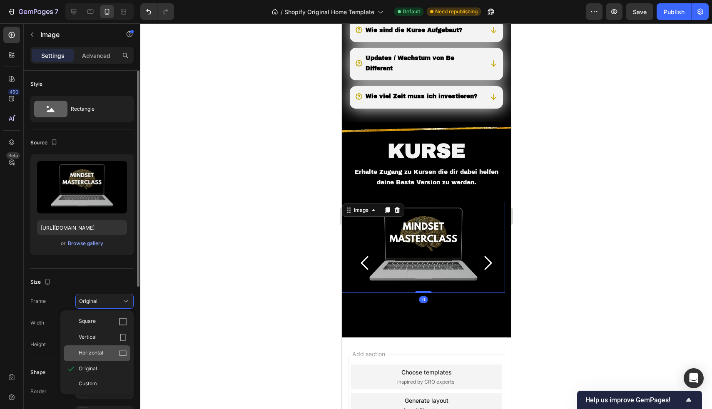
click at [93, 350] on span "Horizontal" at bounding box center [91, 353] width 25 height 8
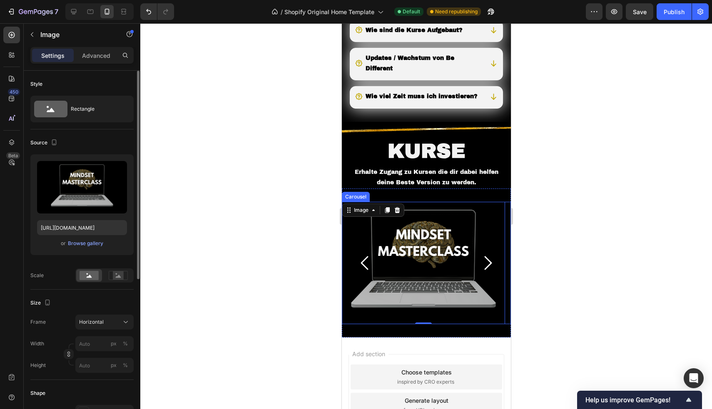
click at [482, 273] on icon "Carousel Next Arrow" at bounding box center [487, 263] width 20 height 20
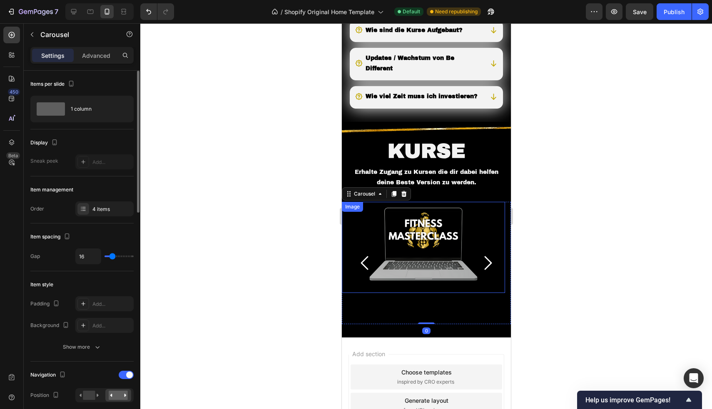
click at [441, 259] on img at bounding box center [422, 247] width 163 height 91
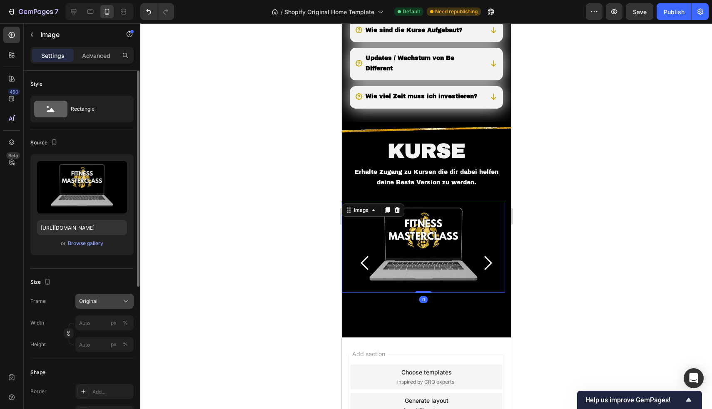
click at [106, 302] on div "Original" at bounding box center [99, 301] width 41 height 7
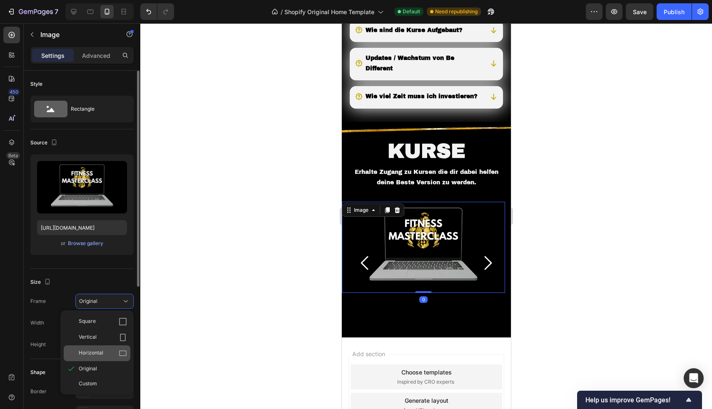
click at [100, 354] on span "Horizontal" at bounding box center [91, 353] width 25 height 8
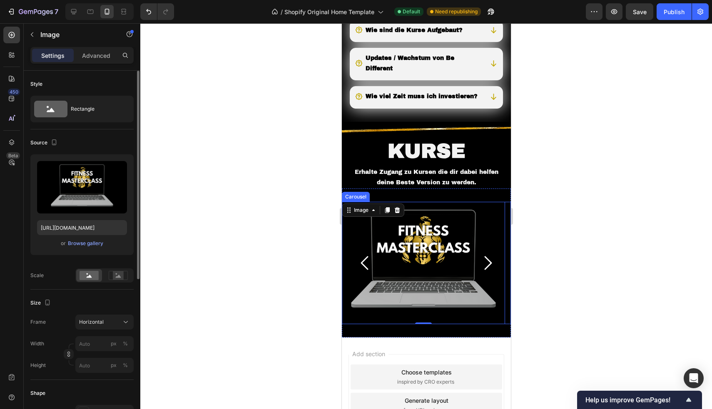
drag, startPoint x: 482, startPoint y: 277, endPoint x: 862, endPoint y: 301, distance: 380.1
click at [484, 270] on icon "Carousel Next Arrow" at bounding box center [487, 263] width 7 height 14
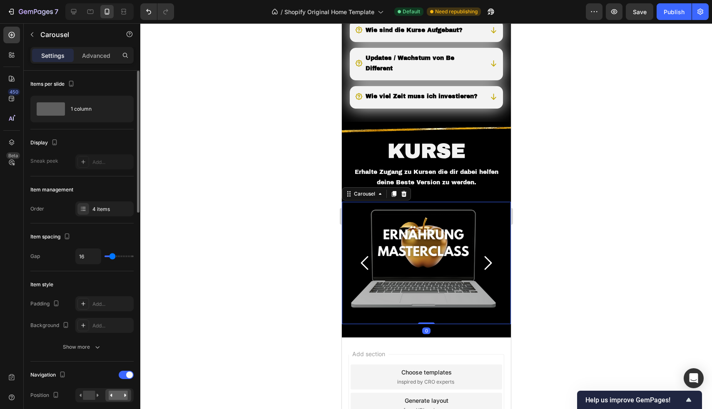
click at [633, 142] on div at bounding box center [426, 216] width 572 height 386
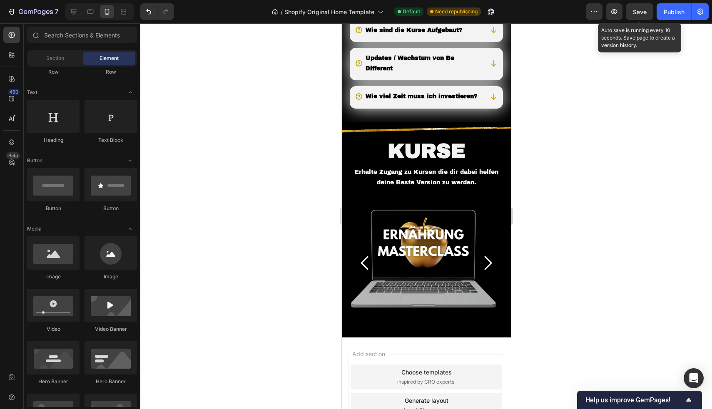
click at [640, 12] on span "Save" at bounding box center [640, 11] width 14 height 7
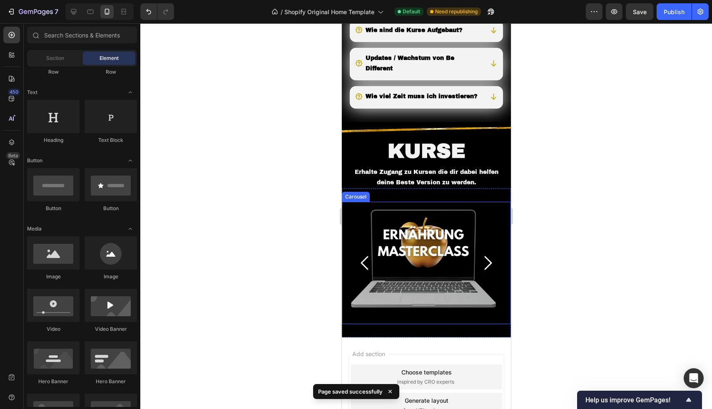
click at [354, 277] on button "Carousel Back Arrow" at bounding box center [364, 263] width 33 height 33
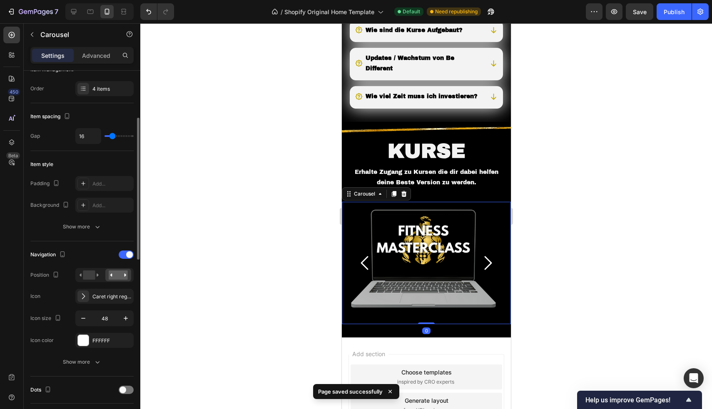
scroll to position [139, 0]
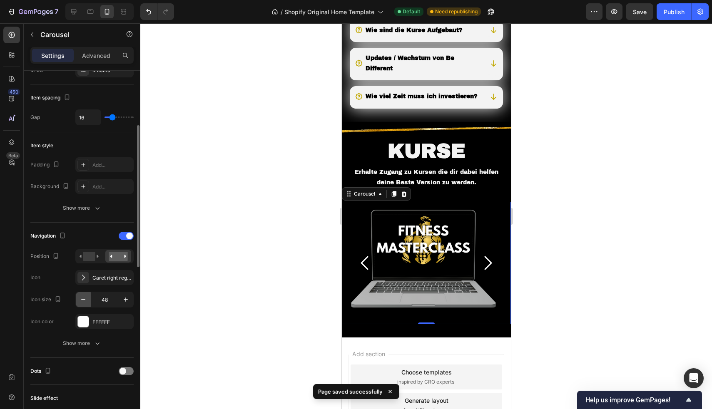
click at [84, 299] on icon "button" at bounding box center [83, 300] width 8 height 8
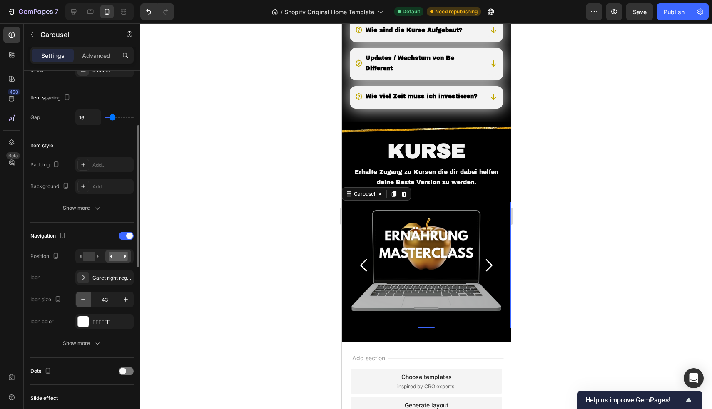
click at [84, 299] on icon "button" at bounding box center [83, 300] width 8 height 8
click at [85, 300] on icon "button" at bounding box center [83, 300] width 8 height 8
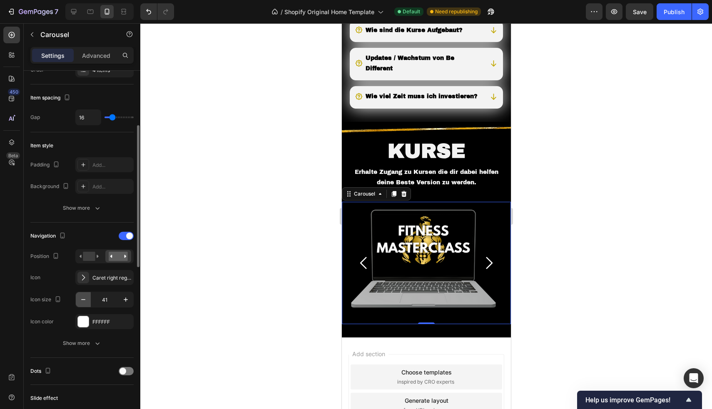
click at [85, 300] on icon "button" at bounding box center [83, 300] width 8 height 8
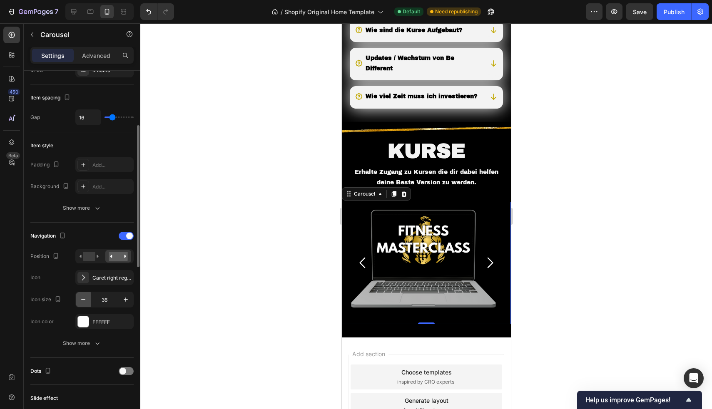
click at [85, 300] on icon "button" at bounding box center [83, 300] width 8 height 8
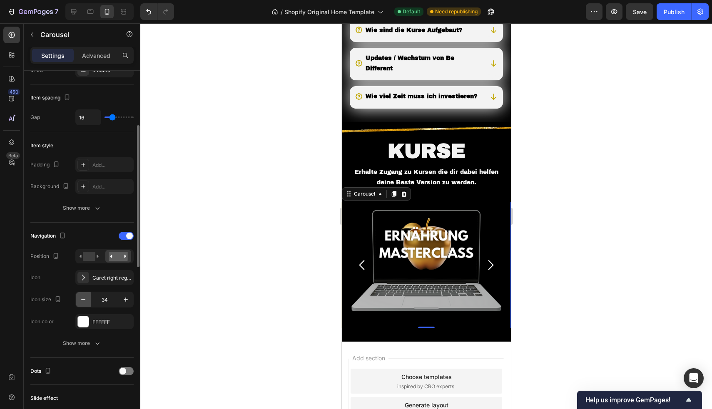
click at [85, 300] on icon "button" at bounding box center [83, 300] width 8 height 8
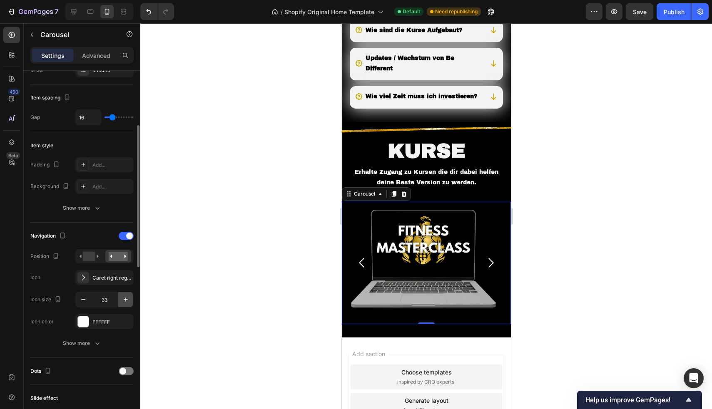
click at [122, 300] on icon "button" at bounding box center [126, 300] width 8 height 8
type input "34"
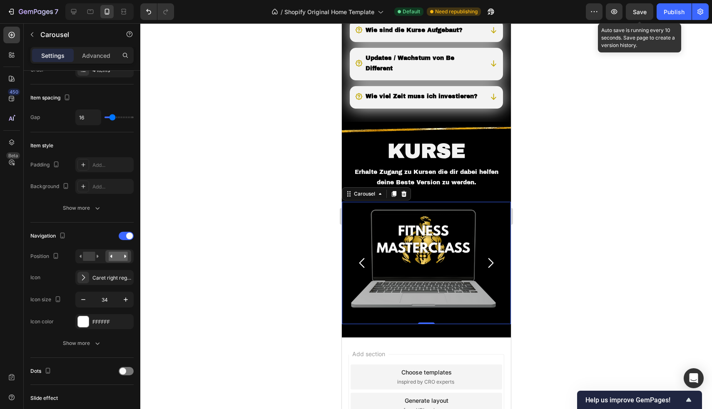
click at [645, 15] on span "Save" at bounding box center [640, 11] width 14 height 7
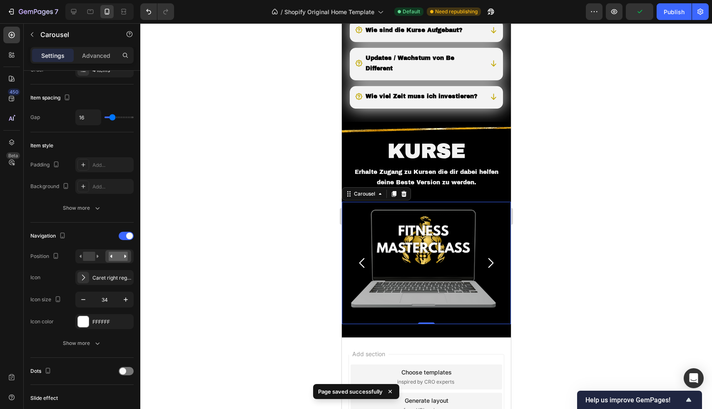
click at [488, 268] on icon "Carousel Next Arrow" at bounding box center [490, 263] width 5 height 10
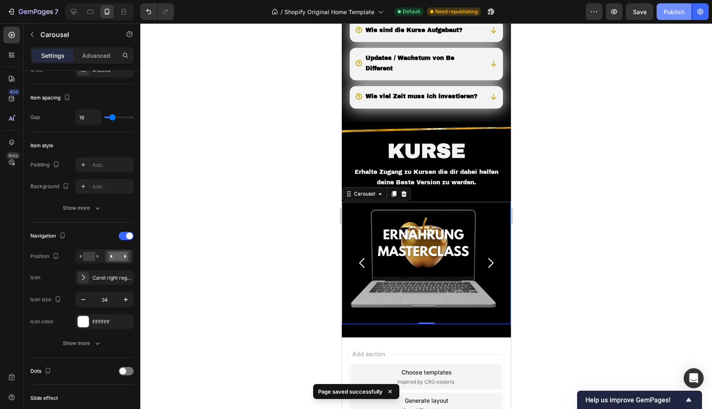
click at [672, 16] on button "Publish" at bounding box center [674, 11] width 35 height 17
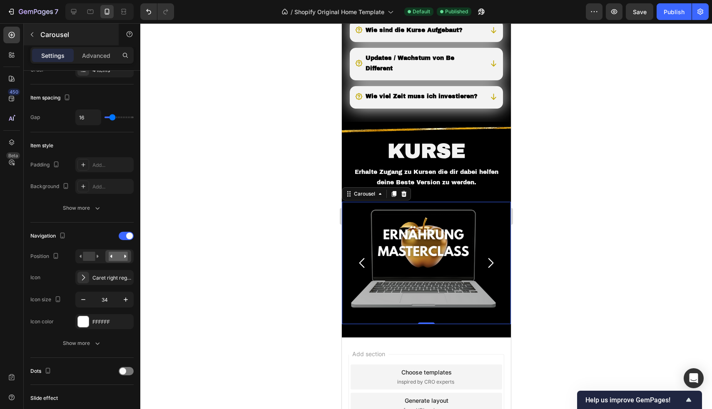
click at [92, 41] on div "Carousel" at bounding box center [71, 35] width 95 height 22
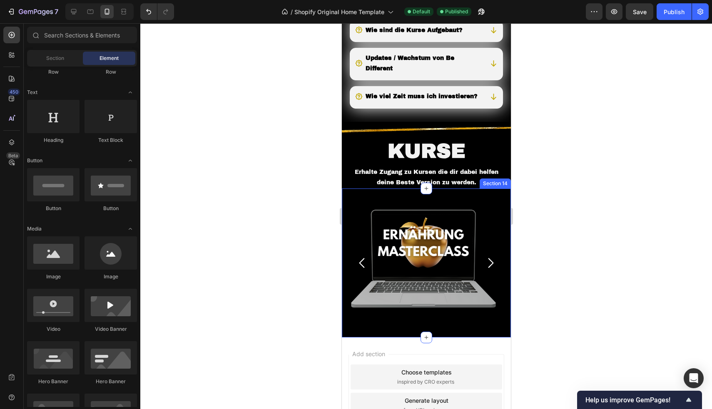
click at [385, 216] on div "Image Image Image Image Carousel Section 14" at bounding box center [425, 263] width 169 height 149
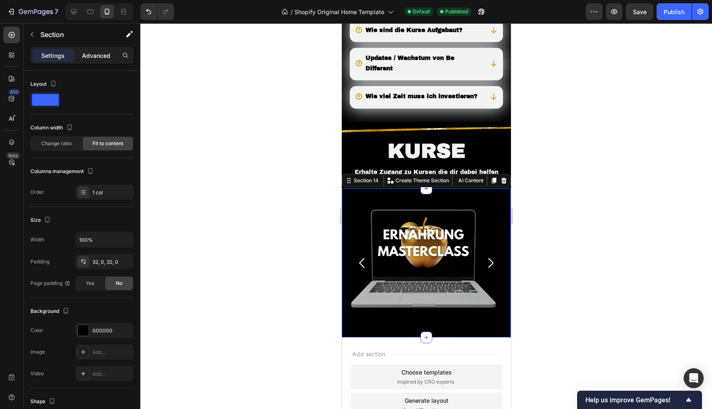
click at [100, 51] on p "Advanced" at bounding box center [96, 55] width 28 height 9
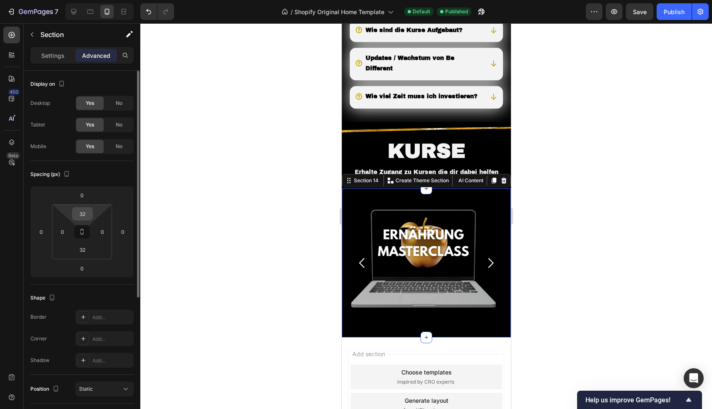
click at [87, 212] on input "32" at bounding box center [82, 214] width 17 height 12
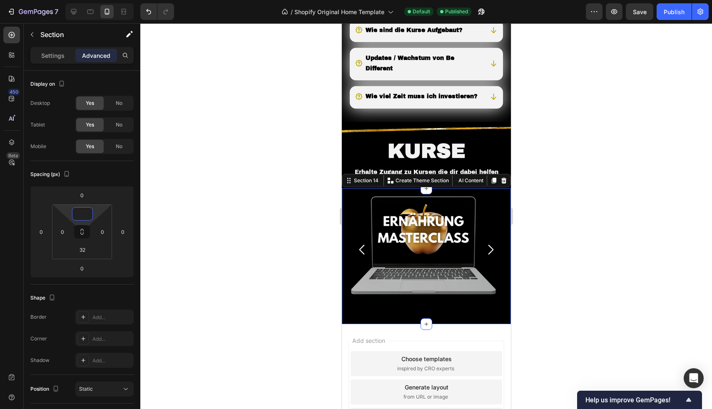
type input "0"
click at [233, 104] on div at bounding box center [426, 216] width 572 height 386
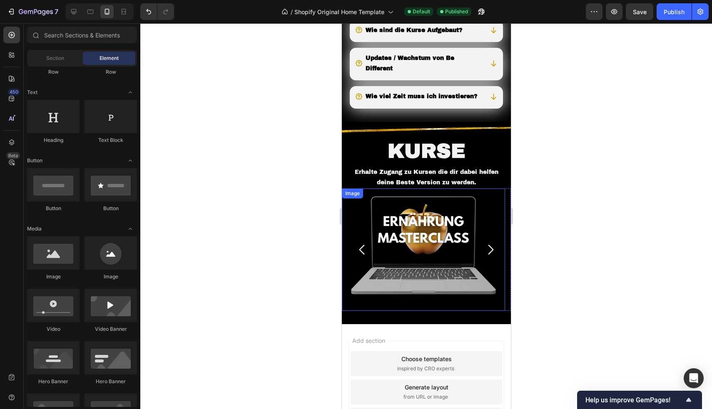
click at [363, 222] on img at bounding box center [422, 250] width 163 height 122
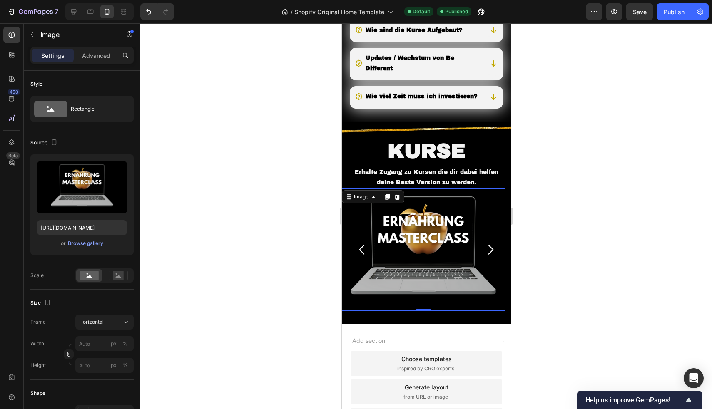
drag, startPoint x: 293, startPoint y: 311, endPoint x: 331, endPoint y: 315, distance: 37.7
click at [293, 311] on div at bounding box center [426, 216] width 572 height 386
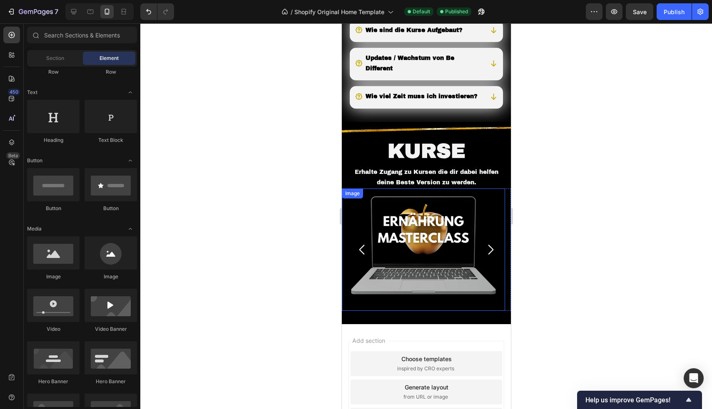
click at [365, 311] on img at bounding box center [422, 250] width 163 height 122
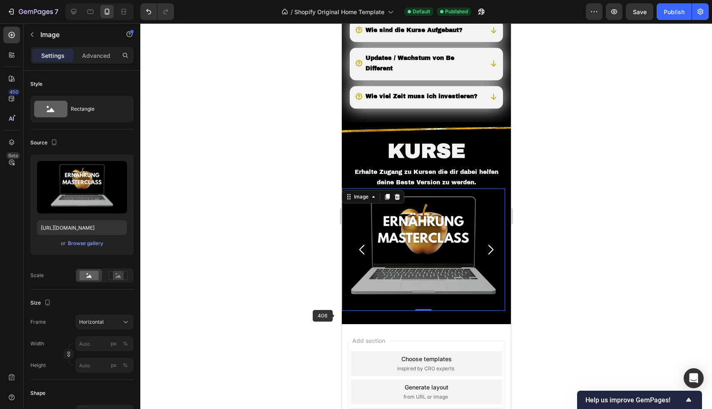
click at [224, 240] on div at bounding box center [426, 216] width 572 height 386
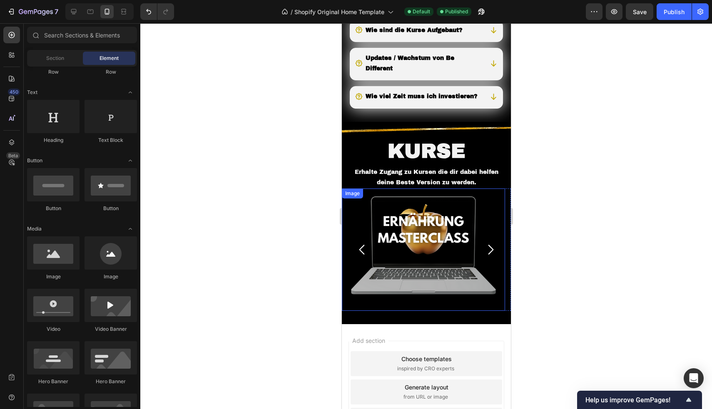
click at [359, 237] on img at bounding box center [422, 250] width 163 height 122
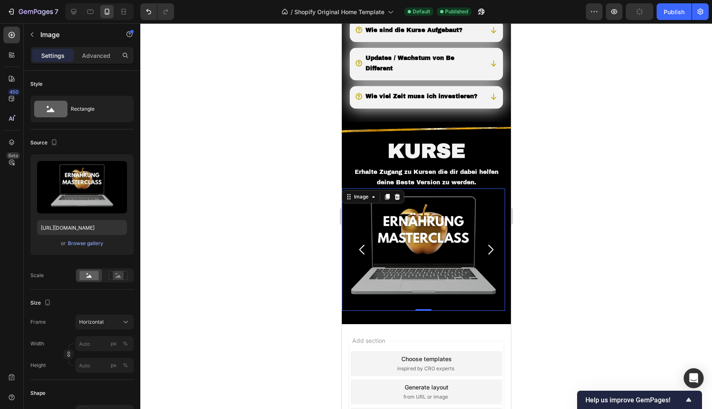
click at [103, 57] on p "Advanced" at bounding box center [96, 55] width 28 height 9
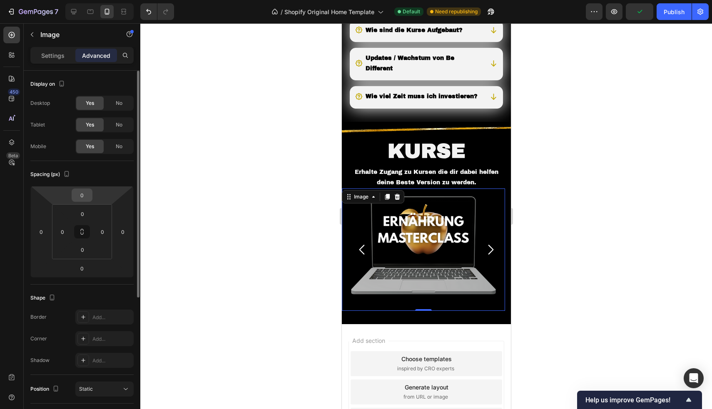
click at [90, 192] on input "0" at bounding box center [82, 195] width 17 height 12
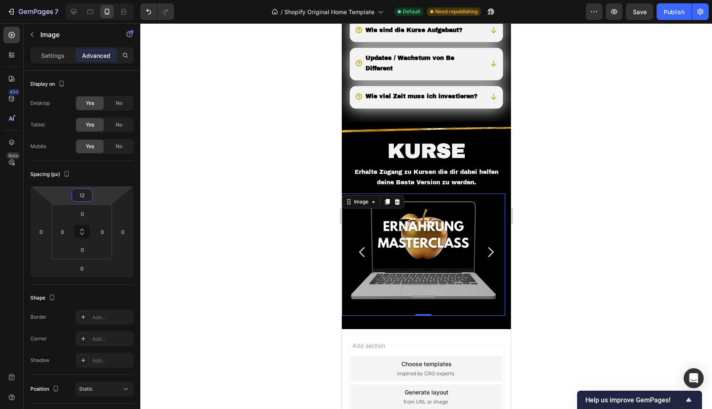
type input "12"
click at [237, 128] on div at bounding box center [426, 216] width 572 height 386
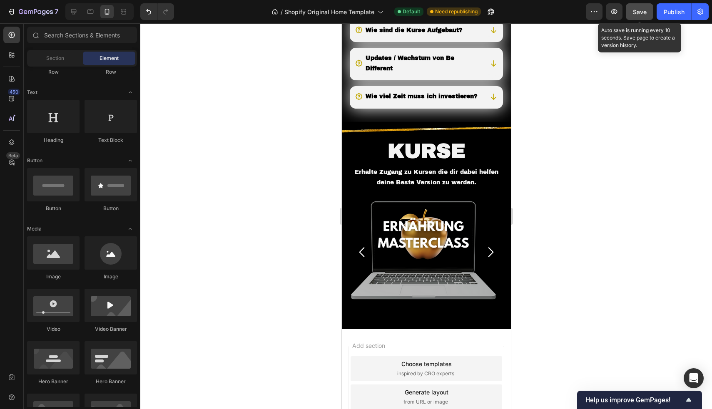
click at [648, 10] on button "Save" at bounding box center [639, 11] width 27 height 17
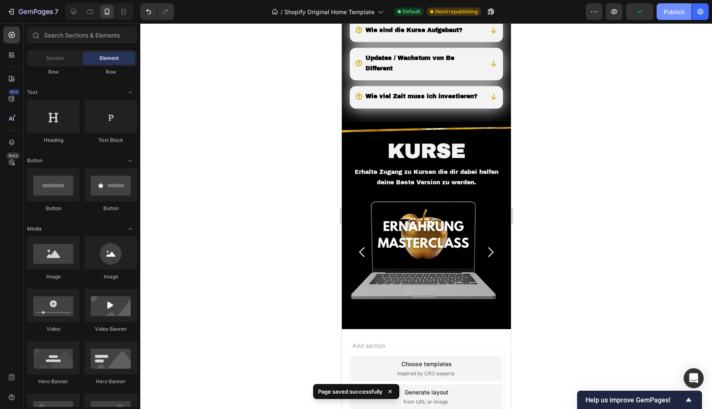
click at [674, 13] on div "Publish" at bounding box center [674, 11] width 21 height 9
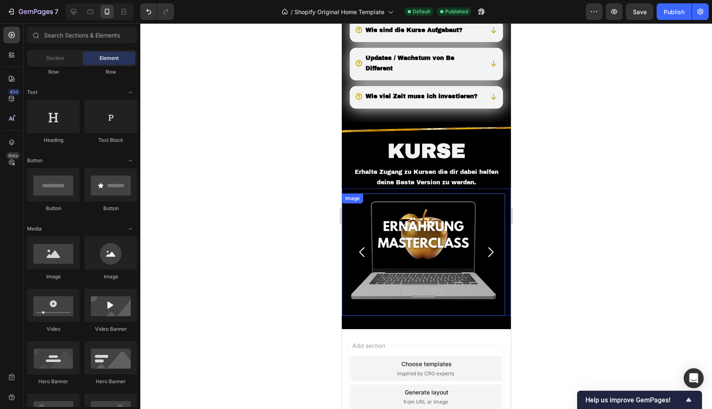
click at [488, 235] on img at bounding box center [422, 255] width 163 height 122
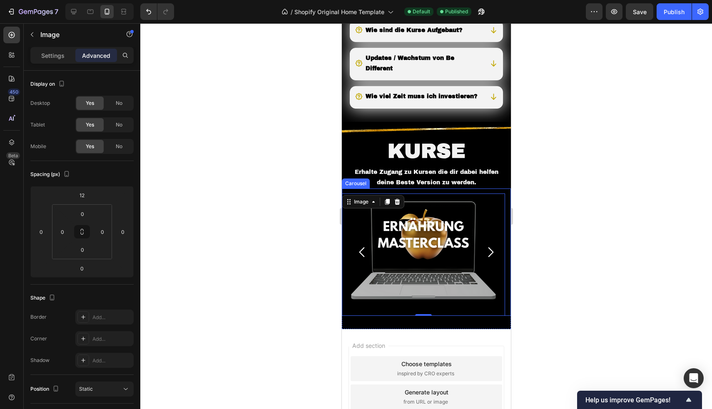
click at [484, 259] on icon "Carousel Next Arrow" at bounding box center [490, 252] width 14 height 14
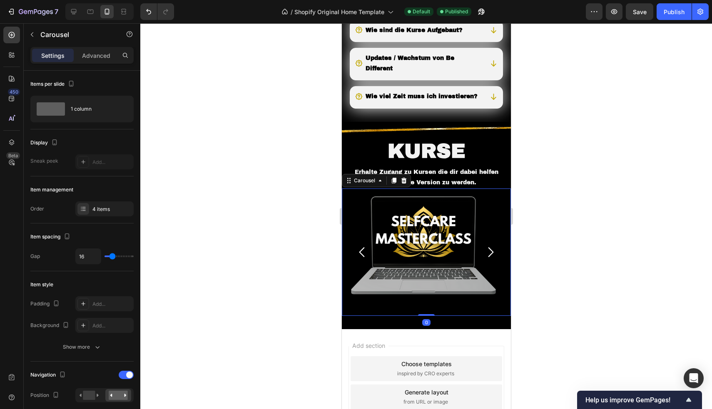
click at [484, 259] on icon "Carousel Next Arrow" at bounding box center [490, 252] width 14 height 14
click at [586, 222] on div at bounding box center [426, 216] width 572 height 386
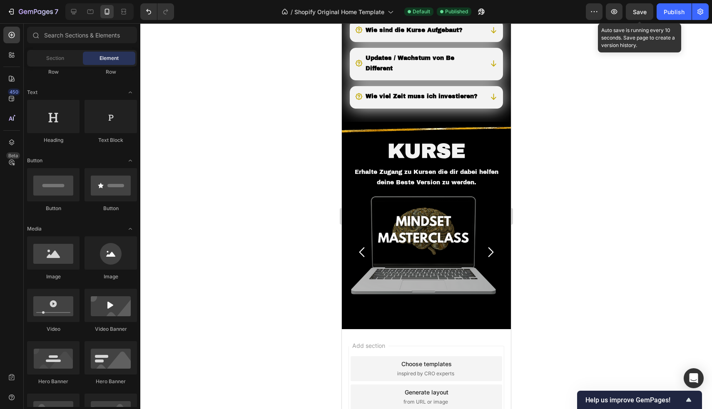
click at [639, 10] on span "Save" at bounding box center [640, 11] width 14 height 7
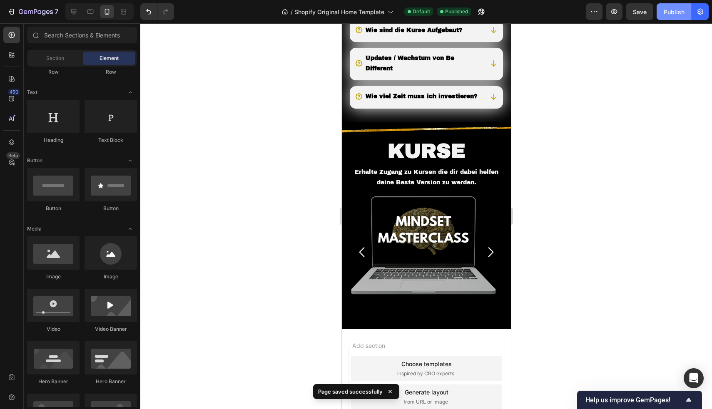
click at [668, 11] on div "Publish" at bounding box center [674, 11] width 21 height 9
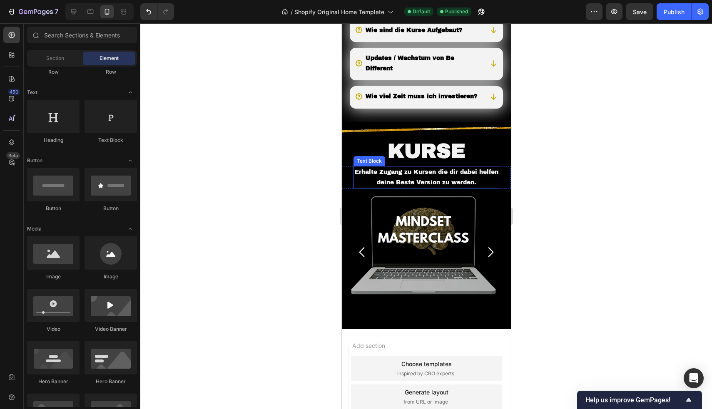
click at [433, 188] on p "Erhalte Zugang zu Kursen die dir dabei helfen deine Beste Version zu werden." at bounding box center [426, 177] width 144 height 21
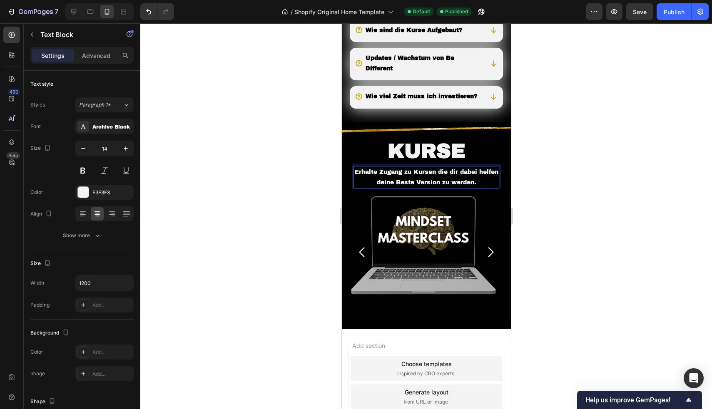
click at [442, 188] on p "Erhalte Zugang zu Kursen die dir dabei helfen deine Beste Version zu werden." at bounding box center [426, 177] width 144 height 21
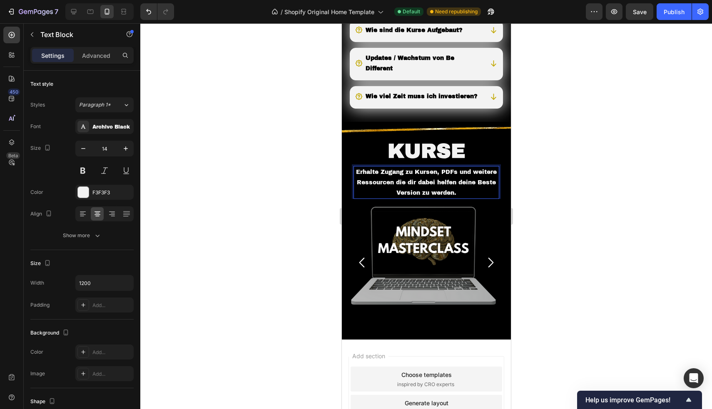
click at [256, 164] on div at bounding box center [426, 216] width 572 height 386
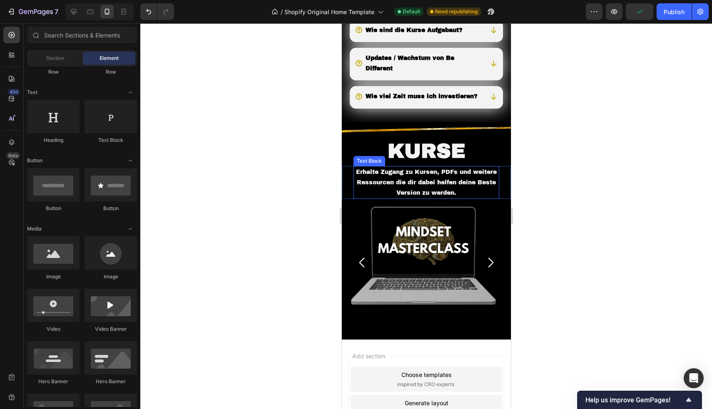
click at [426, 199] on p "Erhalte Zugang zu Kursen, PDFs und weitere Ressourcen die dir dabei helfen dein…" at bounding box center [426, 183] width 144 height 32
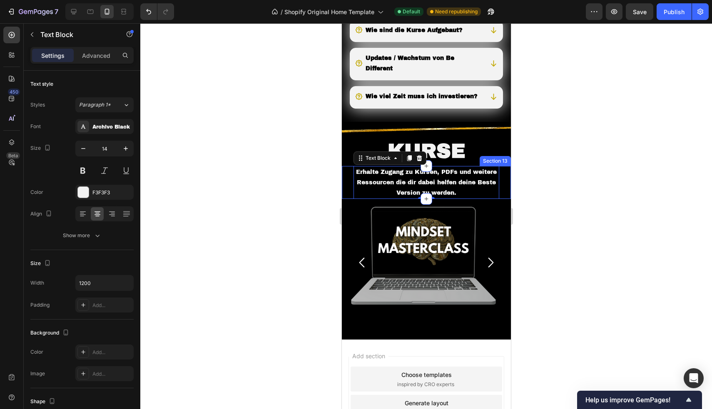
click at [346, 195] on div "Erhalte Zugang zu Kursen, PDFs und weitere Ressourcen die dir dabei helfen dein…" at bounding box center [425, 182] width 169 height 33
click at [358, 199] on p "Erhalte Zugang zu Kursen, PDFs und weitere Ressourcen die dir dabei helfen dein…" at bounding box center [426, 183] width 144 height 32
click at [92, 54] on p "Advanced" at bounding box center [96, 55] width 28 height 9
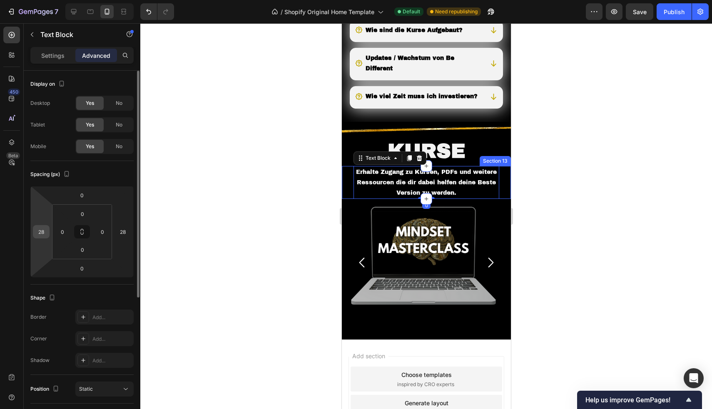
click at [45, 233] on input "28" at bounding box center [41, 232] width 12 height 12
type input "18"
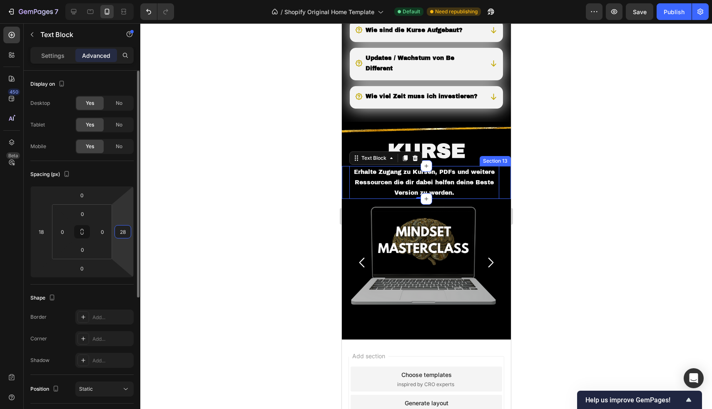
click at [127, 232] on input "28" at bounding box center [123, 232] width 12 height 12
type input "18"
click at [261, 122] on div at bounding box center [426, 216] width 572 height 386
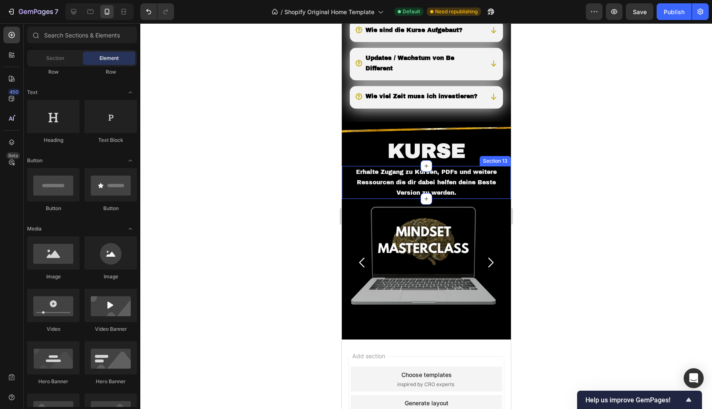
click at [261, 122] on div at bounding box center [426, 216] width 572 height 386
click at [618, 172] on div at bounding box center [426, 216] width 572 height 386
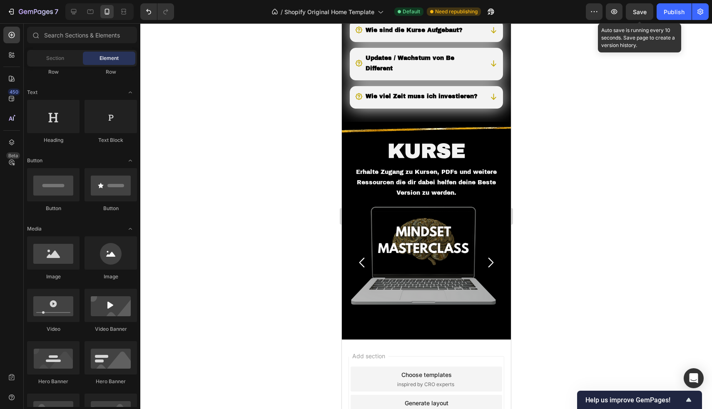
click at [642, 13] on span "Save" at bounding box center [640, 11] width 14 height 7
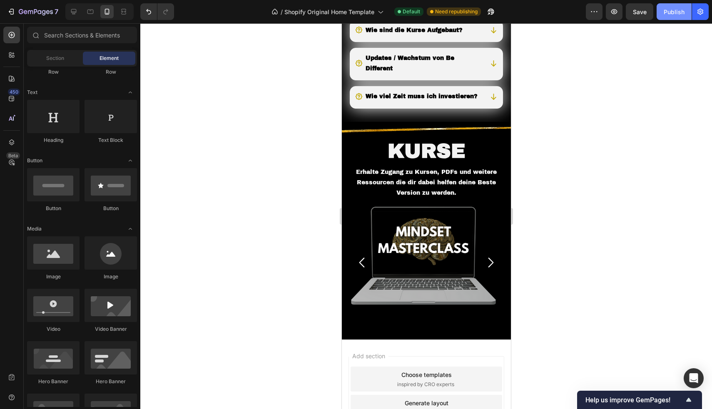
click at [671, 13] on div "Publish" at bounding box center [674, 11] width 21 height 9
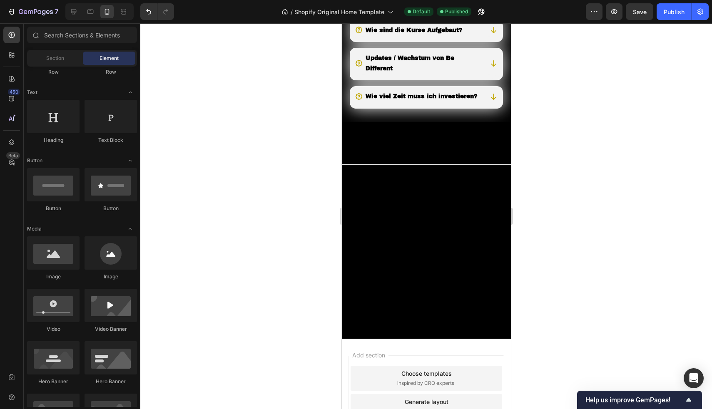
scroll to position [782, 0]
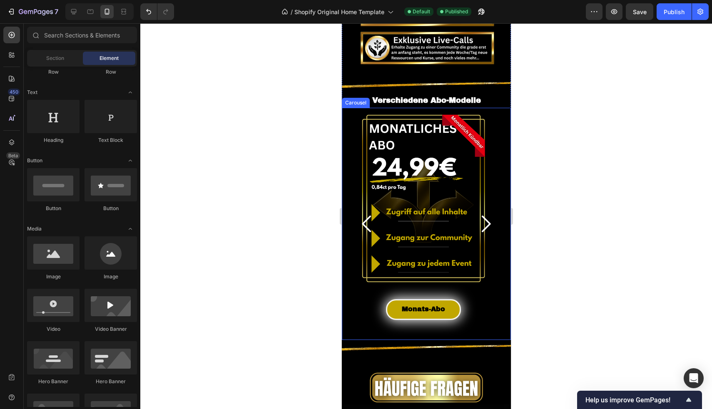
click at [484, 289] on div "Monats-Abo Button" at bounding box center [422, 311] width 163 height 45
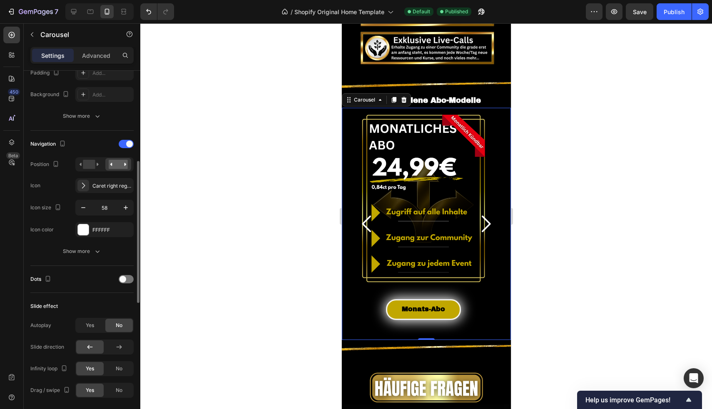
scroll to position [450, 0]
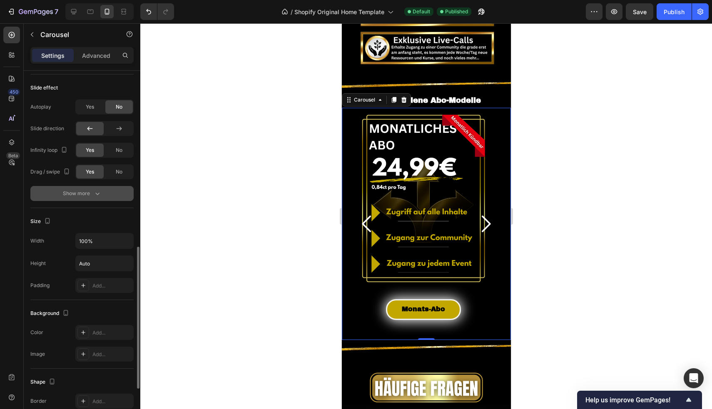
click at [85, 198] on div "Show more" at bounding box center [82, 193] width 39 height 8
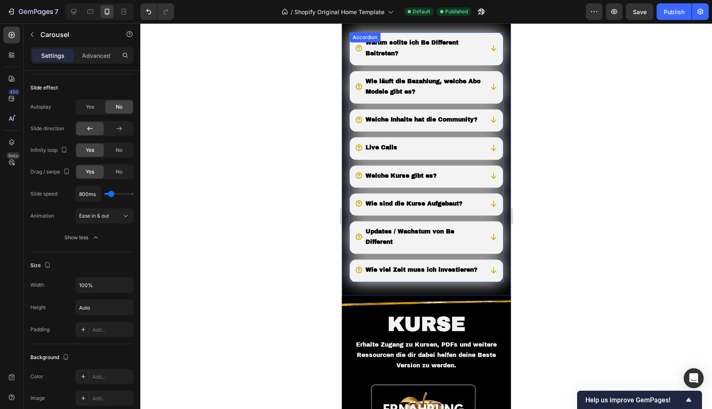
scroll to position [1444, 0]
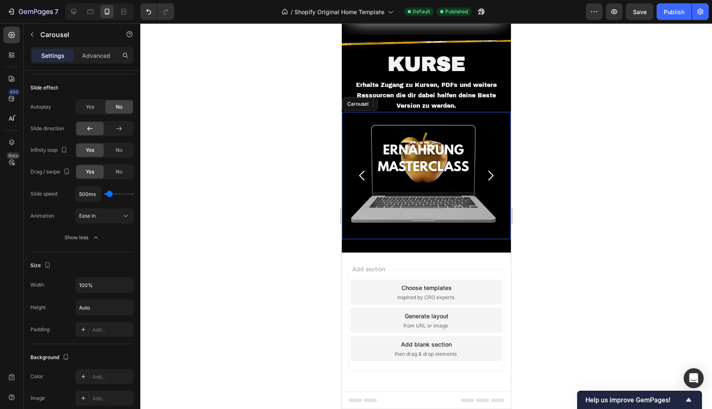
click at [364, 170] on icon "Carousel Back Arrow" at bounding box center [362, 176] width 14 height 14
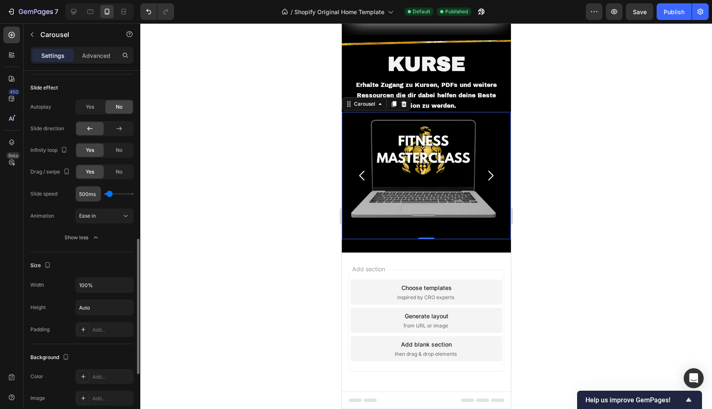
click at [87, 191] on input "500ms" at bounding box center [88, 194] width 25 height 15
type input "50ms"
type input "100"
type input "ms"
type input "500"
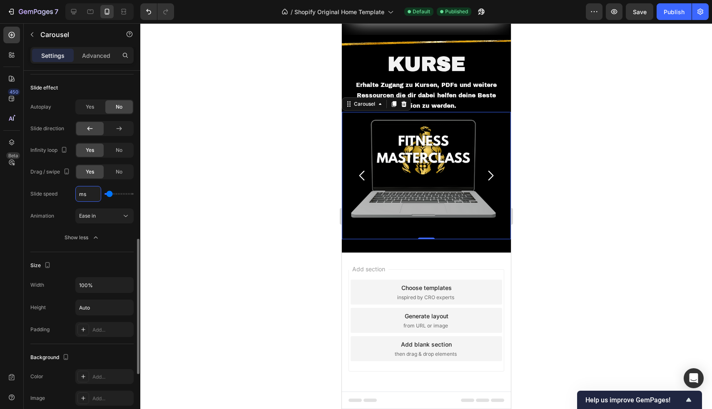
type input "8ms"
type input "100"
type input "800ms"
type input "800"
type input "800ms"
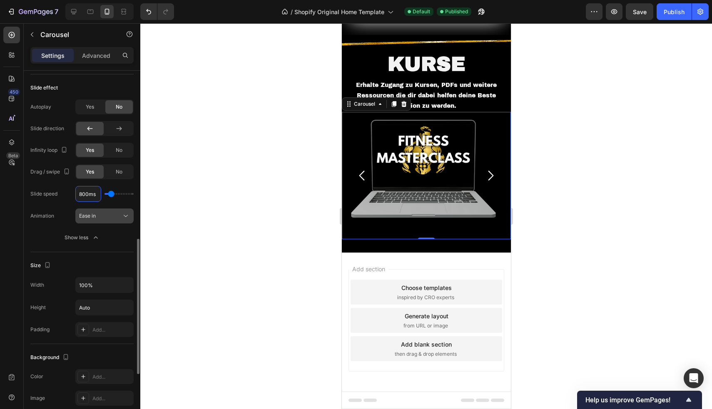
click at [90, 221] on button "Ease in" at bounding box center [104, 216] width 58 height 15
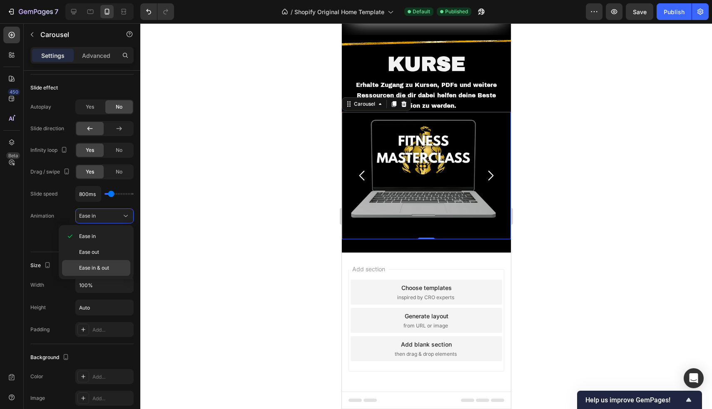
click at [96, 266] on span "Ease in & out" at bounding box center [94, 267] width 30 height 7
click at [203, 185] on div at bounding box center [426, 216] width 572 height 386
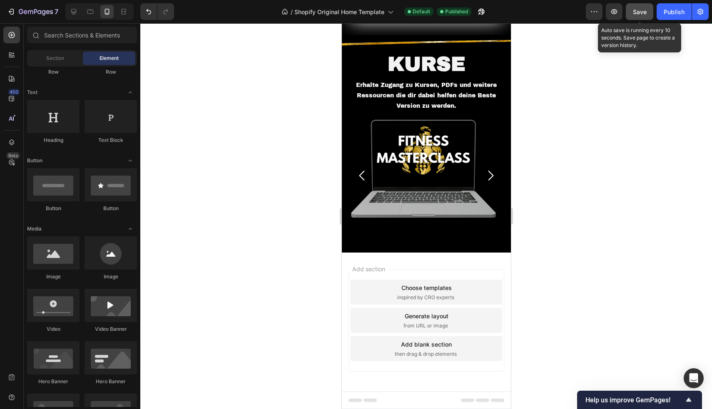
click at [635, 17] on button "Save" at bounding box center [639, 11] width 27 height 17
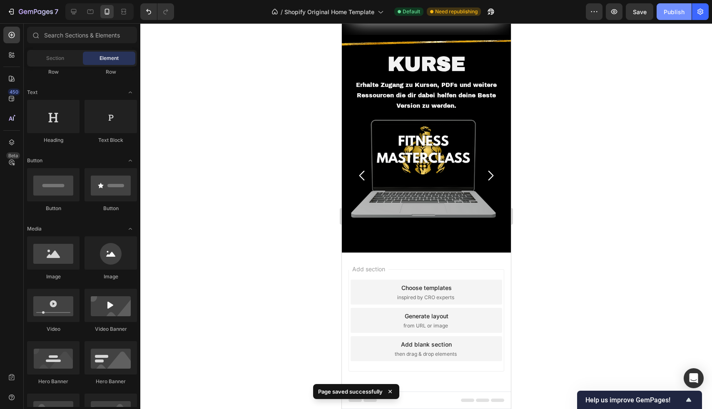
click at [674, 12] on div "Publish" at bounding box center [674, 11] width 21 height 9
